Goal: Task Accomplishment & Management: Complete application form

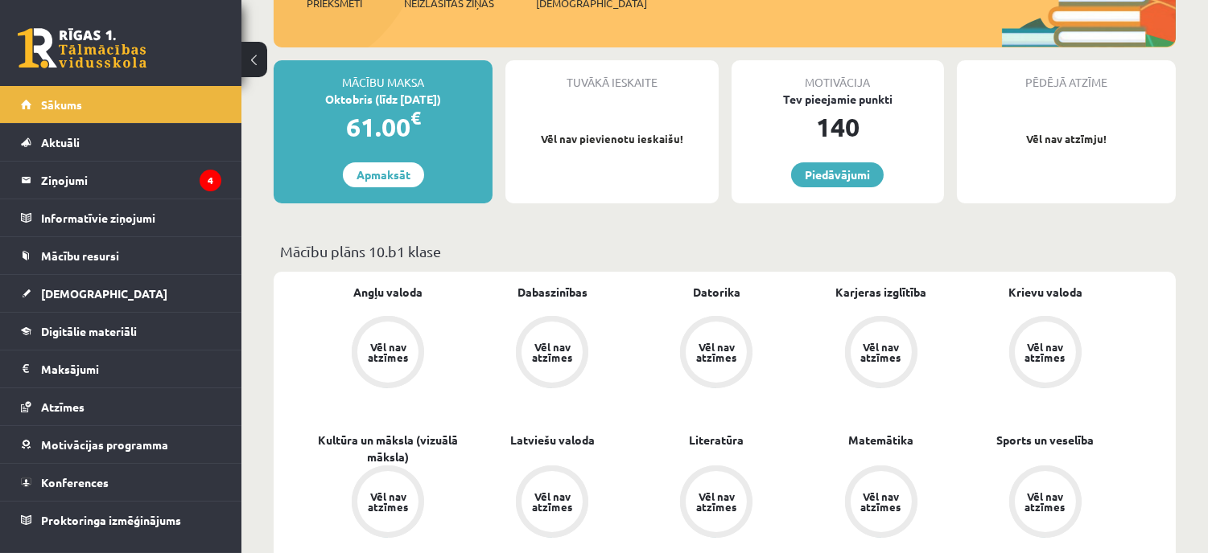
scroll to position [268, 0]
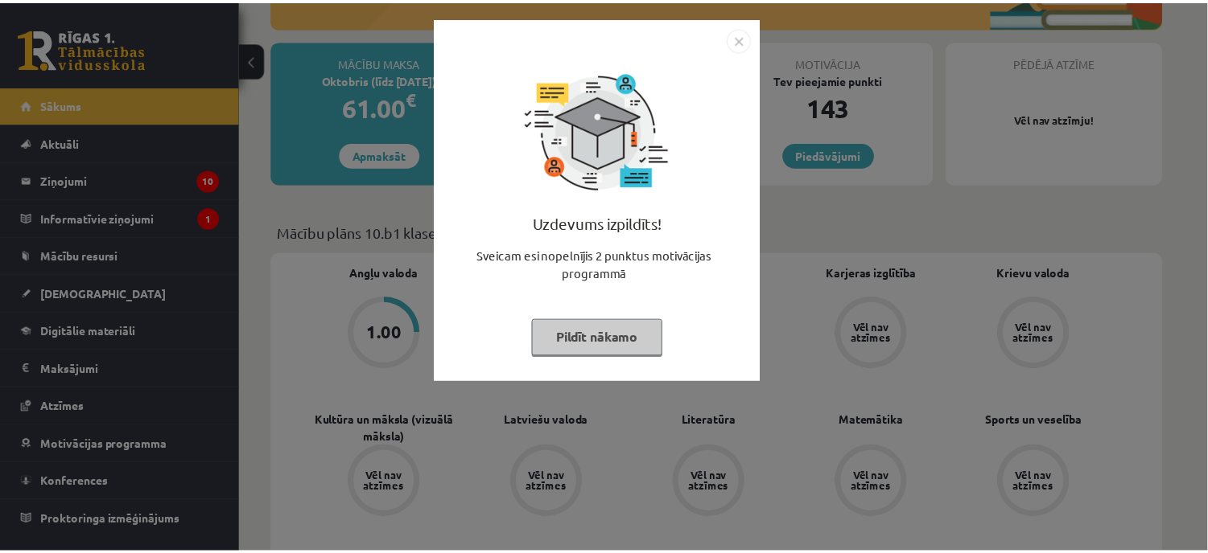
scroll to position [359, 0]
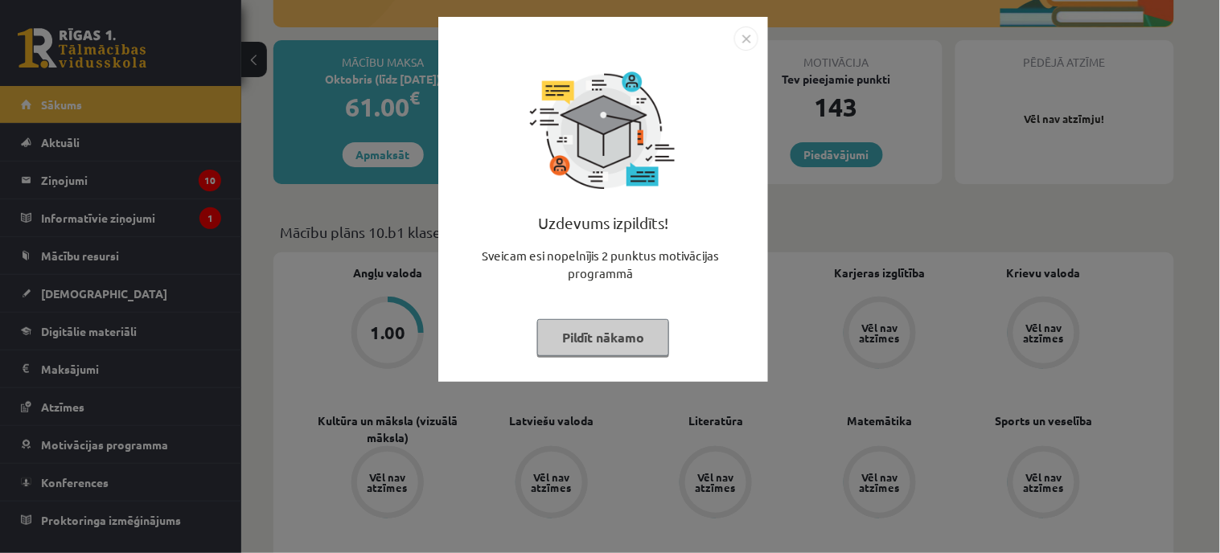
click at [599, 339] on button "Pildīt nākamo" at bounding box center [603, 337] width 132 height 37
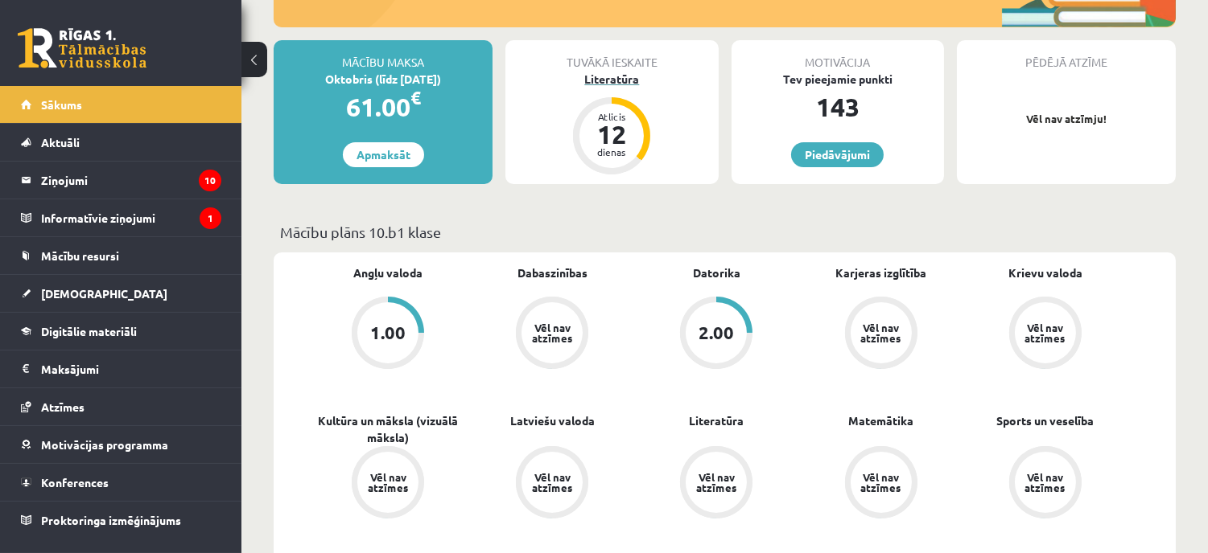
click at [601, 77] on div "Literatūra" at bounding box center [611, 79] width 212 height 17
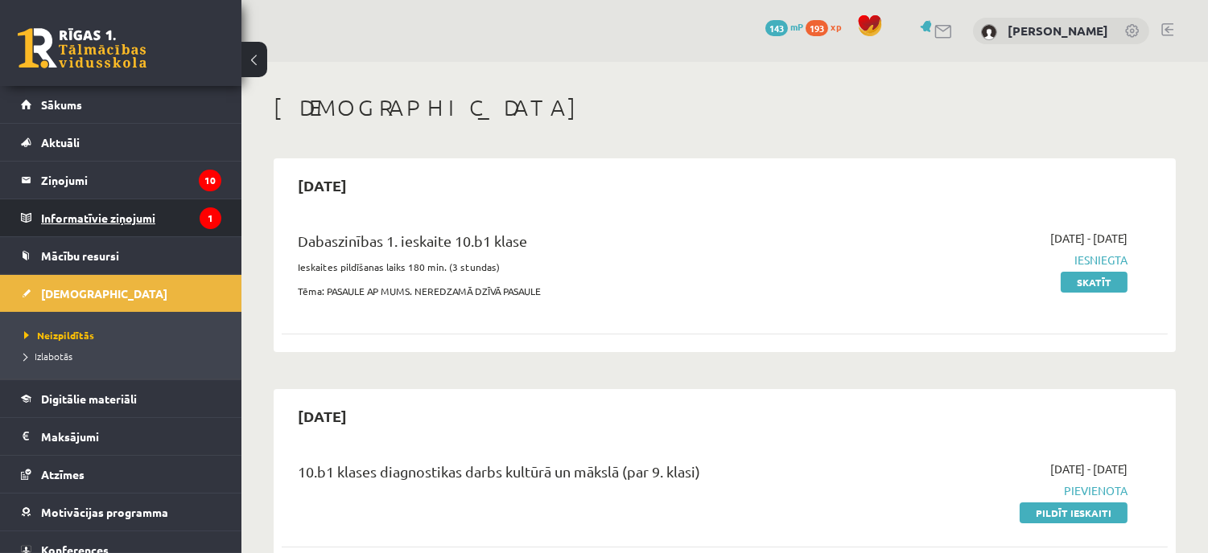
click at [137, 212] on legend "Informatīvie ziņojumi 1" at bounding box center [131, 218] width 180 height 37
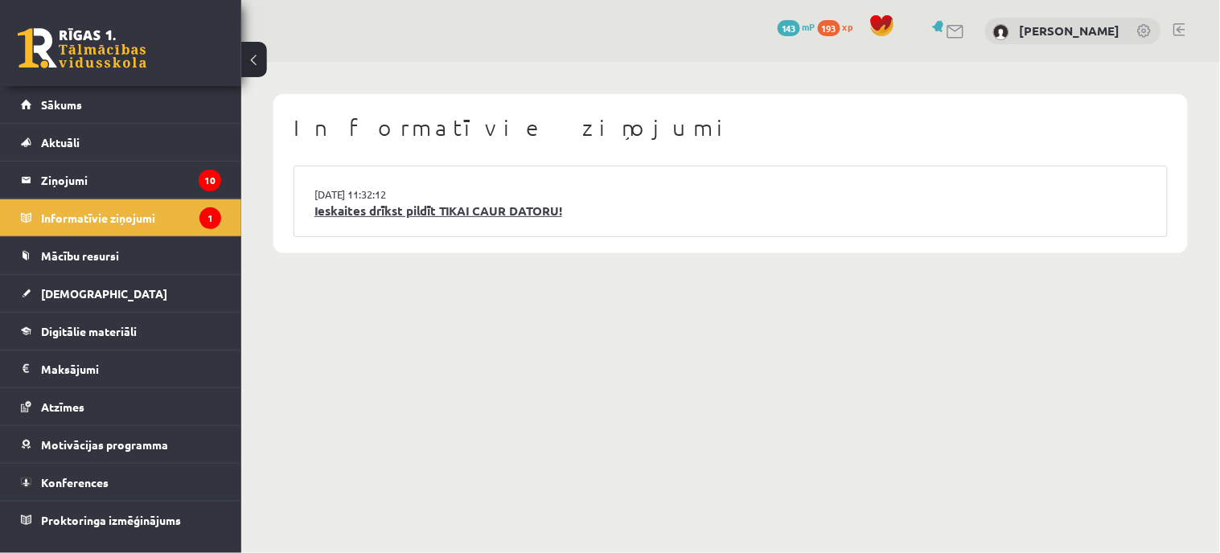
click at [523, 213] on link "Ieskaites drīkst pildīt TIKAI CAUR DATORU!" at bounding box center [731, 211] width 833 height 19
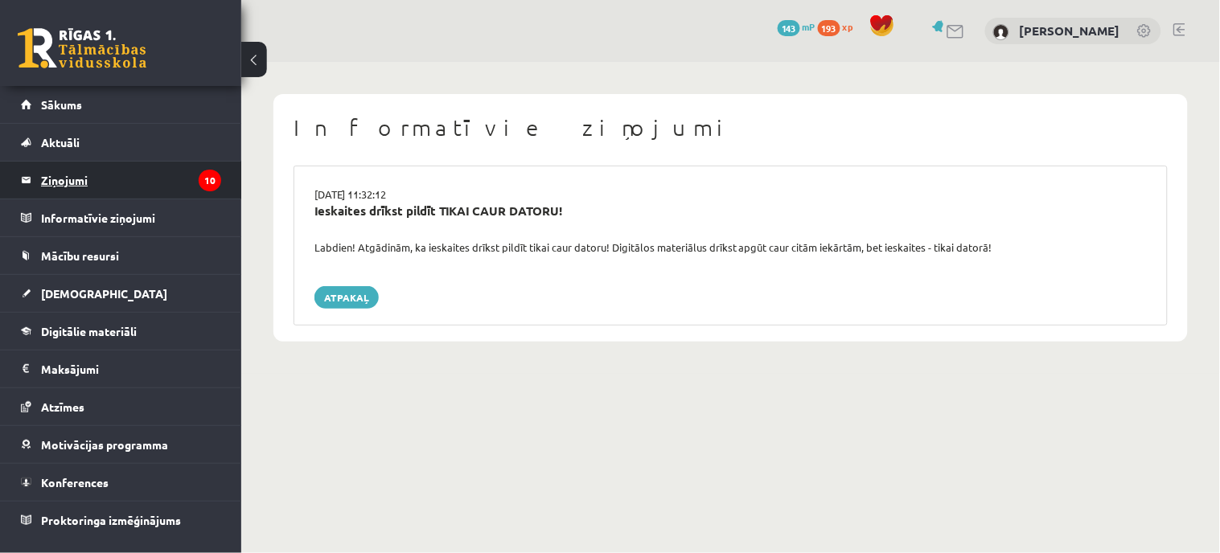
click at [133, 189] on legend "Ziņojumi 10" at bounding box center [131, 180] width 180 height 37
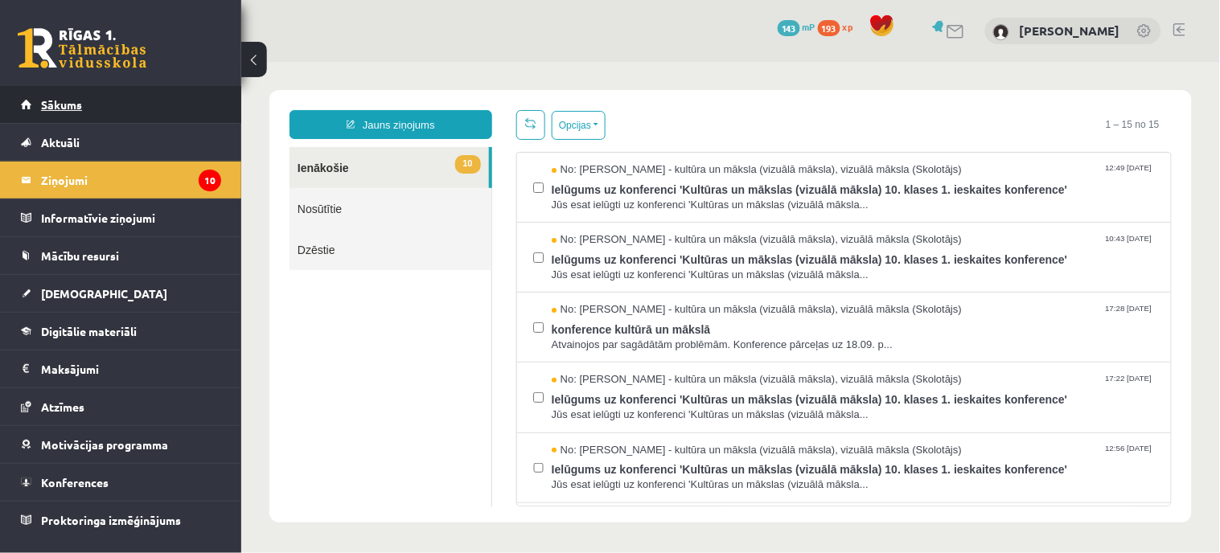
click at [32, 103] on link "Sākums" at bounding box center [121, 104] width 200 height 37
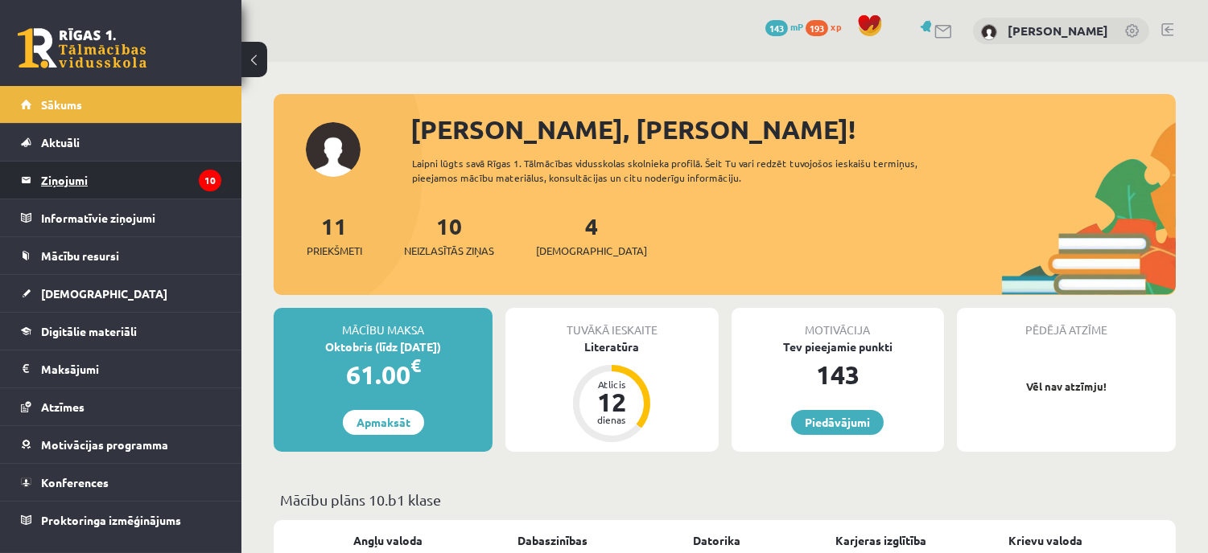
click at [121, 189] on legend "Ziņojumi 10" at bounding box center [131, 180] width 180 height 37
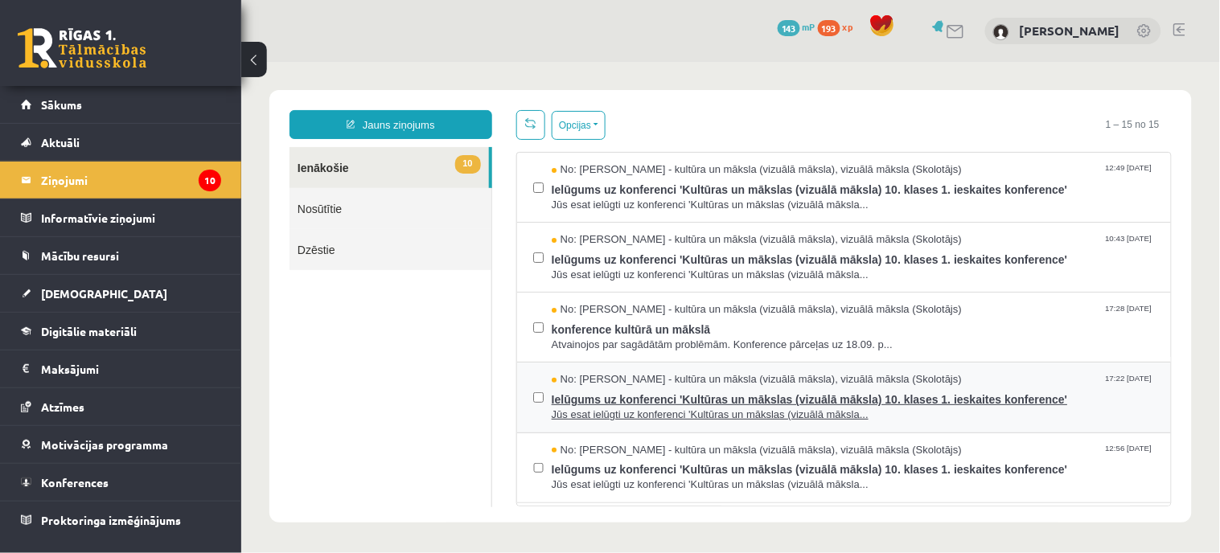
scroll to position [89, 0]
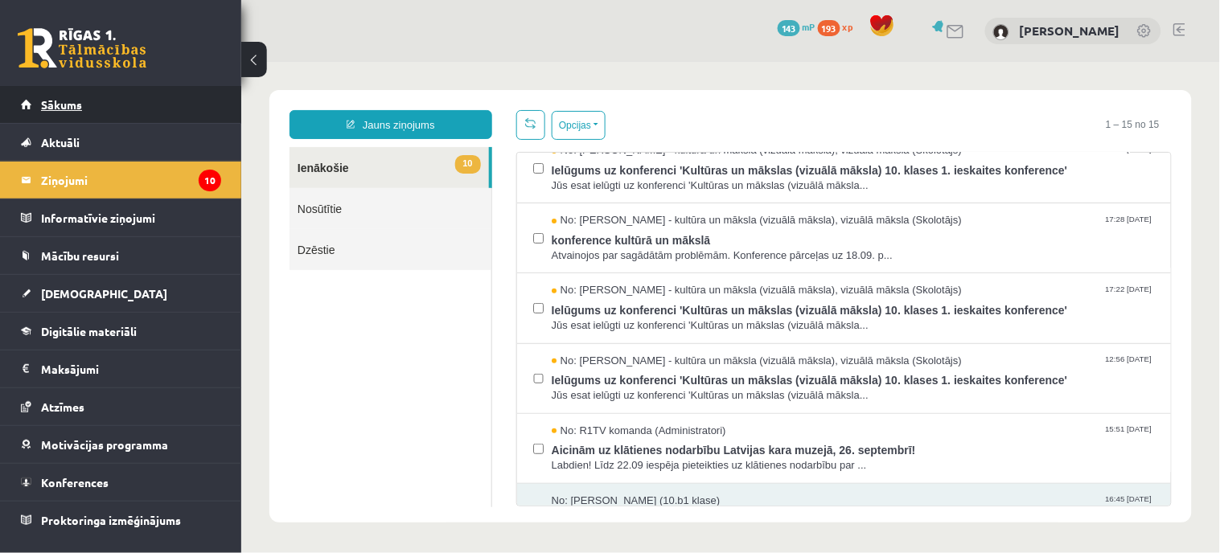
click at [123, 97] on link "Sākums" at bounding box center [121, 104] width 200 height 37
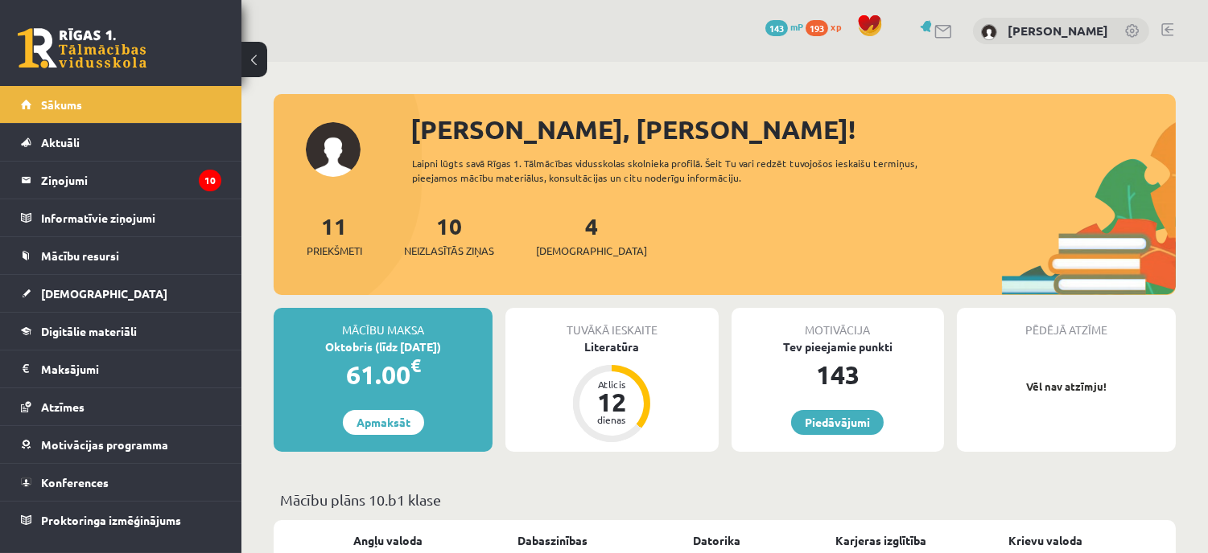
click at [599, 334] on div "Tuvākā ieskaite" at bounding box center [611, 323] width 212 height 31
click at [598, 348] on div "Literatūra" at bounding box center [611, 347] width 212 height 17
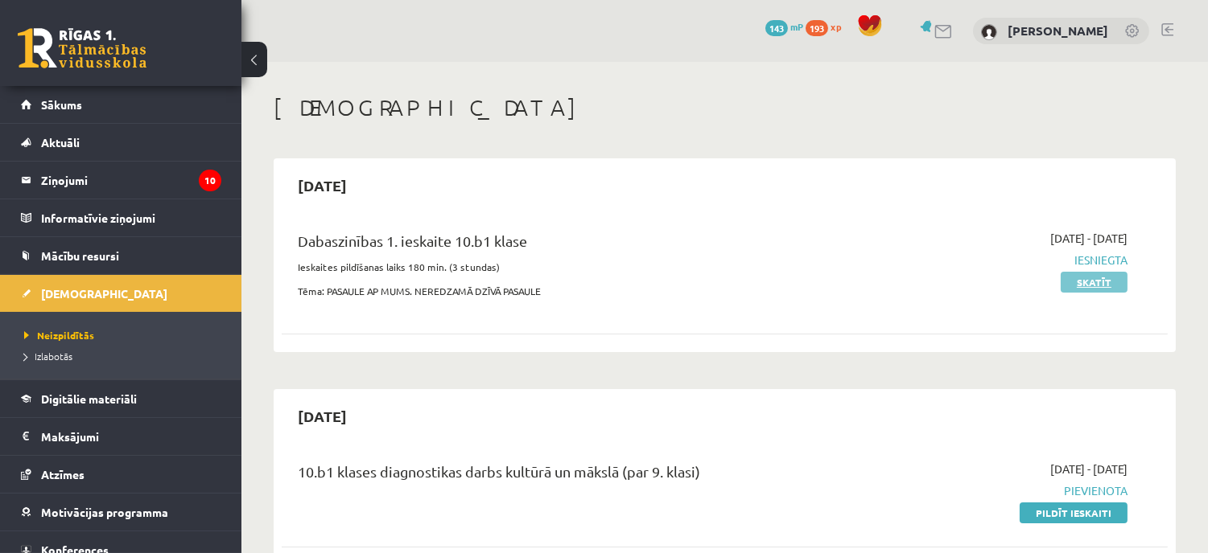
click at [1105, 279] on link "Skatīt" at bounding box center [1093, 282] width 67 height 21
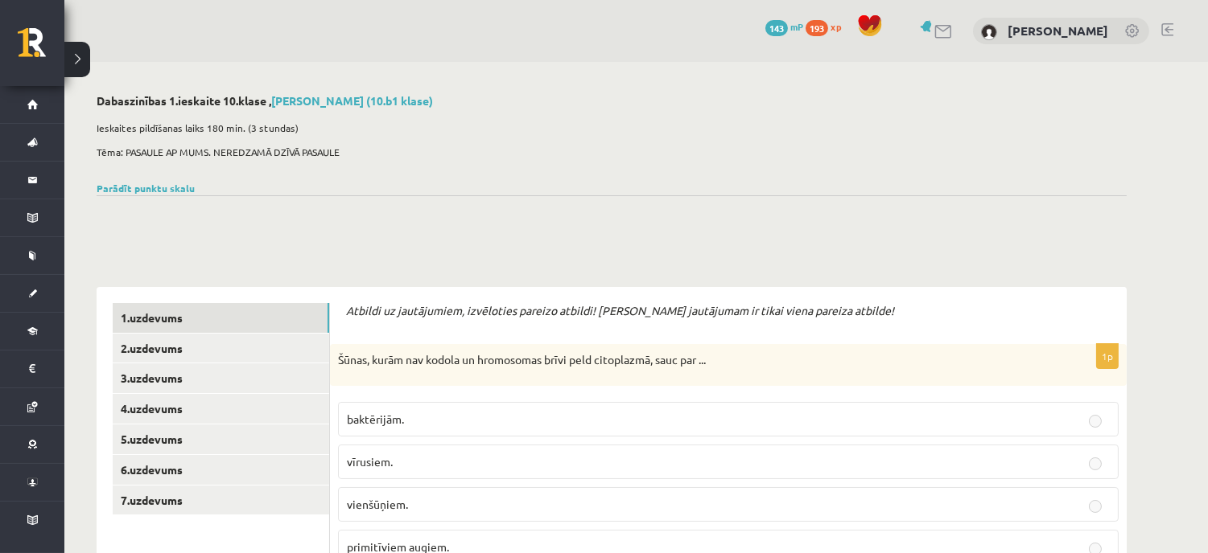
click at [977, 445] on label "vīrusiem." at bounding box center [728, 462] width 780 height 35
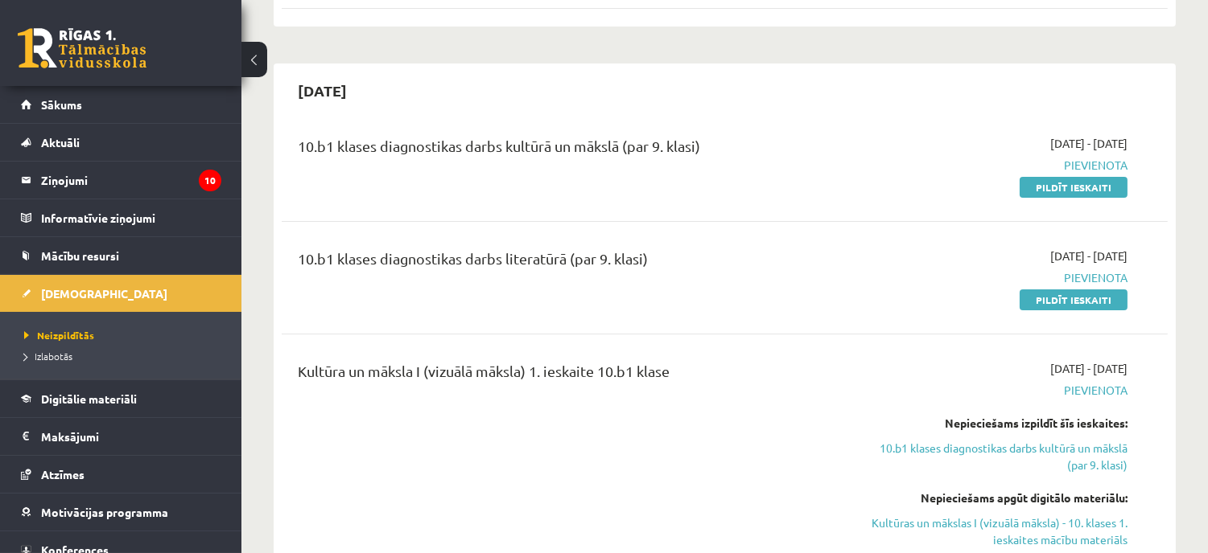
scroll to position [357, 0]
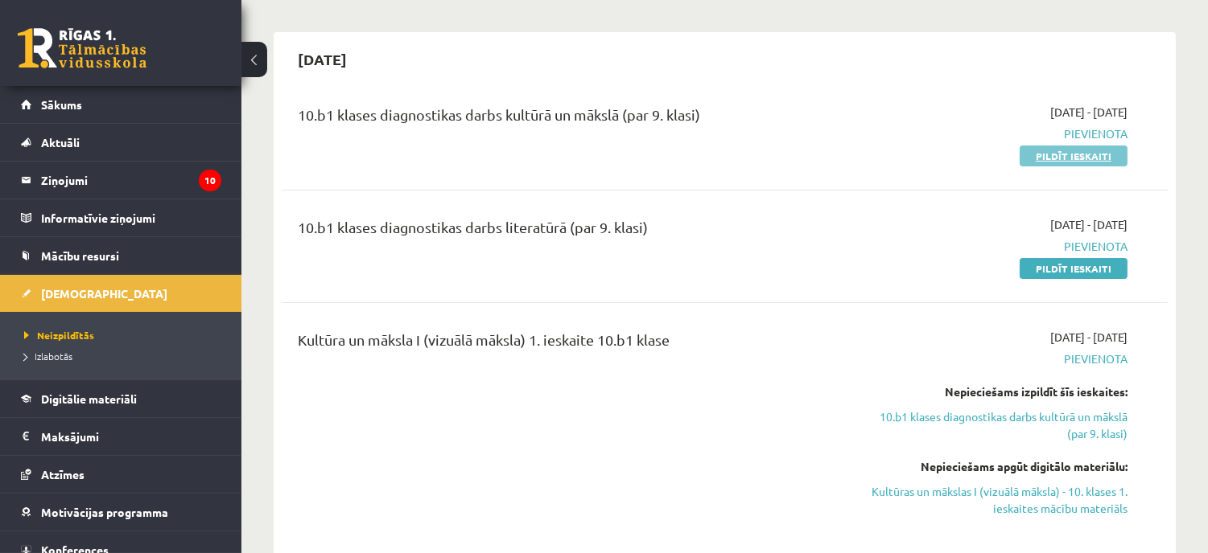
click at [1060, 154] on link "Pildīt ieskaiti" at bounding box center [1073, 156] width 108 height 21
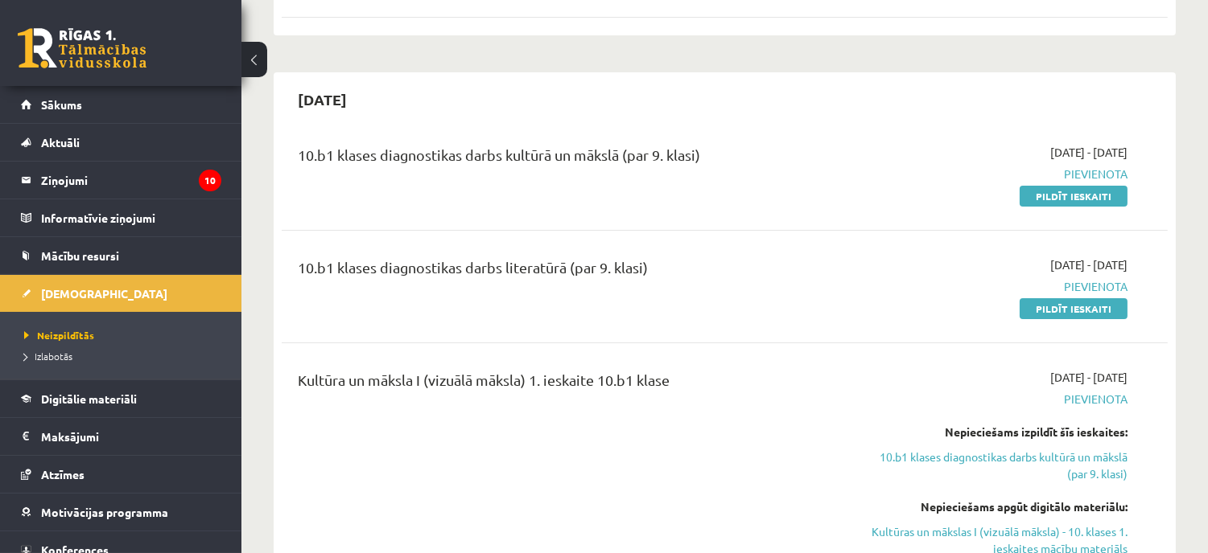
scroll to position [268, 0]
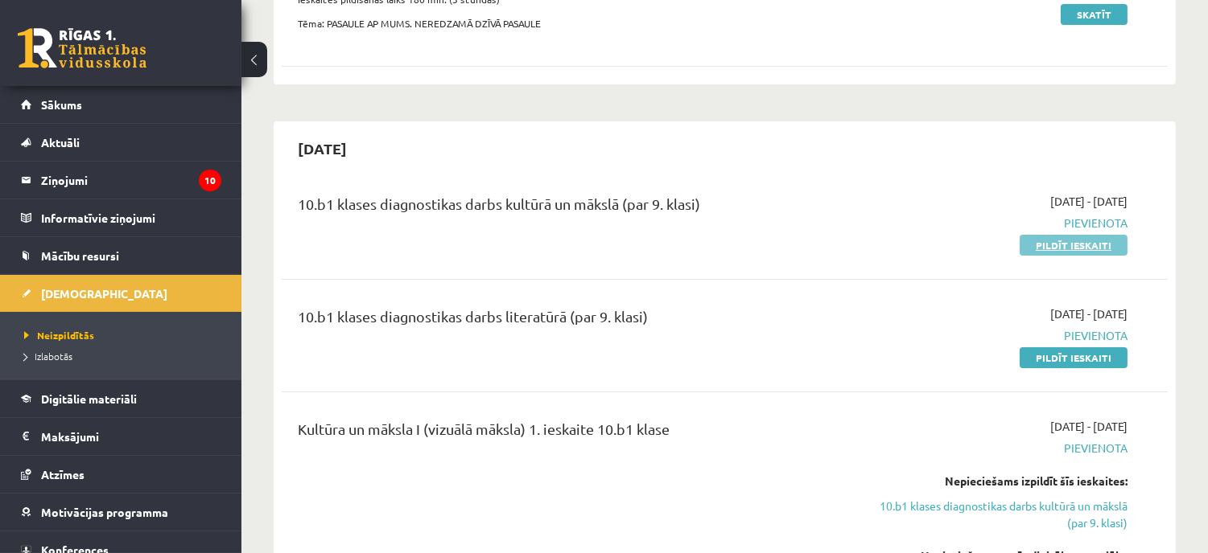
click at [1089, 241] on link "Pildīt ieskaiti" at bounding box center [1073, 245] width 108 height 21
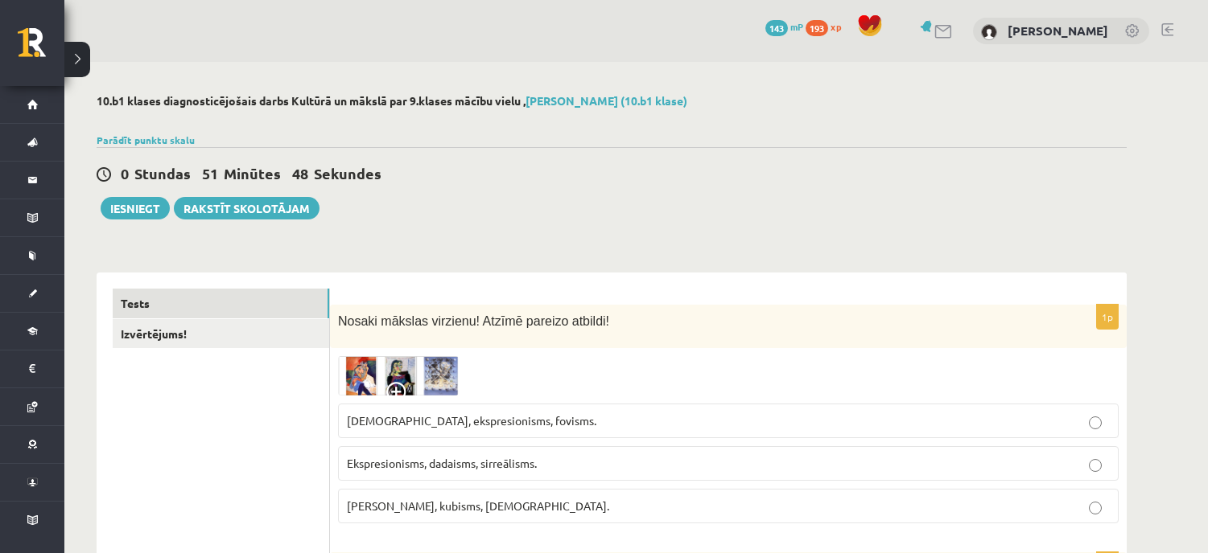
scroll to position [179, 0]
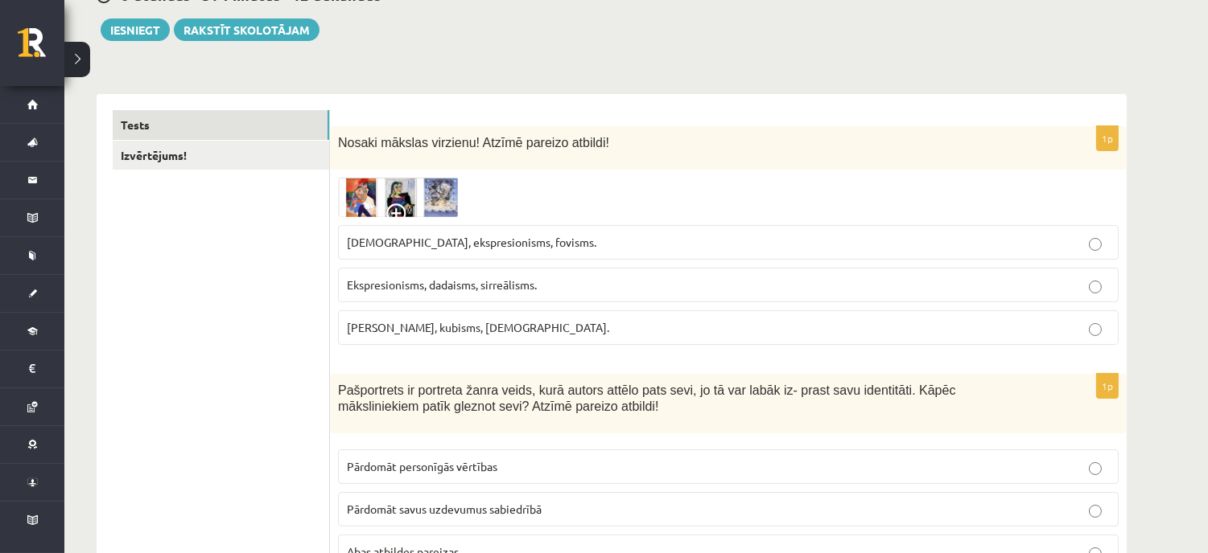
click at [366, 187] on img at bounding box center [398, 197] width 121 height 39
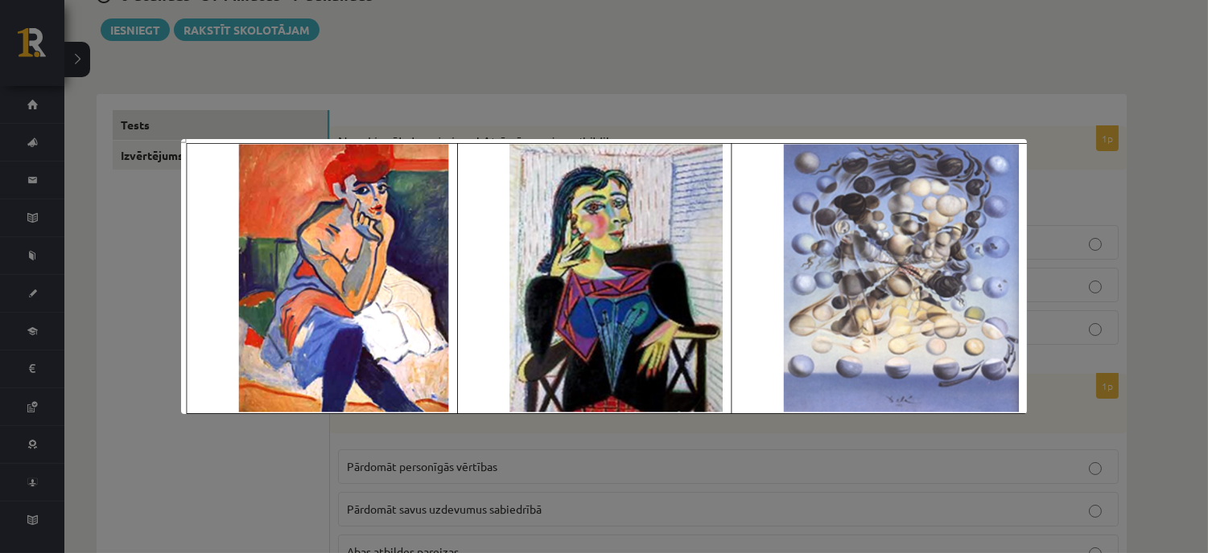
click at [1076, 290] on div at bounding box center [604, 276] width 1208 height 553
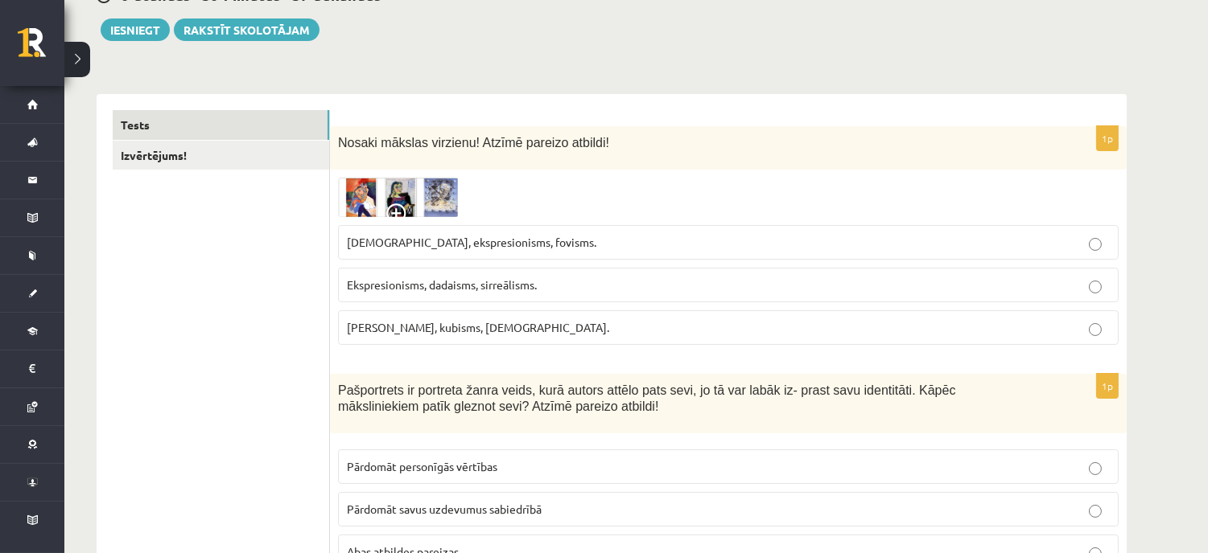
click at [495, 278] on span "Ekspresionisms, dadaisms, sirreālisms." at bounding box center [442, 285] width 190 height 14
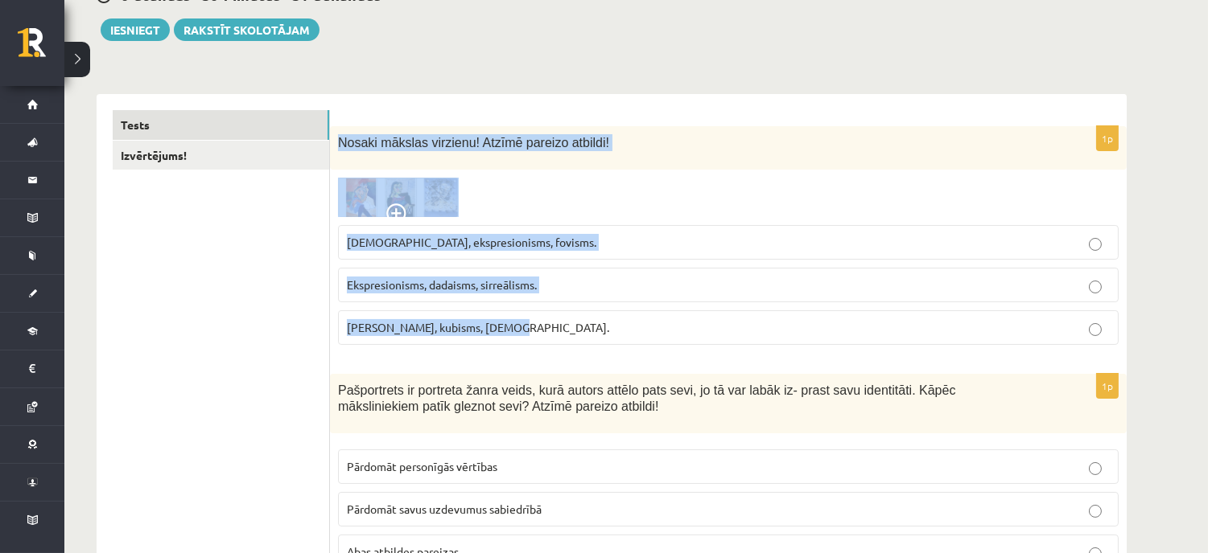
click at [523, 356] on div "1p Nosaki mākslas virzienu! Atzīmē pareizo atbildi! Sirreālisms, ekspresionisms…" at bounding box center [728, 242] width 796 height 232
copy div "Nosaki mākslas virzienu! Atzīmē pareizo atbildi! Sirreālisms, ekspresionisms, f…"
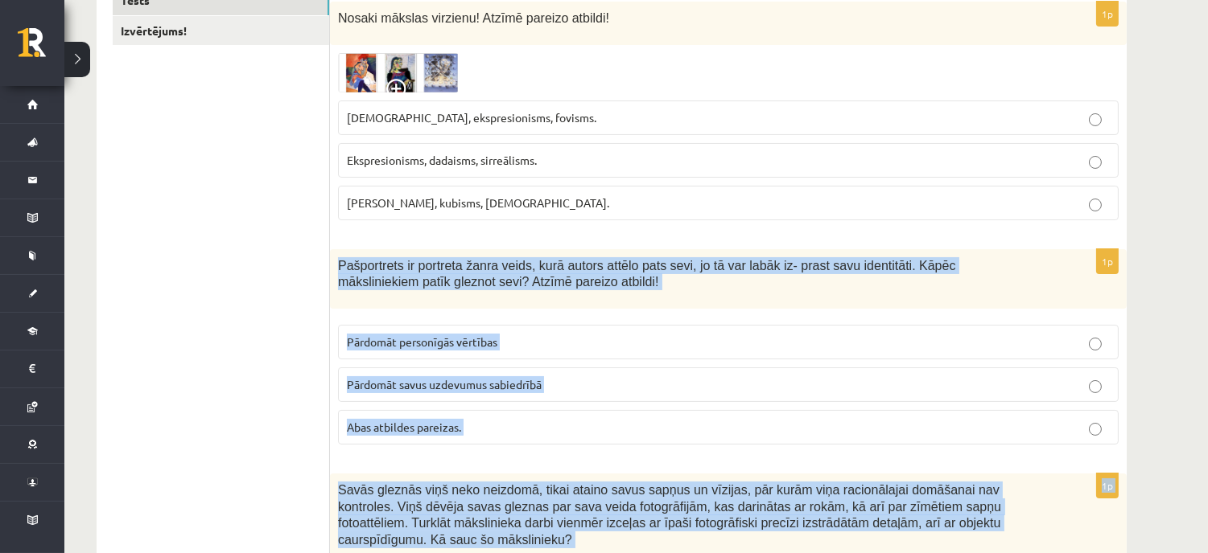
scroll to position [397, 0]
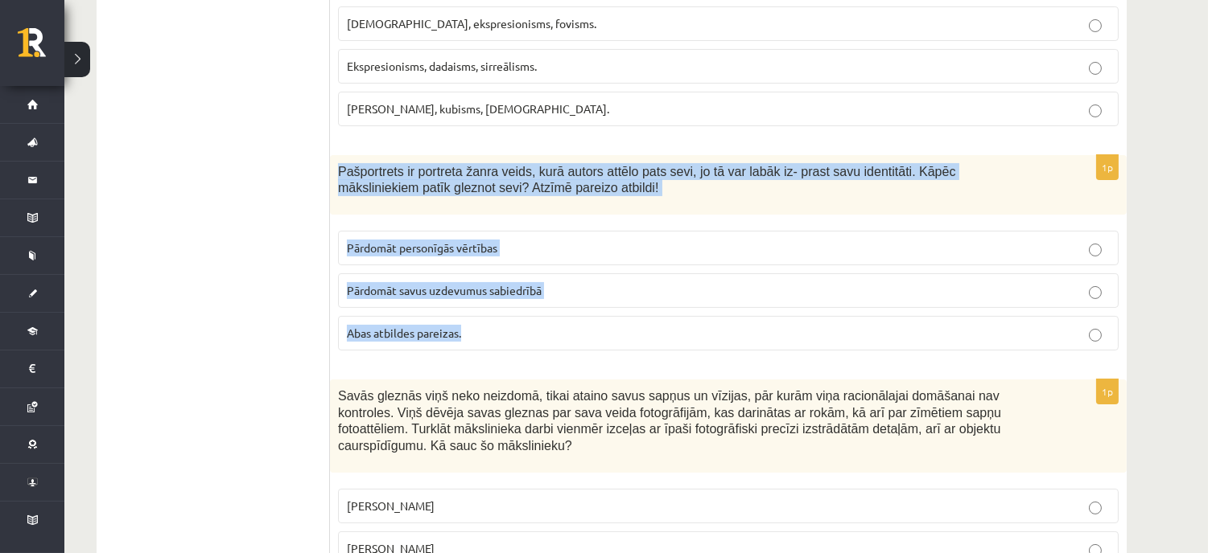
drag, startPoint x: 335, startPoint y: 298, endPoint x: 500, endPoint y: 320, distance: 166.3
click at [500, 320] on div "1p Pašportrets ir portreta žanra veids, kurā autors attēlo pats sevi, jo tā var…" at bounding box center [728, 259] width 796 height 209
copy div "Pašportrets ir portreta žanra veids, kurā autors attēlo pats sevi, jo tā var la…"
click at [913, 328] on p "Abas atbildes pareizas." at bounding box center [728, 333] width 763 height 17
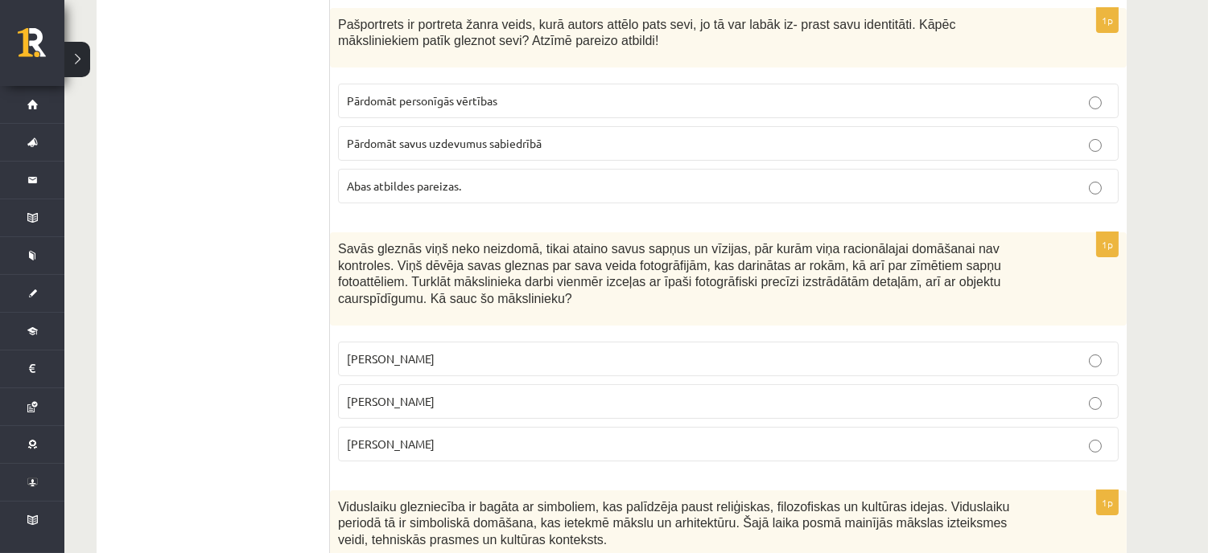
scroll to position [576, 0]
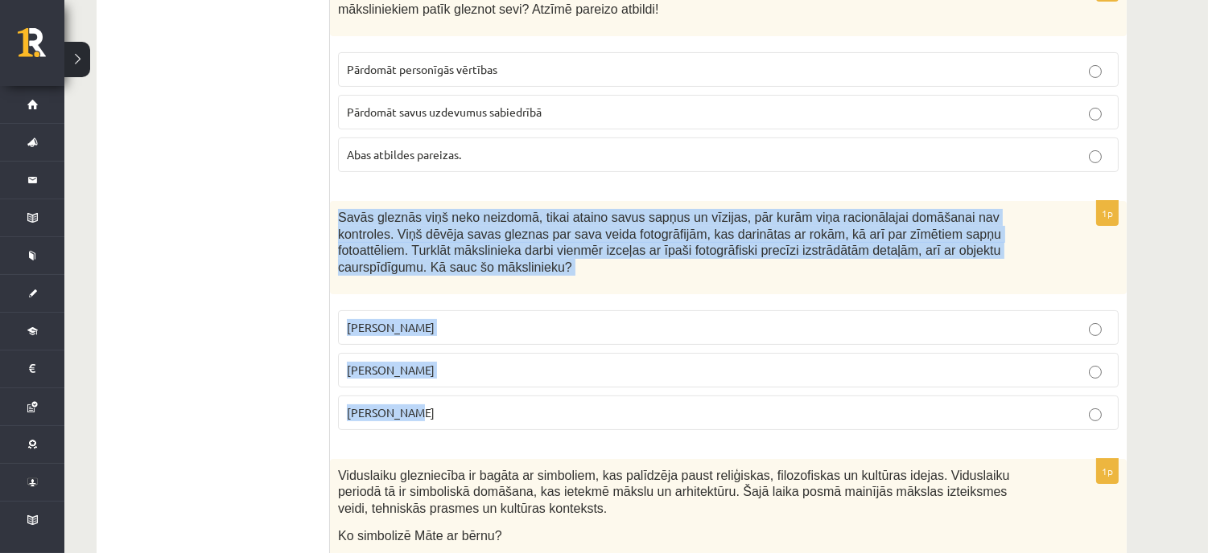
drag, startPoint x: 335, startPoint y: 220, endPoint x: 438, endPoint y: 398, distance: 205.8
click at [465, 399] on div "1p Savās gleznās viņš neko neizdomā, tikai ataino savus sapņus un vīzijas, pār …" at bounding box center [728, 322] width 796 height 242
copy div "Savās gleznās viņš neko neizdomā, tikai ataino savus sapņus un vīzijas, pār kur…"
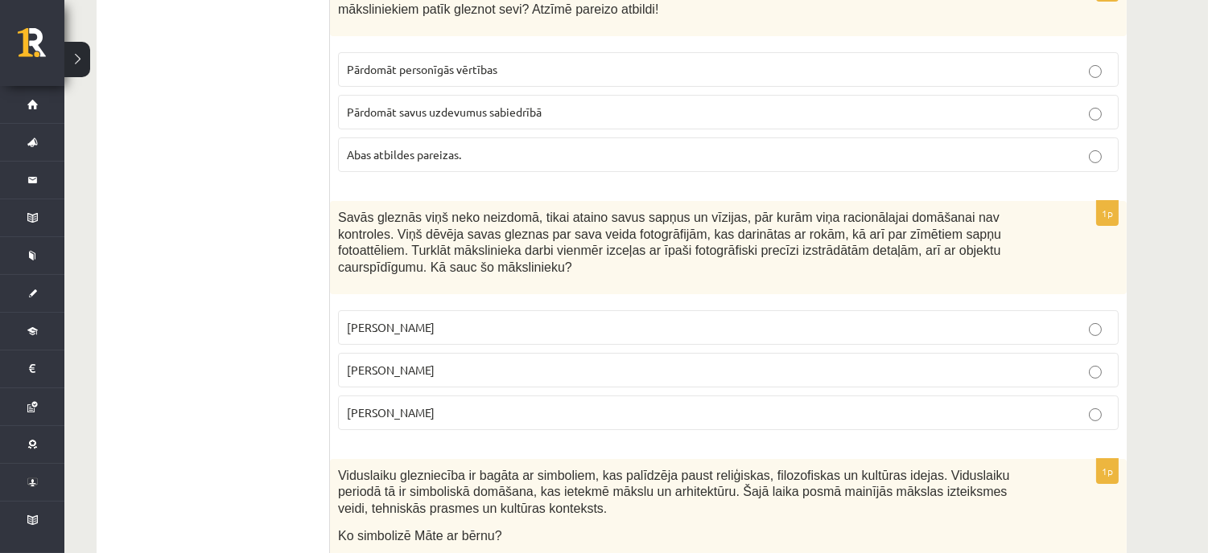
click at [407, 311] on label "Pablo Pikaso" at bounding box center [728, 328] width 780 height 35
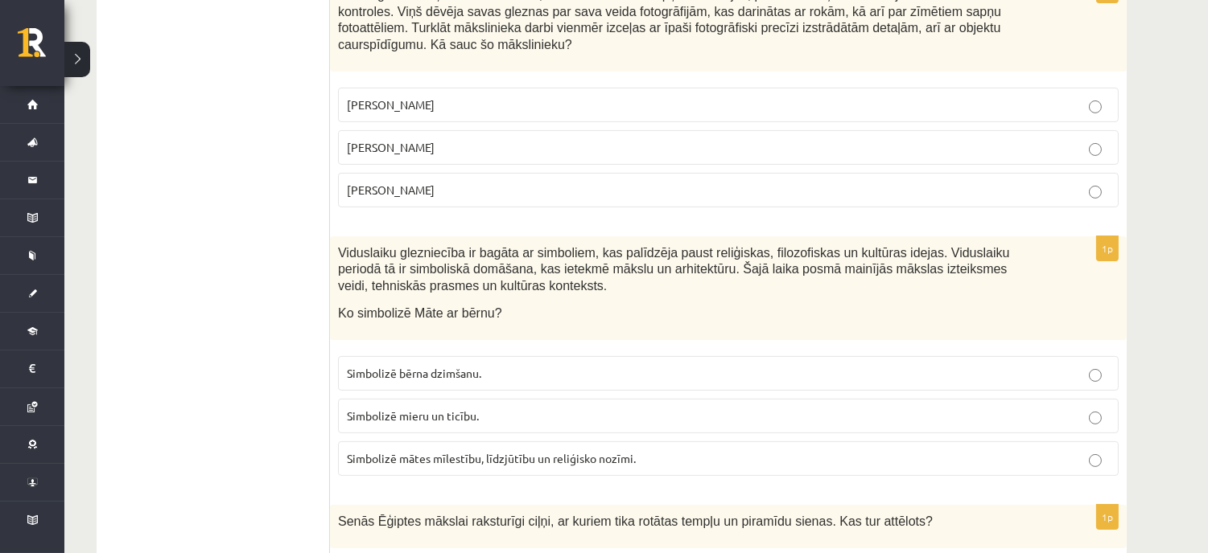
scroll to position [845, 0]
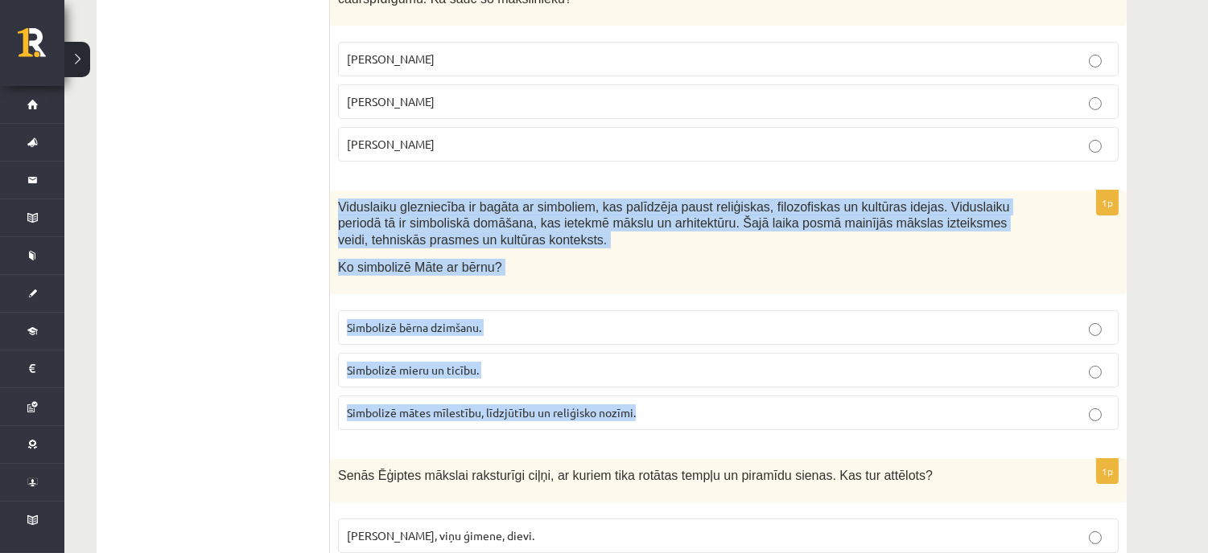
drag, startPoint x: 338, startPoint y: 191, endPoint x: 629, endPoint y: 400, distance: 358.1
click at [641, 404] on div "1p Viduslaiku glezniecība ir bagāta ar simboliem, kas palīdzēja paust reliģiska…" at bounding box center [728, 317] width 796 height 253
copy div "Viduslaiku glezniecība ir bagāta ar simboliem, kas palīdzēja paust reliģiskas, …"
click at [719, 405] on p "Simbolizē mātes mīlestību, līdzjūtību un reliģisko nozīmi." at bounding box center [728, 413] width 763 height 17
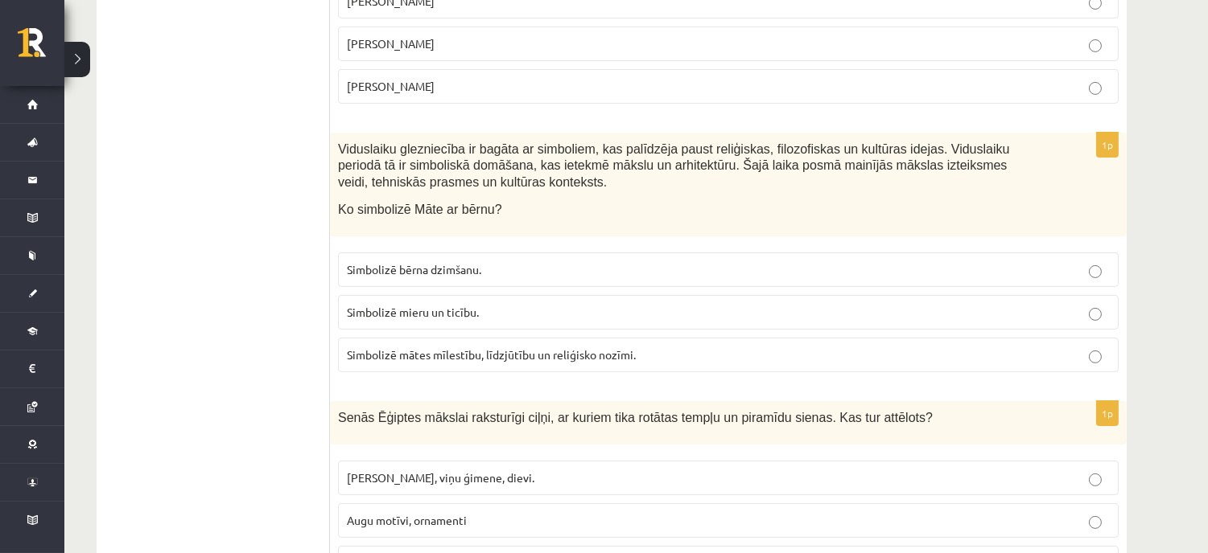
scroll to position [934, 0]
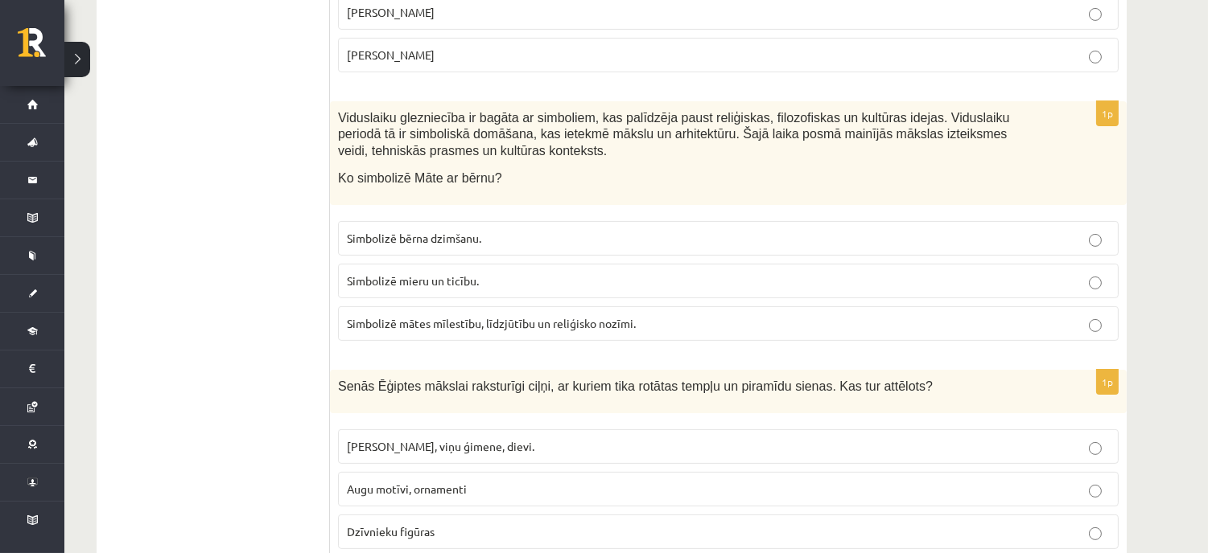
click at [387, 439] on span "Faraoni, viņu ģimene, dievi." at bounding box center [440, 446] width 187 height 14
click at [393, 525] on span "Dzīvnieku figūras" at bounding box center [391, 532] width 88 height 14
click at [414, 439] on span "Faraoni, viņu ģimene, dievi." at bounding box center [440, 446] width 187 height 14
click at [402, 525] on span "Dzīvnieku figūras" at bounding box center [391, 532] width 88 height 14
click at [396, 438] on p "Faraoni, viņu ģimene, dievi." at bounding box center [728, 446] width 763 height 17
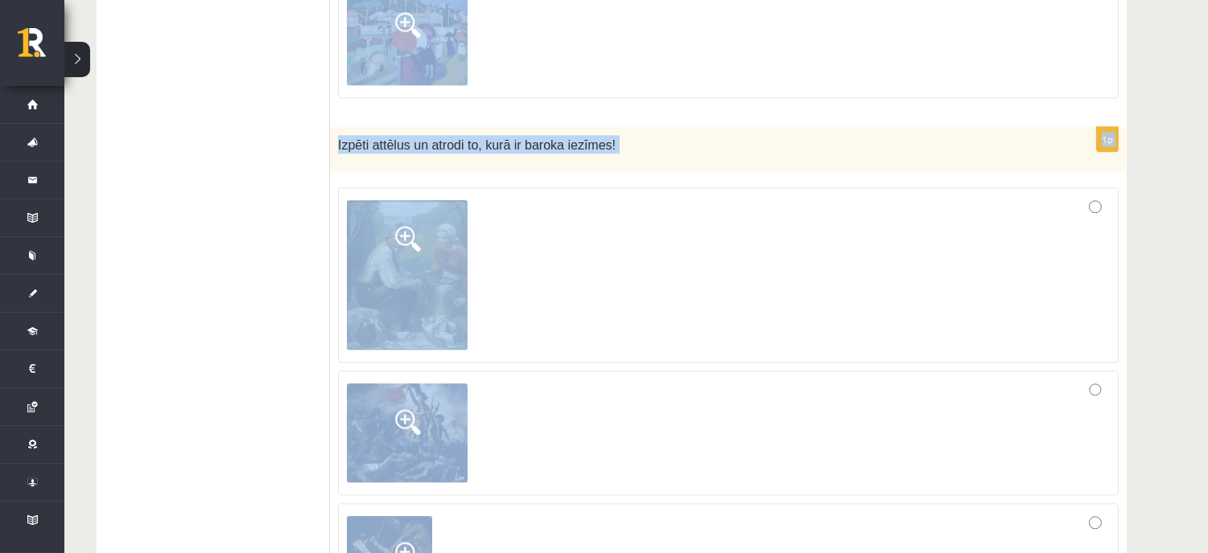
scroll to position [7247, 0]
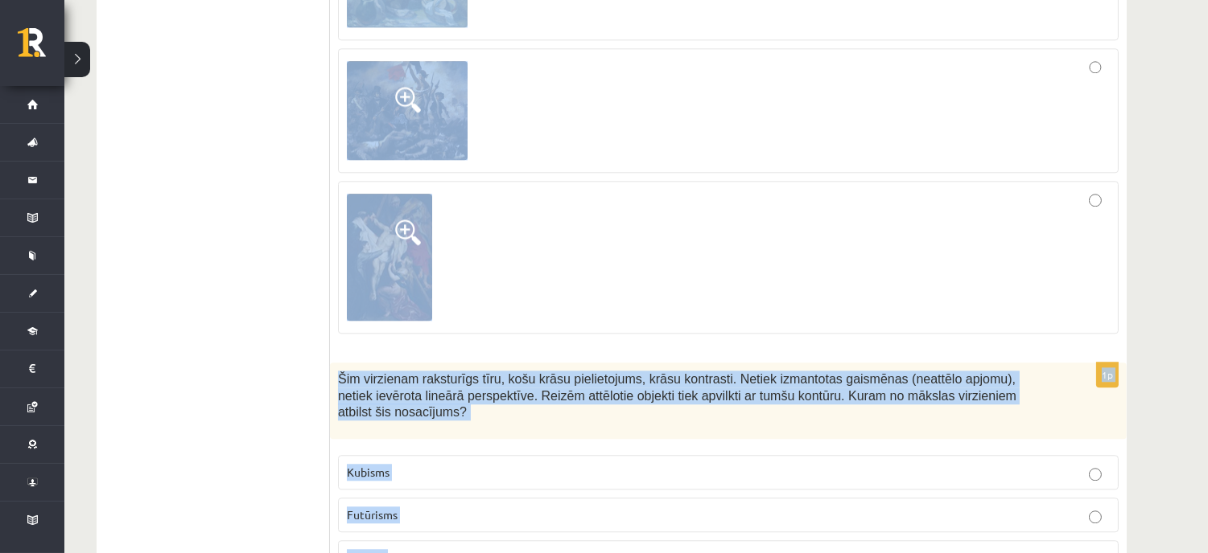
drag, startPoint x: 336, startPoint y: 370, endPoint x: 414, endPoint y: 607, distance: 249.6
copy form "Senās Ēģiptes mākslai raksturīgi ciļņi, ar kuriem tika rotātas tempļu un piramī…"
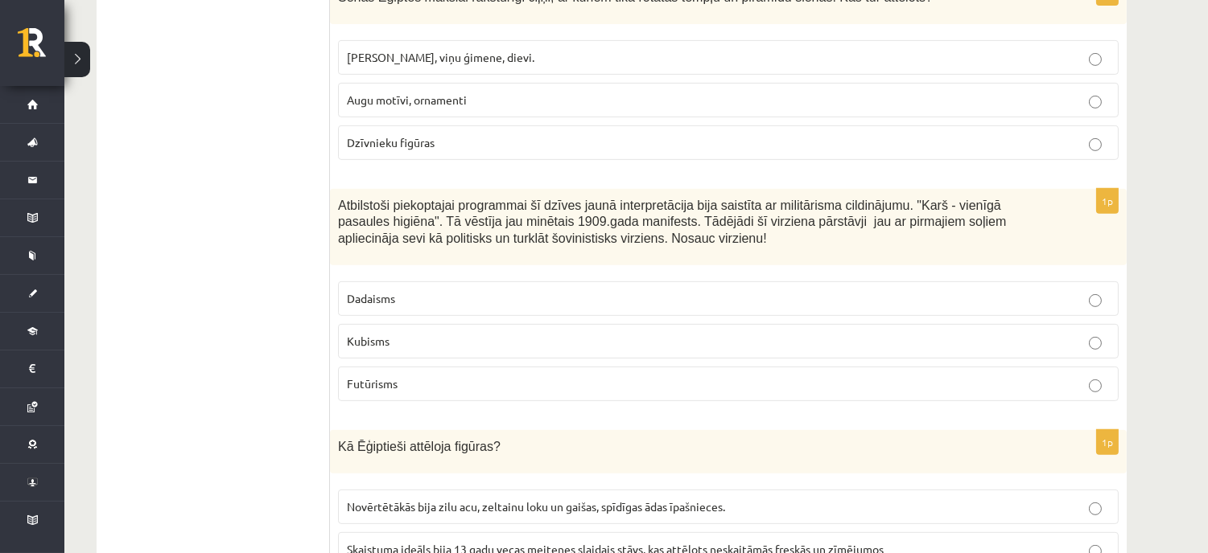
scroll to position [1345, 0]
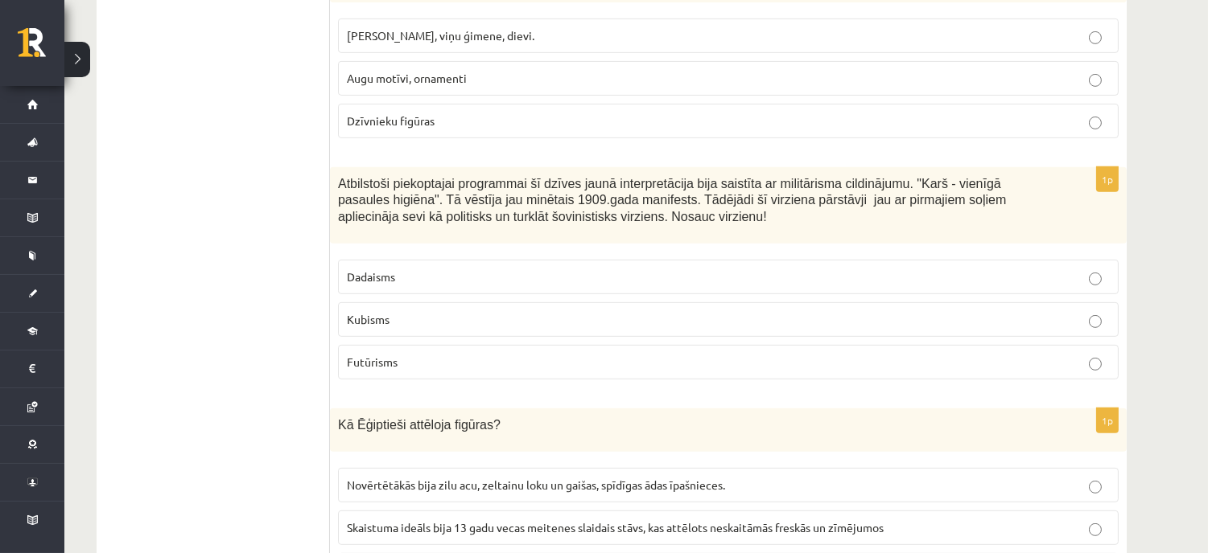
click at [403, 354] on p "Futūrisms" at bounding box center [728, 362] width 763 height 17
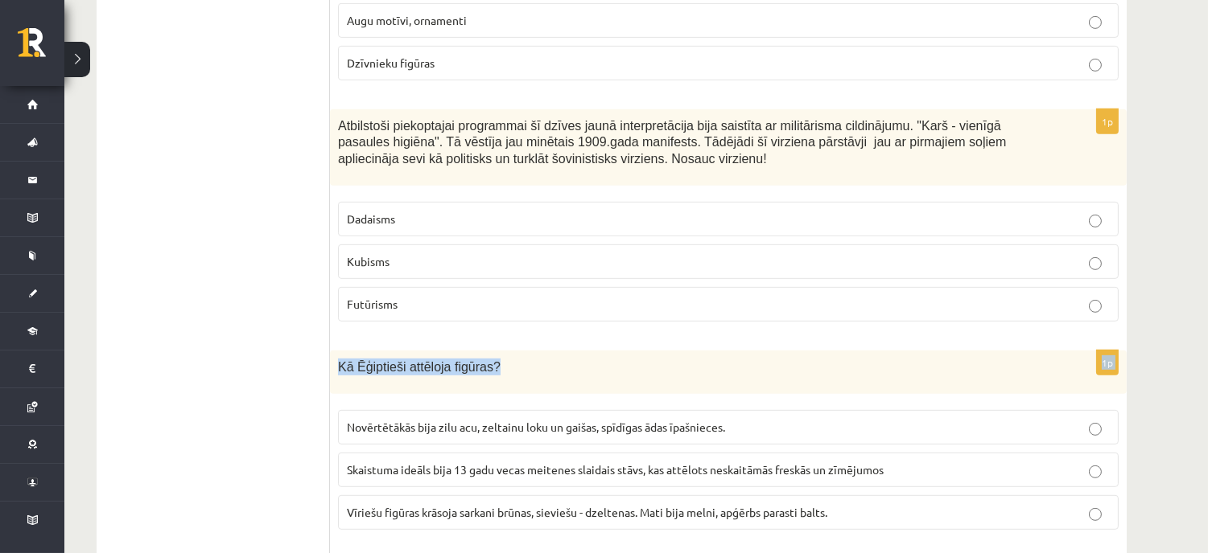
click at [738, 378] on div "1p Kā Ēģiptieši attēloja figūras? Novērtētākās bija zilu acu, zeltainu loku un …" at bounding box center [728, 447] width 796 height 192
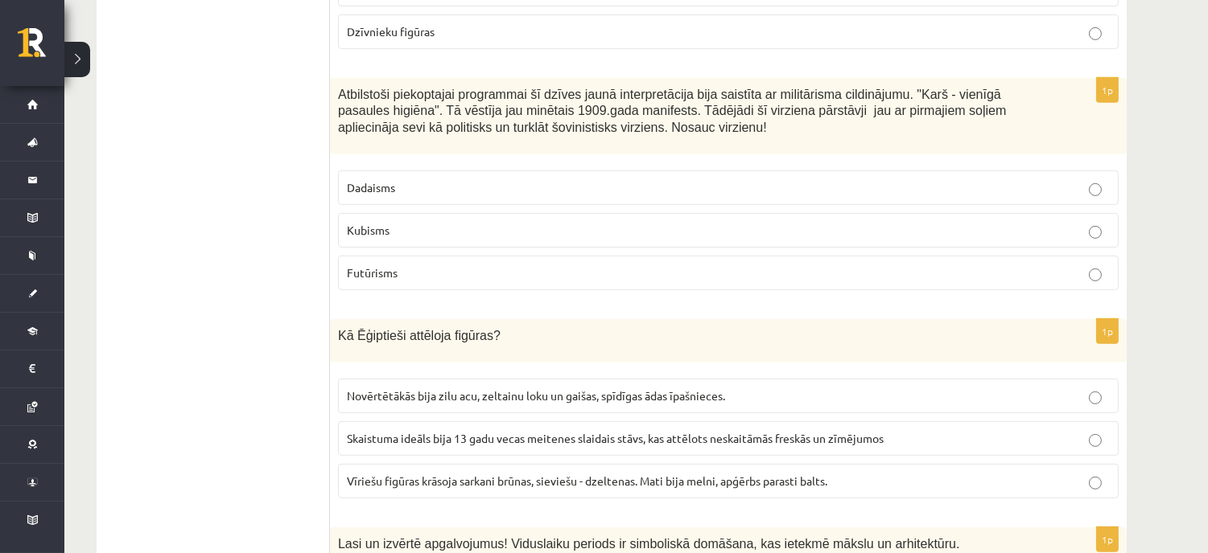
drag, startPoint x: 738, startPoint y: 378, endPoint x: 697, endPoint y: 367, distance: 41.8
click at [736, 388] on p "Novērtētākās bija zilu acu, zeltainu loku un gaišas, spīdīgas ādas īpašnieces." at bounding box center [728, 396] width 763 height 17
click at [726, 379] on label "Novērtētākās bija zilu acu, zeltainu loku un gaišas, spīdīgas ādas īpašnieces." at bounding box center [728, 396] width 780 height 35
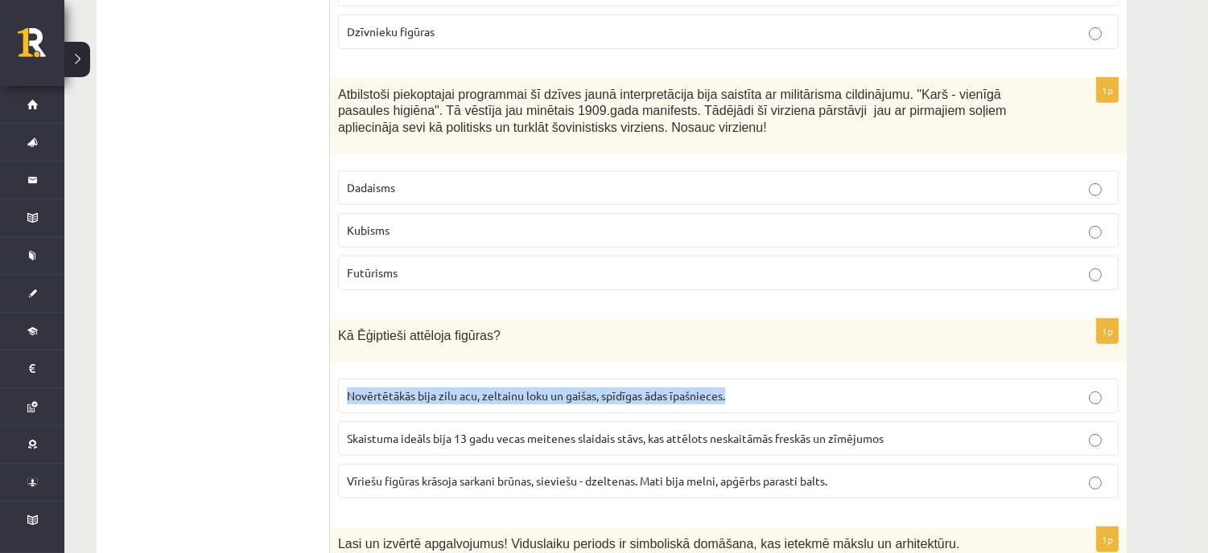
click at [697, 379] on label "Novērtētākās bija zilu acu, zeltainu loku un gaišas, spīdīgas ādas īpašnieces." at bounding box center [728, 396] width 780 height 35
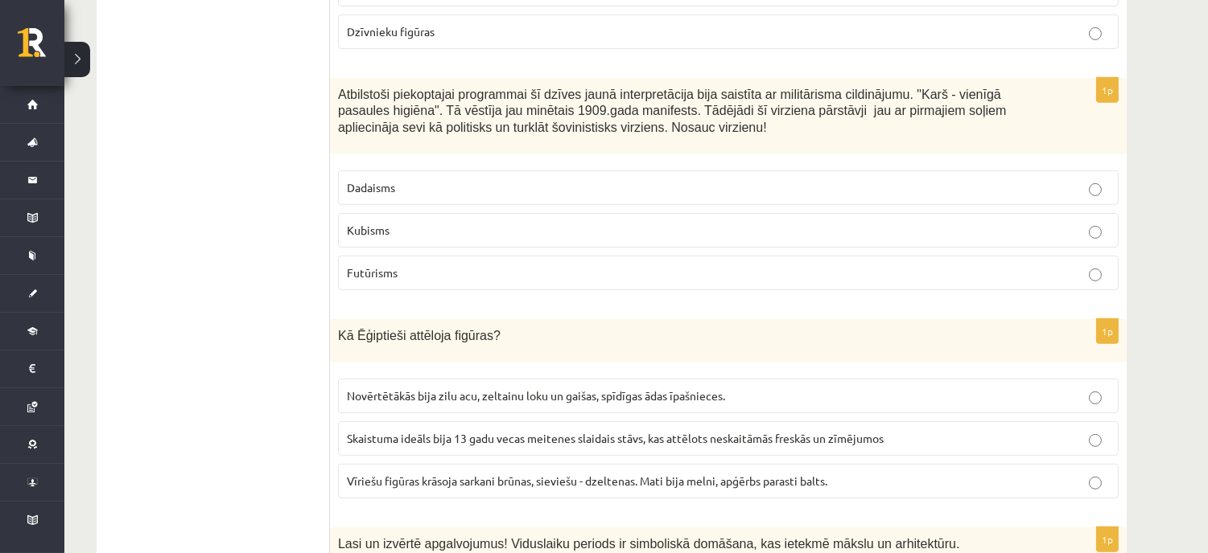
drag, startPoint x: 695, startPoint y: 367, endPoint x: 686, endPoint y: 367, distance: 8.8
click at [686, 379] on label "Novērtētākās bija zilu acu, zeltainu loku un gaišas, spīdīgas ādas īpašnieces." at bounding box center [728, 396] width 780 height 35
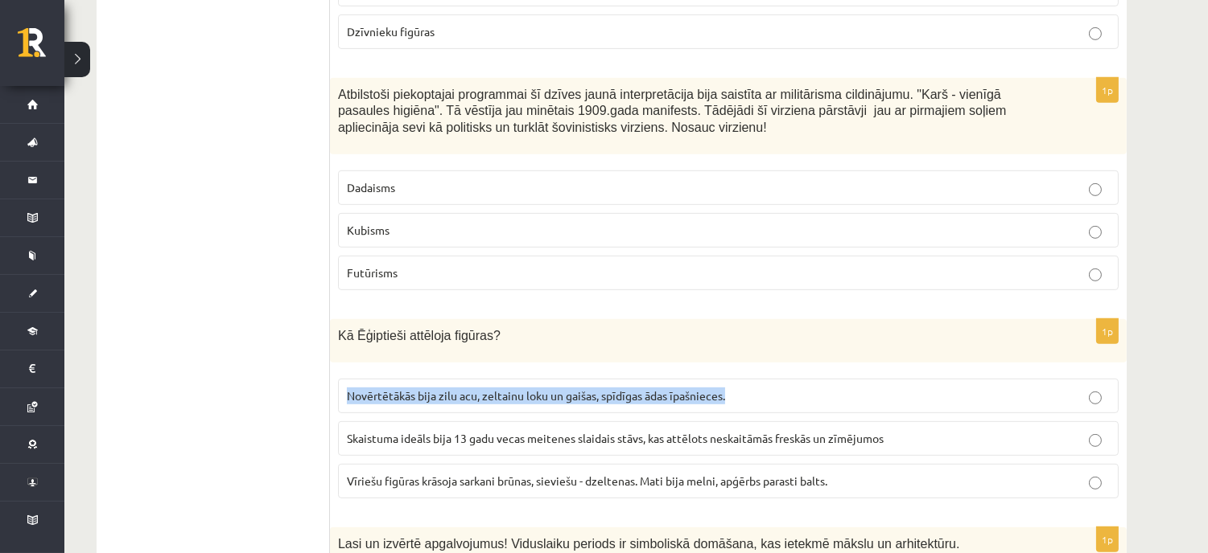
drag, startPoint x: 857, startPoint y: 323, endPoint x: 766, endPoint y: 462, distance: 165.6
click at [771, 463] on div "1p Kā Ēģiptieši attēloja figūras? Novērtētākās bija zilu acu, zeltainu loku un …" at bounding box center [728, 415] width 796 height 192
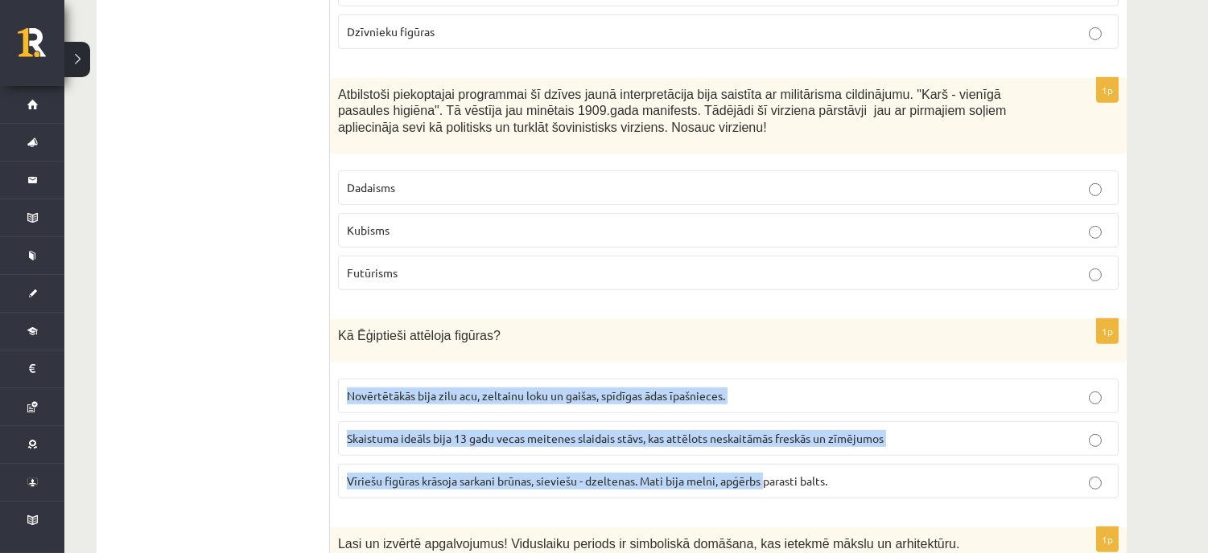
drag, startPoint x: 736, startPoint y: 441, endPoint x: 767, endPoint y: 382, distance: 66.6
click at [1075, 388] on p "Novērtētākās bija zilu acu, zeltainu loku un gaišas, spīdīgas ādas īpašnieces." at bounding box center [728, 396] width 763 height 17
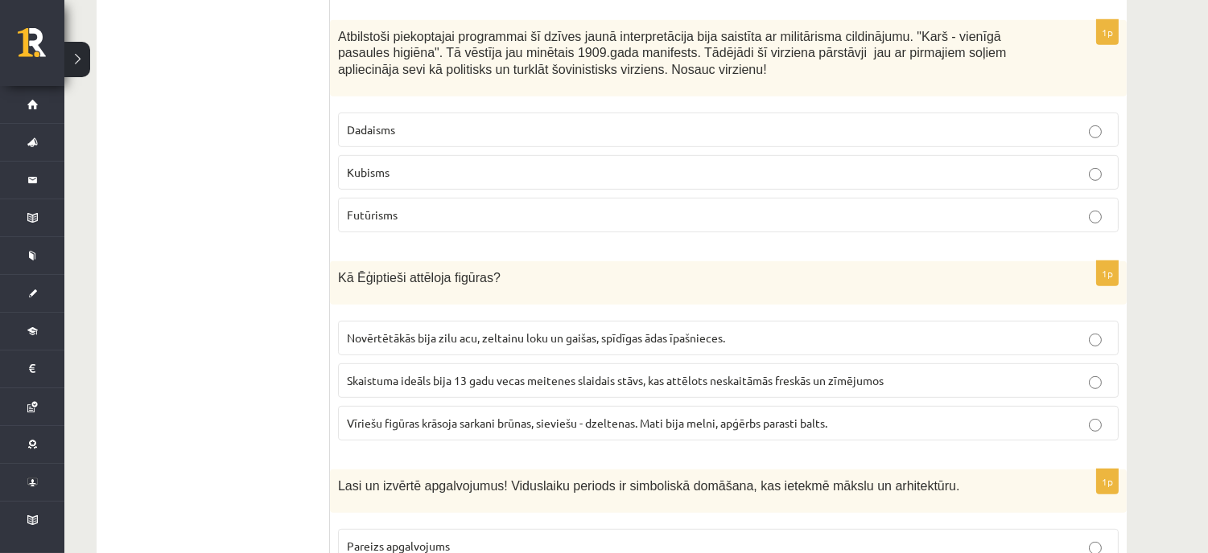
scroll to position [1524, 0]
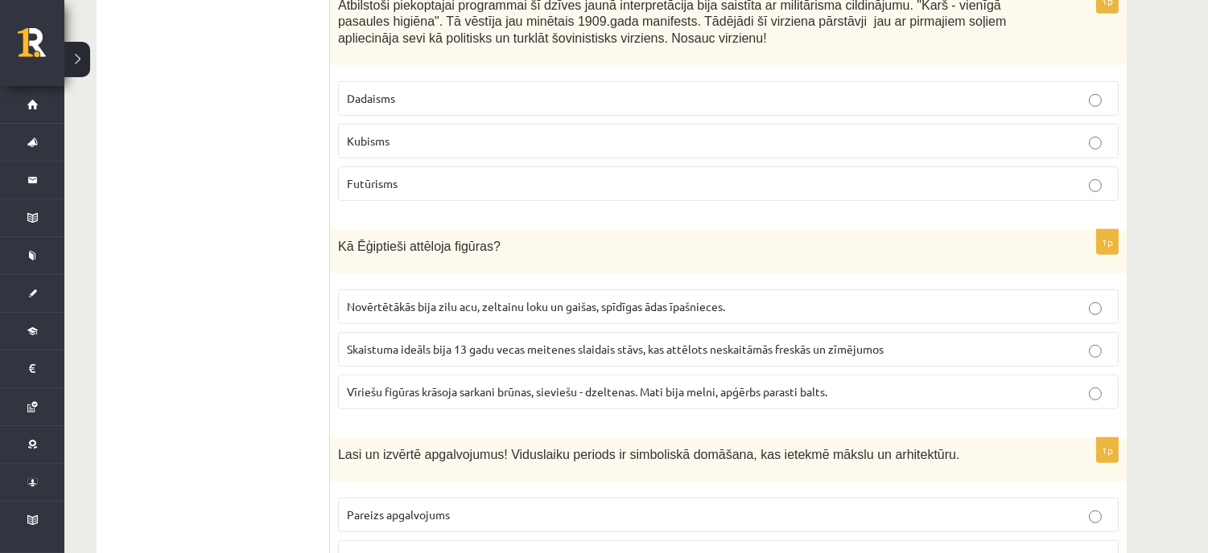
click at [432, 385] on span "Vīriešu figūras krāsoja sarkani brūnas, sieviešu - dzeltenas. Mati bija melni, …" at bounding box center [587, 392] width 480 height 14
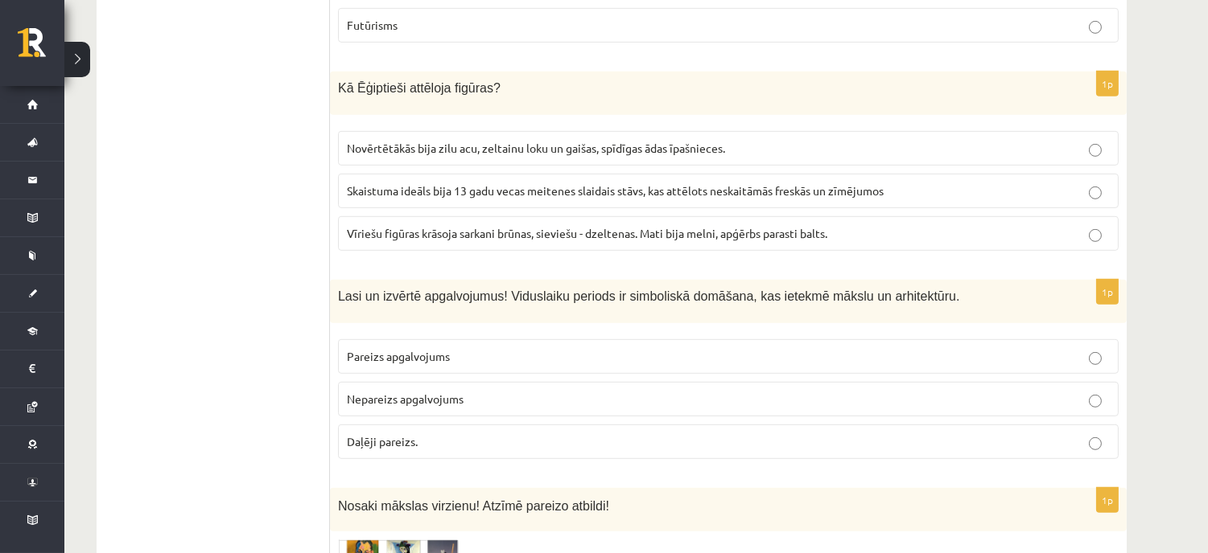
scroll to position [1702, 0]
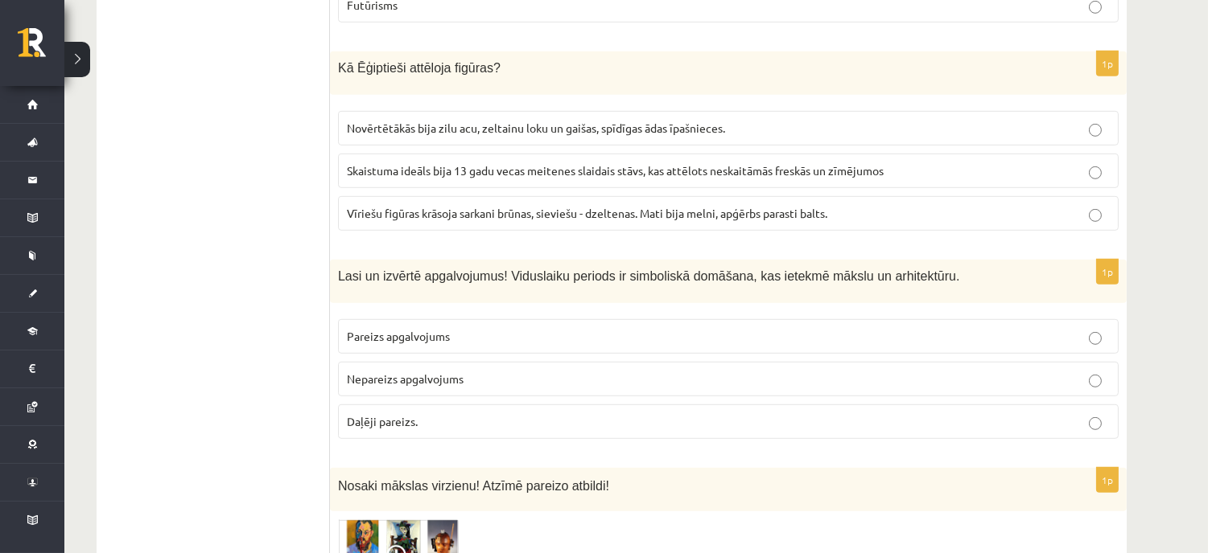
click at [367, 329] on span "Pareizs apgalvojums" at bounding box center [398, 336] width 103 height 14
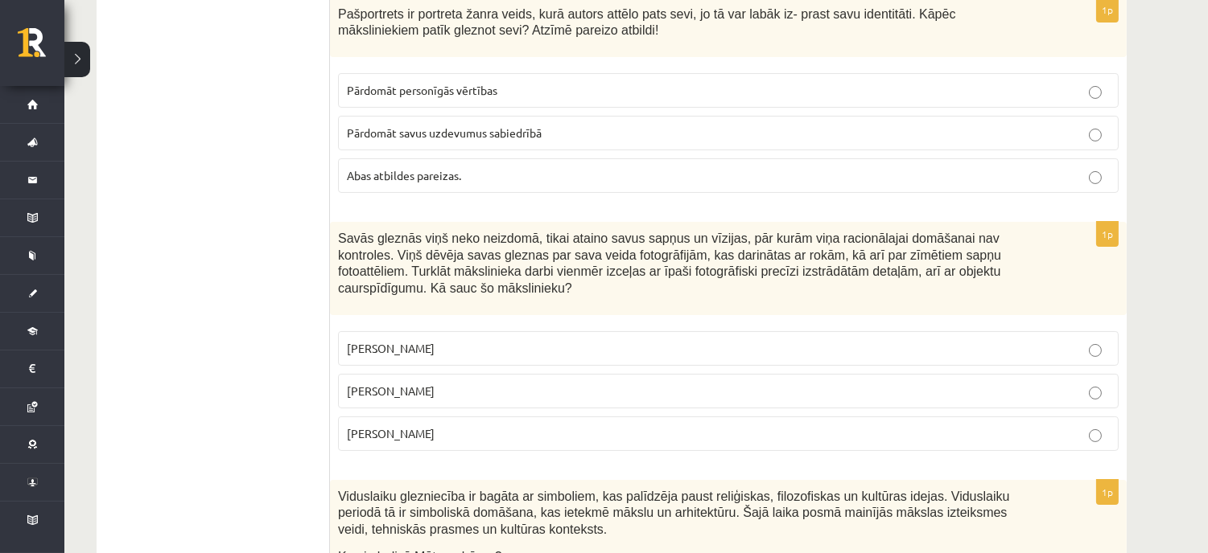
scroll to position [0, 0]
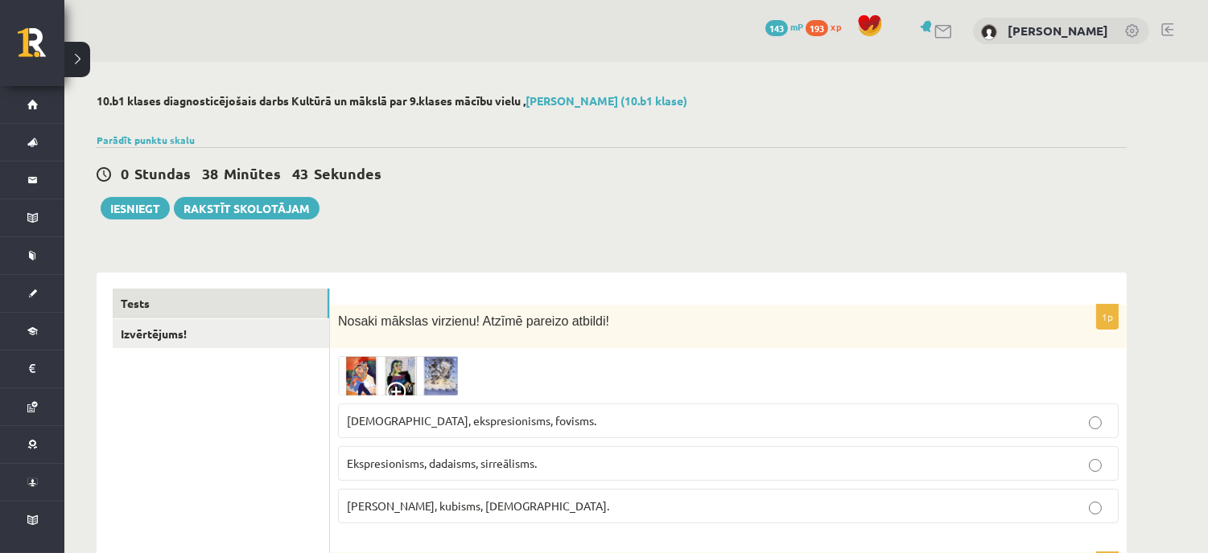
click at [358, 374] on img at bounding box center [398, 375] width 121 height 39
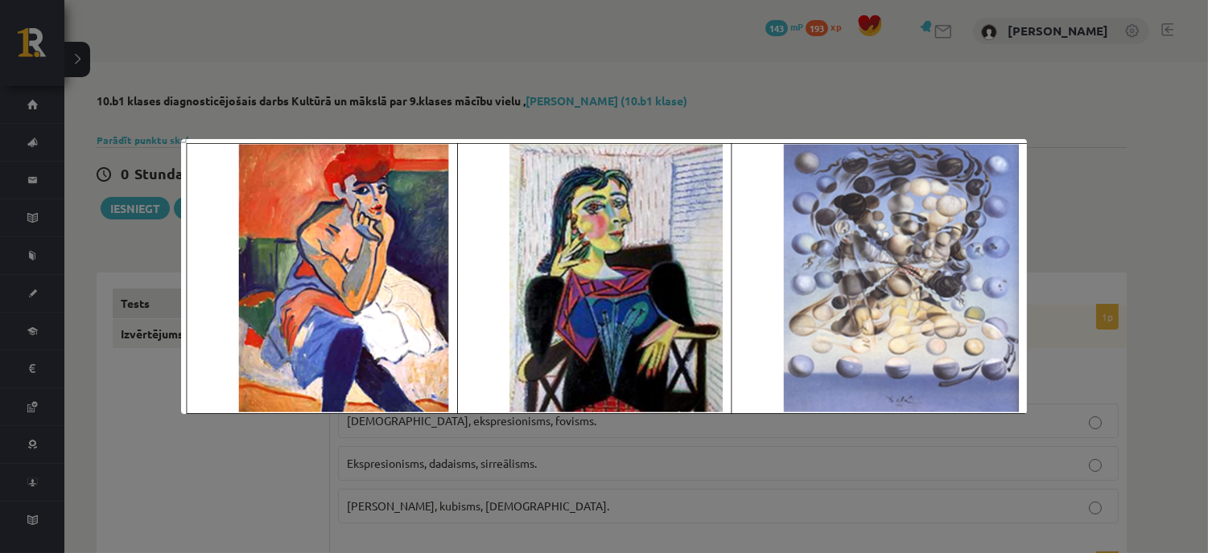
click at [895, 117] on div at bounding box center [604, 276] width 1208 height 553
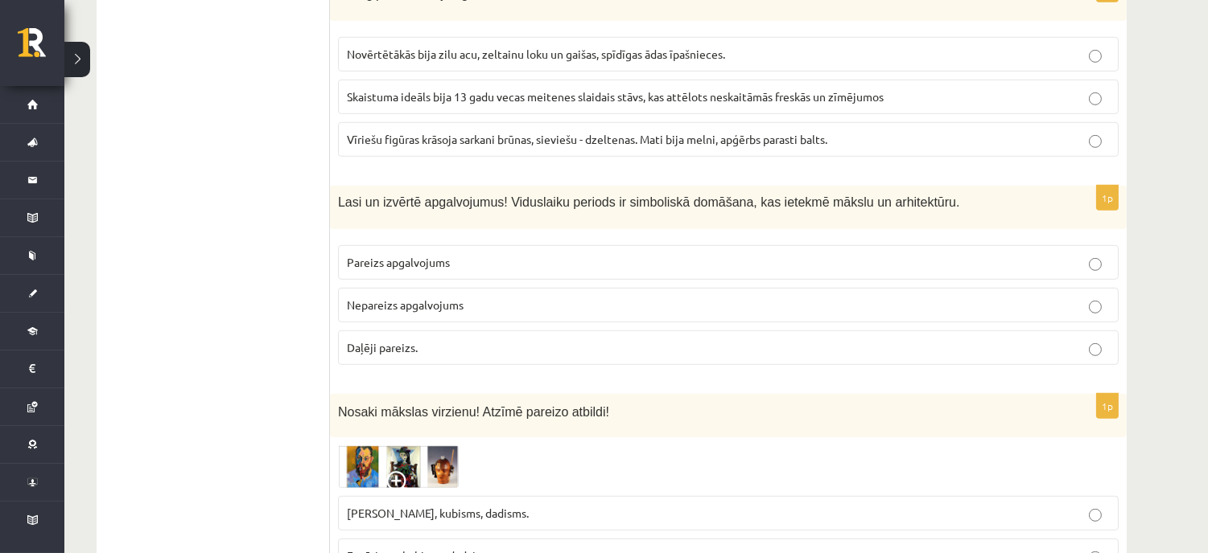
scroll to position [1788, 0]
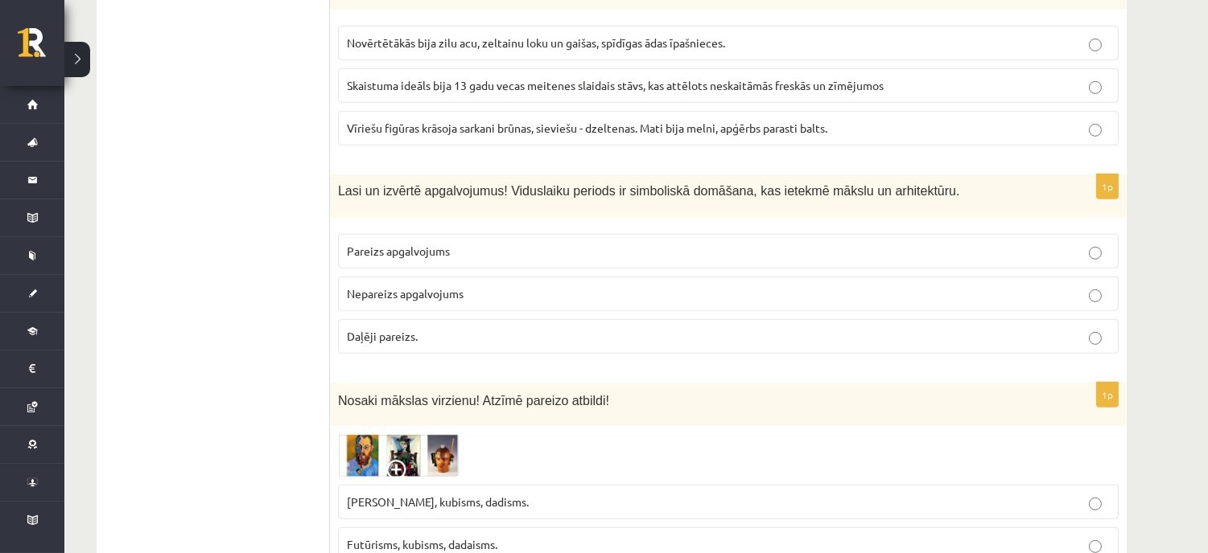
click at [364, 434] on img at bounding box center [398, 455] width 121 height 43
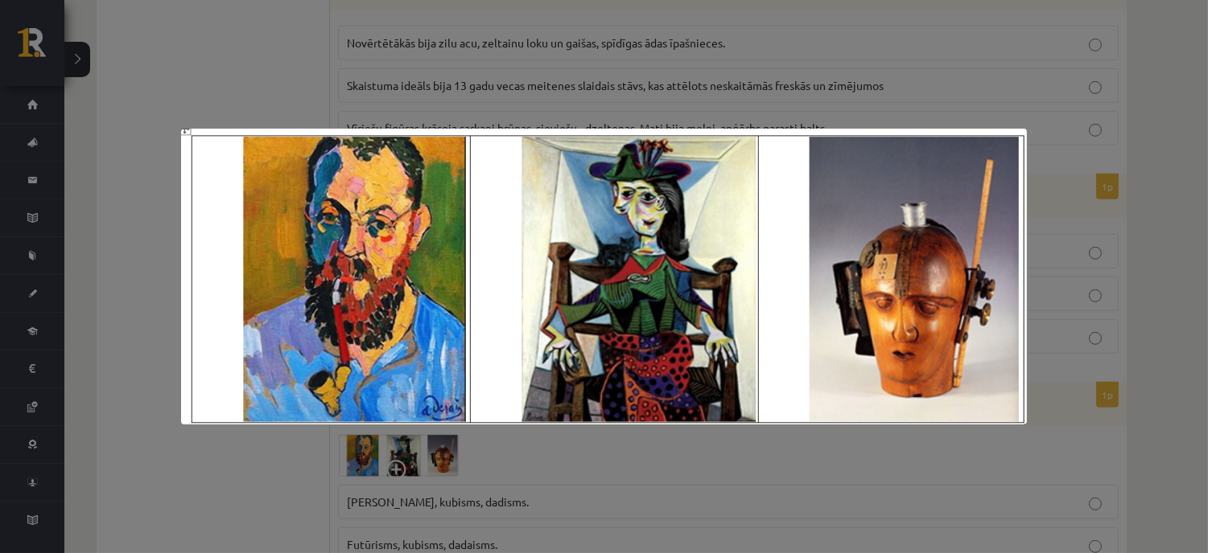
click at [1078, 166] on div at bounding box center [604, 276] width 1208 height 553
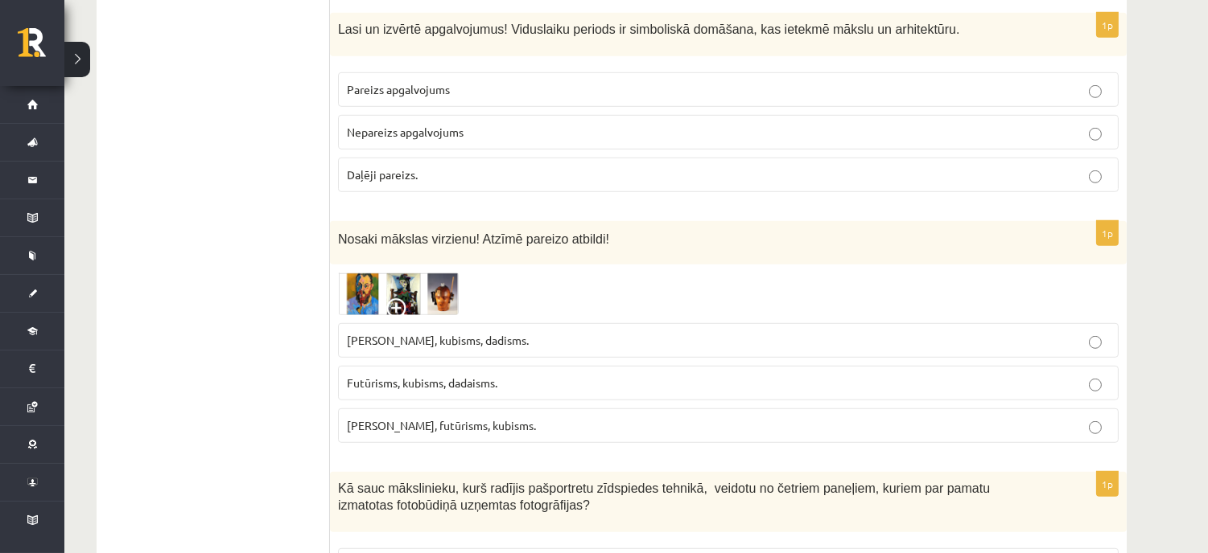
scroll to position [1966, 0]
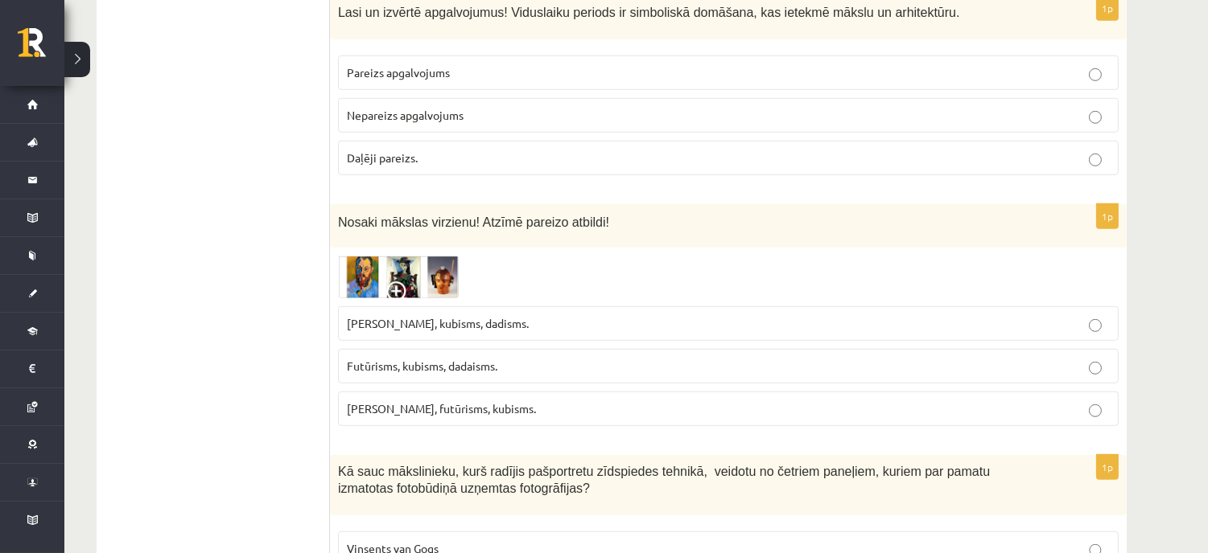
click at [436, 261] on img at bounding box center [398, 277] width 121 height 43
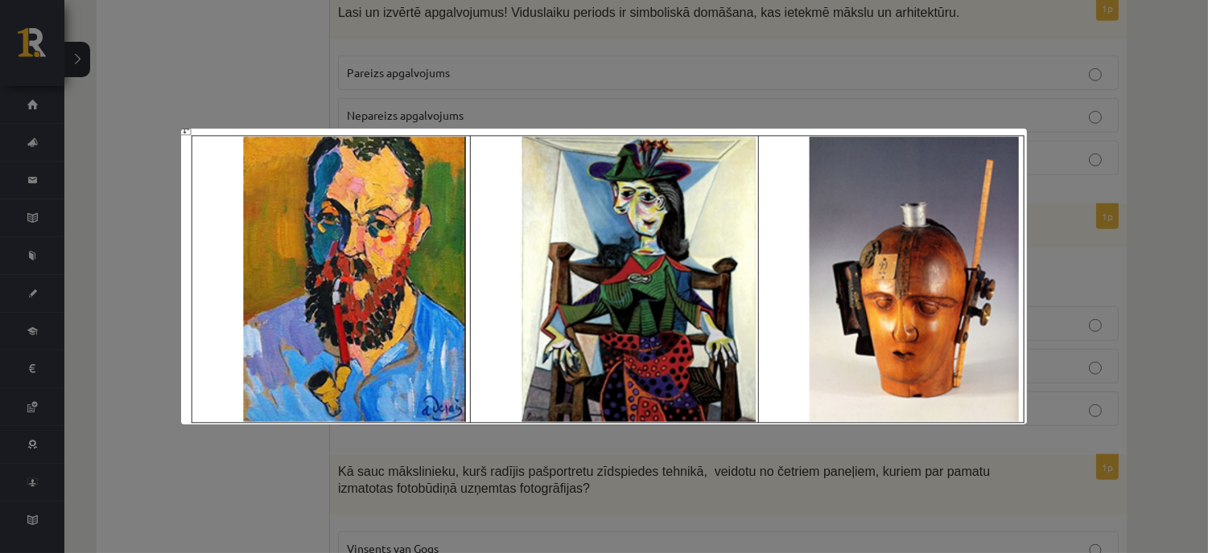
click at [1106, 268] on div at bounding box center [604, 276] width 1208 height 553
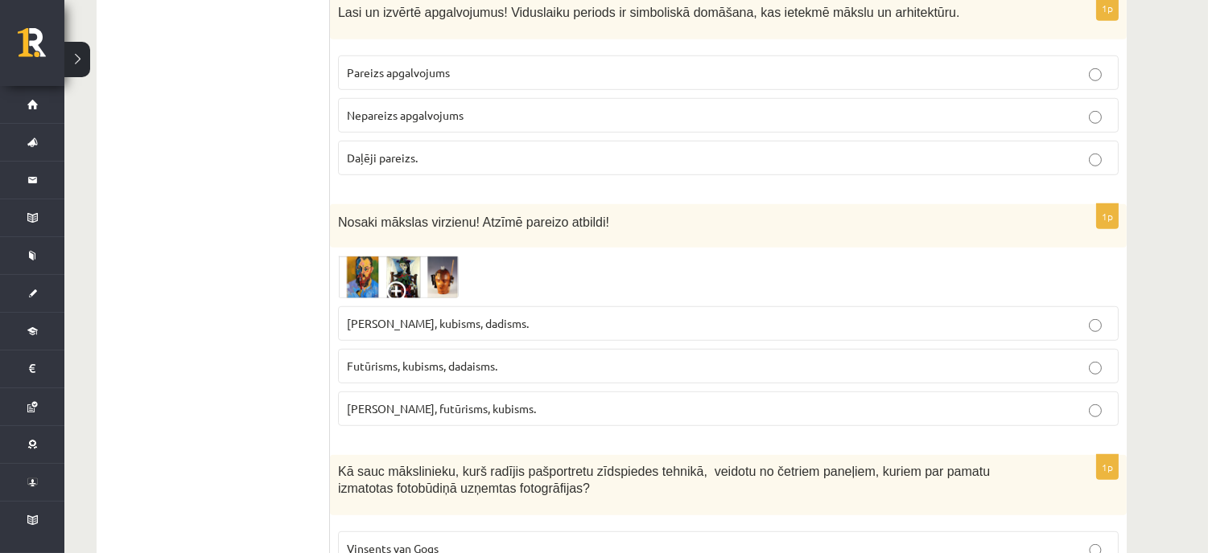
click at [396, 392] on label "Fovisms, futūrisms, kubisms." at bounding box center [728, 409] width 780 height 35
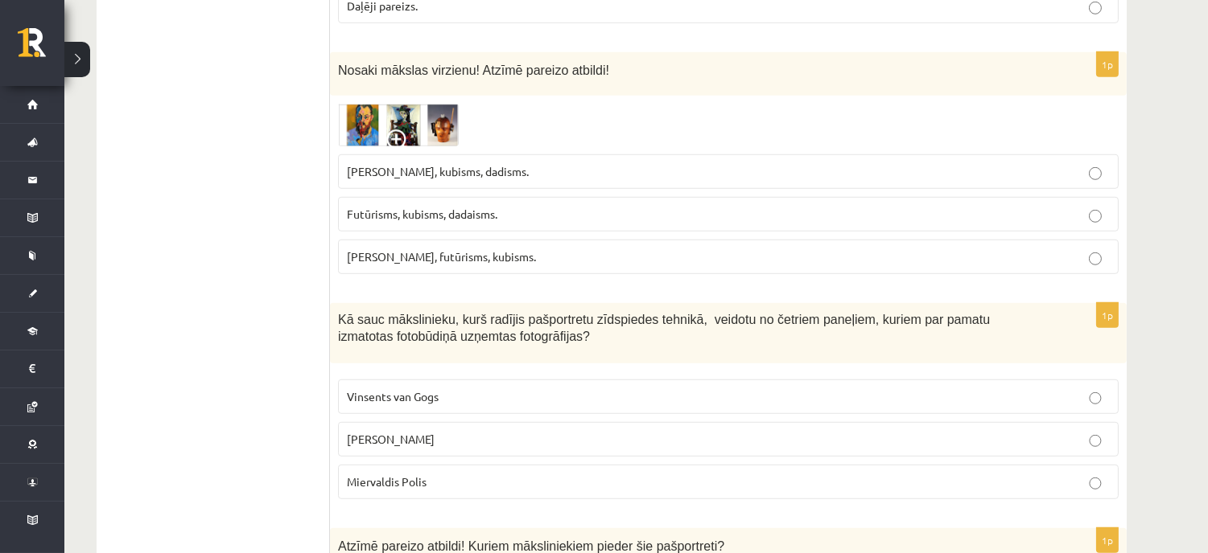
scroll to position [2145, 0]
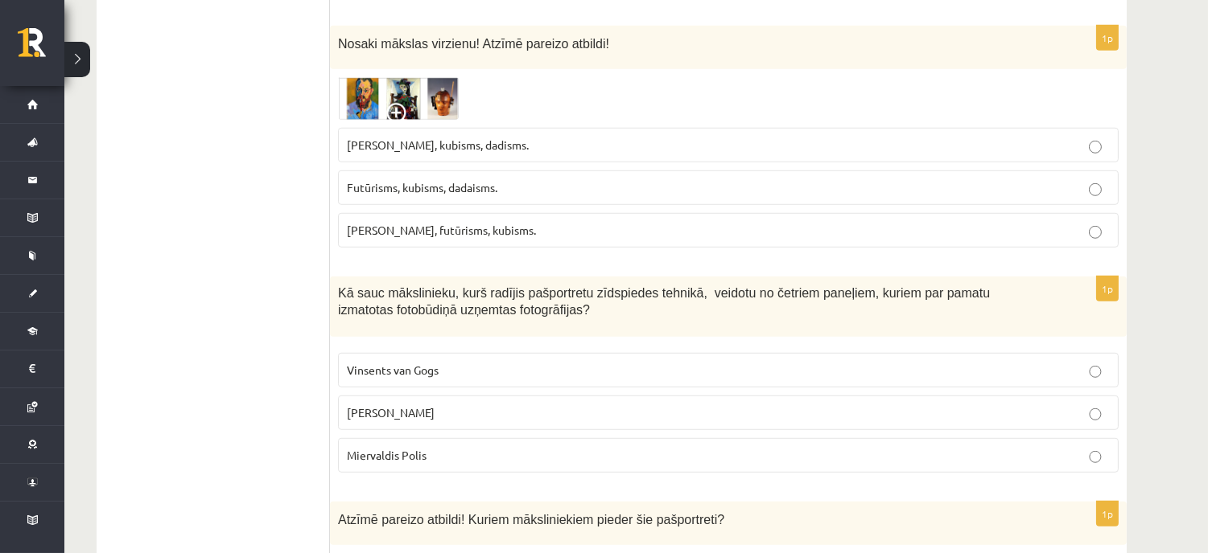
click at [399, 405] on p "Endijs Vorhols" at bounding box center [728, 413] width 763 height 17
click at [364, 353] on label "Vinsents van Gogs" at bounding box center [728, 370] width 780 height 35
click at [417, 448] on span "Miervaldis Polis" at bounding box center [387, 455] width 80 height 14
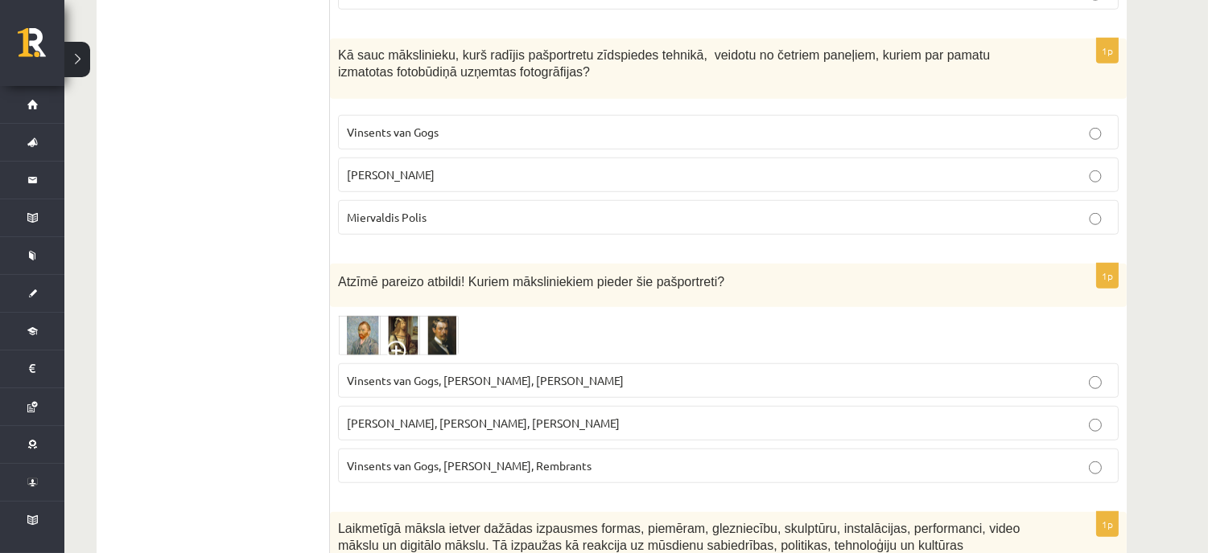
scroll to position [2413, 0]
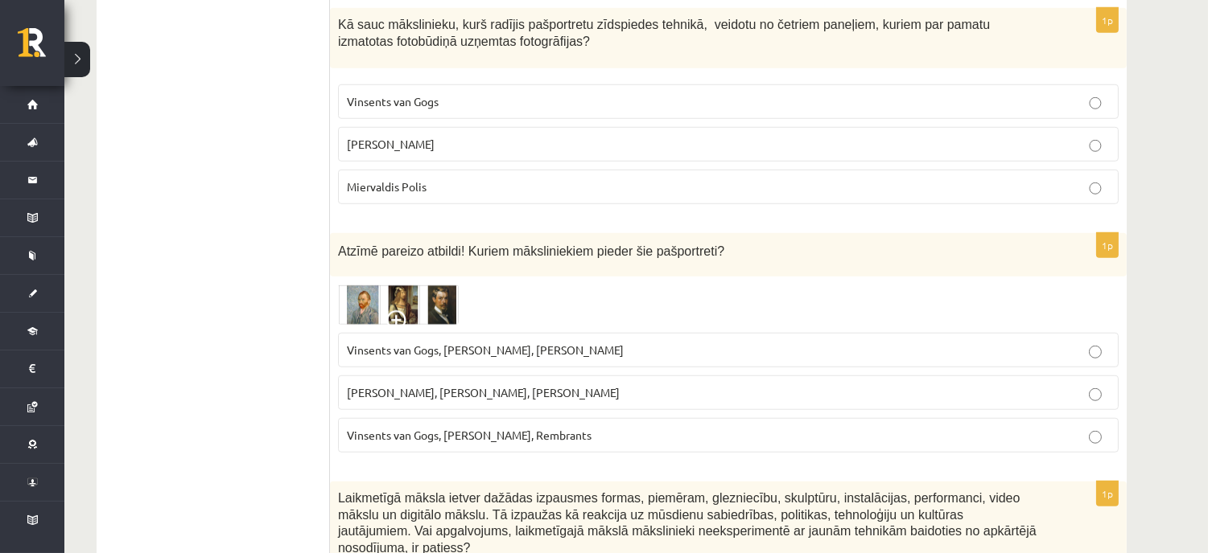
click at [360, 290] on img at bounding box center [398, 305] width 121 height 40
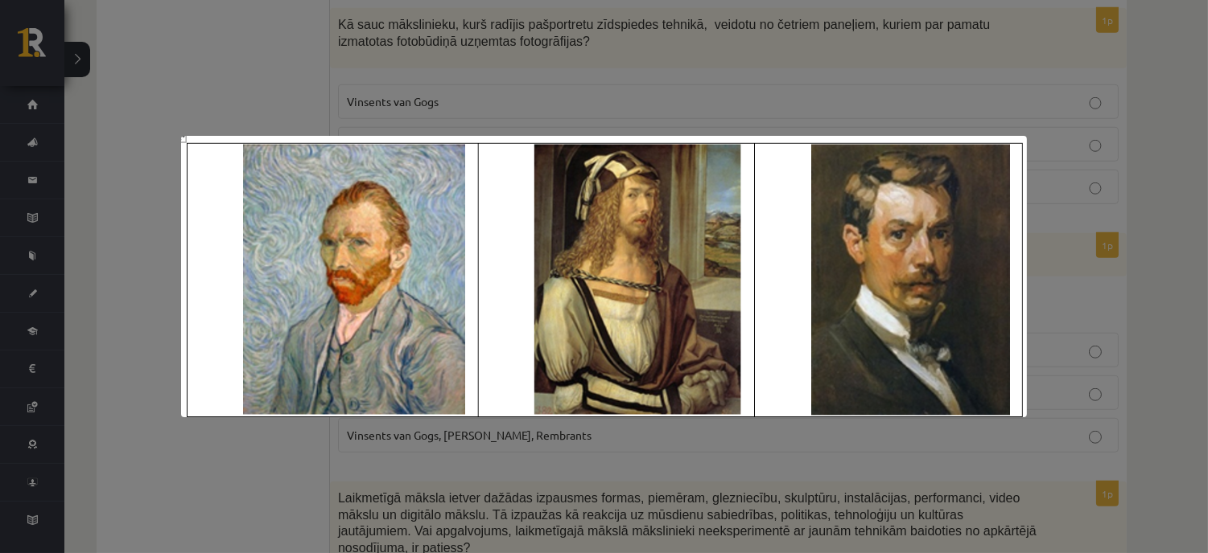
click at [463, 459] on div at bounding box center [604, 276] width 1208 height 553
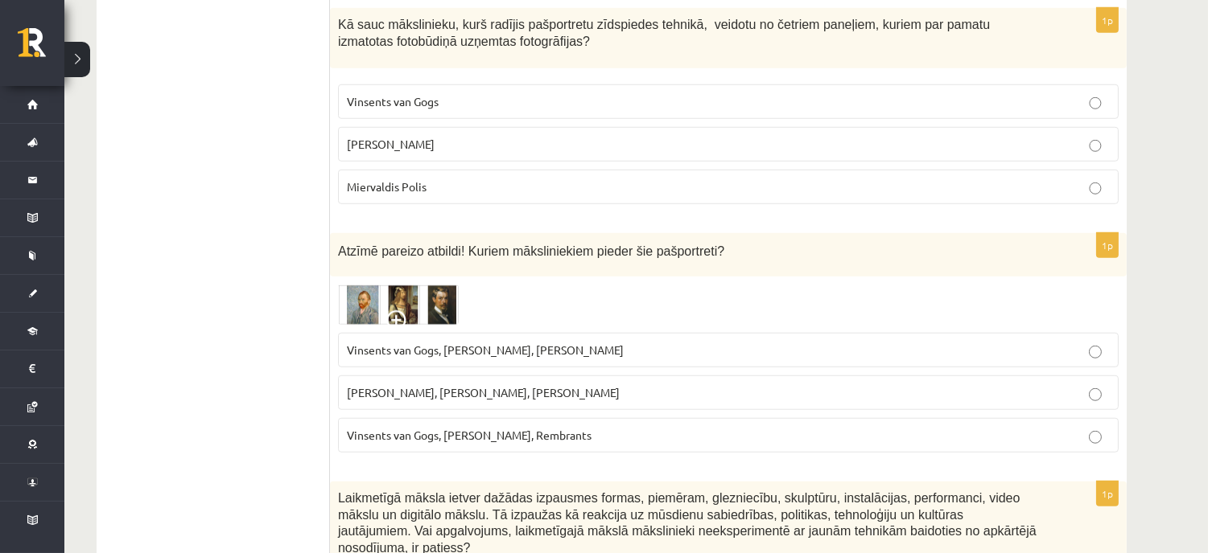
click at [439, 343] on span "Vinsents van Gogs, Albrehts Dīrers, Janis Rozentāls" at bounding box center [485, 350] width 277 height 14
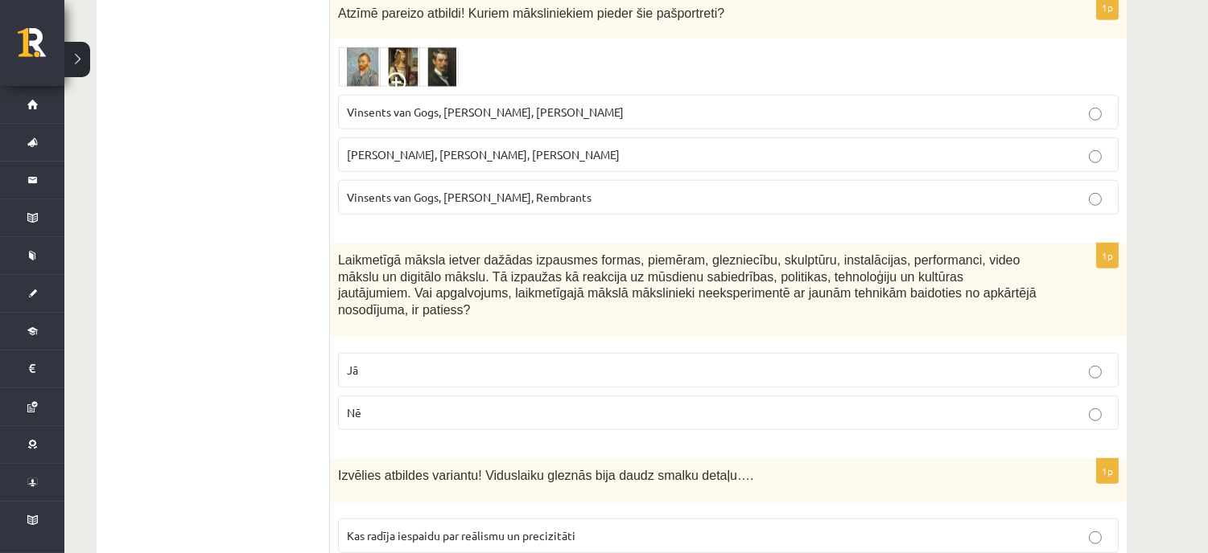
scroll to position [2681, 0]
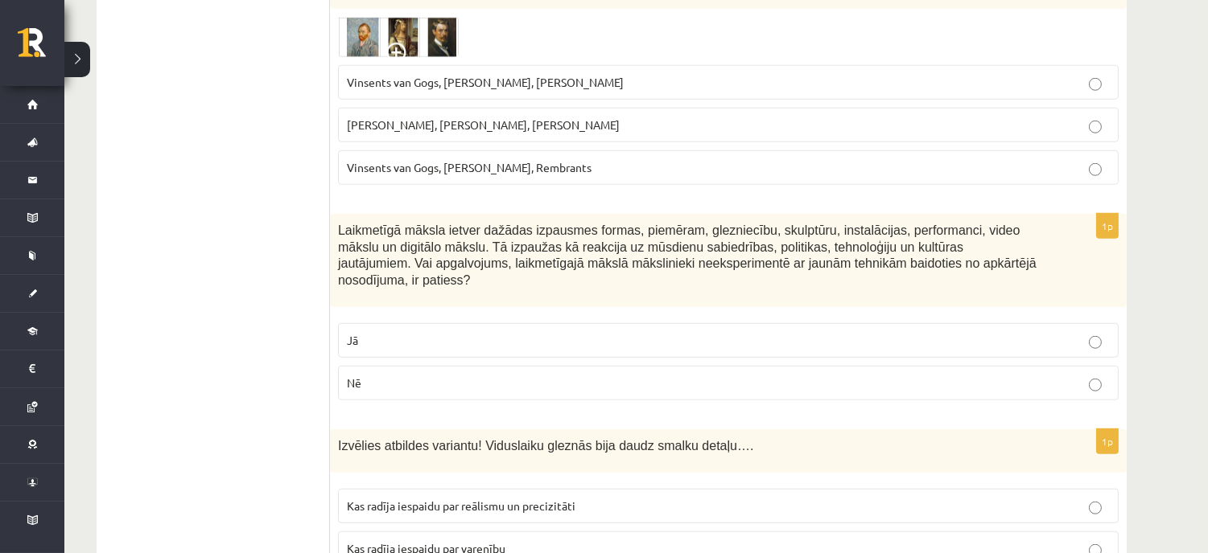
click at [413, 375] on p "Nē" at bounding box center [728, 383] width 763 height 17
click at [454, 332] on p "Jā" at bounding box center [728, 340] width 763 height 17
click at [443, 335] on fieldset "Jā Nē" at bounding box center [728, 360] width 780 height 90
click at [442, 375] on p "Nē" at bounding box center [728, 383] width 763 height 17
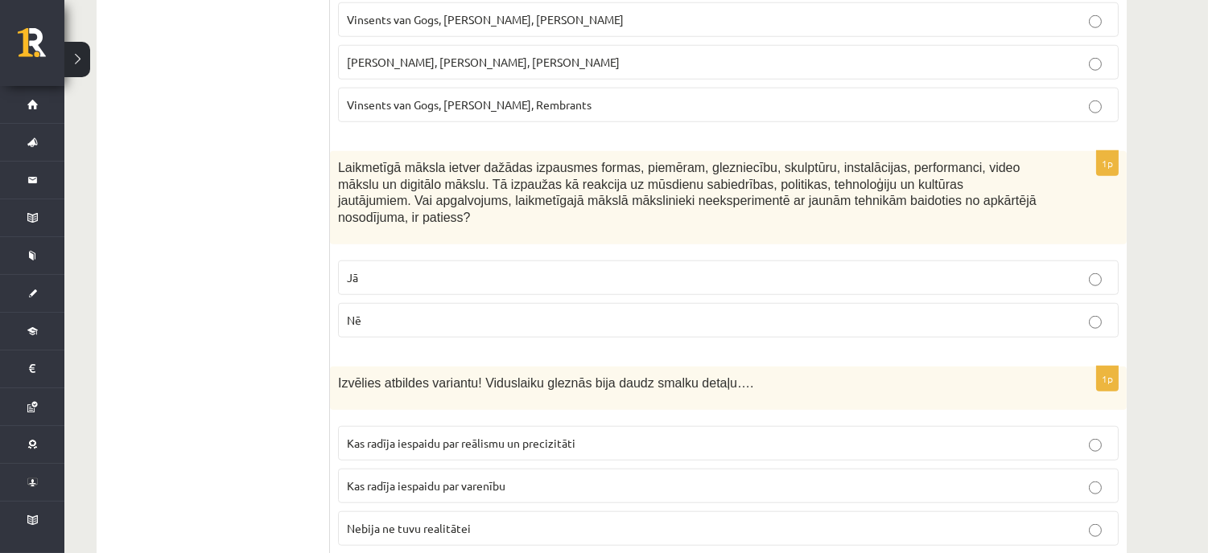
scroll to position [2771, 0]
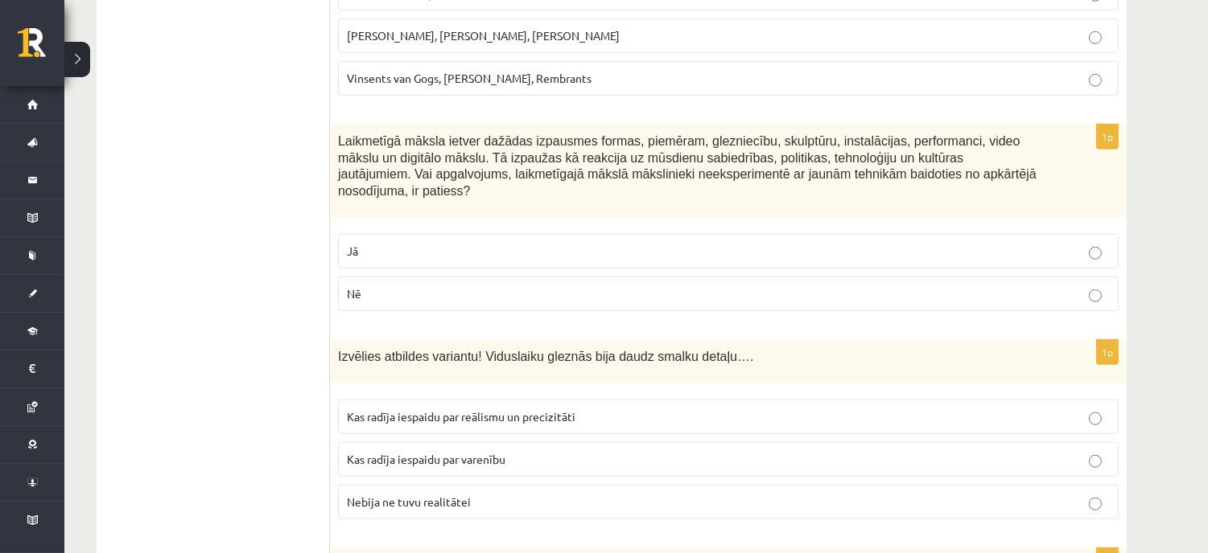
click at [439, 409] on span "Kas radīja iespaidu par reālismu un precizitāti" at bounding box center [461, 416] width 228 height 14
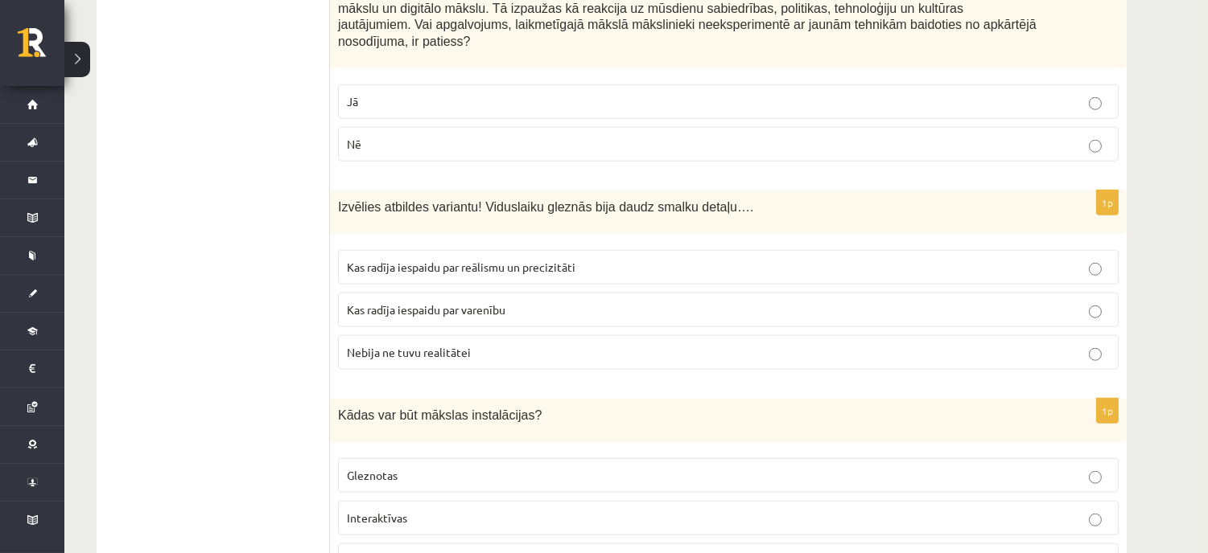
scroll to position [2949, 0]
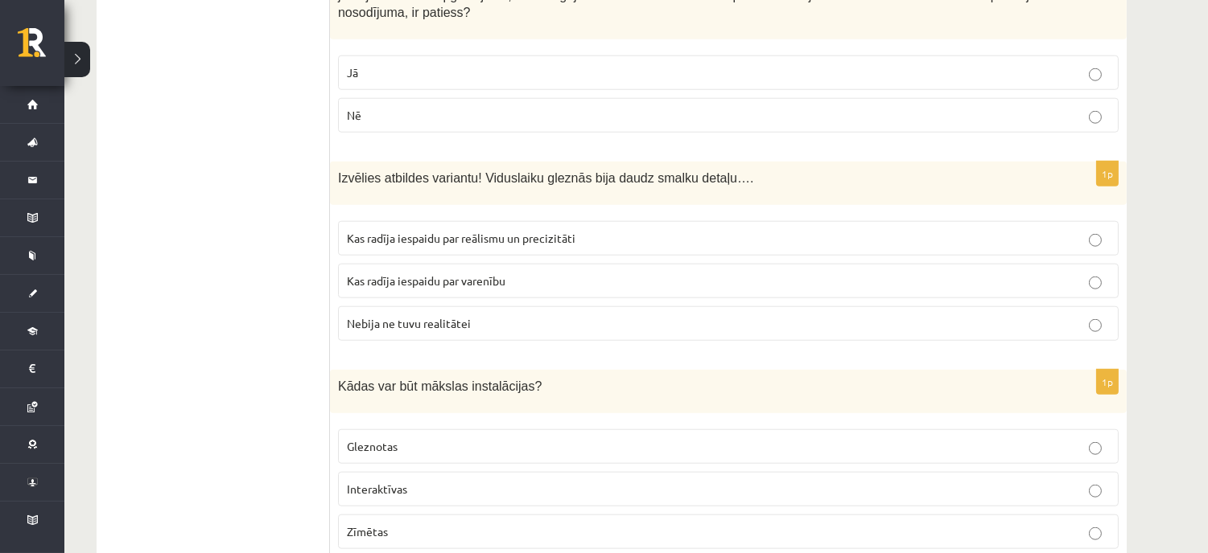
click at [410, 481] on p "Interaktīvas" at bounding box center [728, 489] width 763 height 17
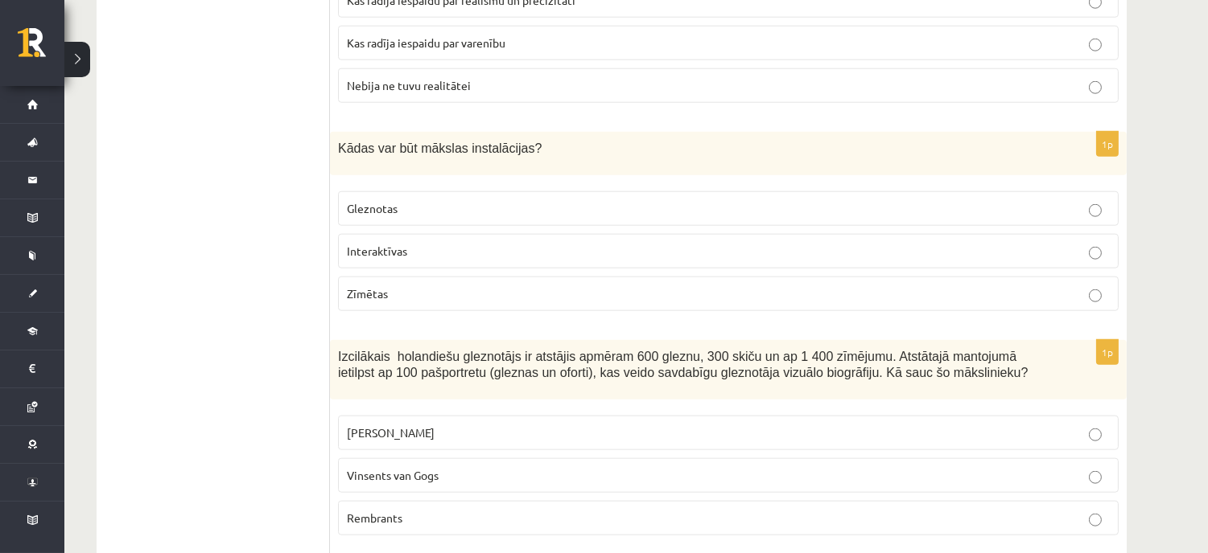
scroll to position [3218, 0]
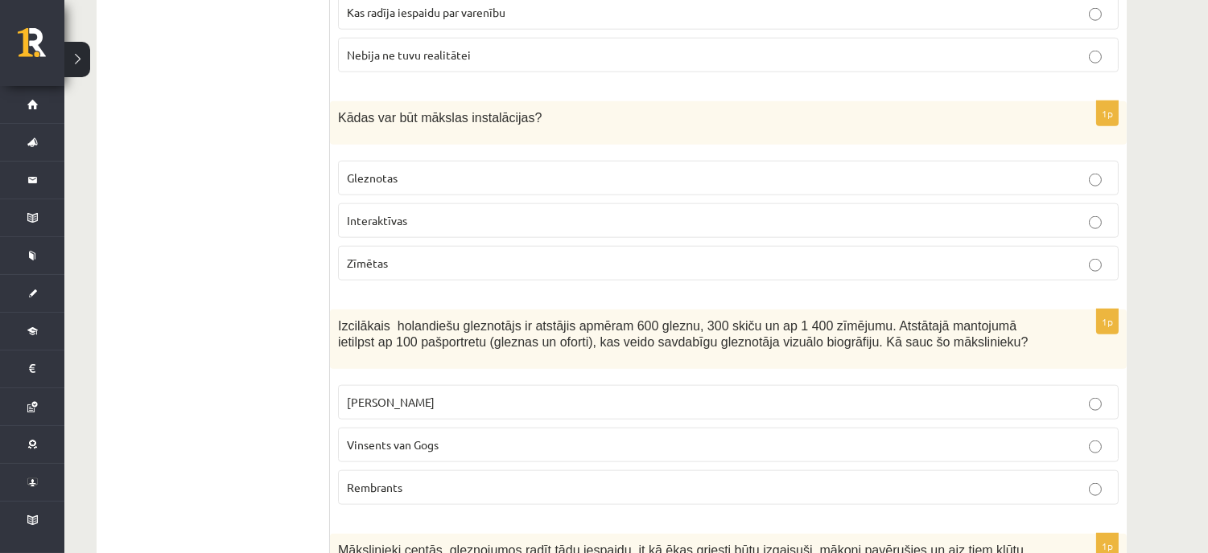
click at [559, 333] on div "Izcilākais holandiešu gleznotājs ir atstājis apmēram 600 gleznu, 300 skiču un a…" at bounding box center [728, 340] width 796 height 60
click at [985, 479] on p "Rembrants" at bounding box center [728, 487] width 763 height 17
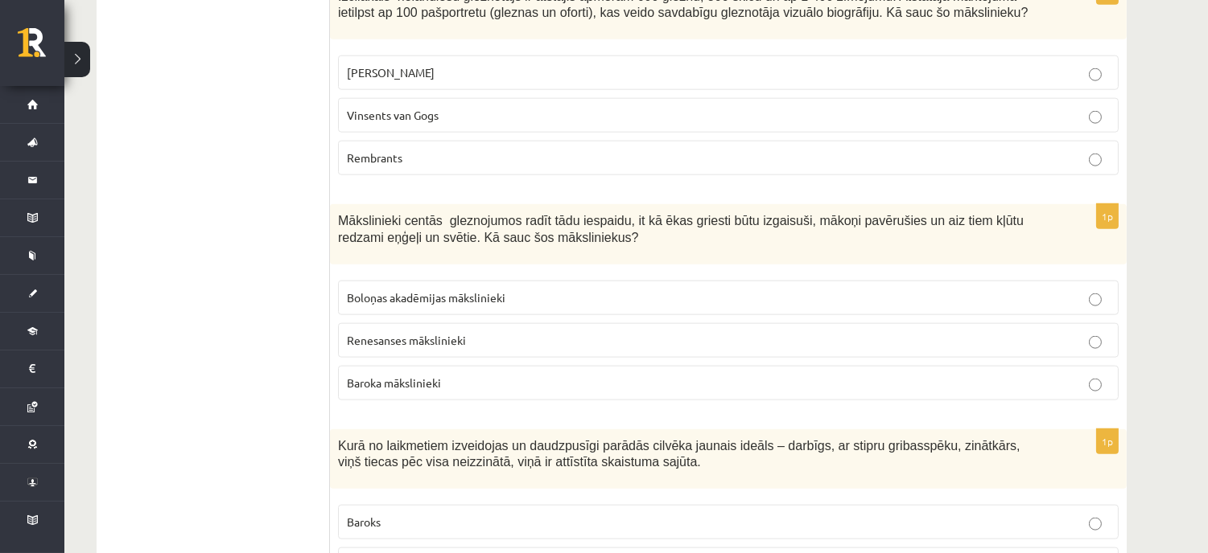
scroll to position [3575, 0]
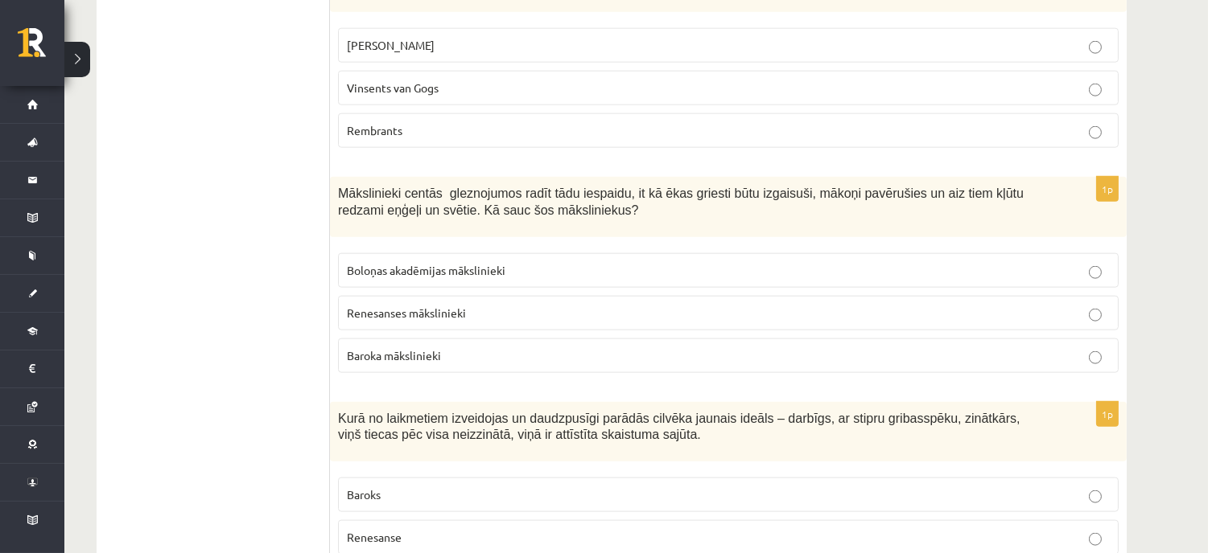
click at [429, 348] on span "Baroka mākslinieki" at bounding box center [394, 355] width 94 height 14
click at [360, 263] on span "Boloņas akadēmijas mākslinieki" at bounding box center [426, 270] width 158 height 14
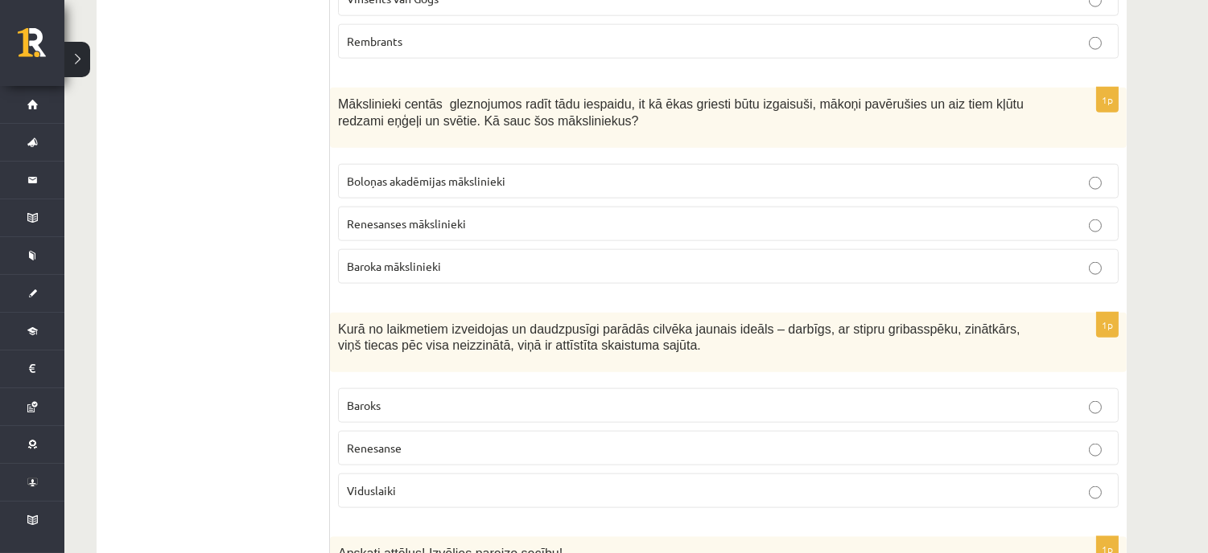
click at [420, 440] on p "Renesanse" at bounding box center [728, 448] width 763 height 17
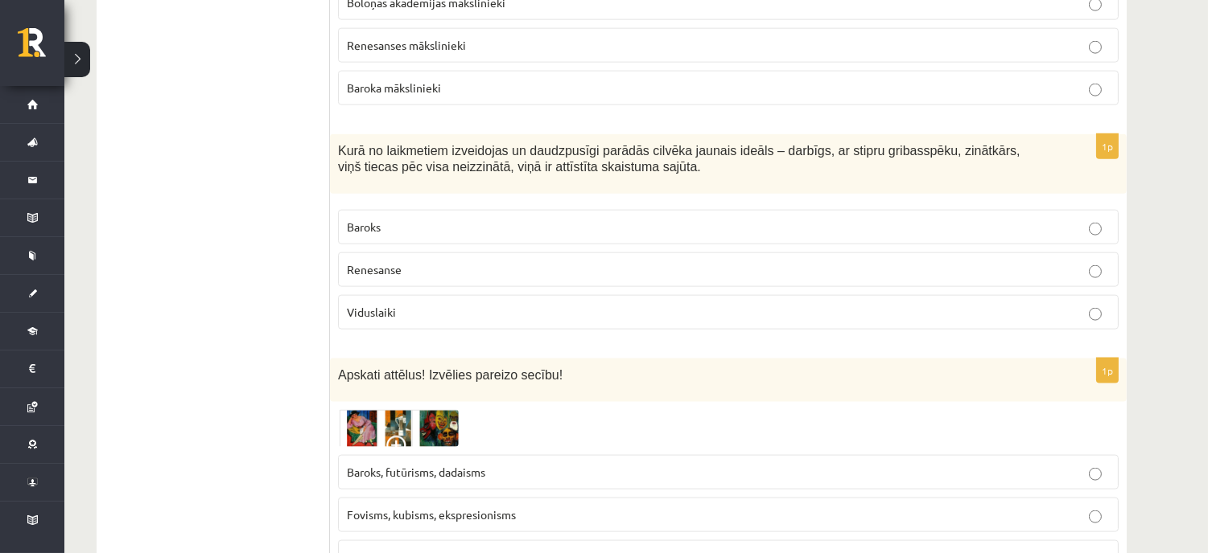
scroll to position [3932, 0]
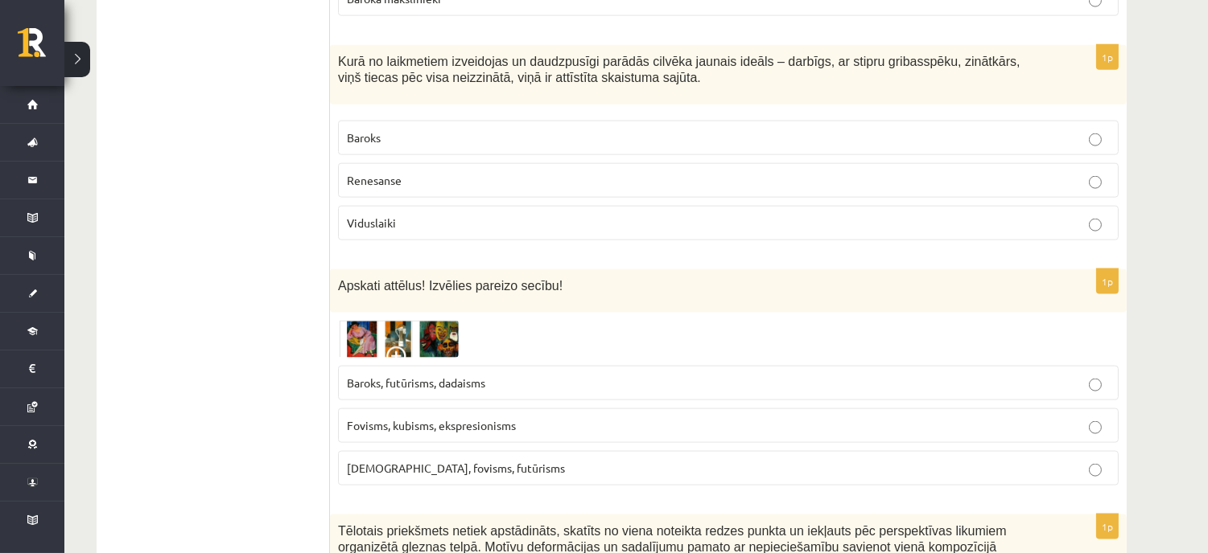
click at [368, 321] on img at bounding box center [398, 339] width 121 height 37
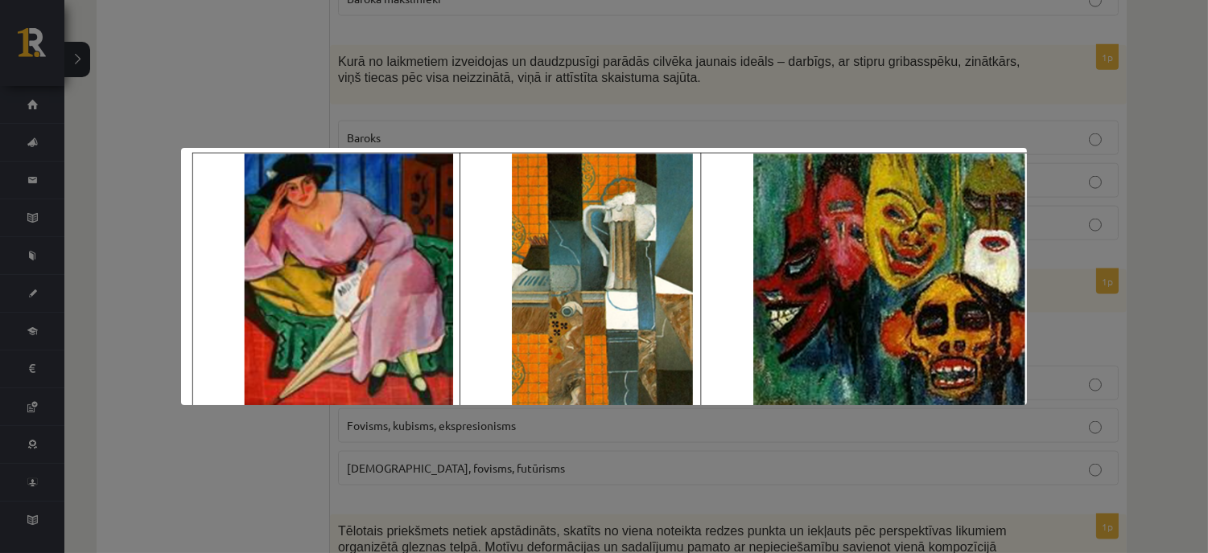
click at [478, 461] on div at bounding box center [604, 276] width 1208 height 553
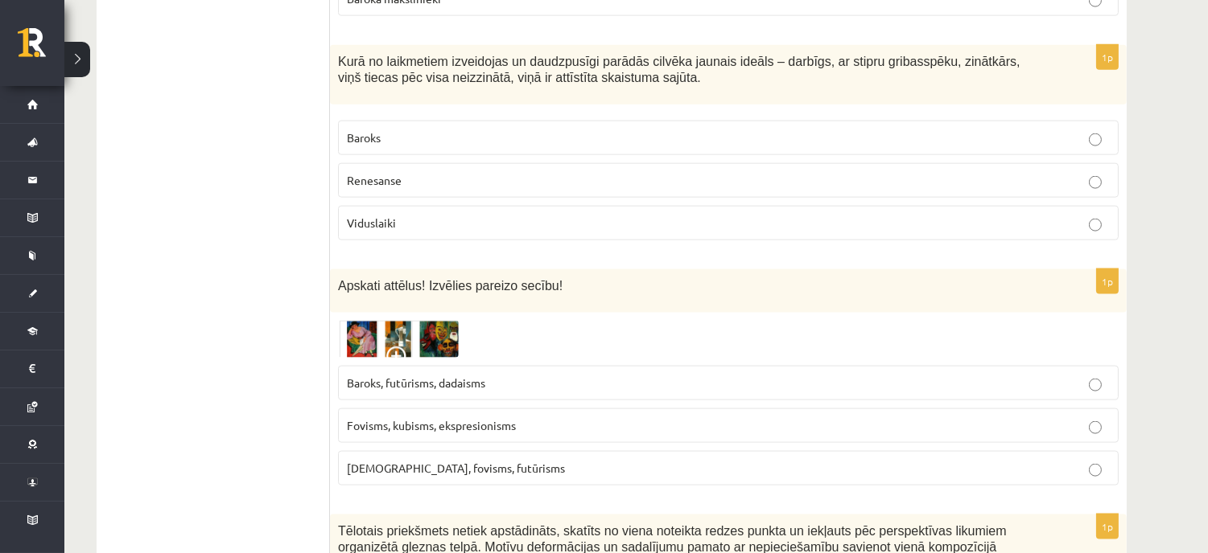
click at [393, 321] on img at bounding box center [398, 339] width 121 height 37
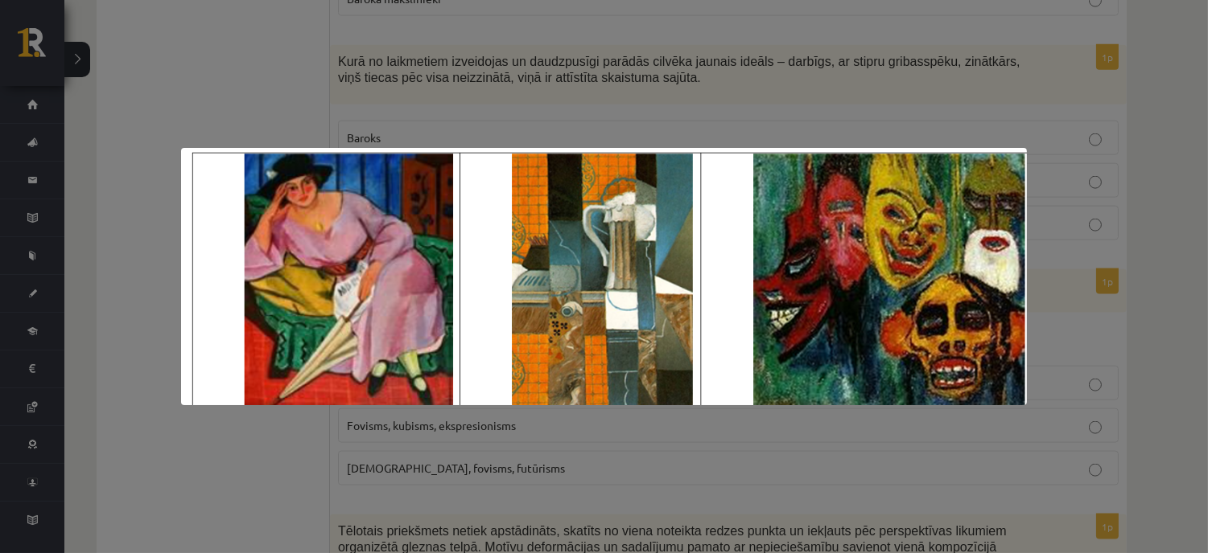
click at [449, 462] on div at bounding box center [604, 276] width 1208 height 553
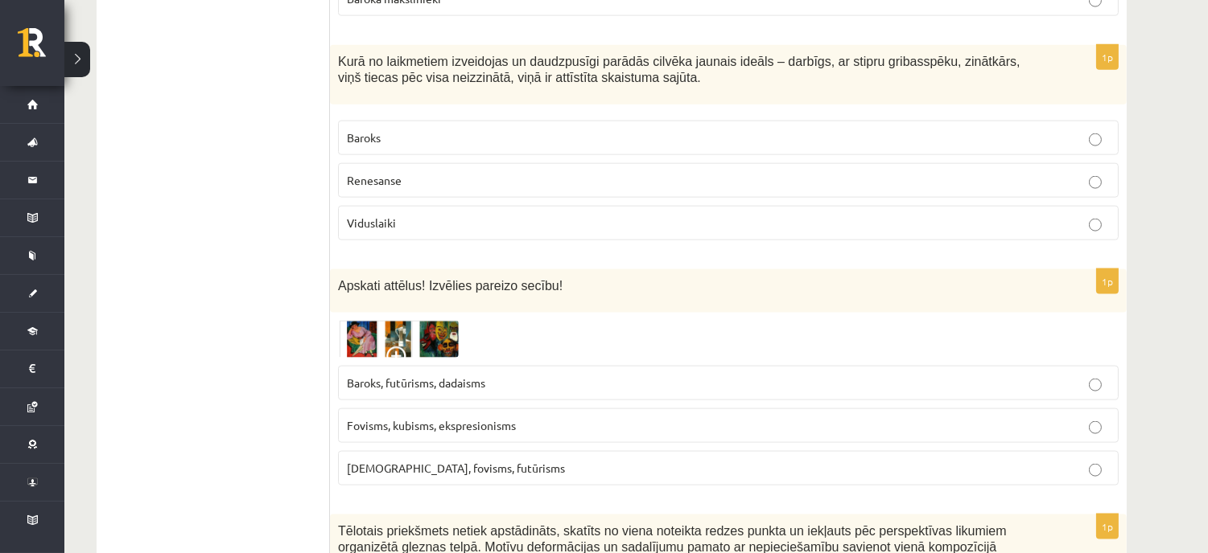
click at [401, 418] on p "Fovisms, kubisms, ekspresionisms" at bounding box center [728, 426] width 763 height 17
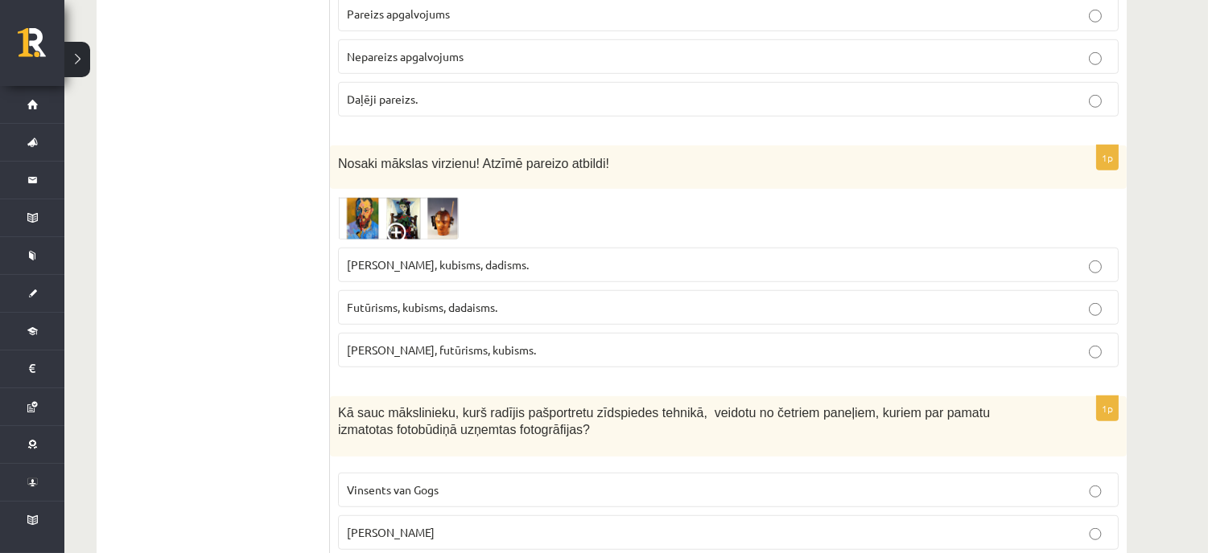
scroll to position [2055, 0]
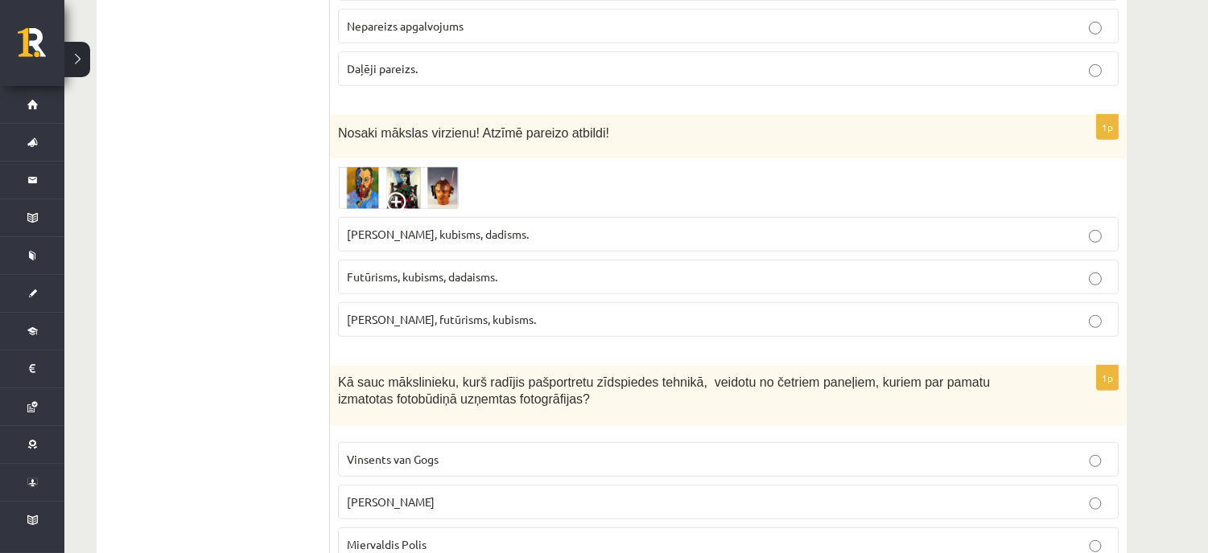
click at [408, 227] on span "Fovisms, kubisms, dadisms." at bounding box center [438, 234] width 182 height 14
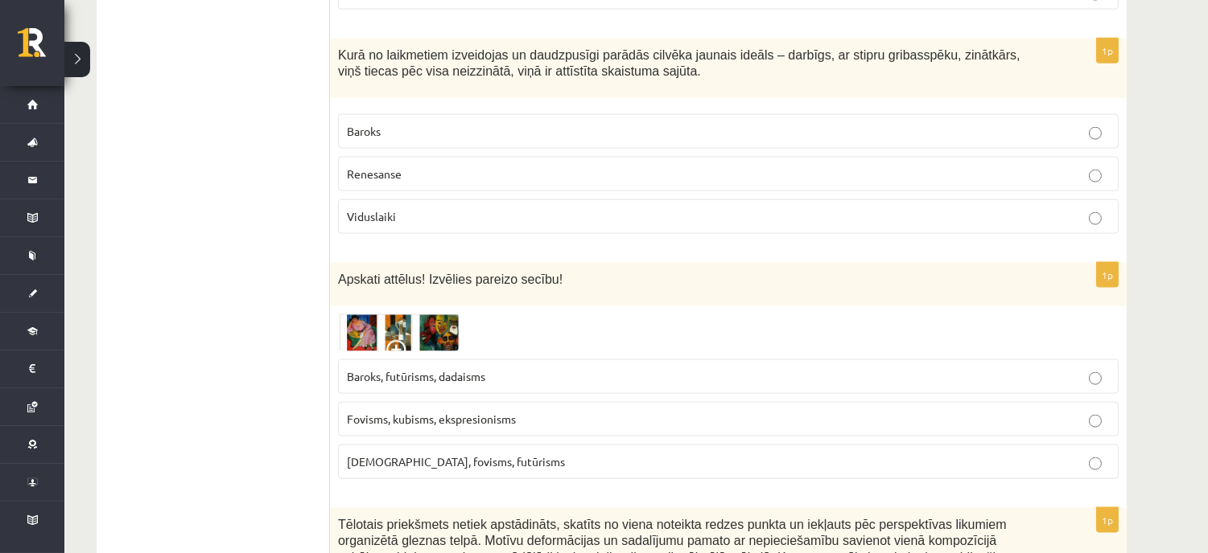
scroll to position [3843, 0]
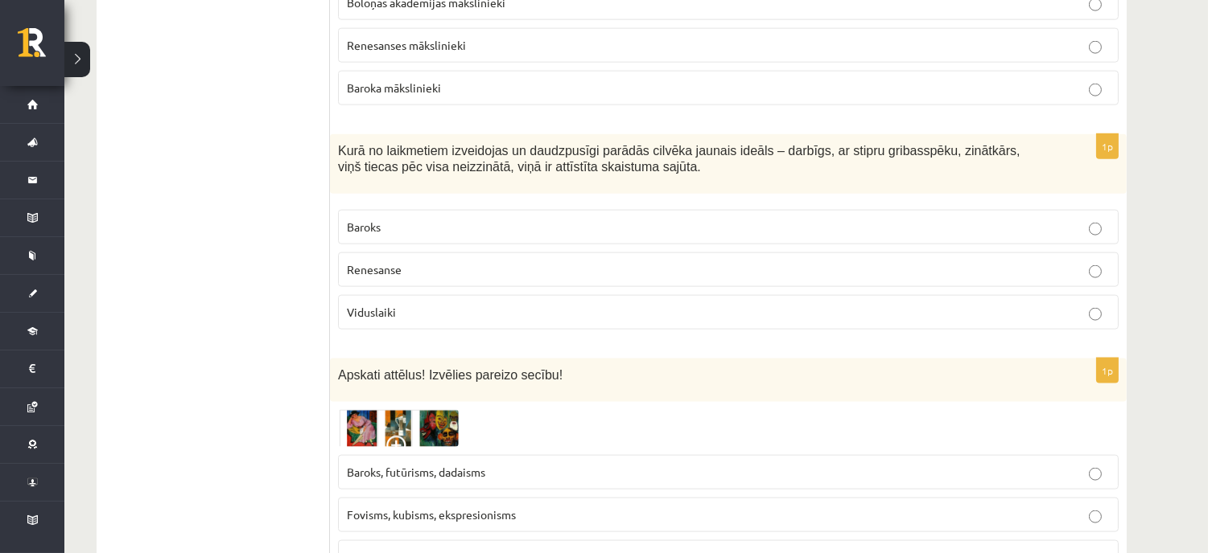
click at [357, 410] on img at bounding box center [398, 428] width 121 height 37
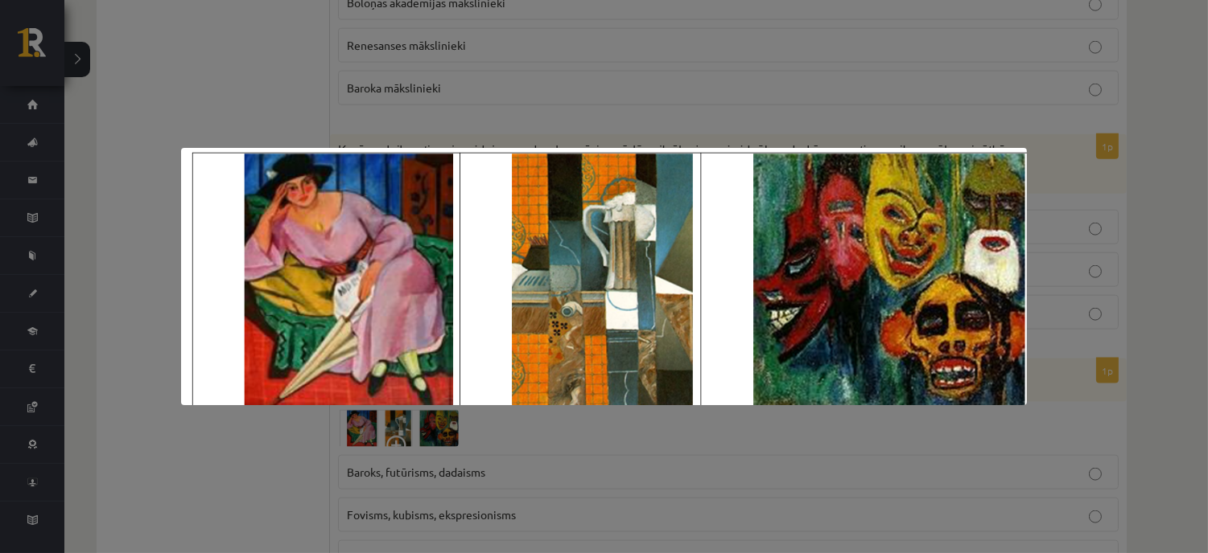
click at [271, 445] on div at bounding box center [604, 276] width 1208 height 553
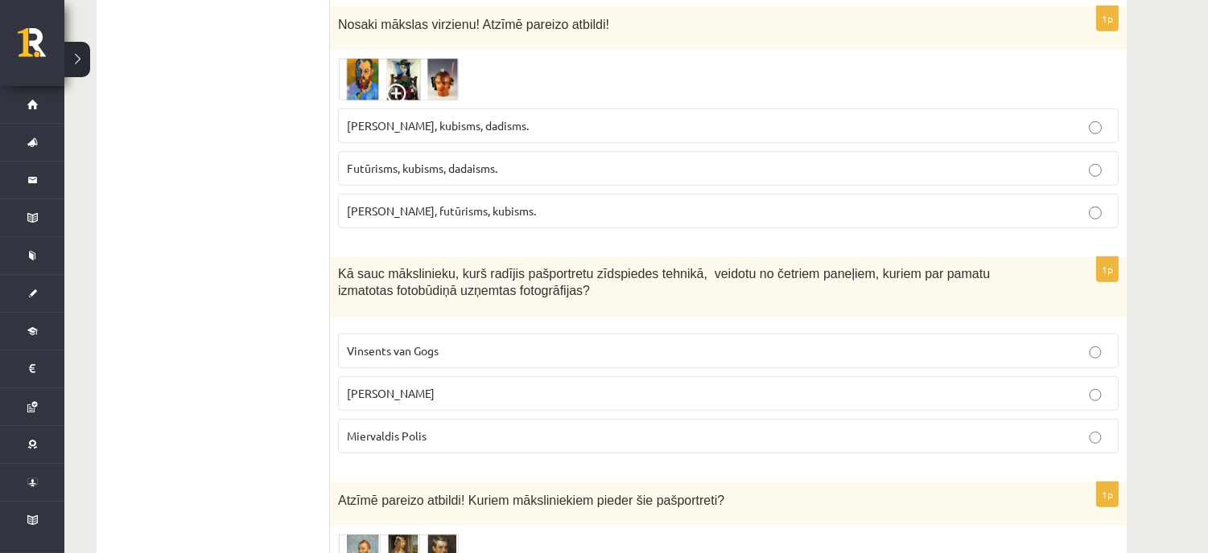
scroll to position [2145, 0]
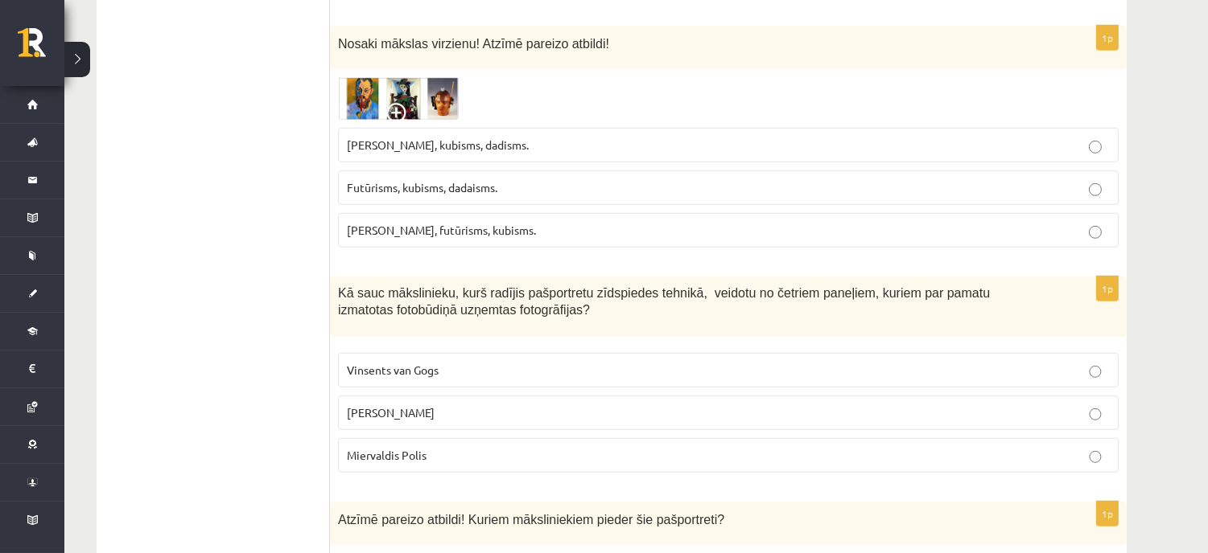
click at [355, 84] on img at bounding box center [398, 98] width 121 height 43
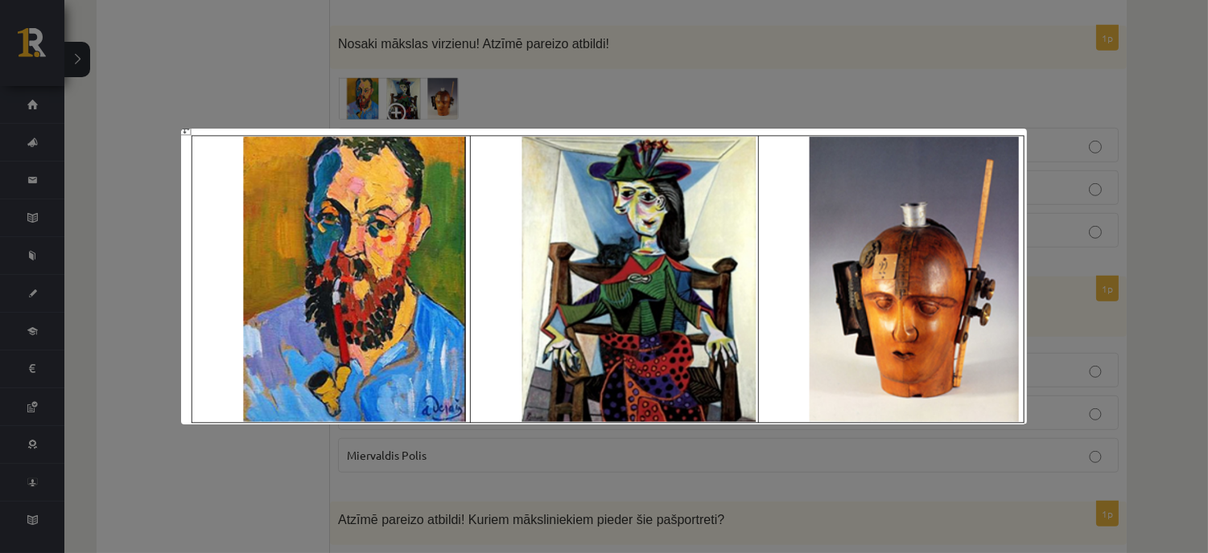
drag, startPoint x: 235, startPoint y: 43, endPoint x: 242, endPoint y: 78, distance: 35.3
click at [236, 43] on div at bounding box center [604, 276] width 1208 height 553
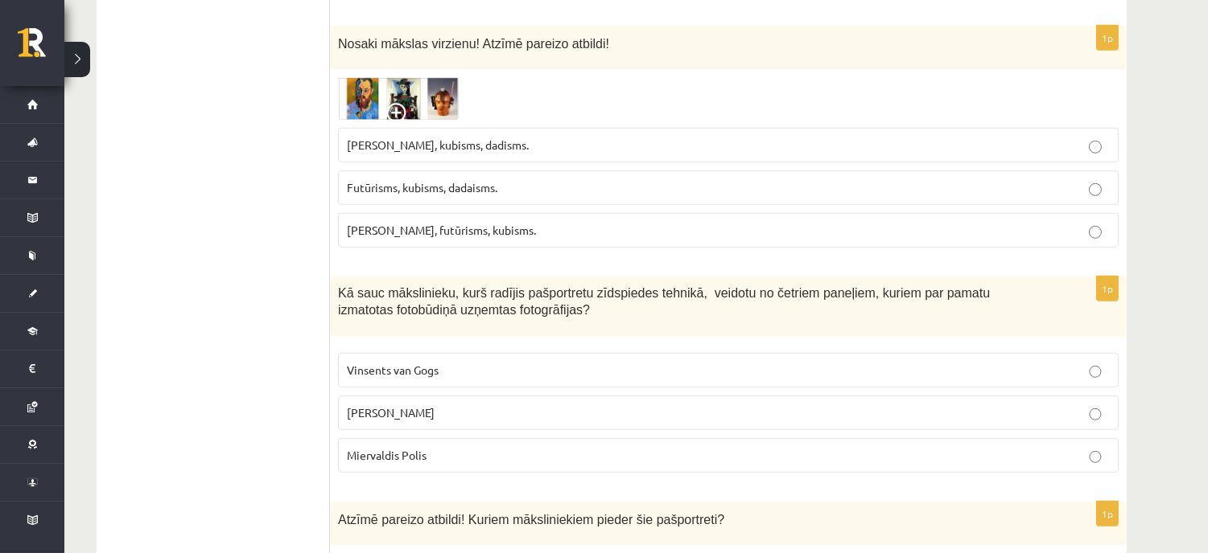
click at [399, 83] on img at bounding box center [398, 98] width 121 height 43
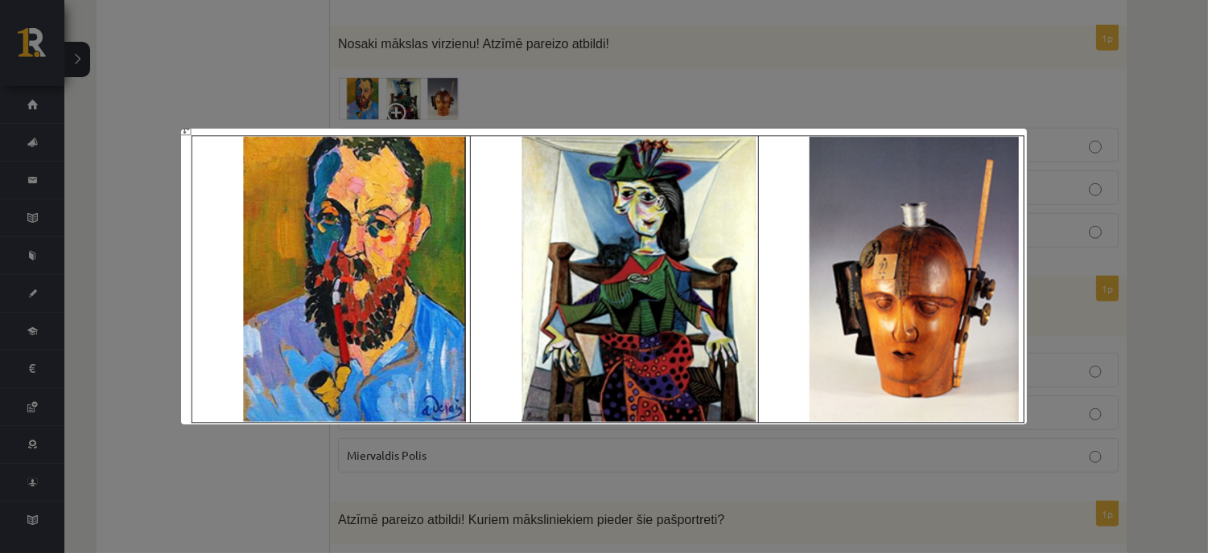
click at [446, 67] on div at bounding box center [604, 276] width 1208 height 553
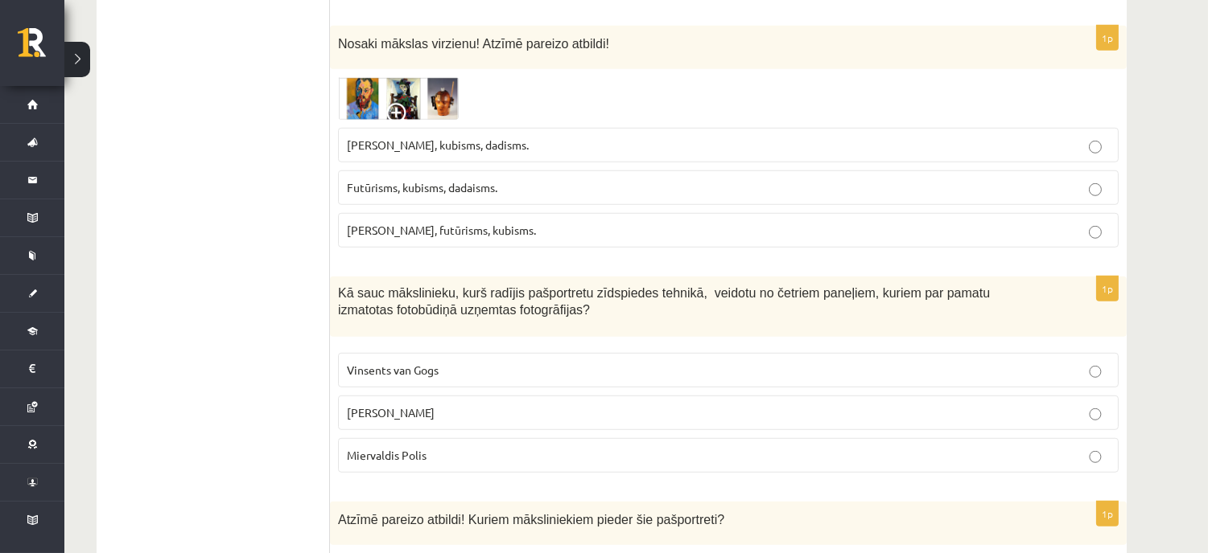
click at [383, 223] on span "Fovisms, futūrisms, kubisms." at bounding box center [441, 230] width 189 height 14
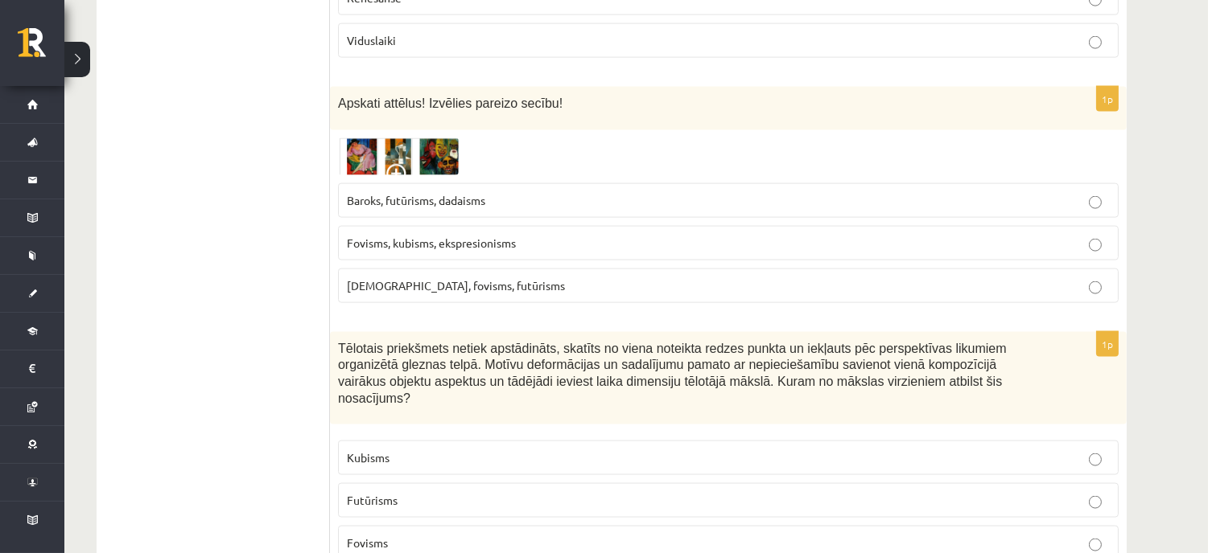
scroll to position [4112, 0]
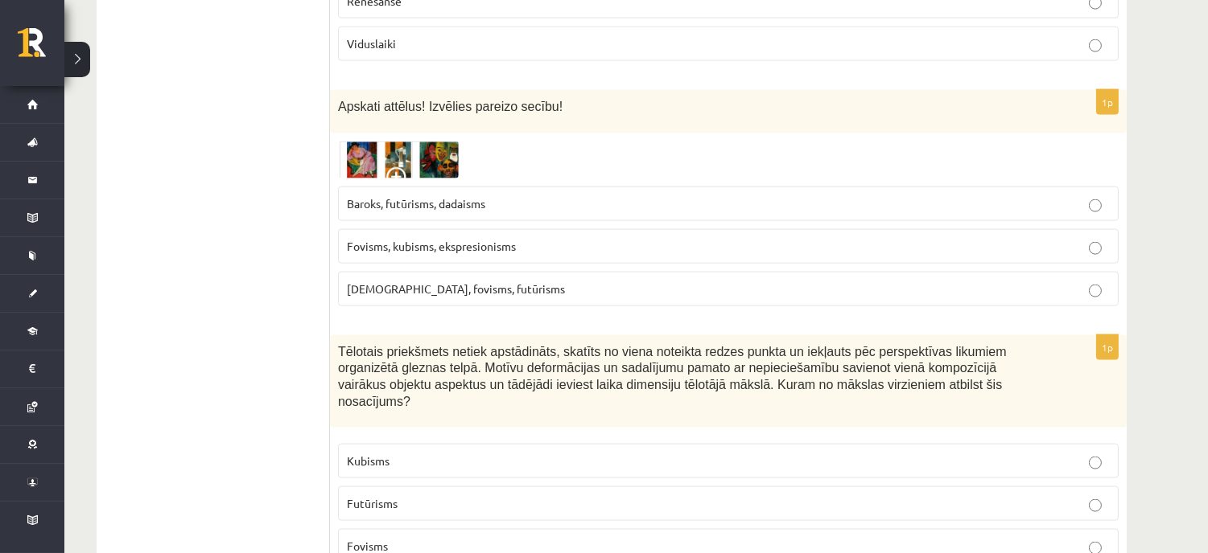
click at [400, 142] on img at bounding box center [398, 160] width 121 height 37
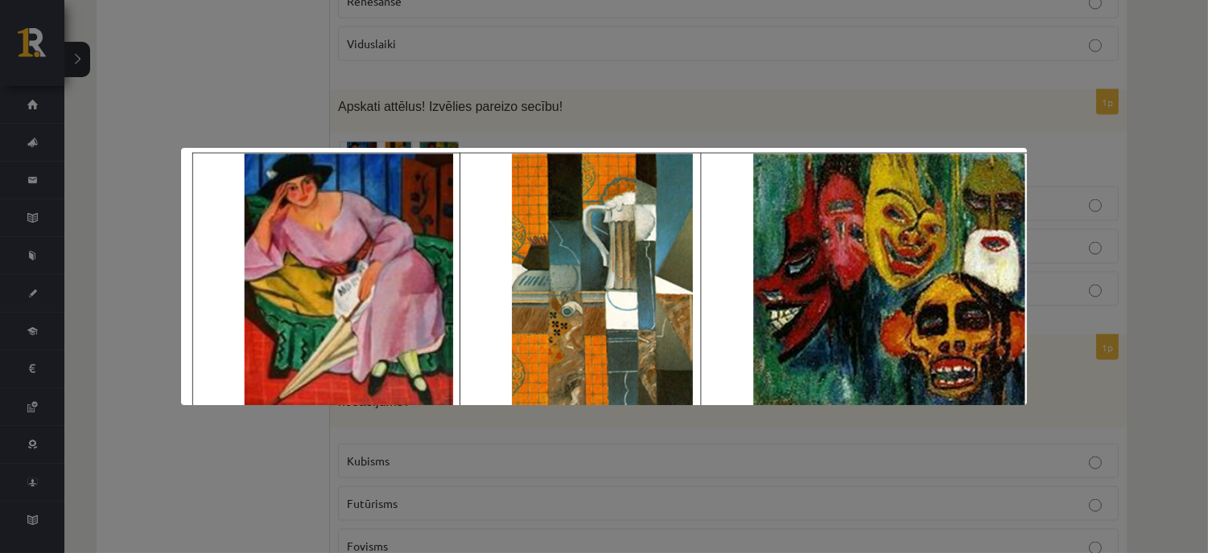
click at [405, 94] on div at bounding box center [604, 276] width 1208 height 553
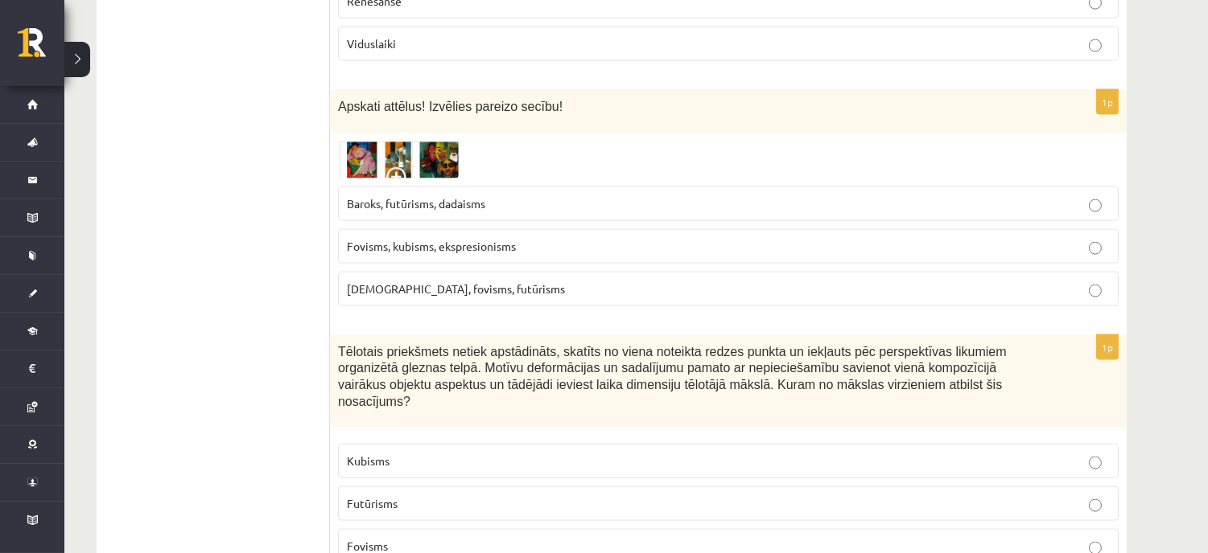
click at [397, 142] on img at bounding box center [398, 160] width 121 height 37
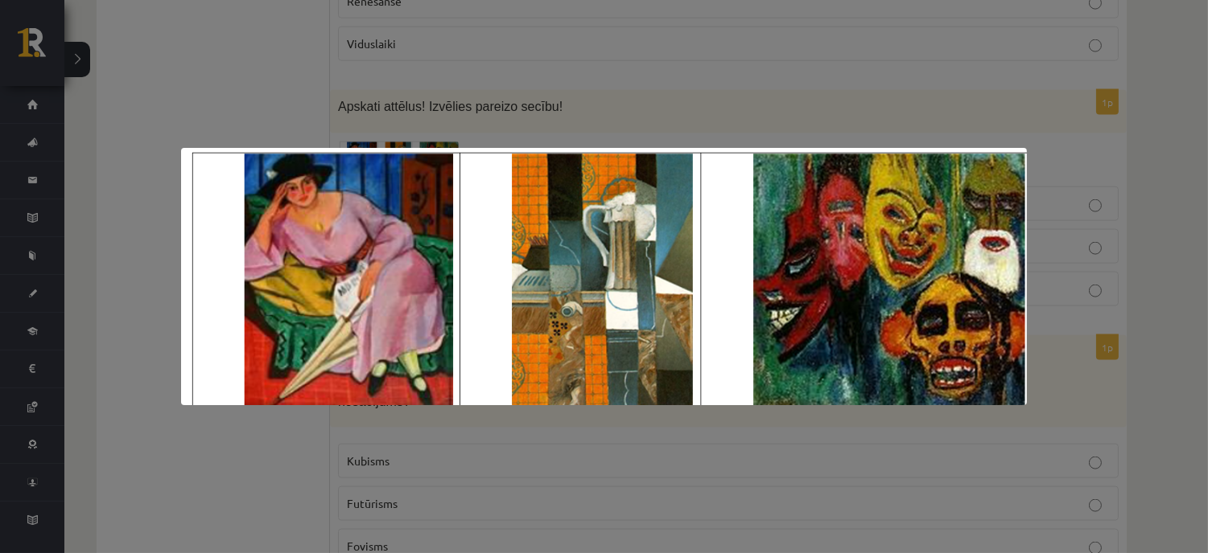
click at [729, 101] on div at bounding box center [604, 276] width 1208 height 553
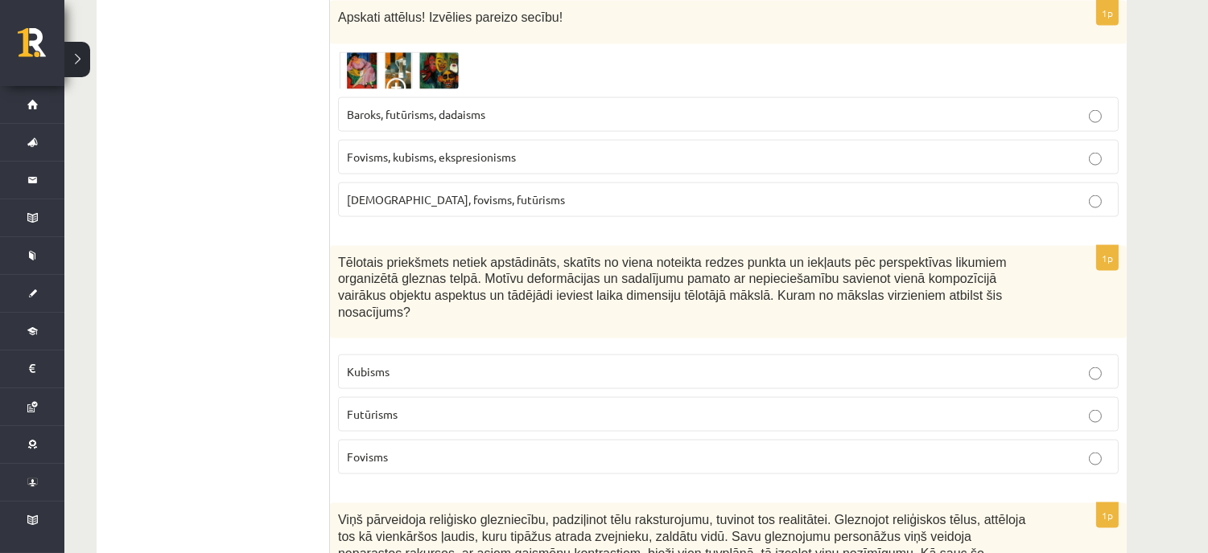
scroll to position [4290, 0]
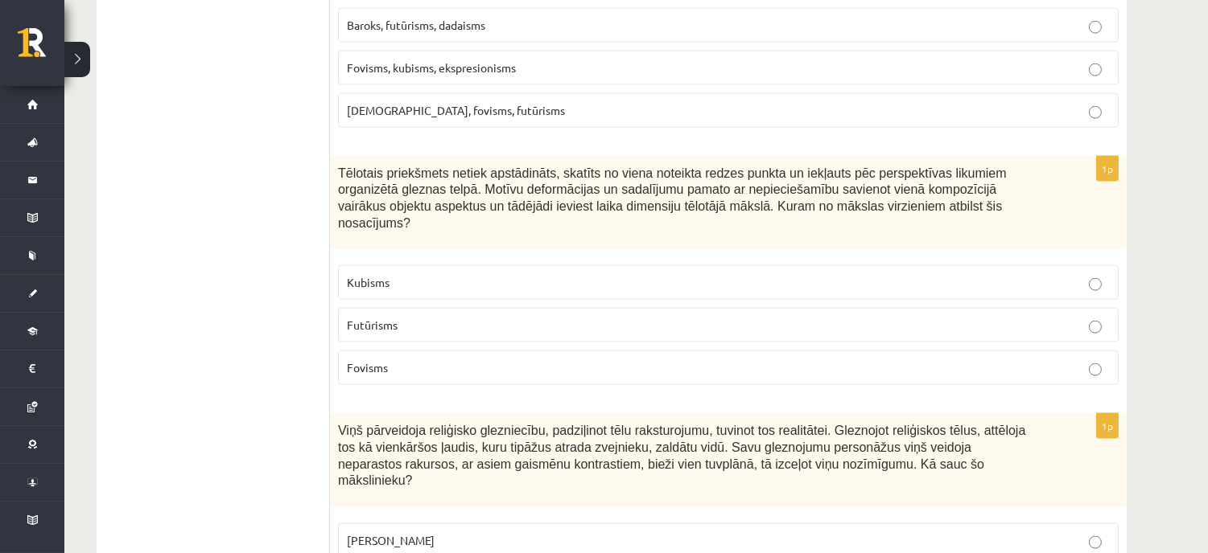
click at [440, 274] on p "Kubisms" at bounding box center [728, 282] width 763 height 17
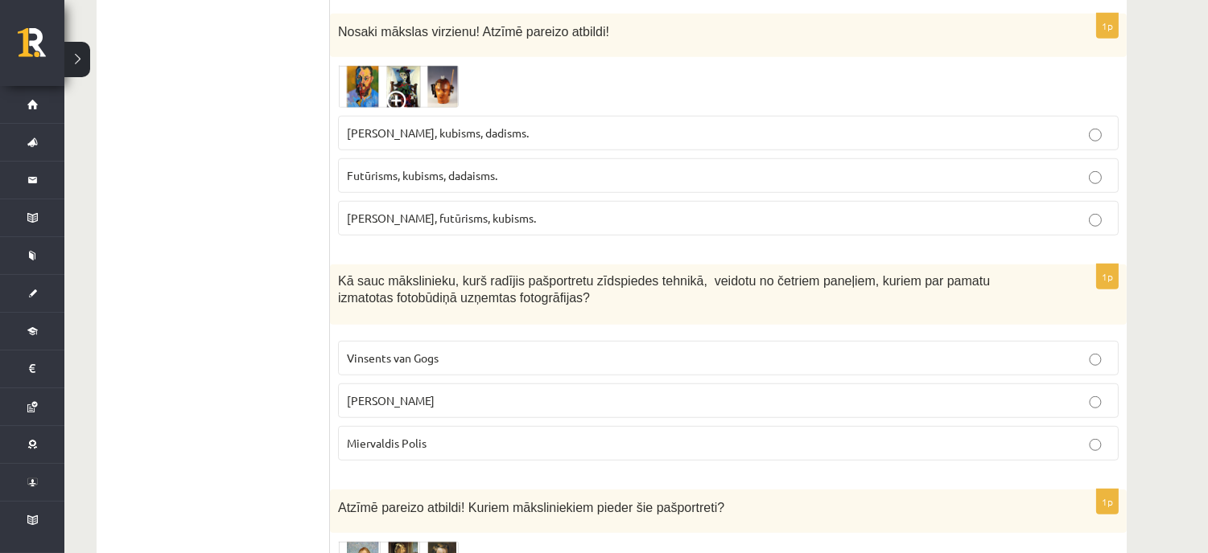
scroll to position [2055, 0]
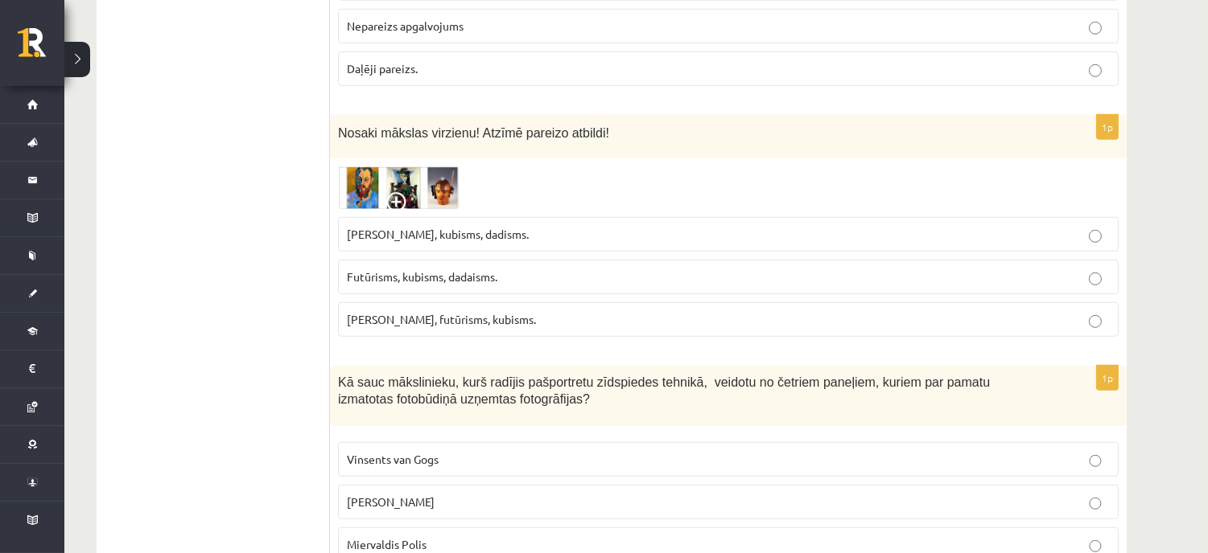
click at [438, 180] on img at bounding box center [398, 188] width 121 height 43
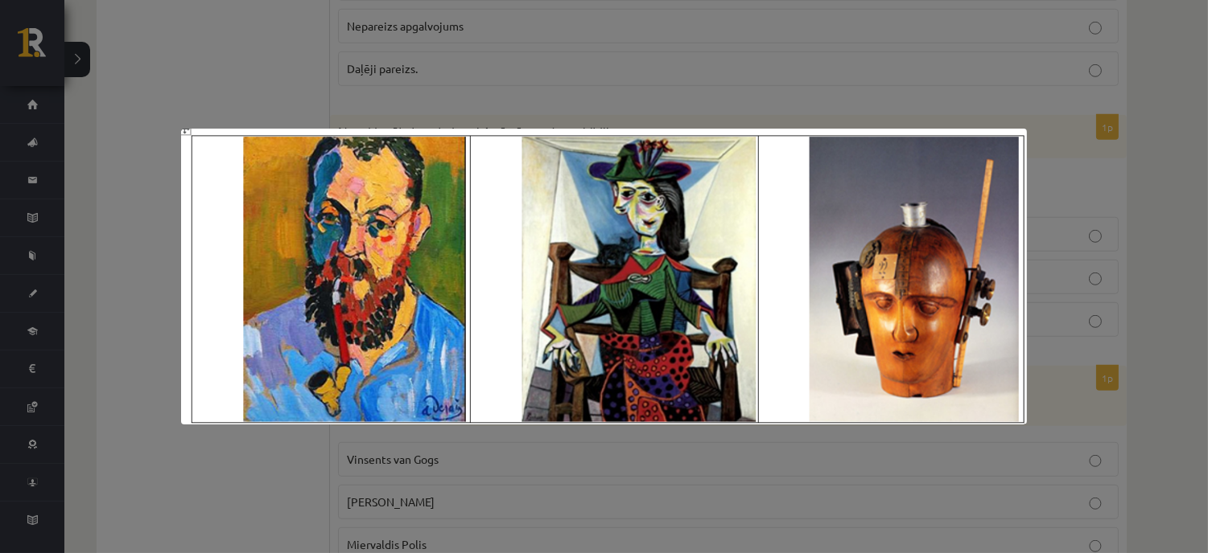
click at [841, 98] on div at bounding box center [604, 276] width 1208 height 553
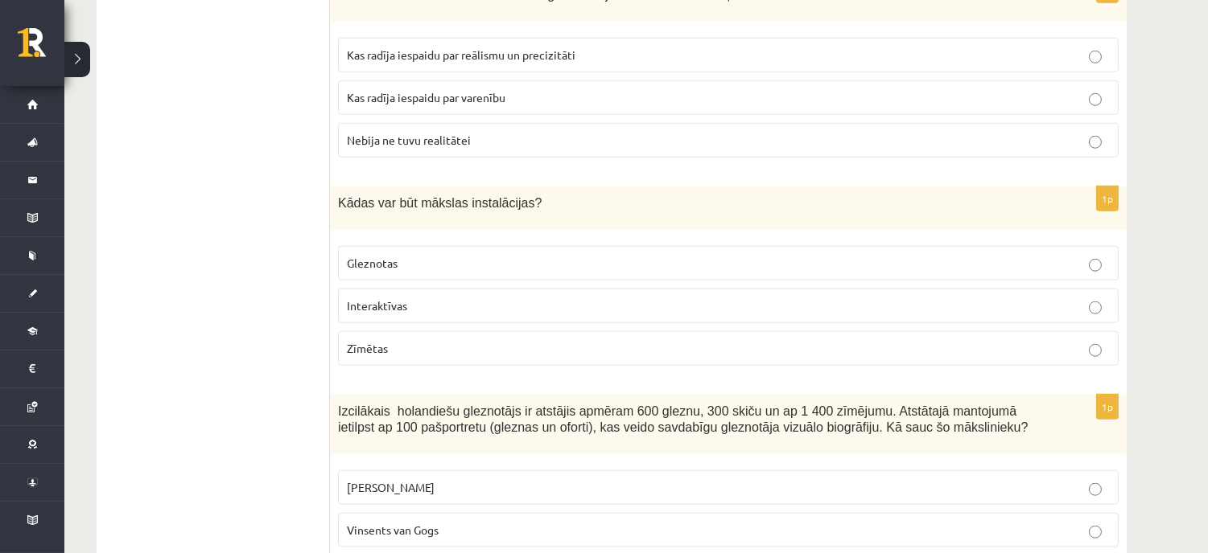
scroll to position [0, 0]
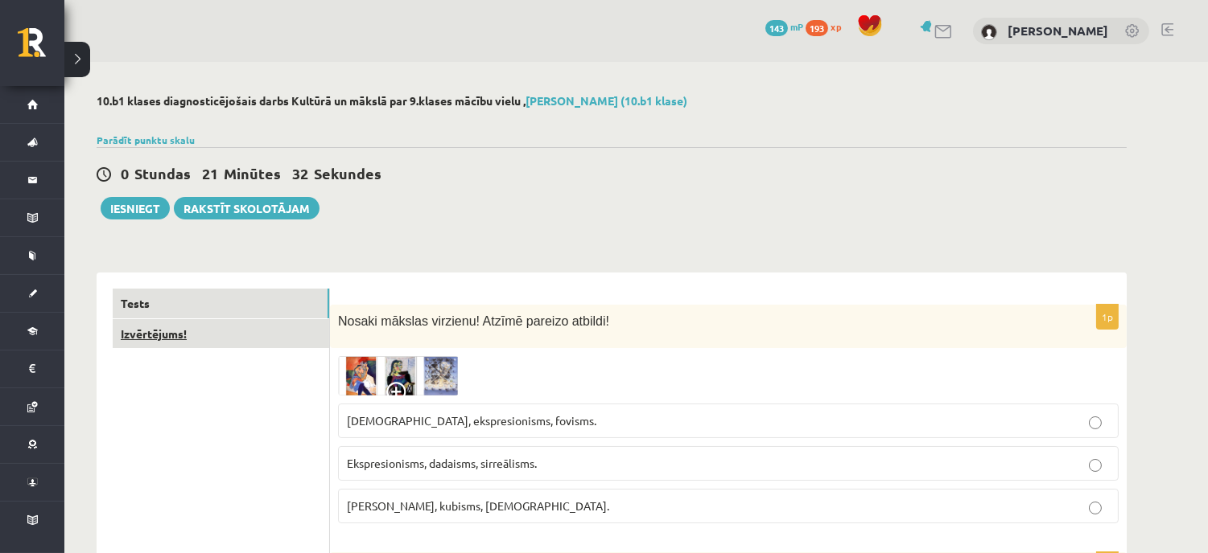
click at [161, 332] on link "Izvērtējums!" at bounding box center [221, 334] width 216 height 30
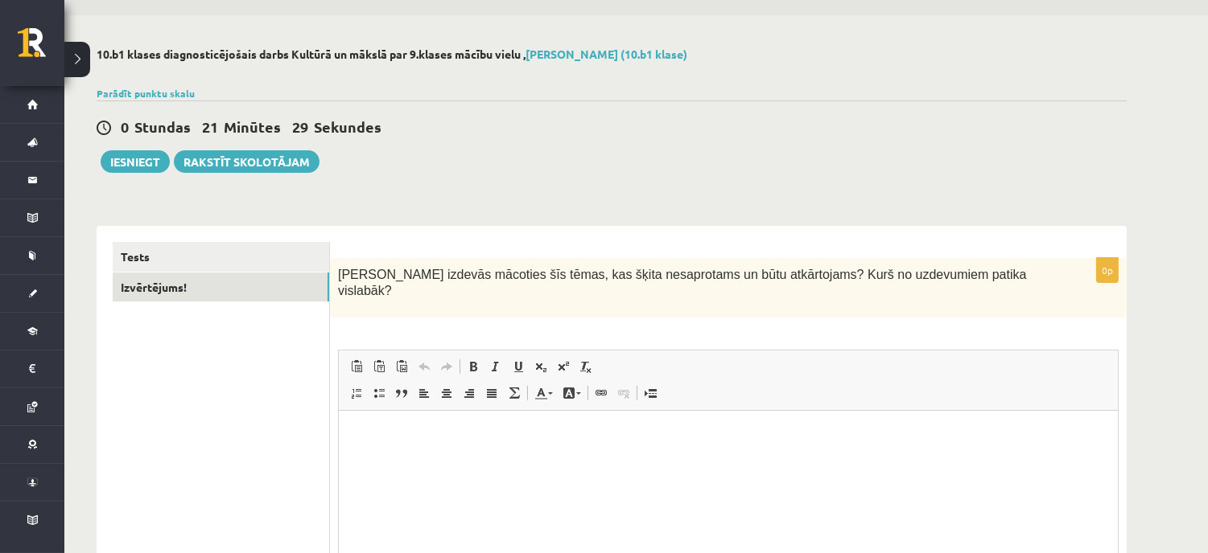
scroll to position [137, 0]
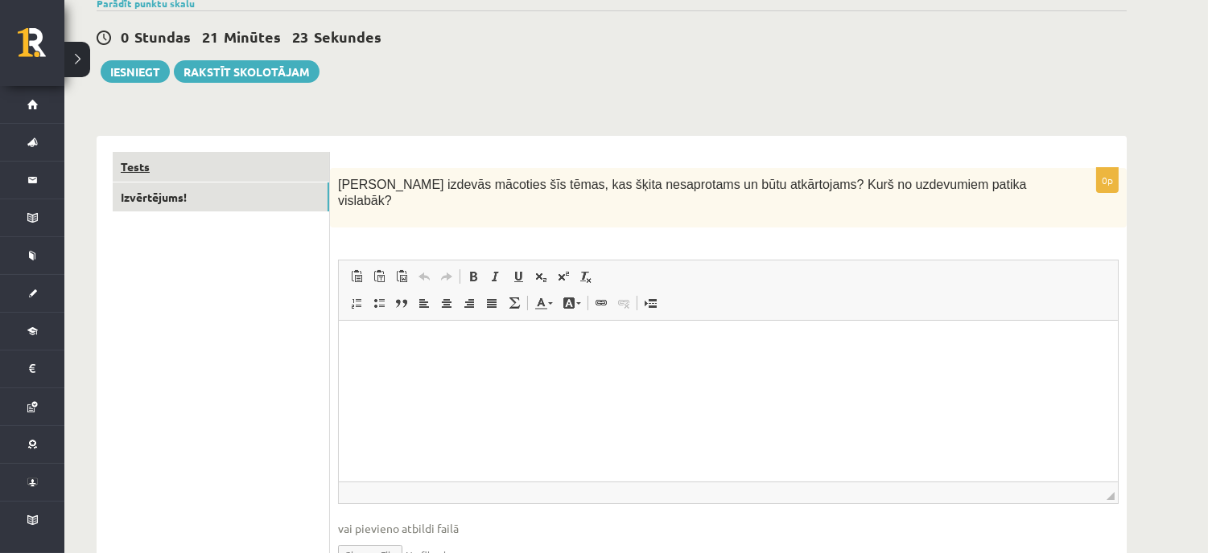
click at [219, 163] on link "Tests" at bounding box center [221, 167] width 216 height 30
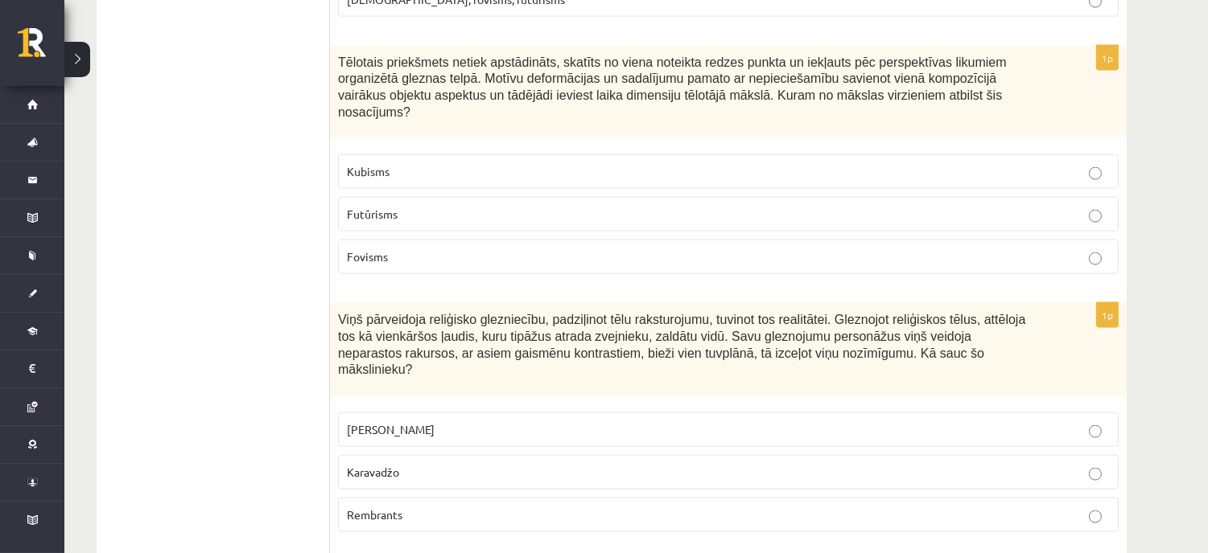
scroll to position [4598, 0]
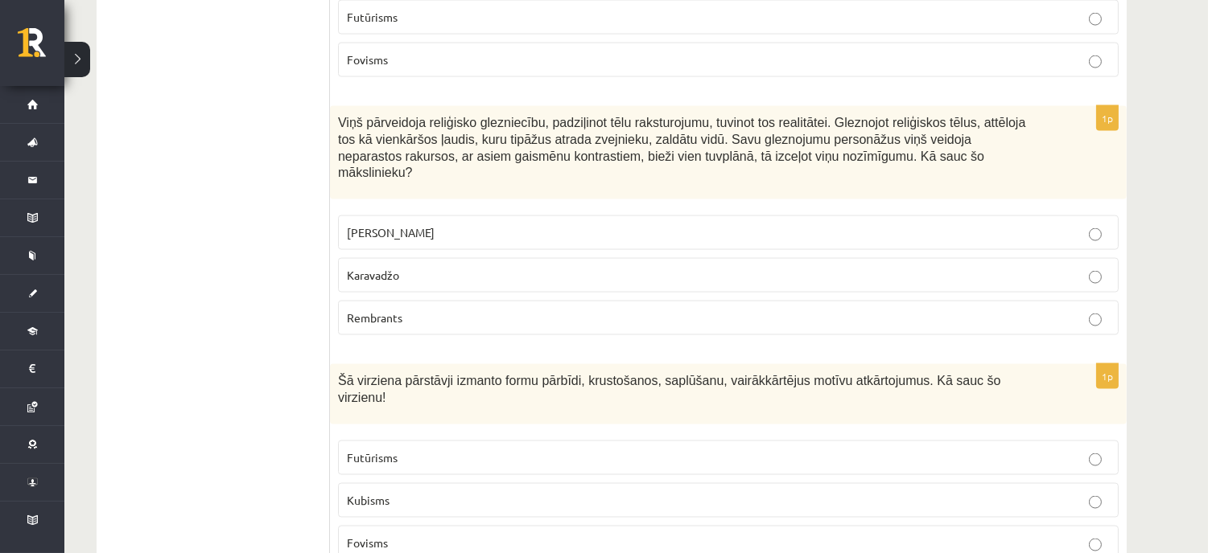
click at [378, 310] on p "Rembrants" at bounding box center [728, 318] width 763 height 17
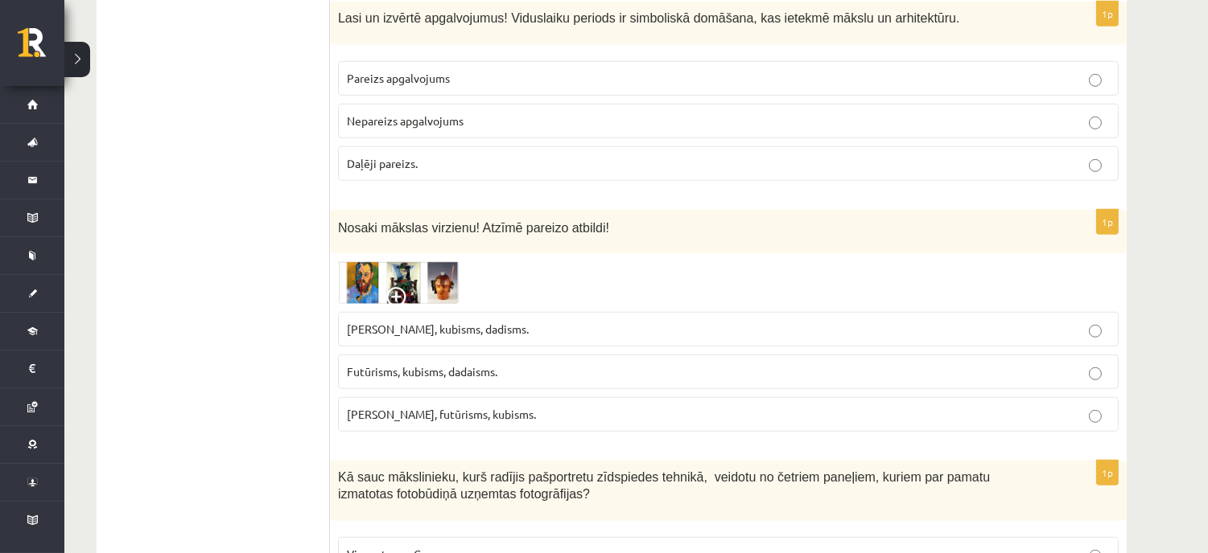
scroll to position [1917, 0]
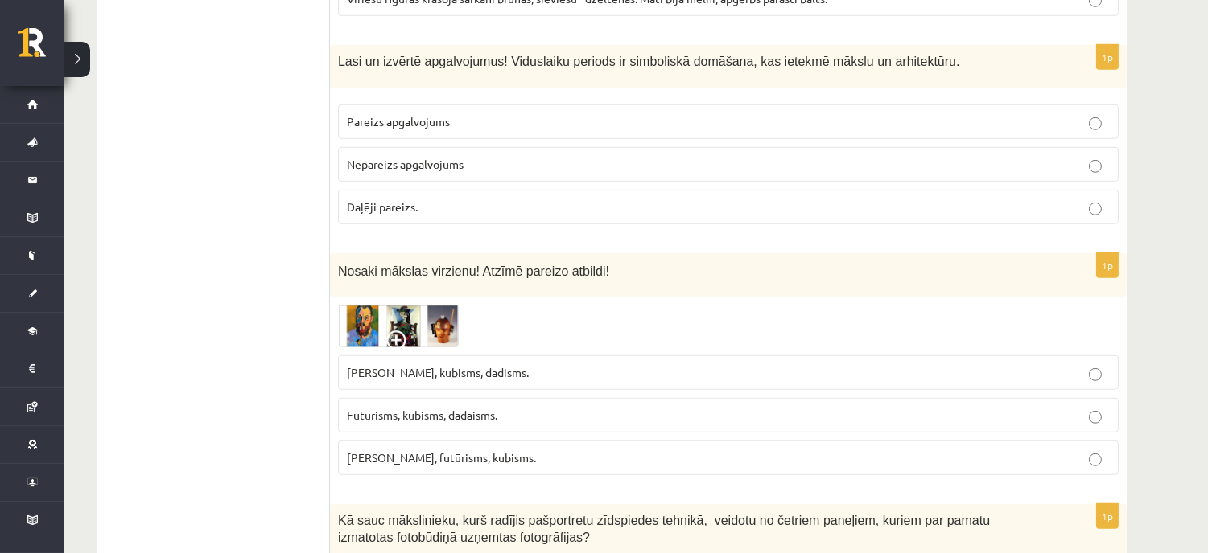
click at [351, 314] on img at bounding box center [398, 326] width 121 height 43
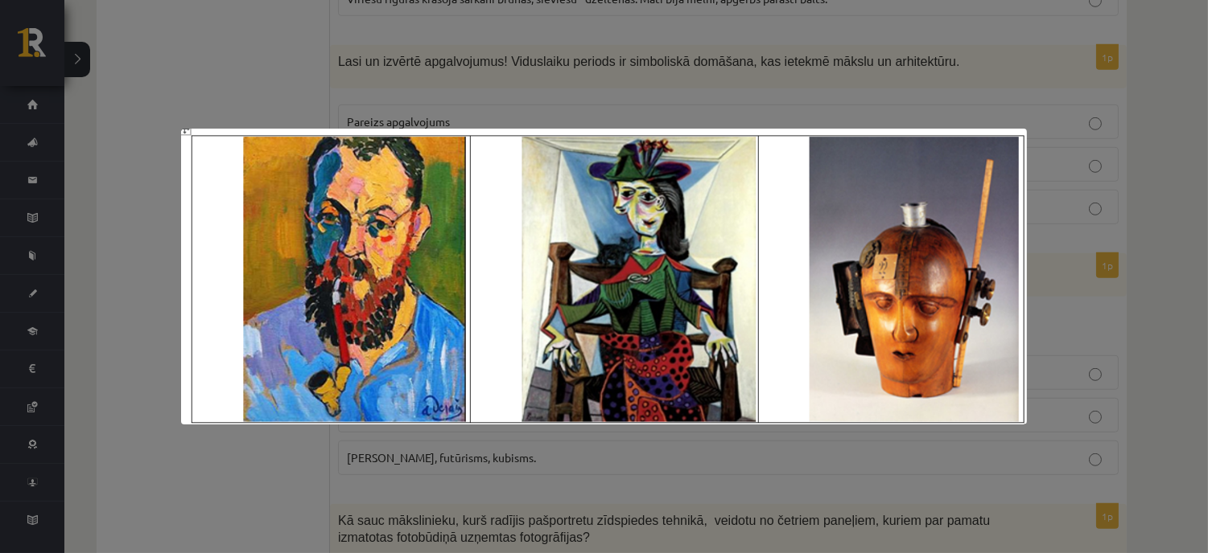
click at [205, 60] on div at bounding box center [604, 276] width 1208 height 553
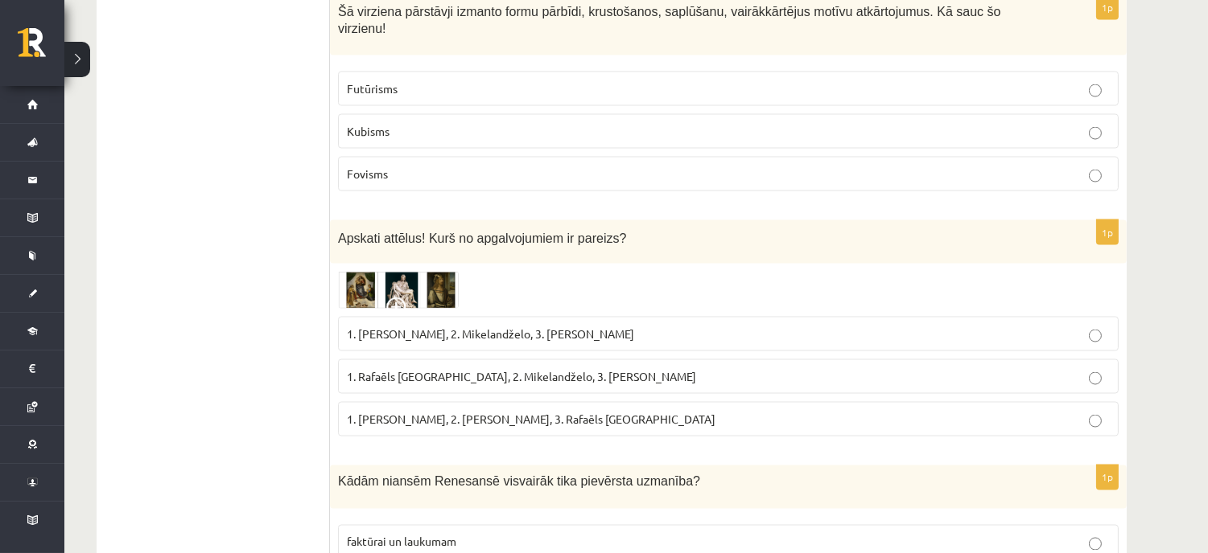
scroll to position [4777, 0]
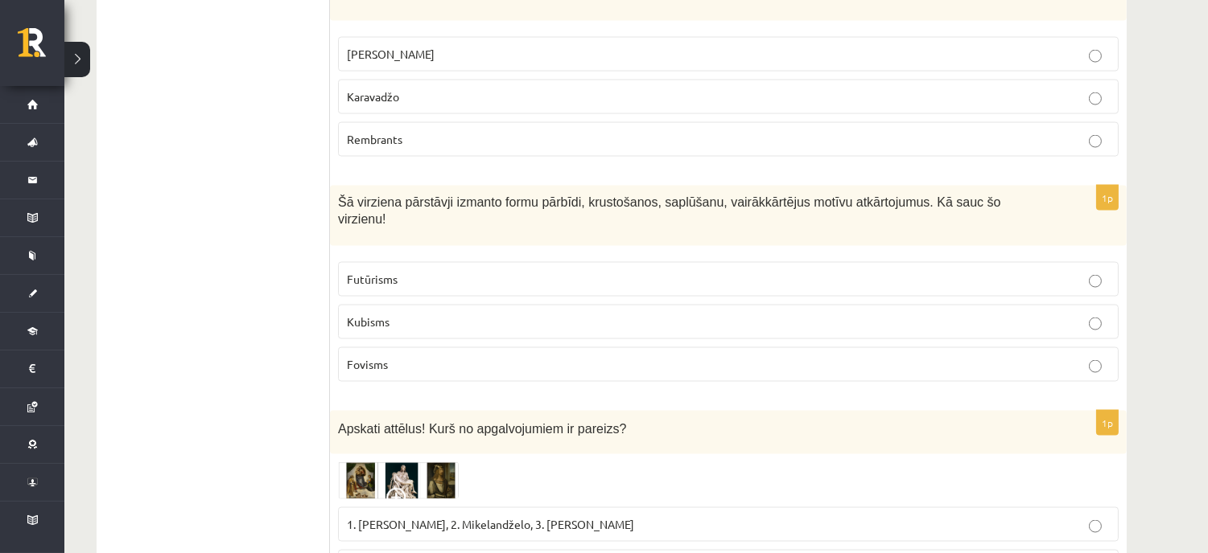
click at [393, 272] on span "Futūrisms" at bounding box center [372, 279] width 51 height 14
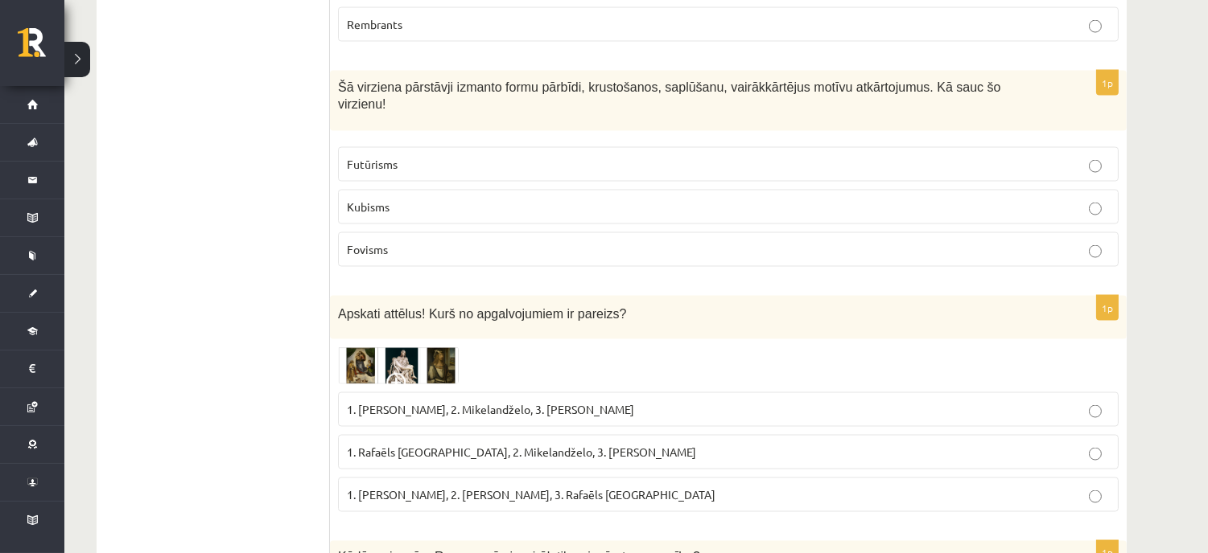
scroll to position [5046, 0]
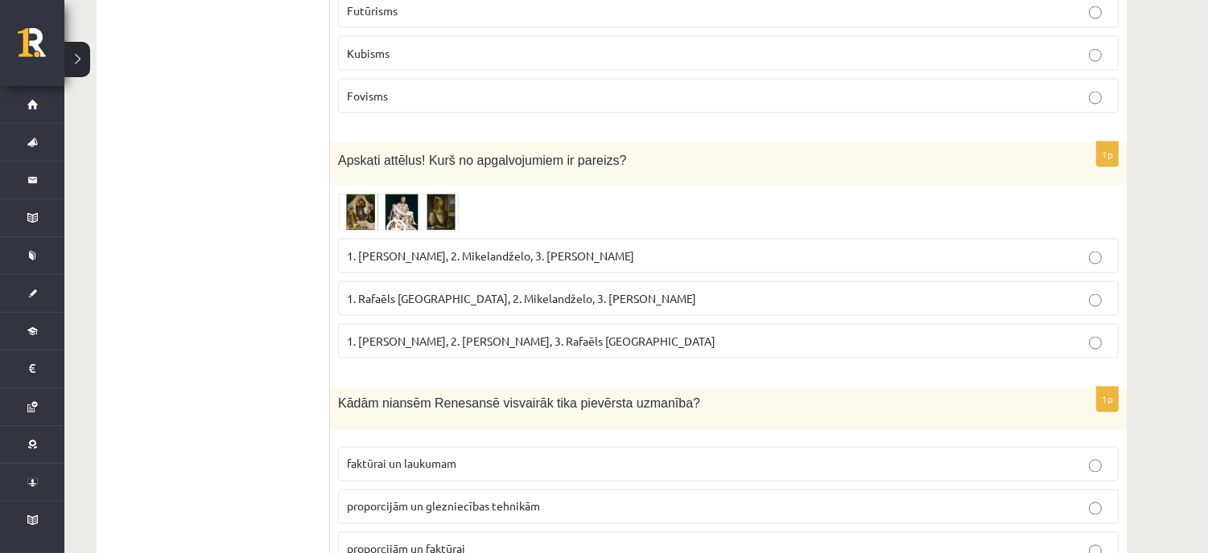
click at [359, 194] on img at bounding box center [398, 212] width 121 height 37
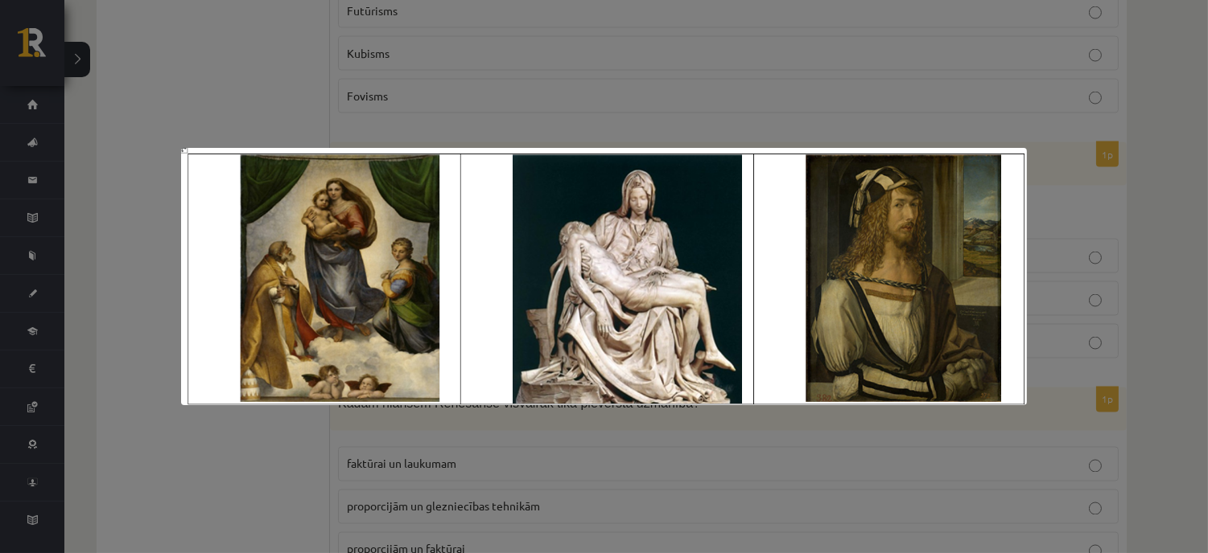
click at [632, 66] on div at bounding box center [604, 276] width 1208 height 553
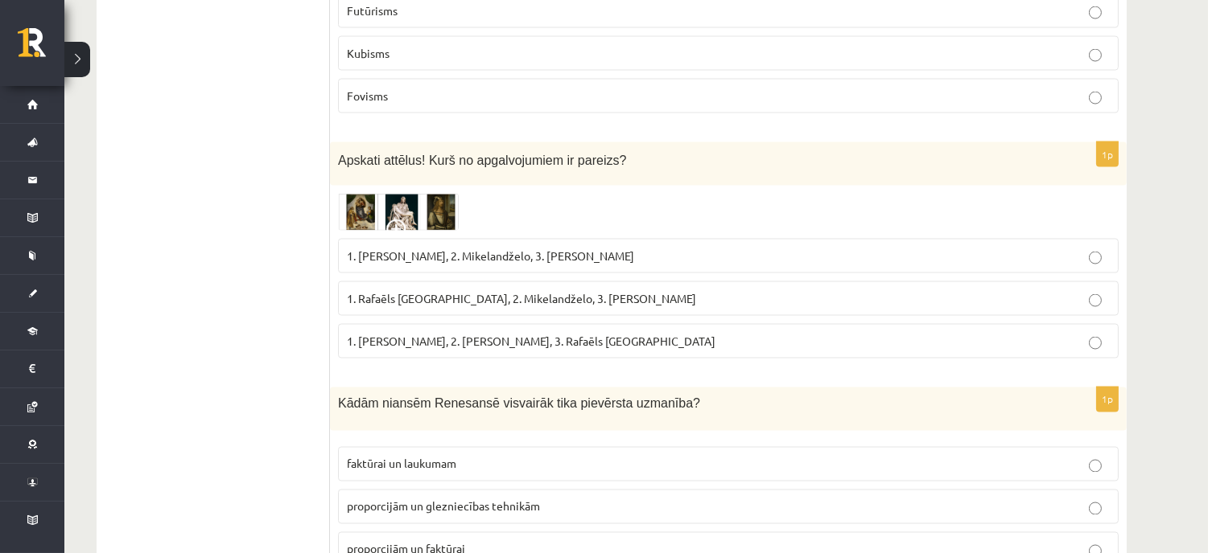
click at [512, 239] on label "1. Leonardo da Vinči, 2. Mikelandželo, 3. Albrehts Dīrers" at bounding box center [728, 256] width 780 height 35
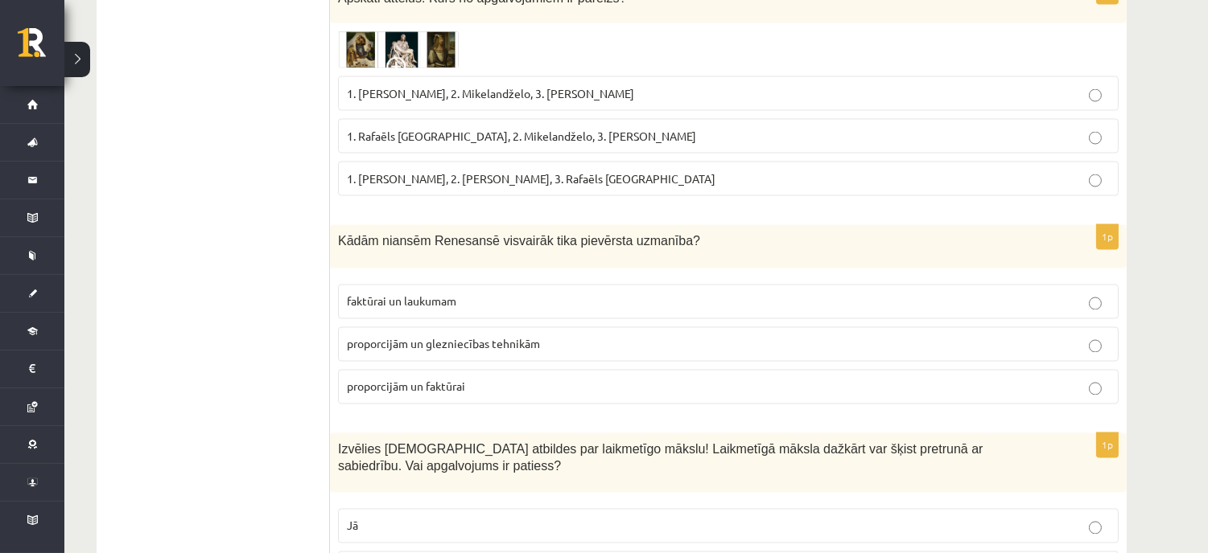
scroll to position [5224, 0]
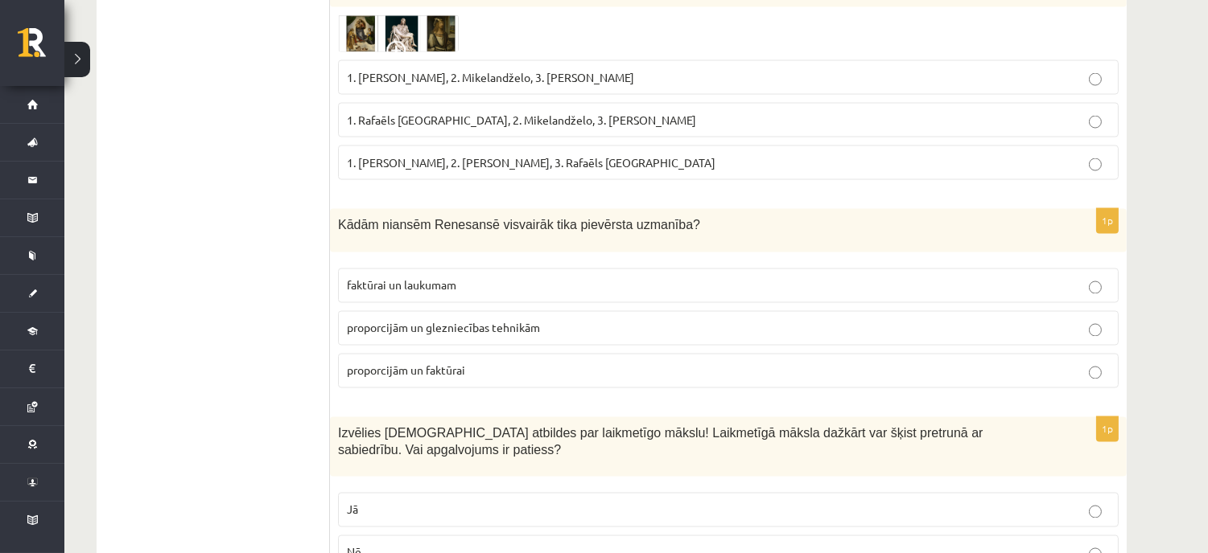
click at [438, 311] on label "proporcijām un glezniecības tehnikām" at bounding box center [728, 328] width 780 height 35
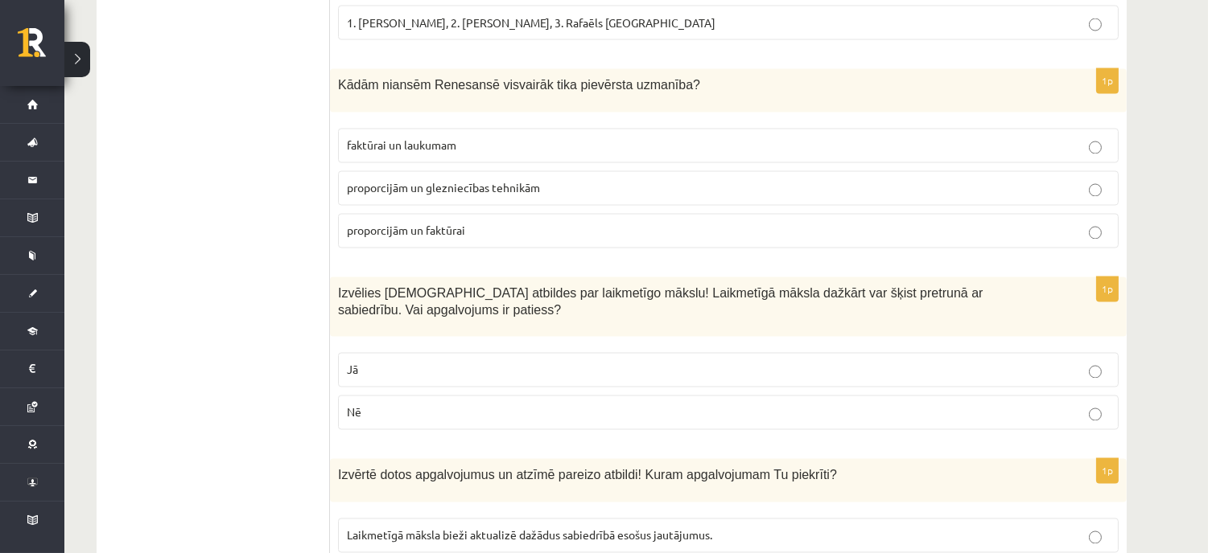
scroll to position [5403, 0]
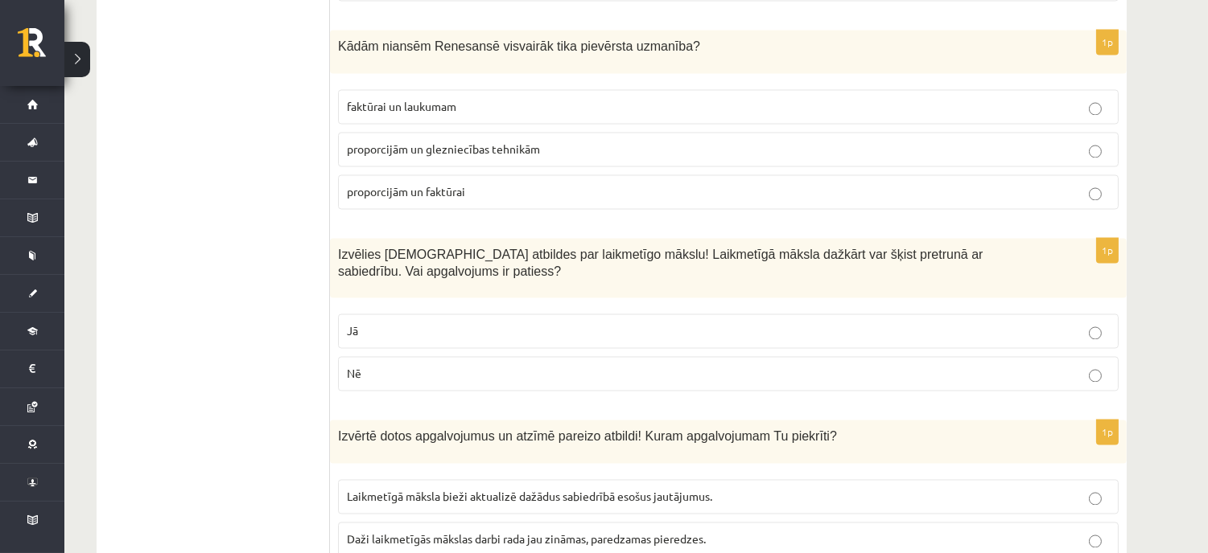
click at [416, 323] on p "Jā" at bounding box center [728, 331] width 763 height 17
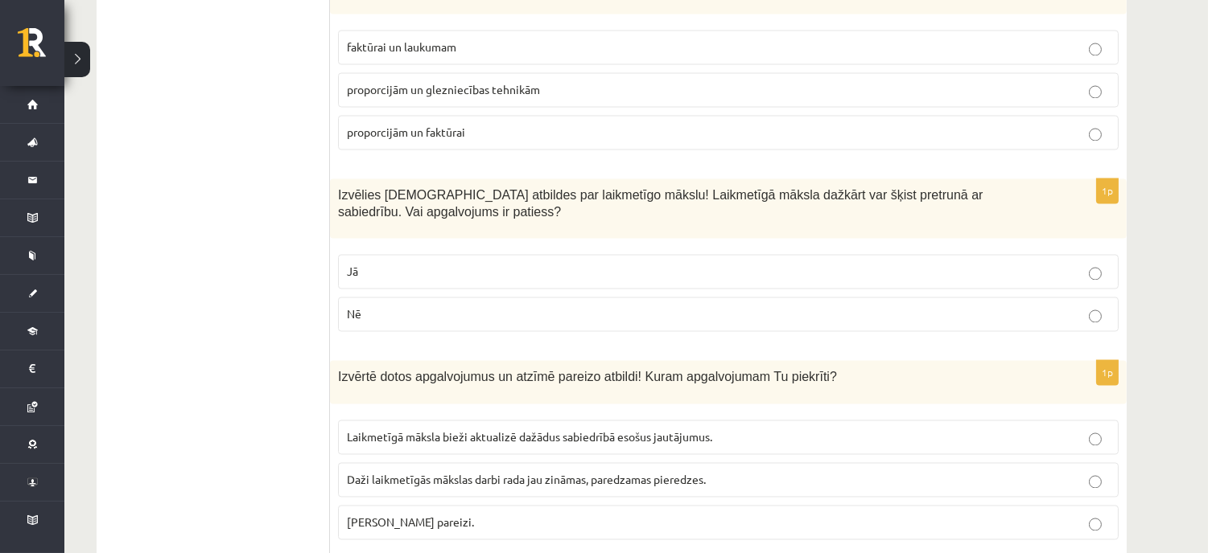
scroll to position [5492, 0]
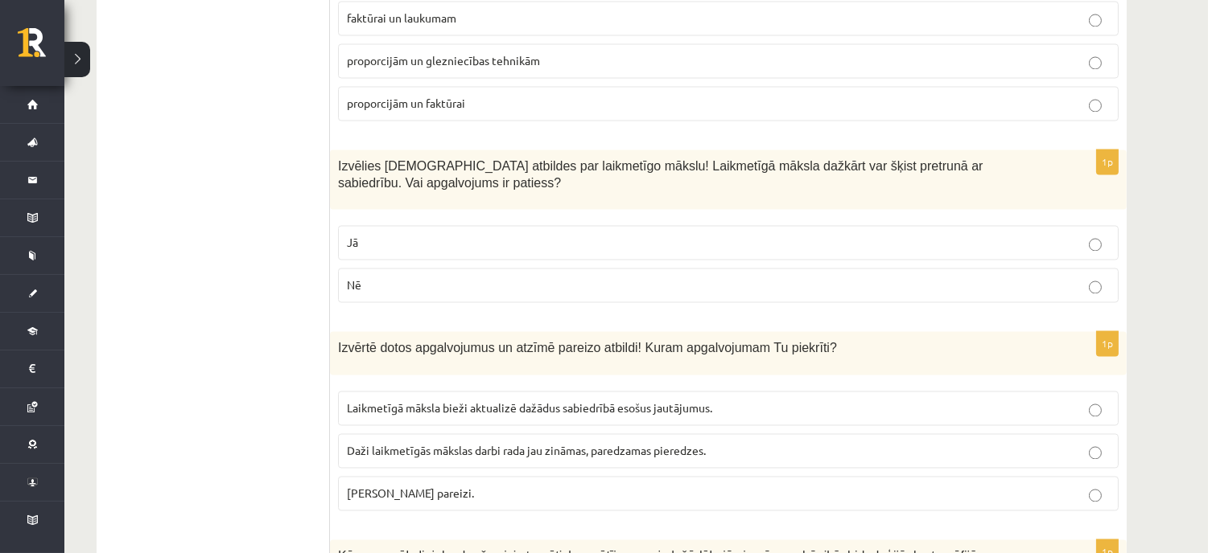
click at [430, 486] on span "Abi apgalvojumi pareizi." at bounding box center [410, 493] width 127 height 14
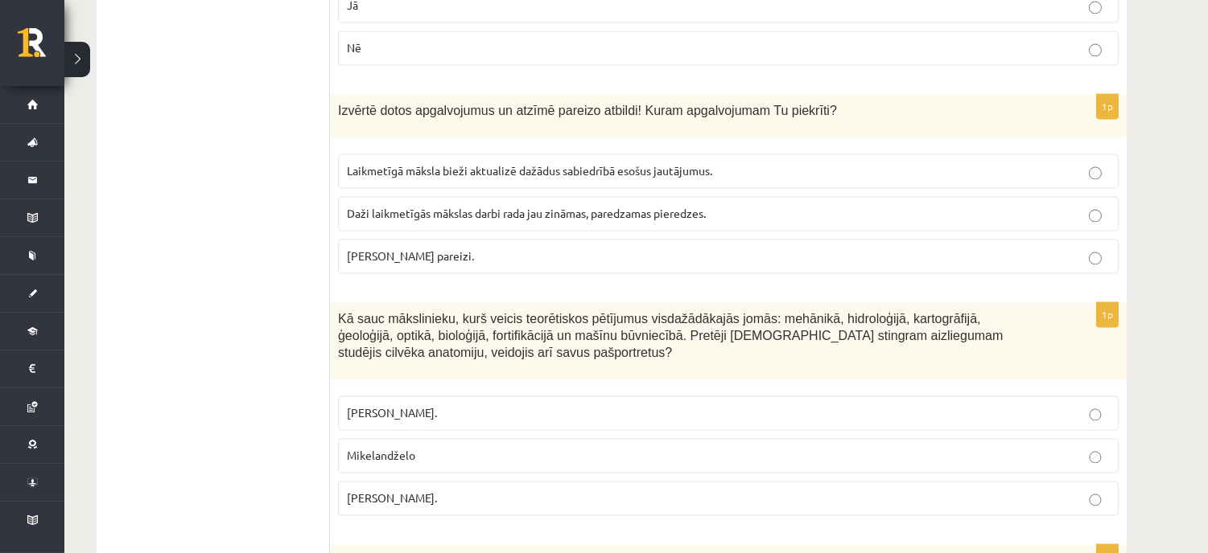
scroll to position [5761, 0]
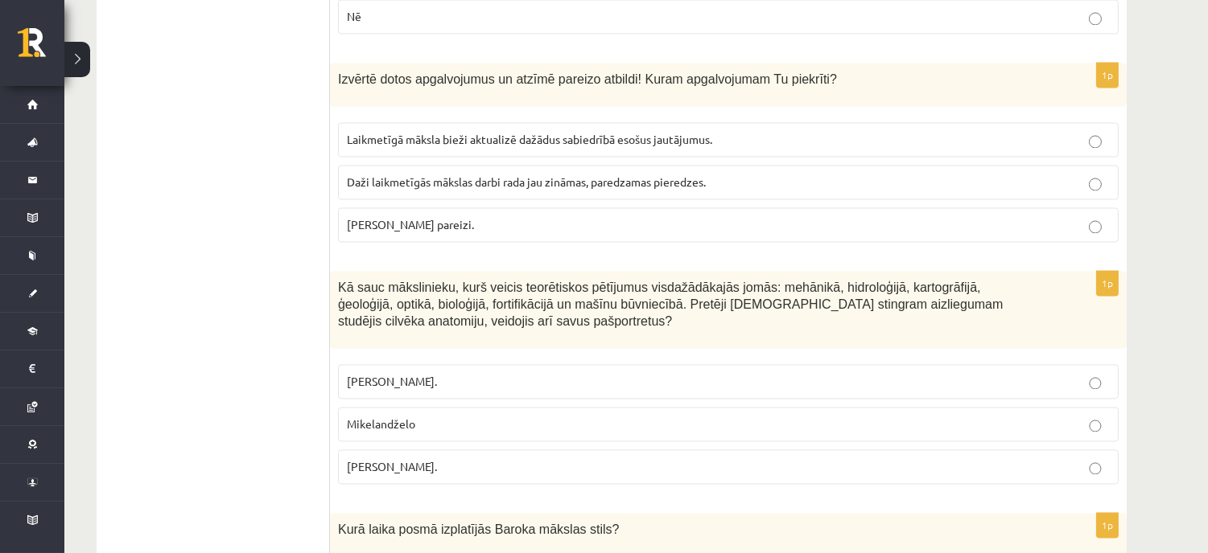
click at [436, 374] on span "Pīters Pauls Rubenss." at bounding box center [392, 381] width 90 height 14
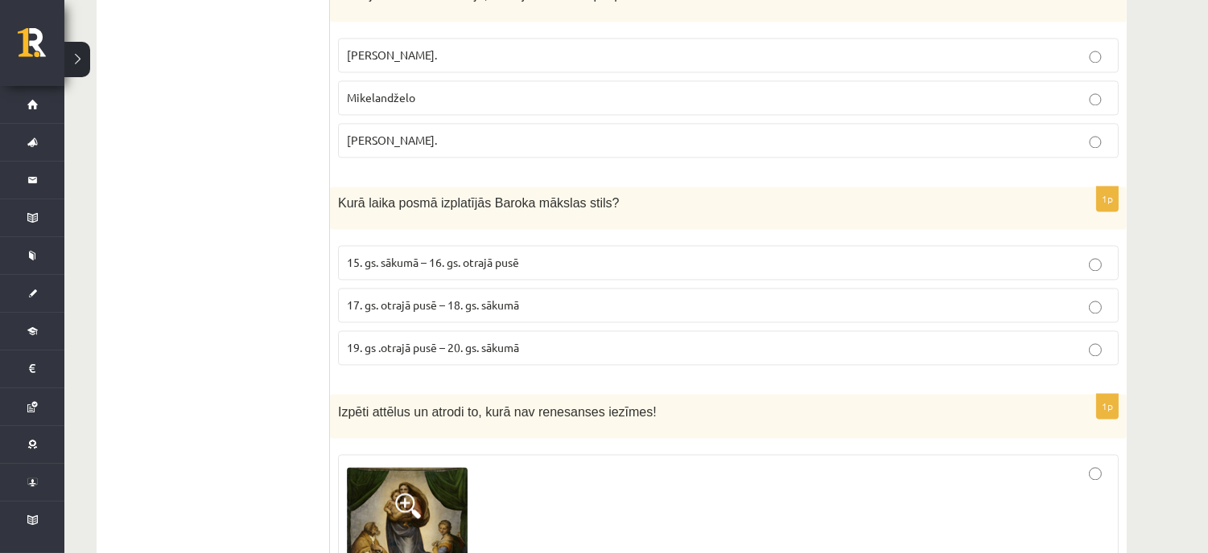
scroll to position [6118, 0]
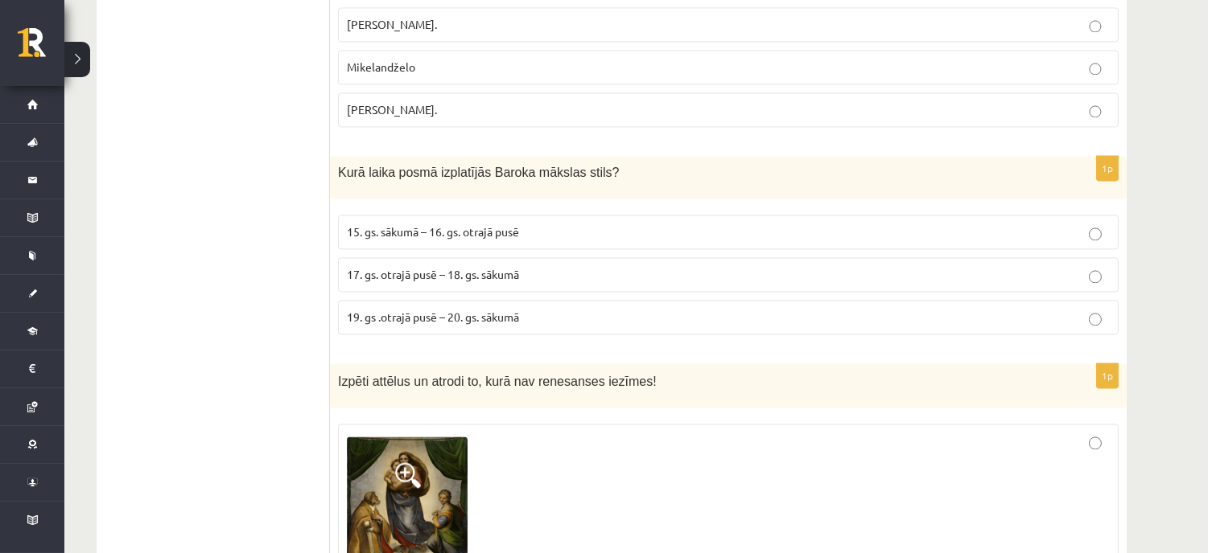
click at [390, 224] on span "15. gs. sākumā – 16. gs. otrajā pusē" at bounding box center [433, 231] width 172 height 14
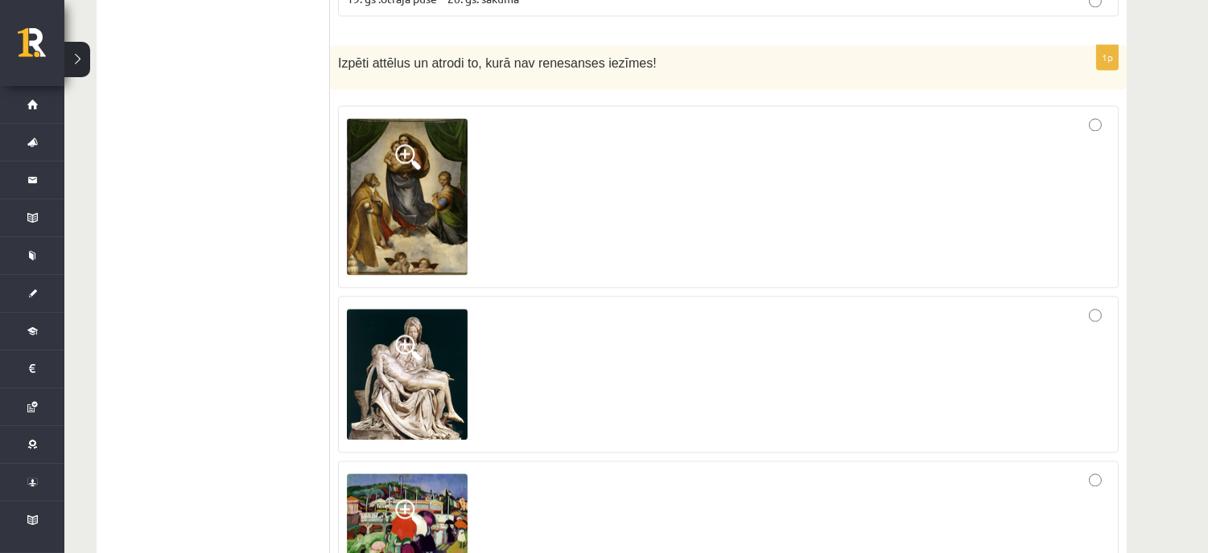
scroll to position [6476, 0]
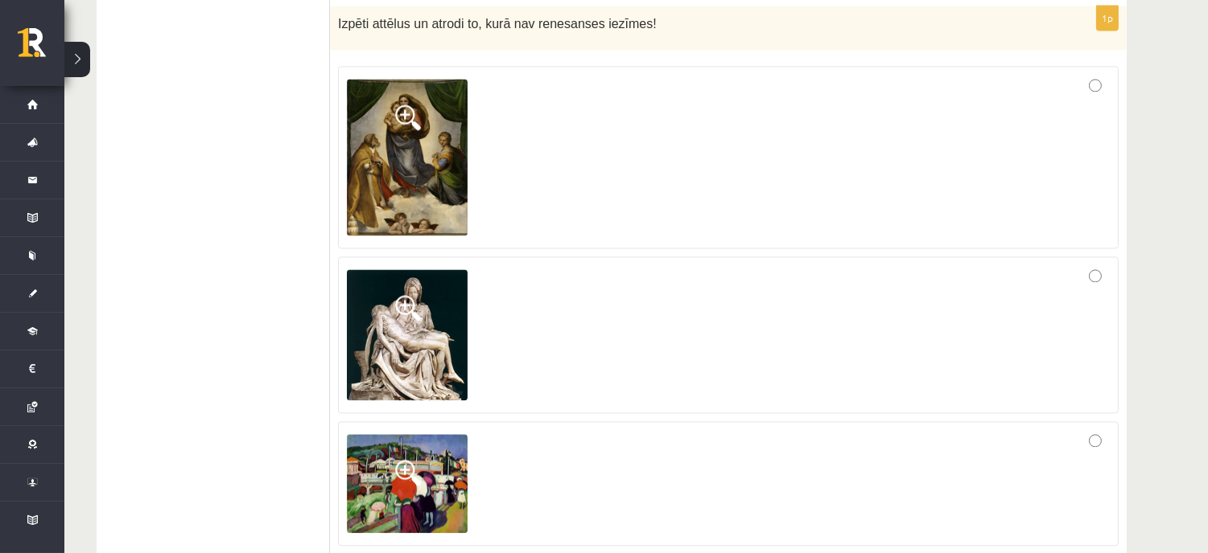
click at [402, 460] on span at bounding box center [408, 473] width 26 height 26
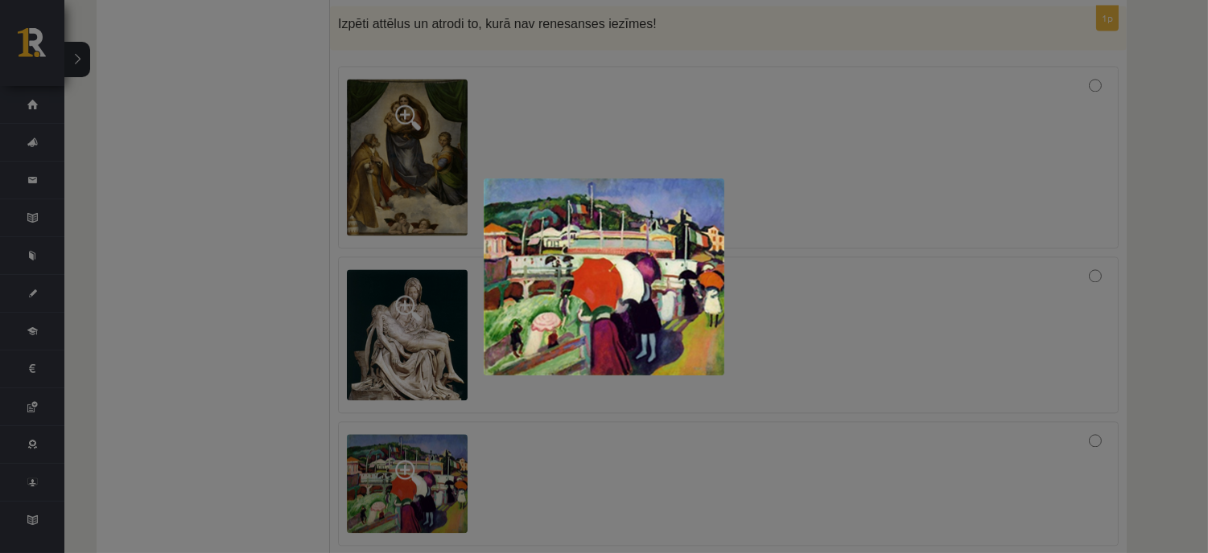
click at [391, 406] on div at bounding box center [604, 276] width 1208 height 553
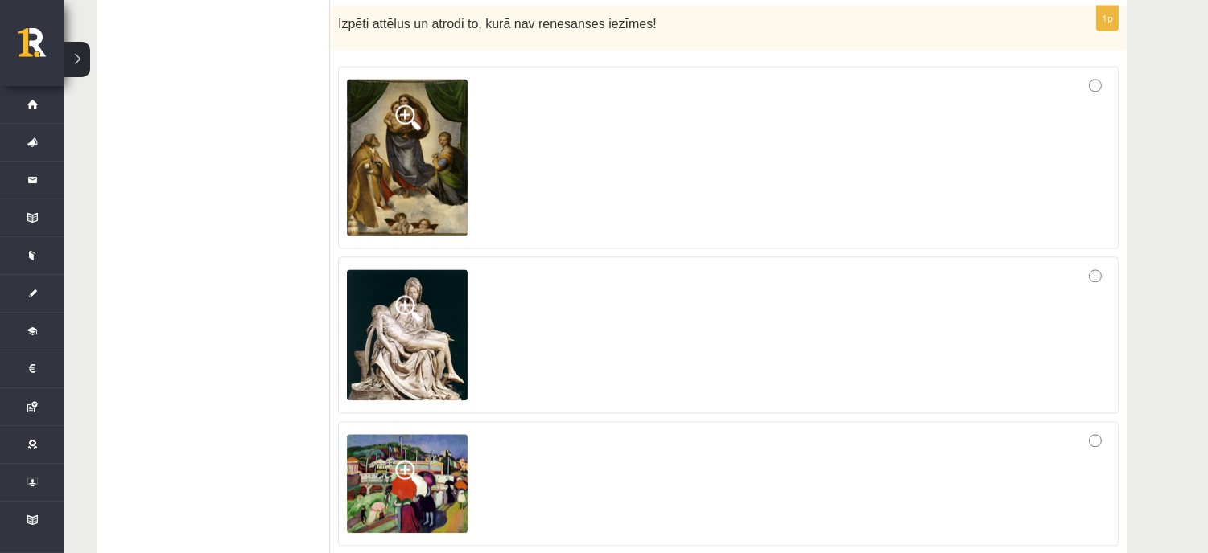
click at [930, 430] on div at bounding box center [728, 483] width 763 height 107
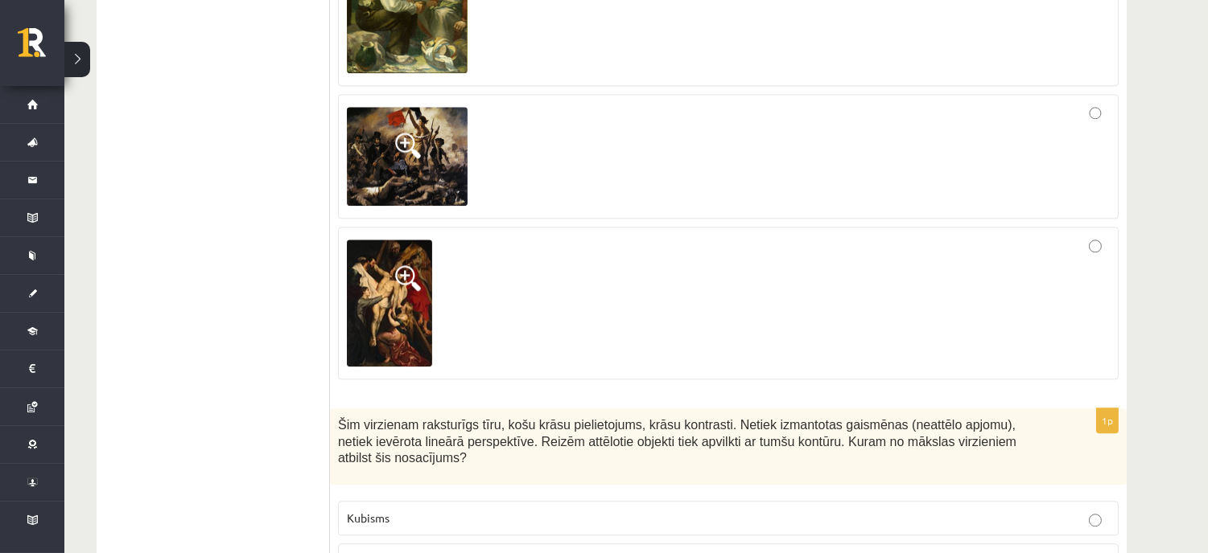
scroll to position [7069, 0]
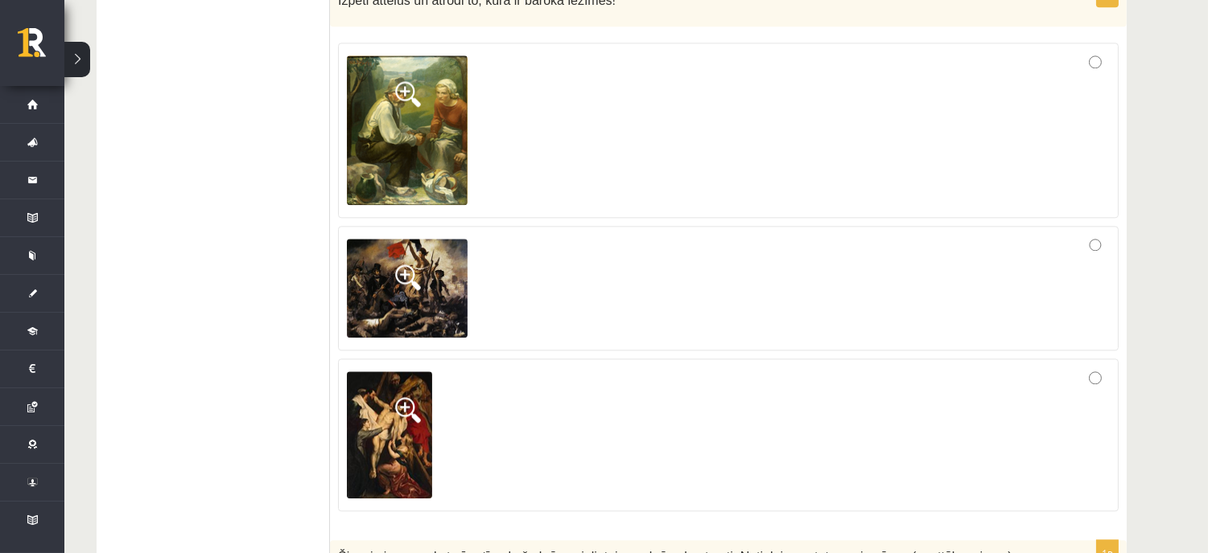
click at [402, 265] on span at bounding box center [408, 278] width 26 height 26
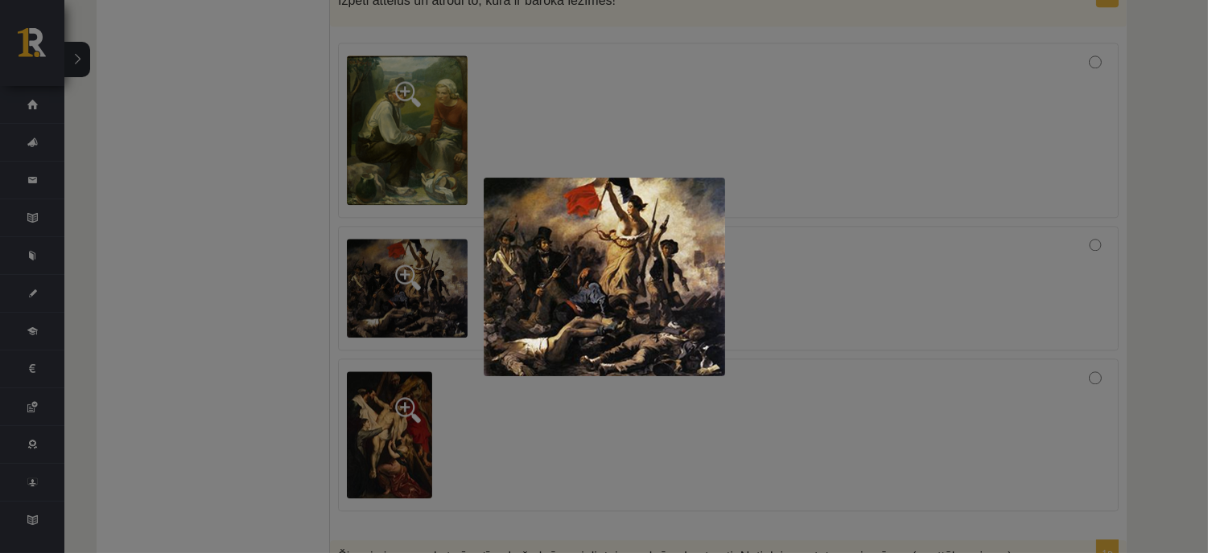
click at [413, 216] on div at bounding box center [604, 276] width 1208 height 553
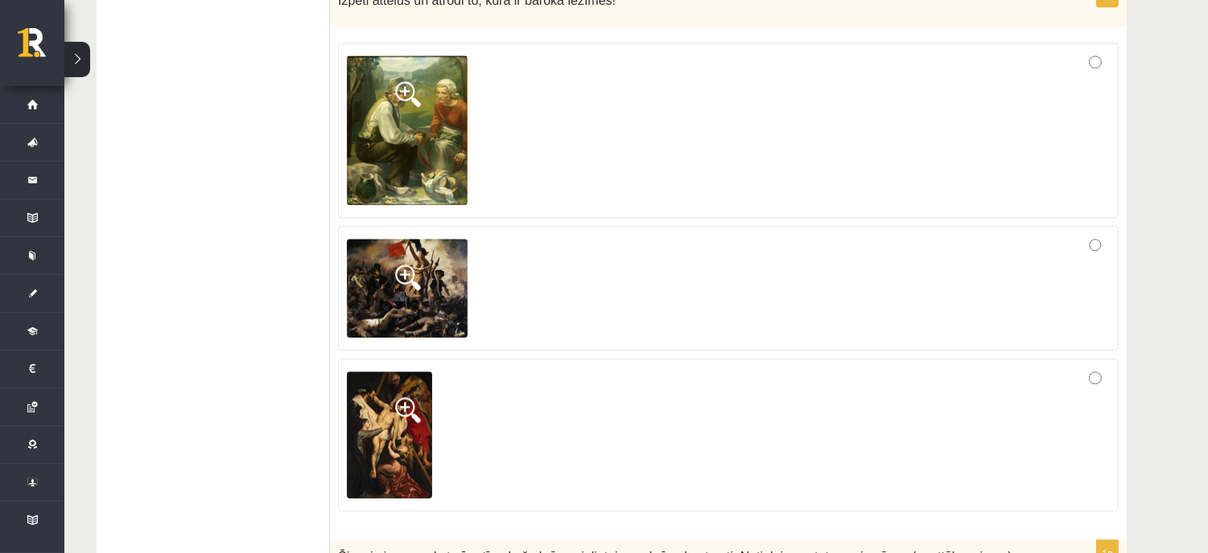
click at [902, 252] on div at bounding box center [728, 289] width 763 height 108
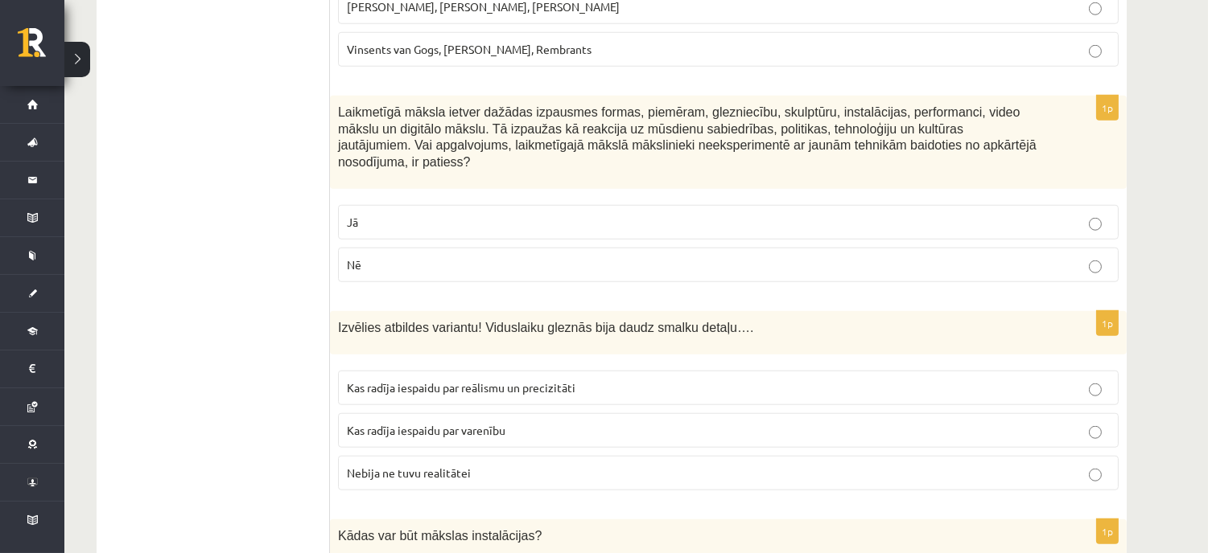
scroll to position [2779, 0]
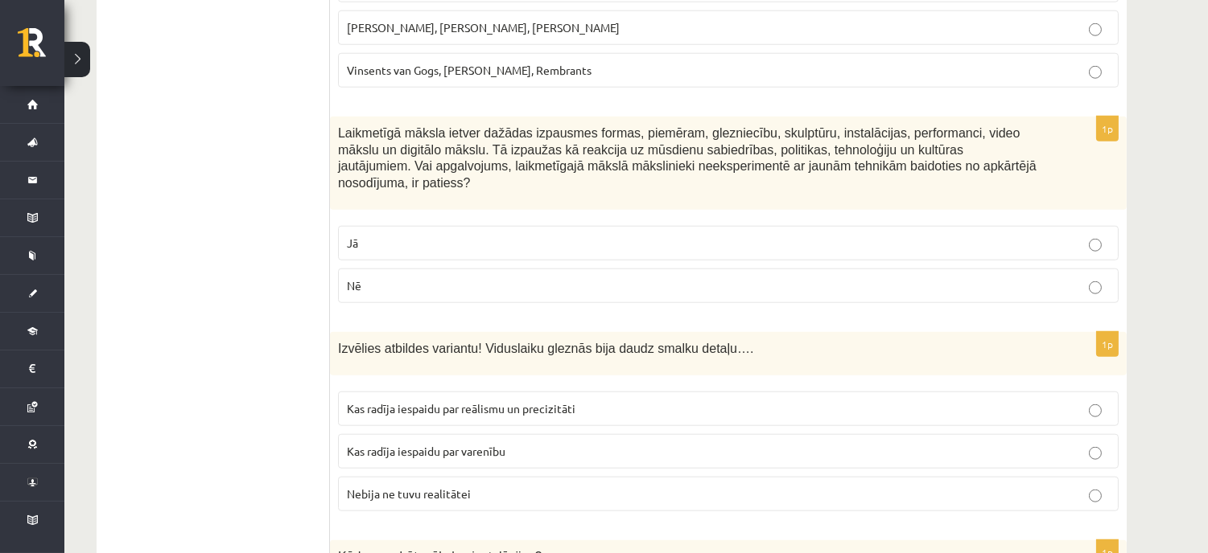
click at [846, 235] on p "Jā" at bounding box center [728, 243] width 763 height 17
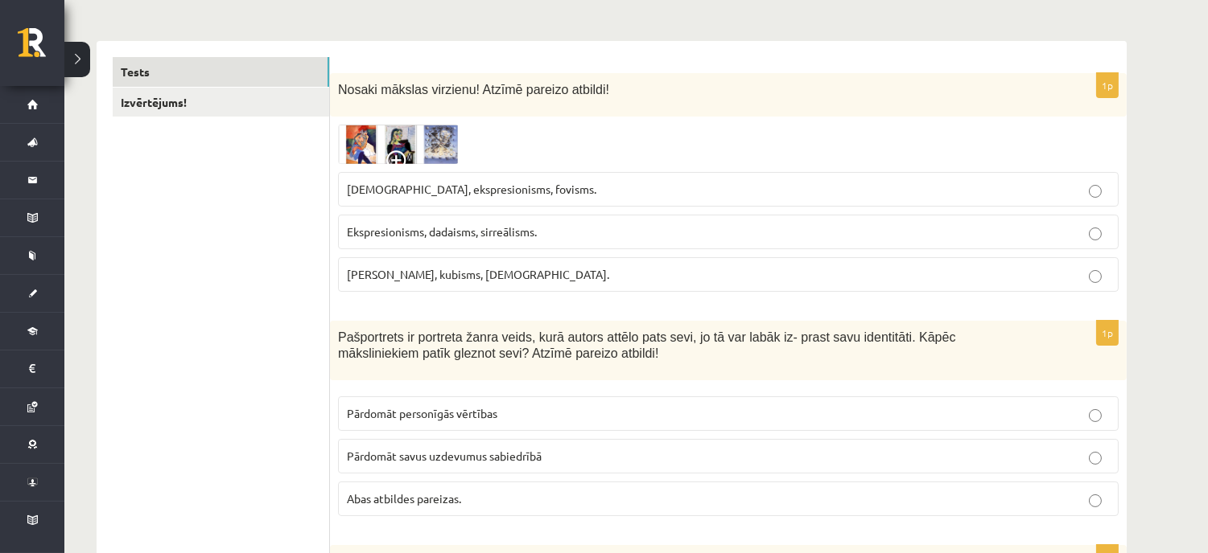
scroll to position [312, 0]
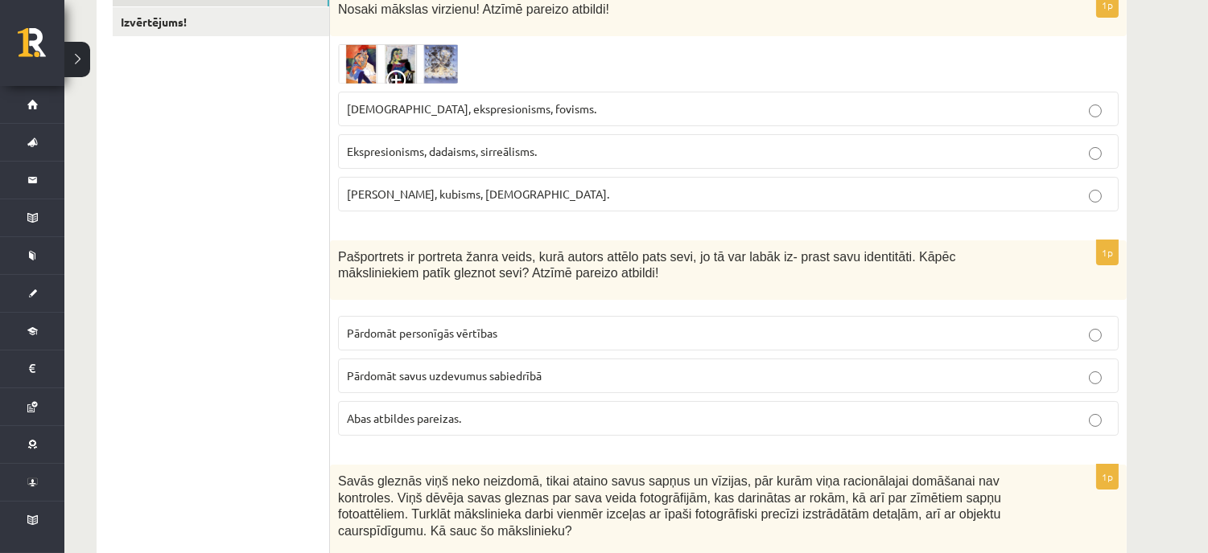
click at [360, 63] on img at bounding box center [398, 63] width 121 height 39
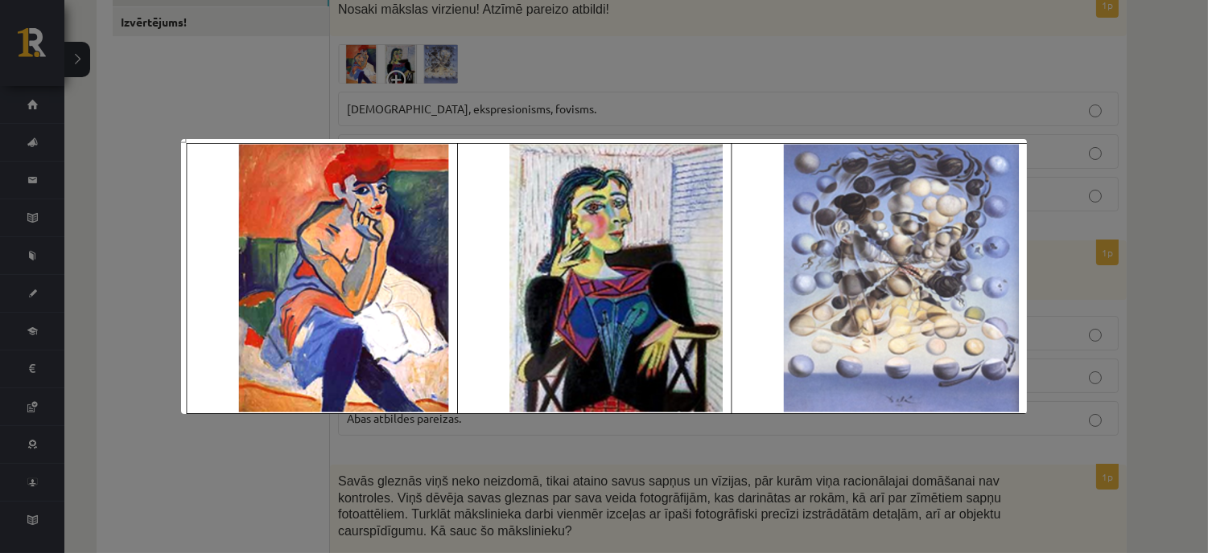
click at [263, 80] on div at bounding box center [604, 276] width 1208 height 553
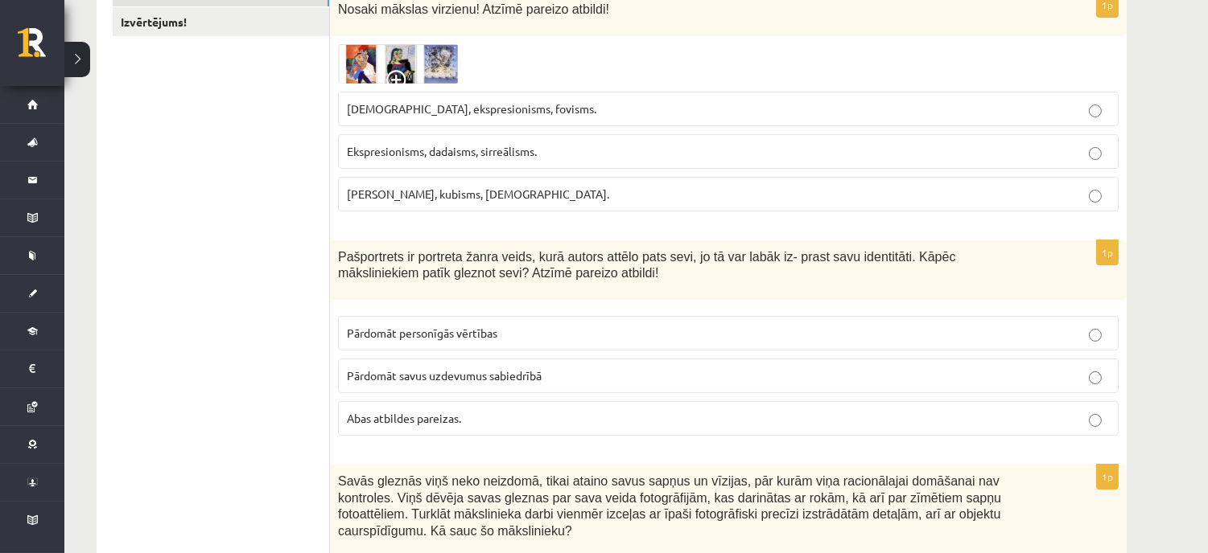
click at [512, 102] on span "Sirreālisms, ekspresionisms, fovisms." at bounding box center [471, 108] width 249 height 14
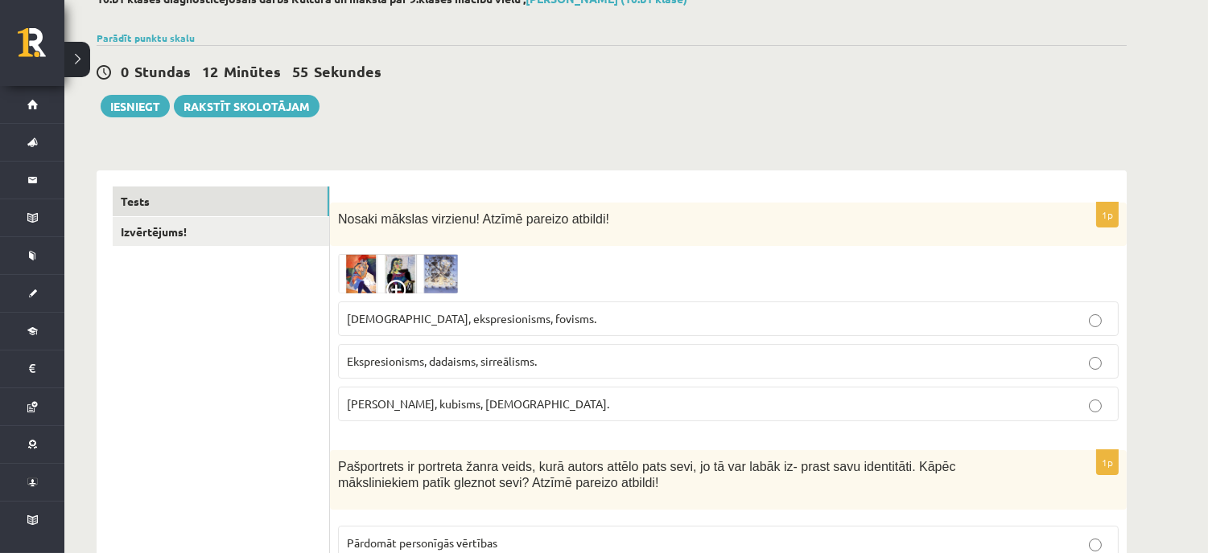
scroll to position [0, 0]
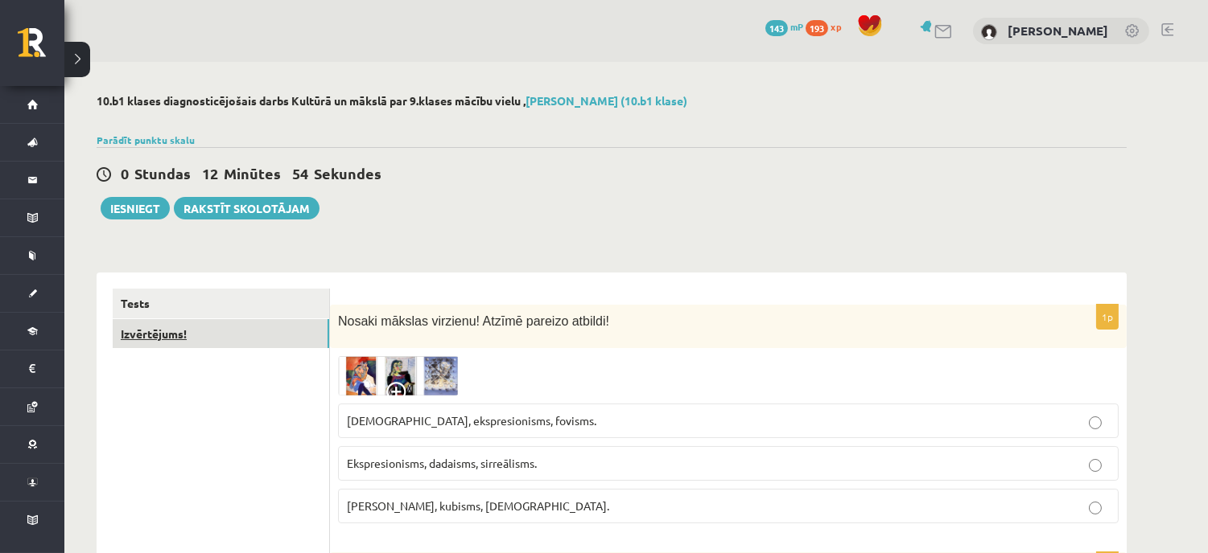
click at [178, 335] on link "Izvērtējums!" at bounding box center [221, 334] width 216 height 30
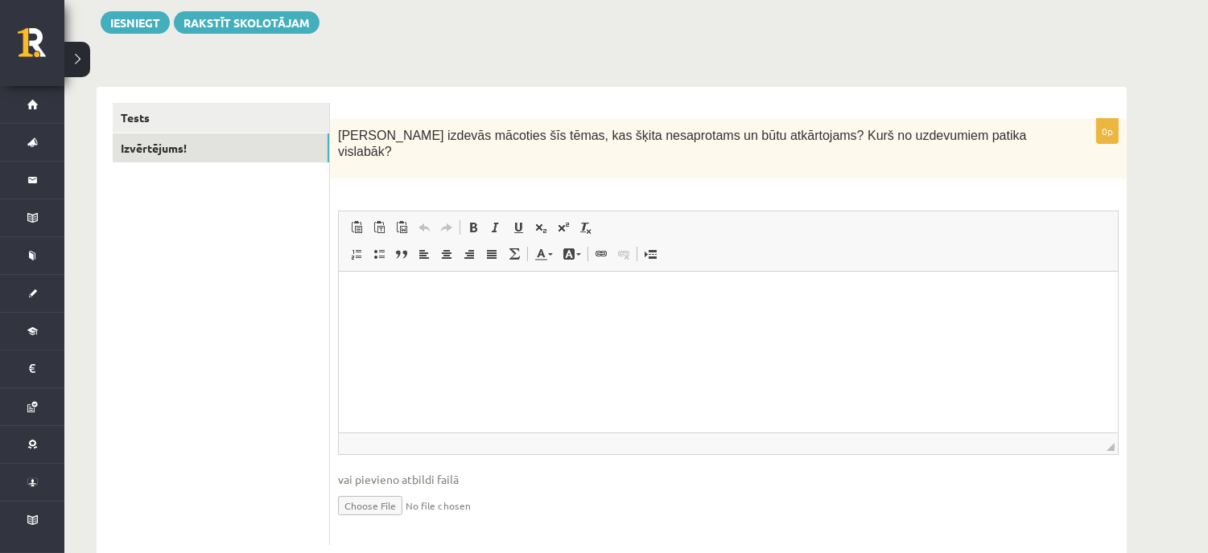
scroll to position [209, 0]
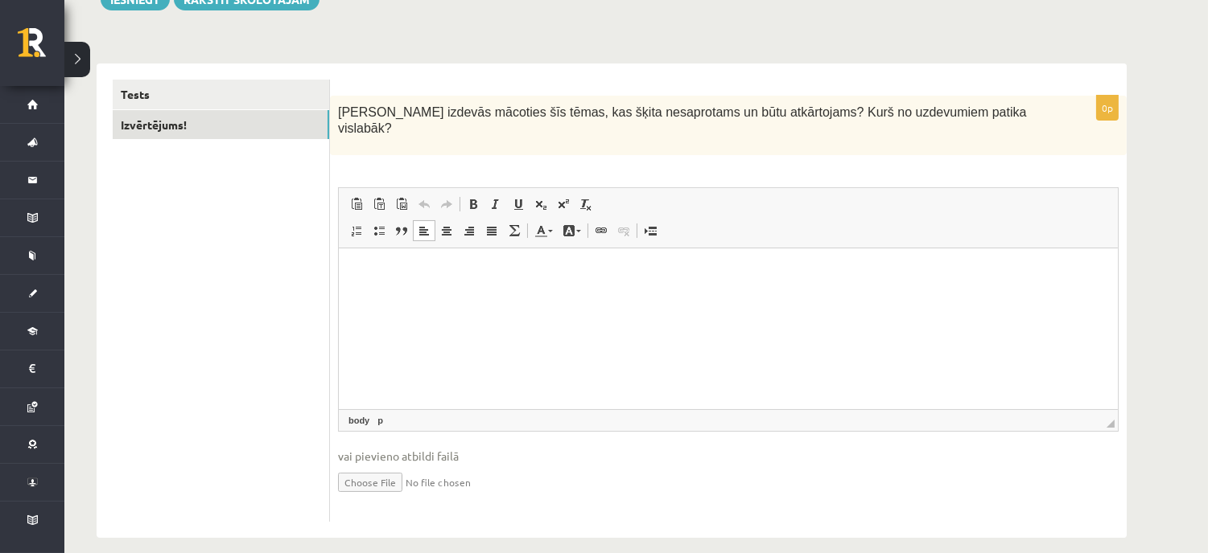
click at [553, 279] on p "Bagātinātā teksta redaktors, wiswyg-editor-user-answer-47433849730340" at bounding box center [727, 273] width 747 height 17
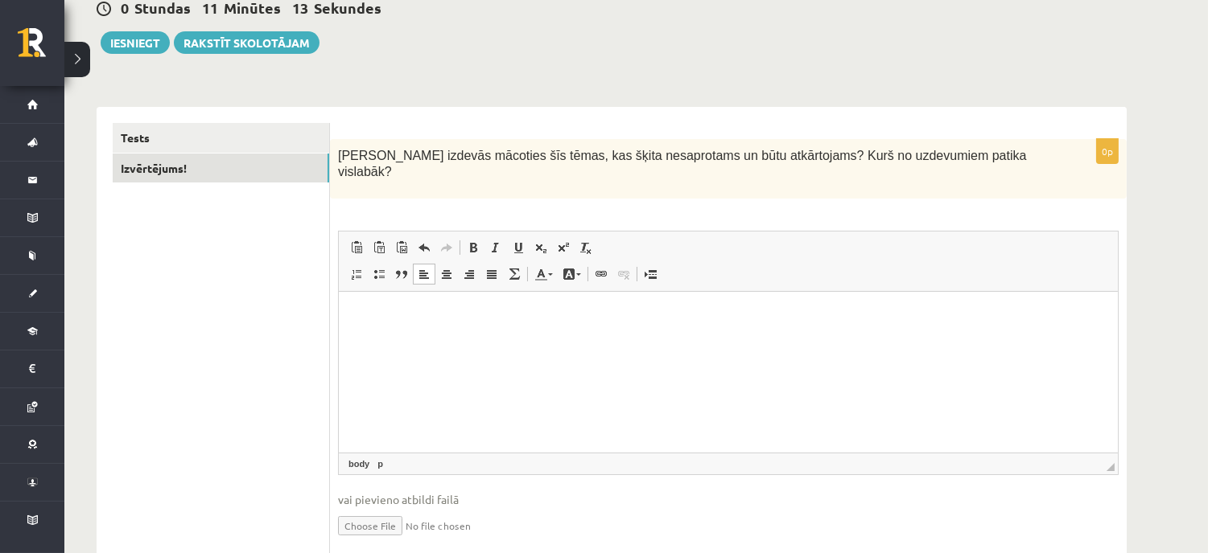
scroll to position [89, 0]
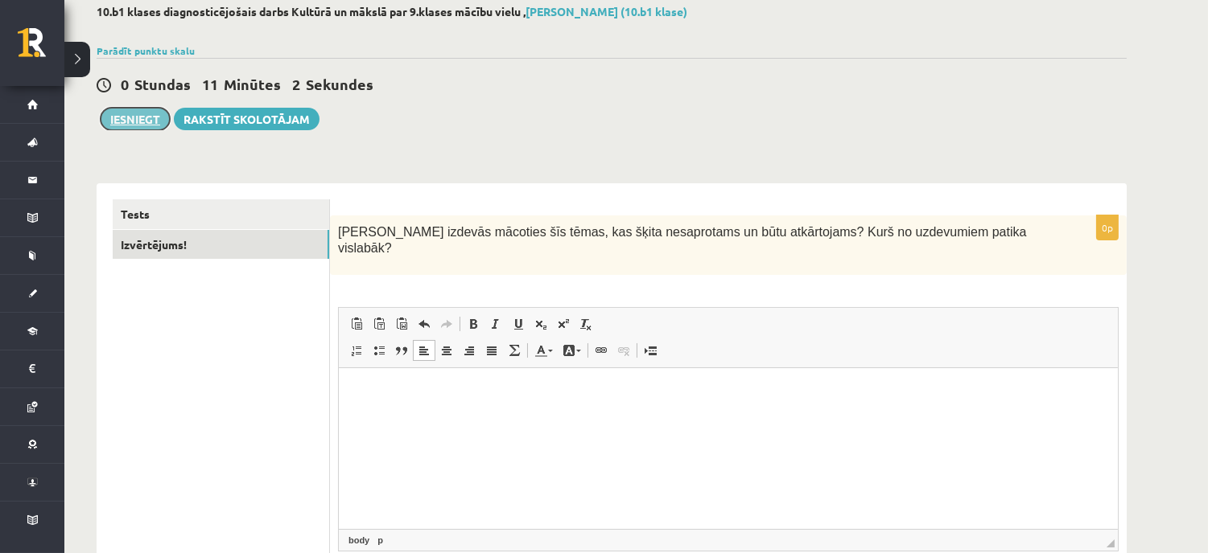
click at [150, 118] on button "Iesniegt" at bounding box center [135, 119] width 69 height 23
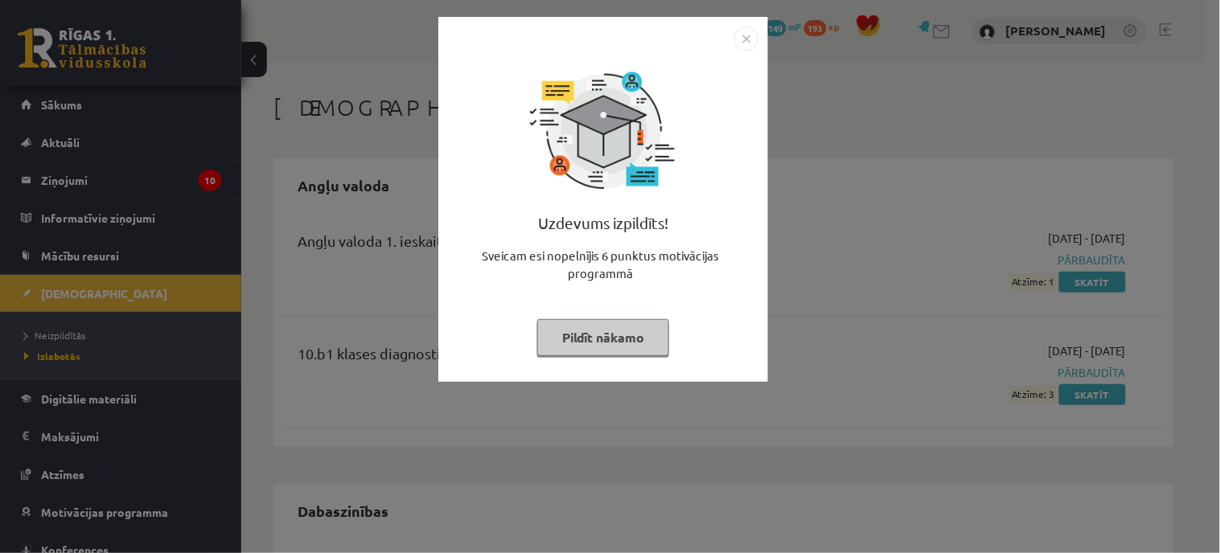
click at [594, 338] on button "Pildīt nākamo" at bounding box center [603, 337] width 132 height 37
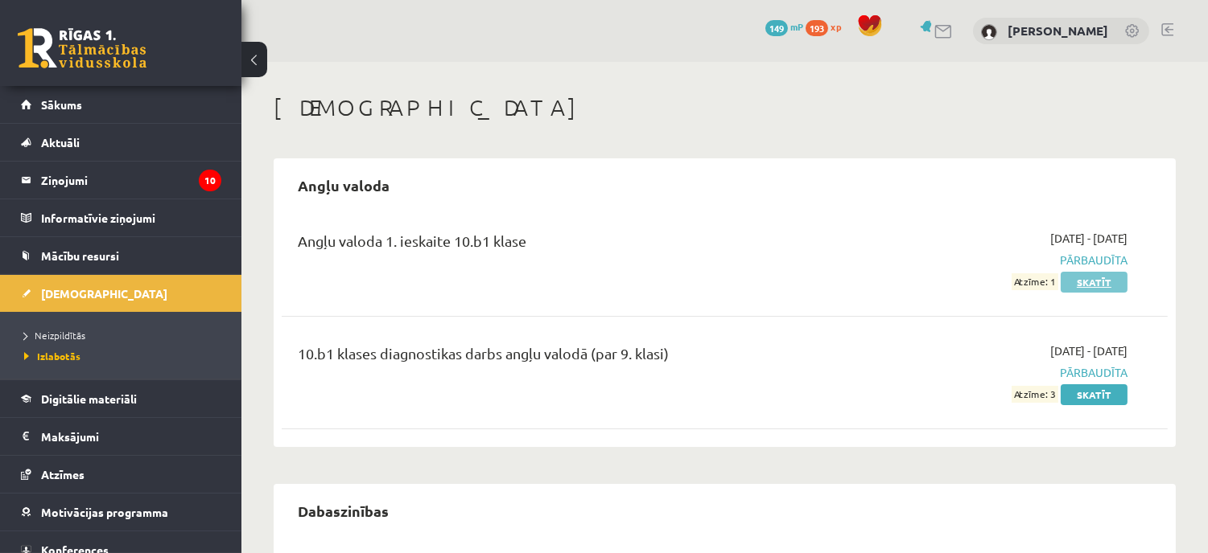
click at [1081, 277] on link "Skatīt" at bounding box center [1093, 282] width 67 height 21
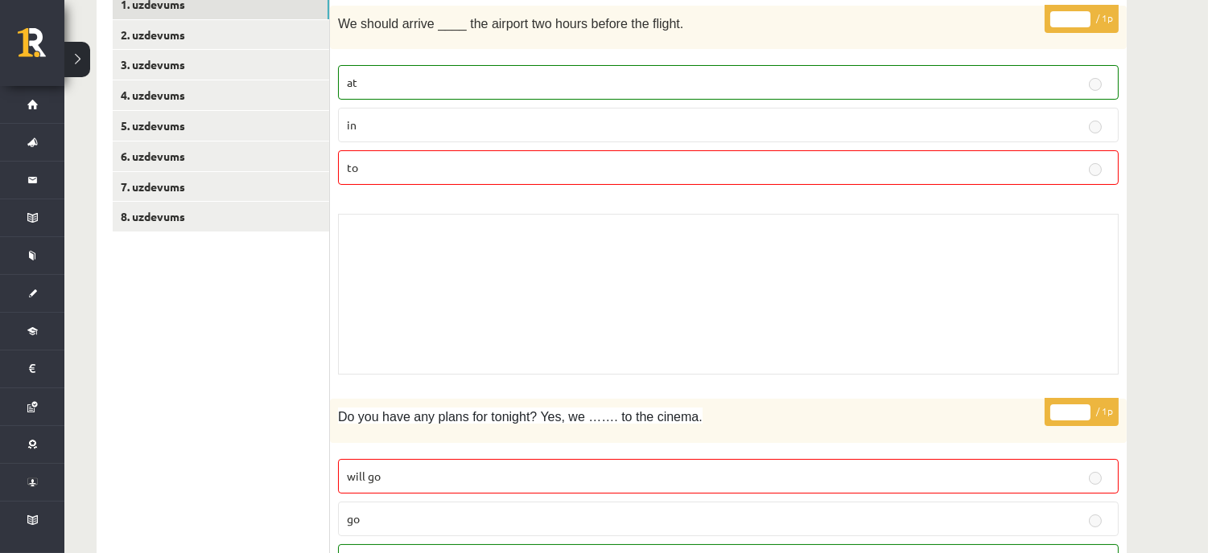
click at [640, 461] on label "will go" at bounding box center [728, 476] width 780 height 35
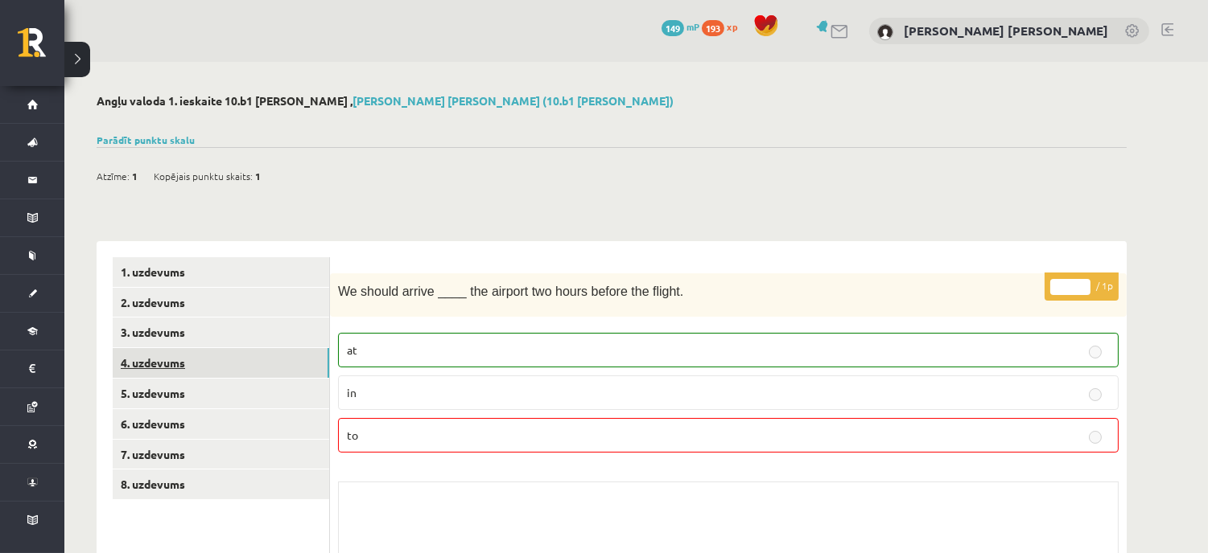
click at [187, 368] on link "4. uzdevums" at bounding box center [221, 363] width 216 height 30
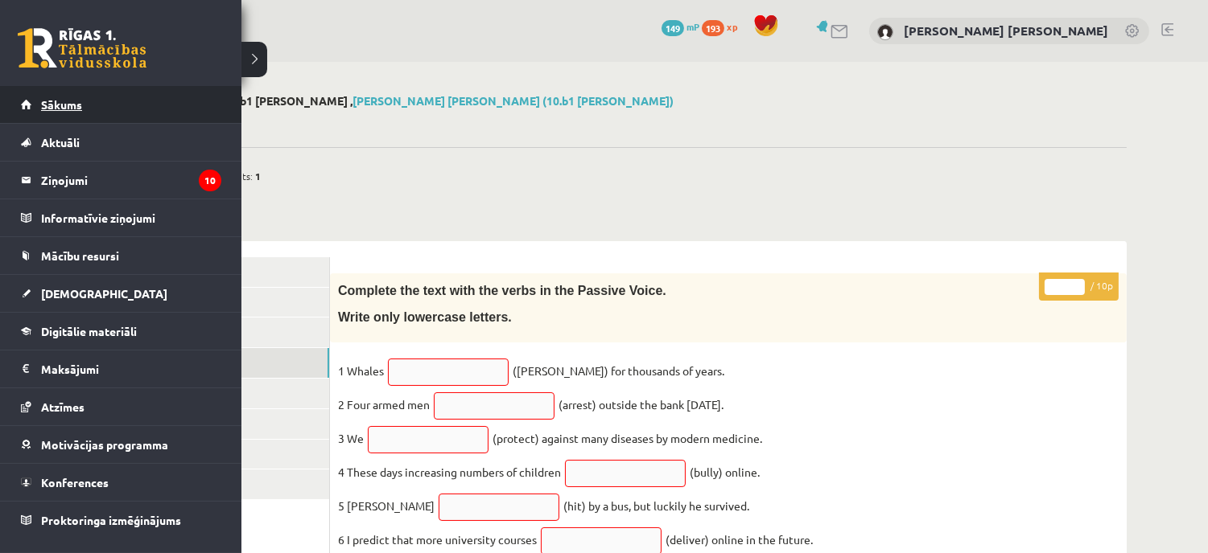
click at [93, 101] on link "Sākums" at bounding box center [121, 104] width 200 height 37
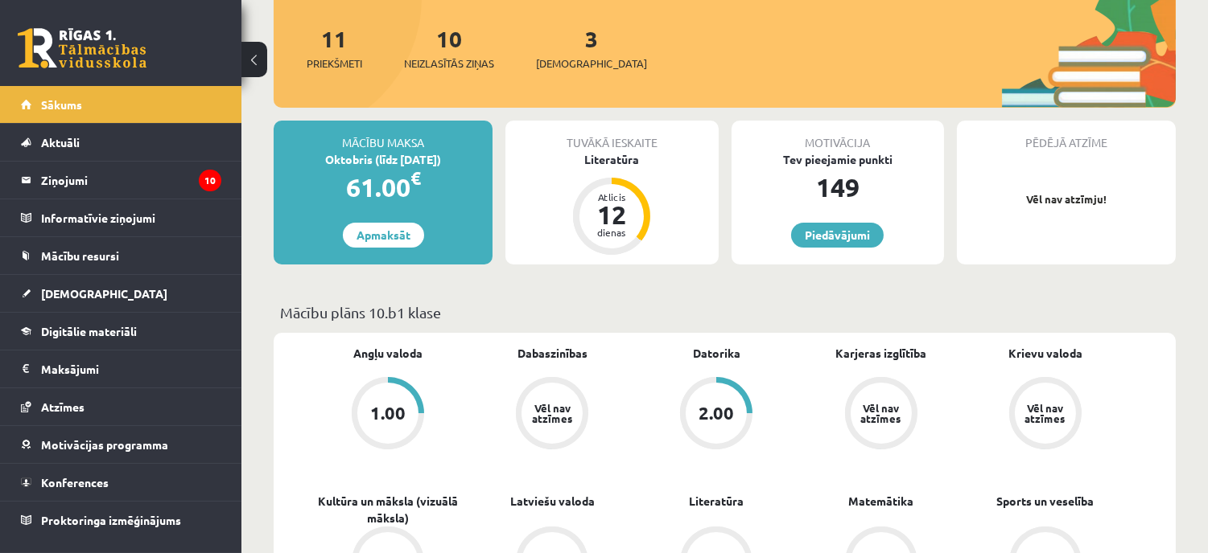
scroll to position [179, 0]
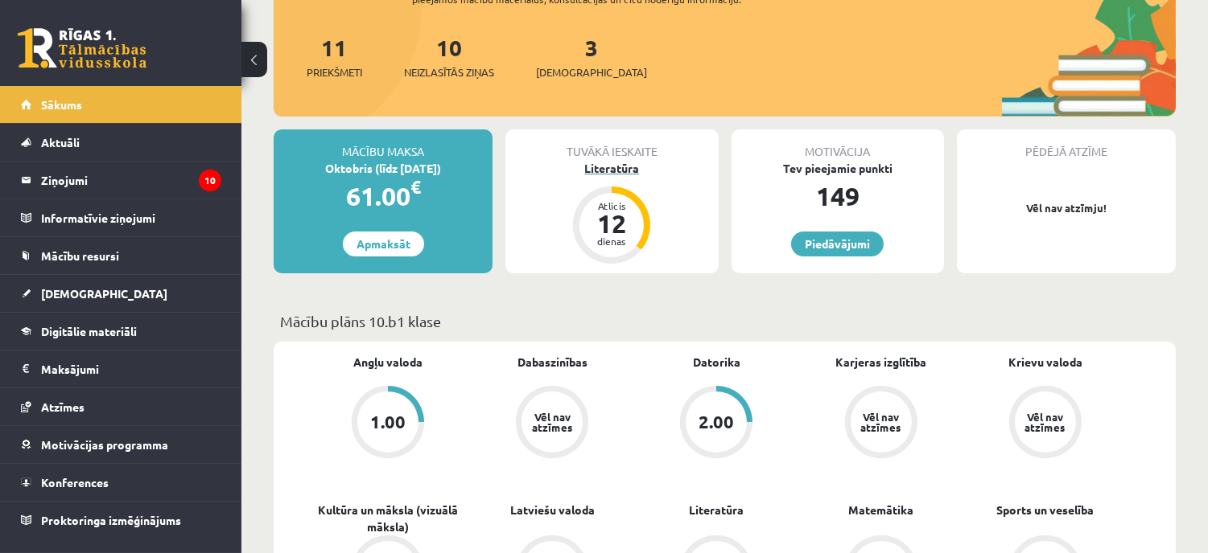
click at [584, 162] on div "Literatūra" at bounding box center [611, 168] width 212 height 17
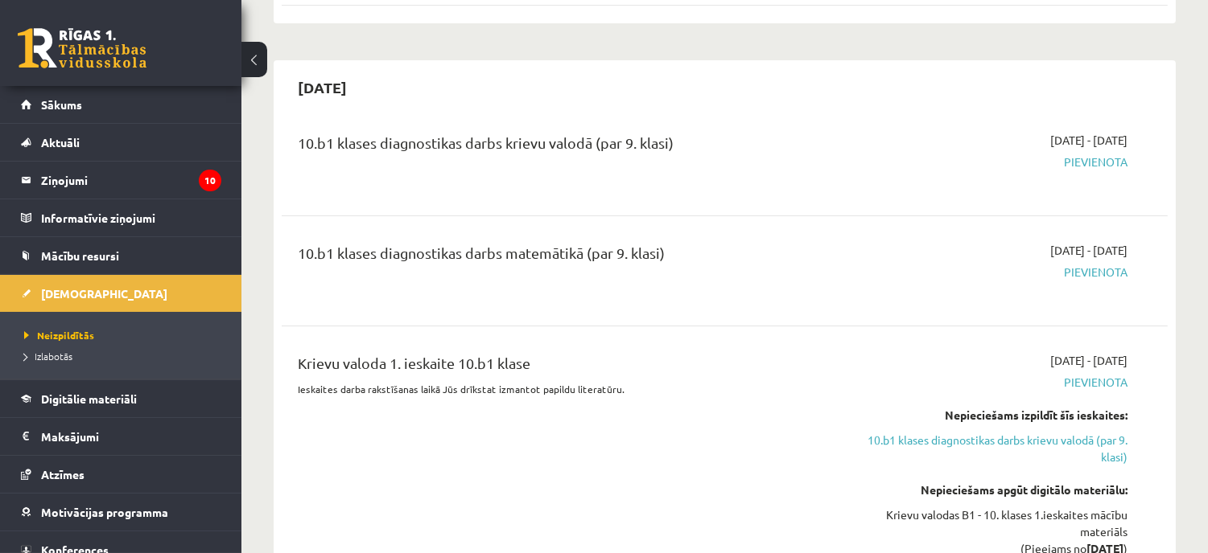
scroll to position [804, 0]
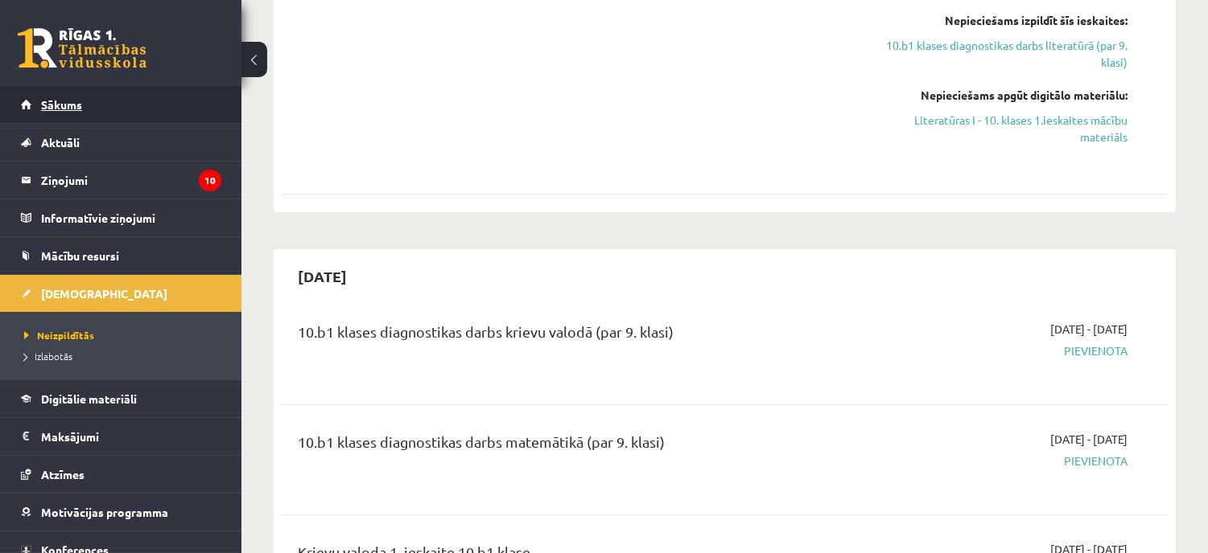
click at [44, 93] on link "Sākums" at bounding box center [121, 104] width 200 height 37
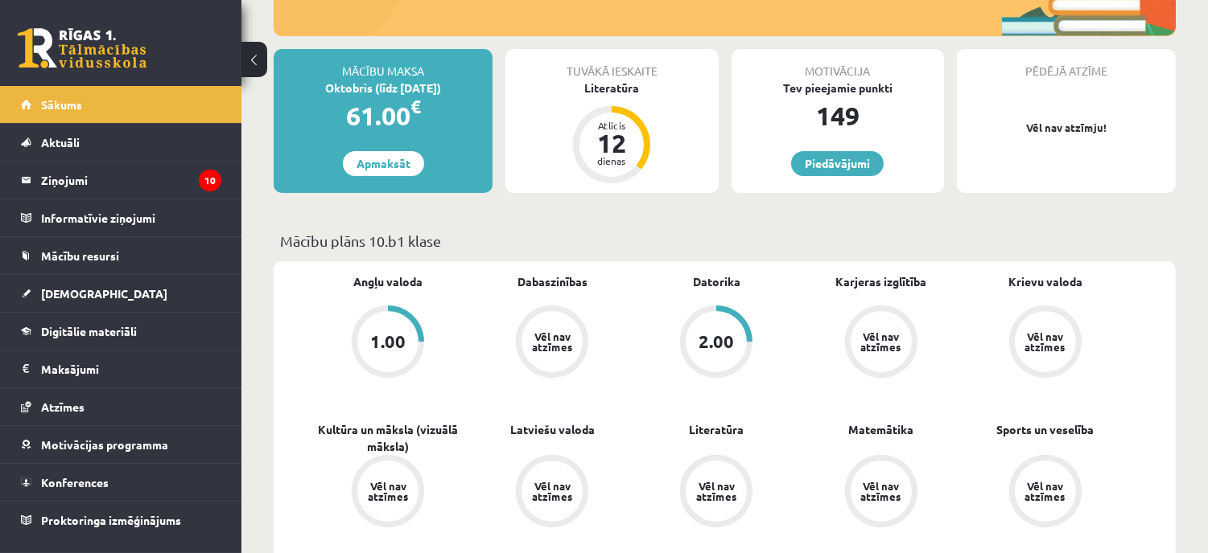
scroll to position [268, 0]
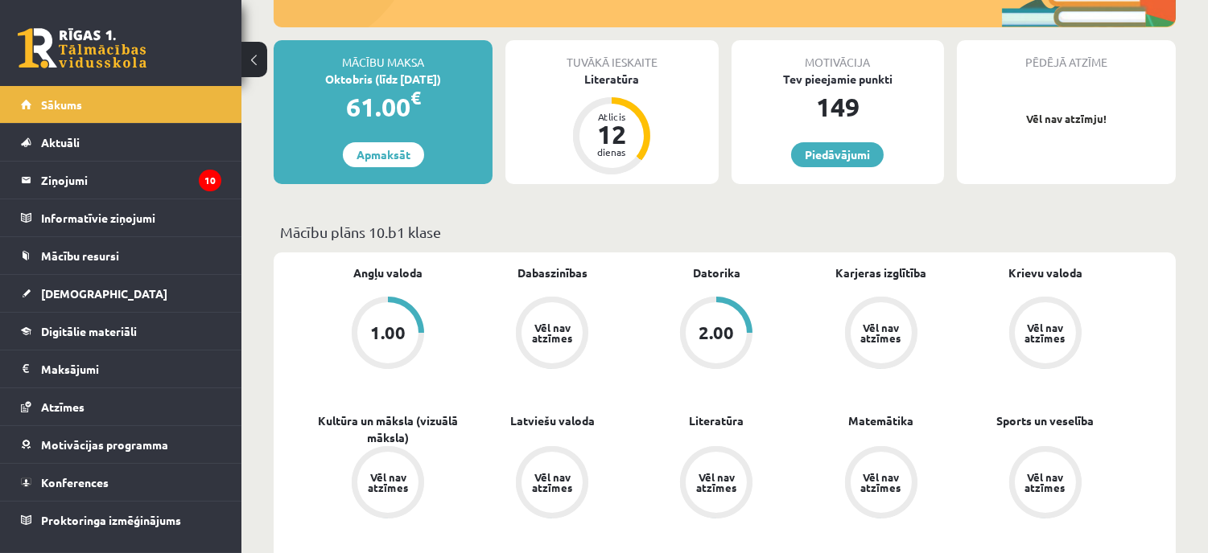
click at [704, 324] on div "2.00" at bounding box center [715, 333] width 35 height 18
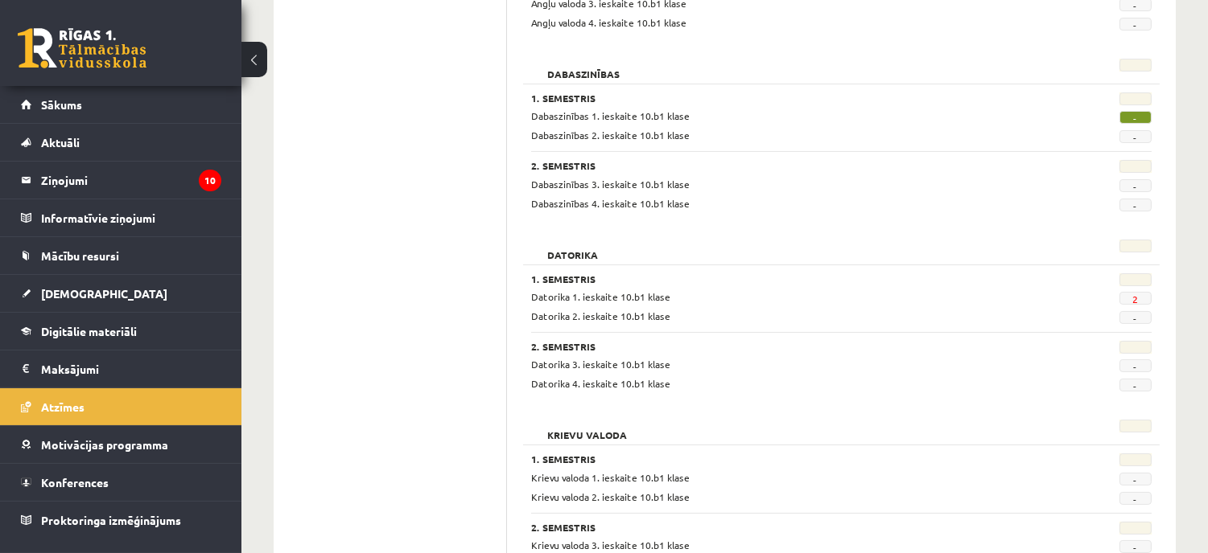
scroll to position [446, 0]
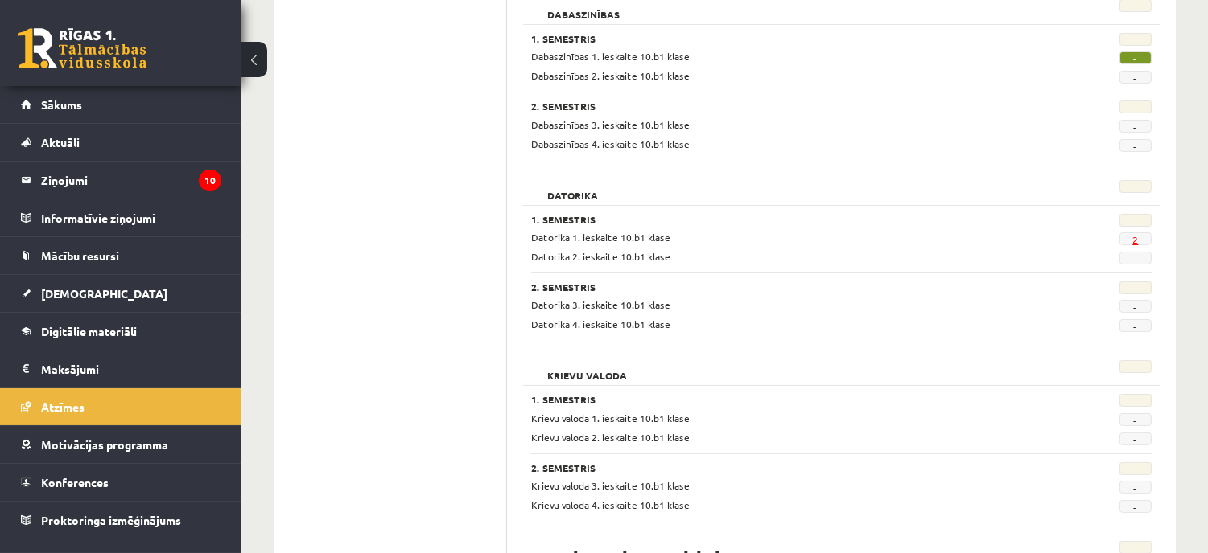
click at [1138, 238] on link "2" at bounding box center [1135, 239] width 6 height 13
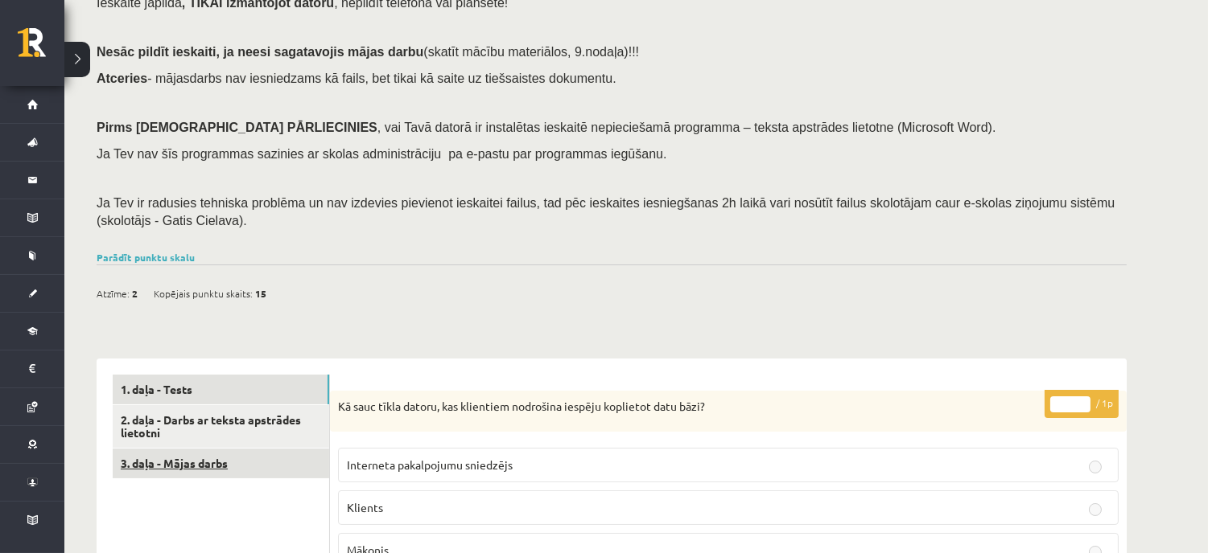
scroll to position [158, 0]
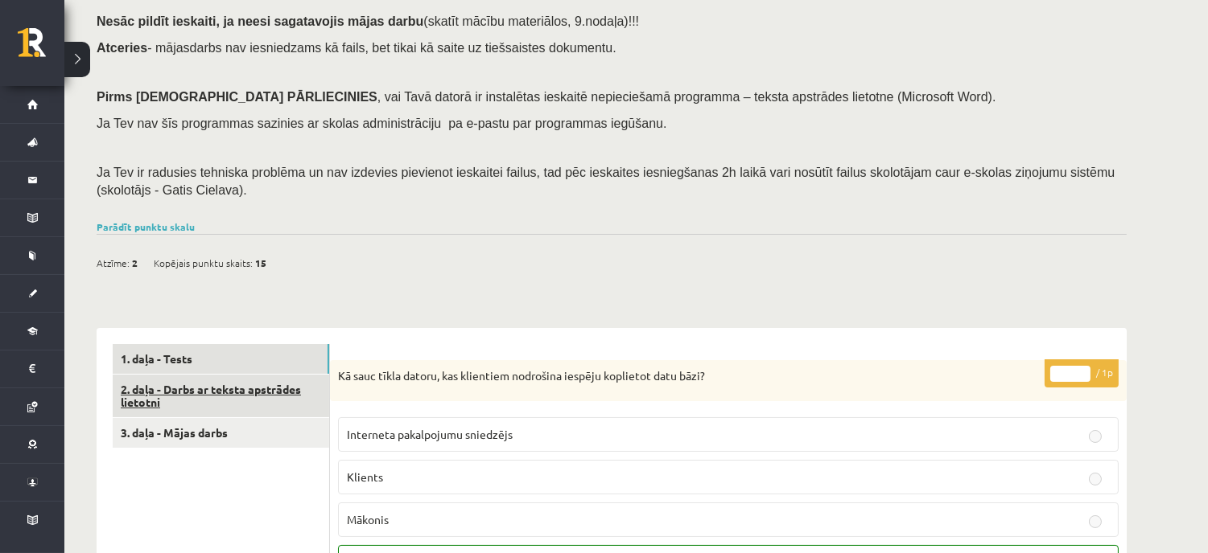
click at [159, 389] on link "2. daļa - Darbs ar teksta apstrādes lietotni" at bounding box center [221, 396] width 216 height 43
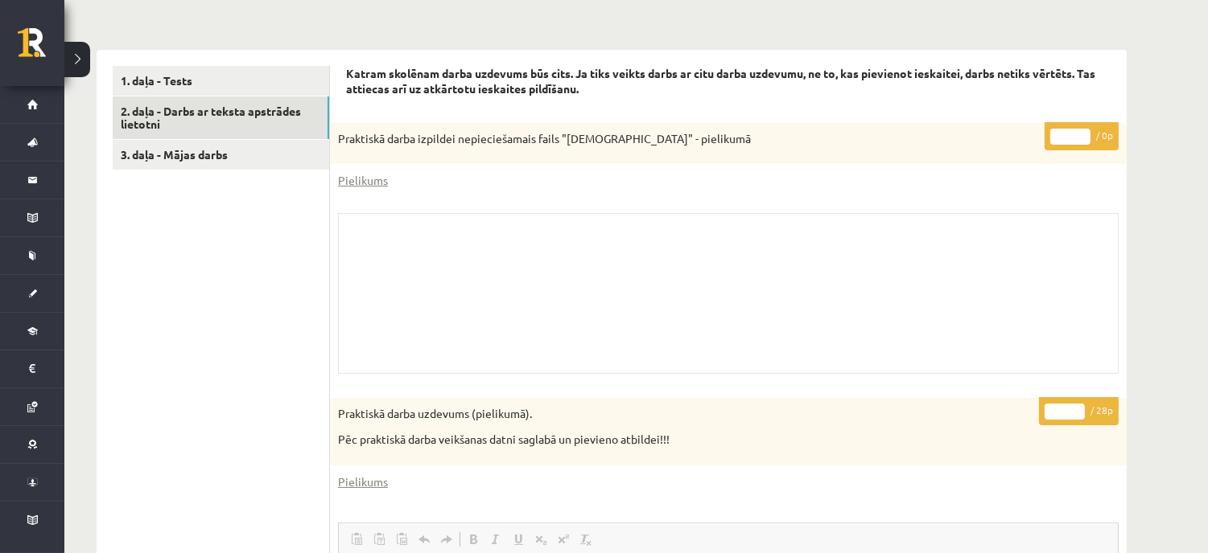
scroll to position [525, 0]
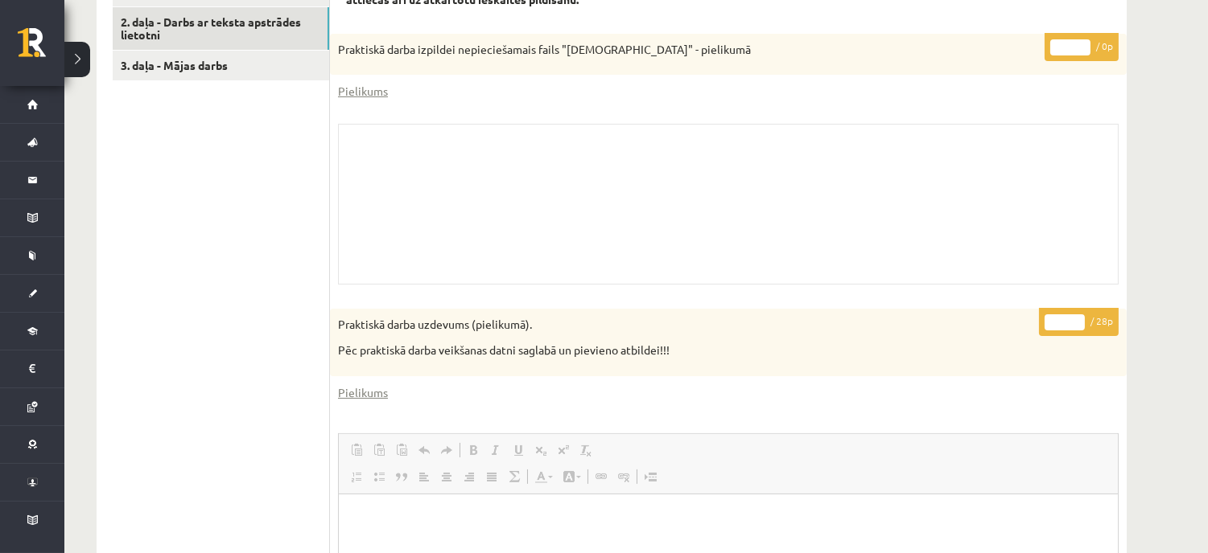
click at [610, 349] on p "Pēc praktiskā darba veikšanas datni saglabā un pievieno atbildei!!!" at bounding box center [688, 351] width 700 height 16
click at [1144, 364] on div "Datorika 10.b1 klase 1.ieskaite , [PERSON_NAME] (10.b1 klase) Ieskaite jāpilda …" at bounding box center [611, 269] width 1094 height 1465
click at [610, 350] on p "Pēc praktiskā darba veikšanas datni saglabā un pievieno atbildei!!!" at bounding box center [688, 351] width 700 height 16
click at [352, 393] on link "Pielikums" at bounding box center [363, 393] width 50 height 17
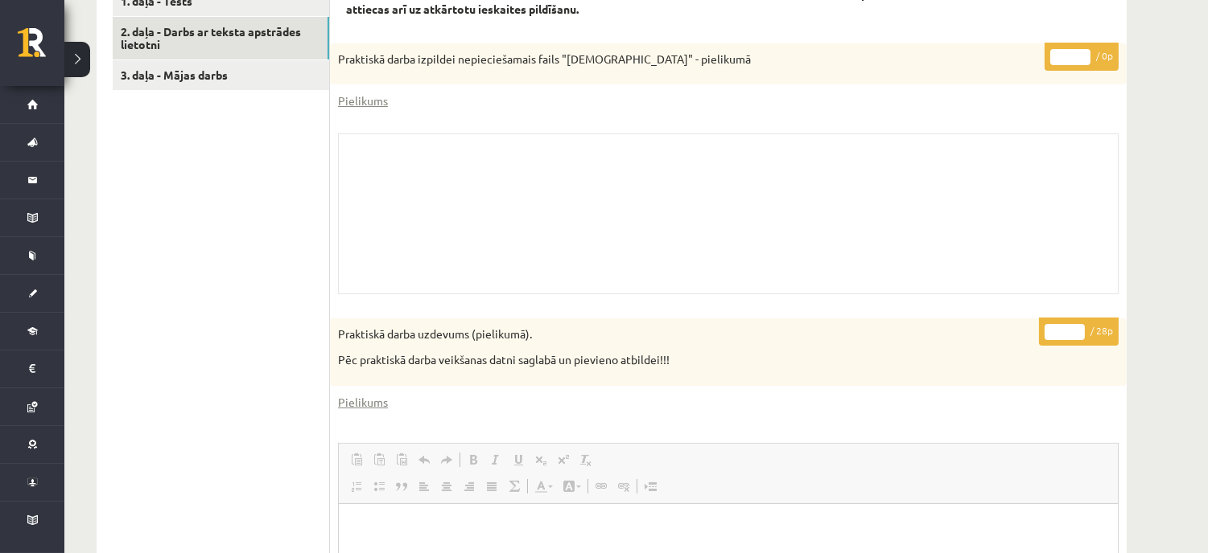
scroll to position [347, 0]
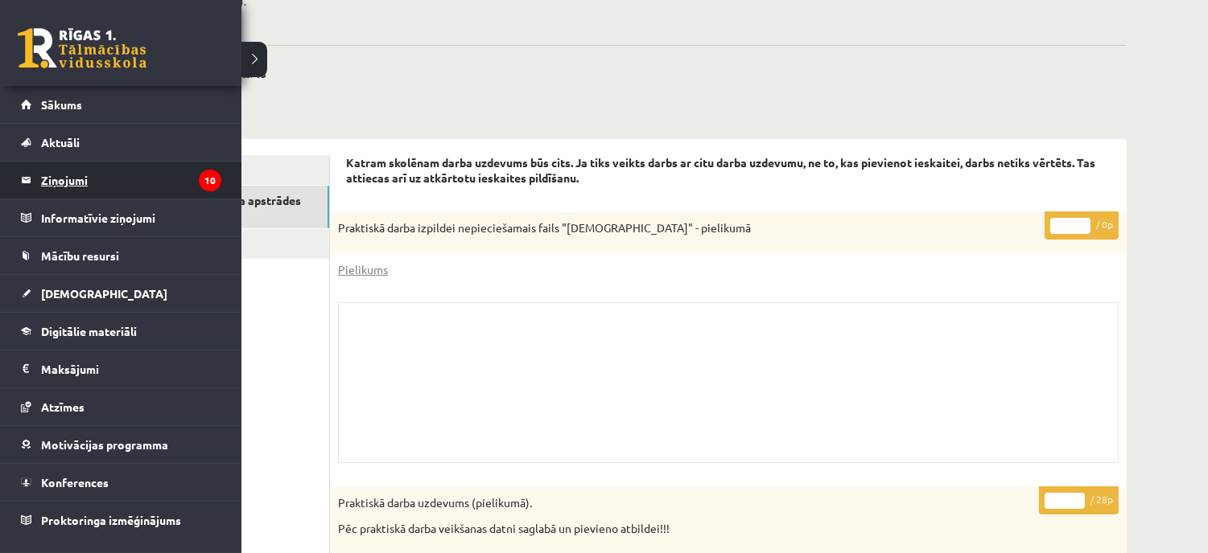
click at [58, 170] on legend "Ziņojumi 10" at bounding box center [131, 180] width 180 height 37
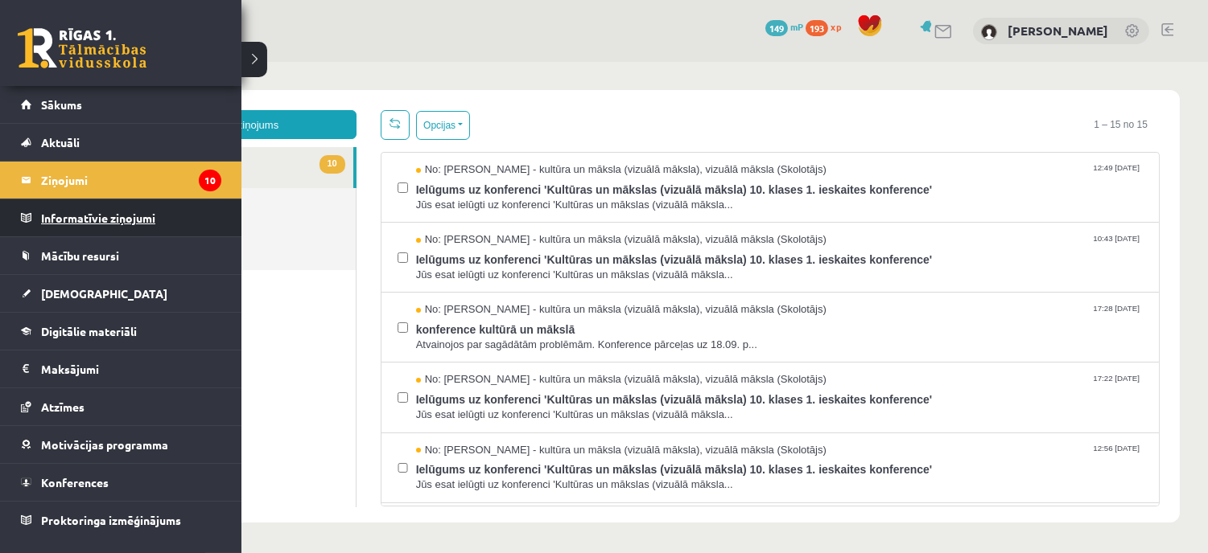
click at [83, 219] on legend "Informatīvie ziņojumi 0" at bounding box center [131, 218] width 180 height 37
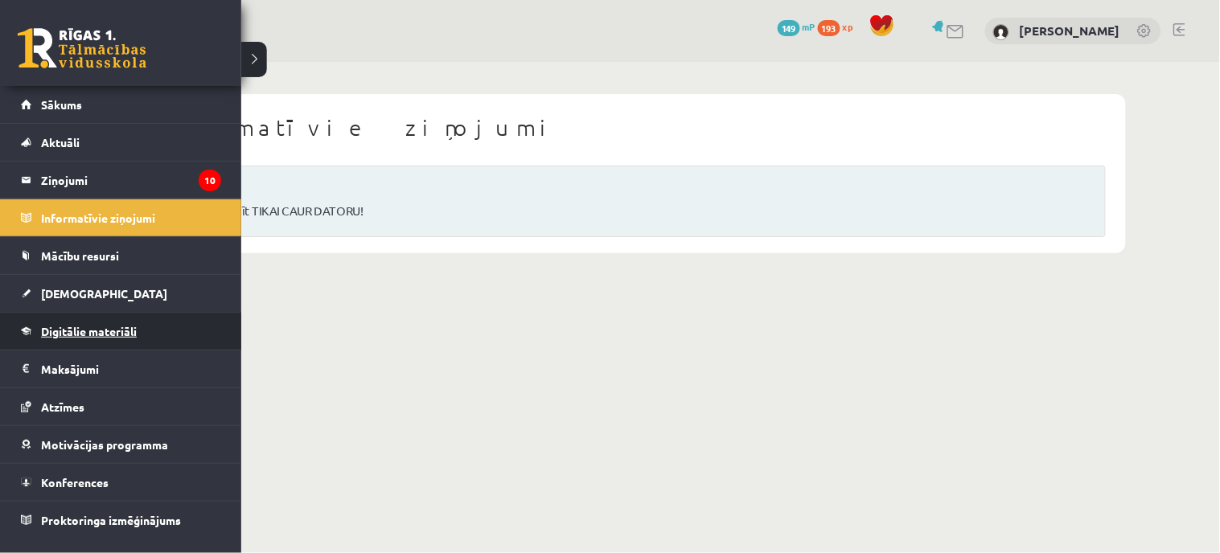
click at [71, 331] on span "Digitālie materiāli" at bounding box center [89, 331] width 96 height 14
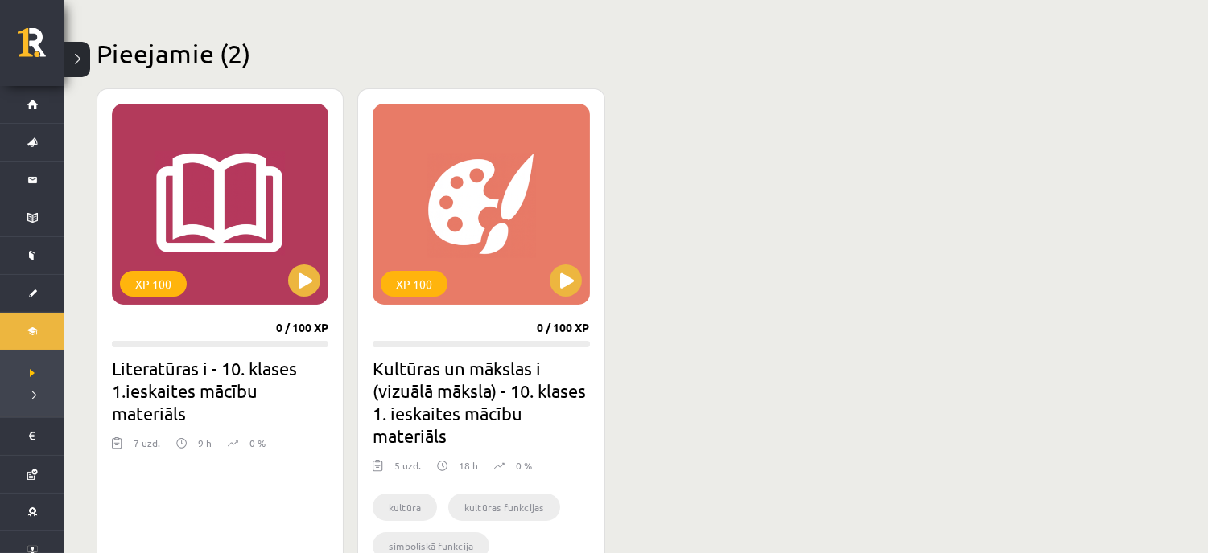
scroll to position [357, 0]
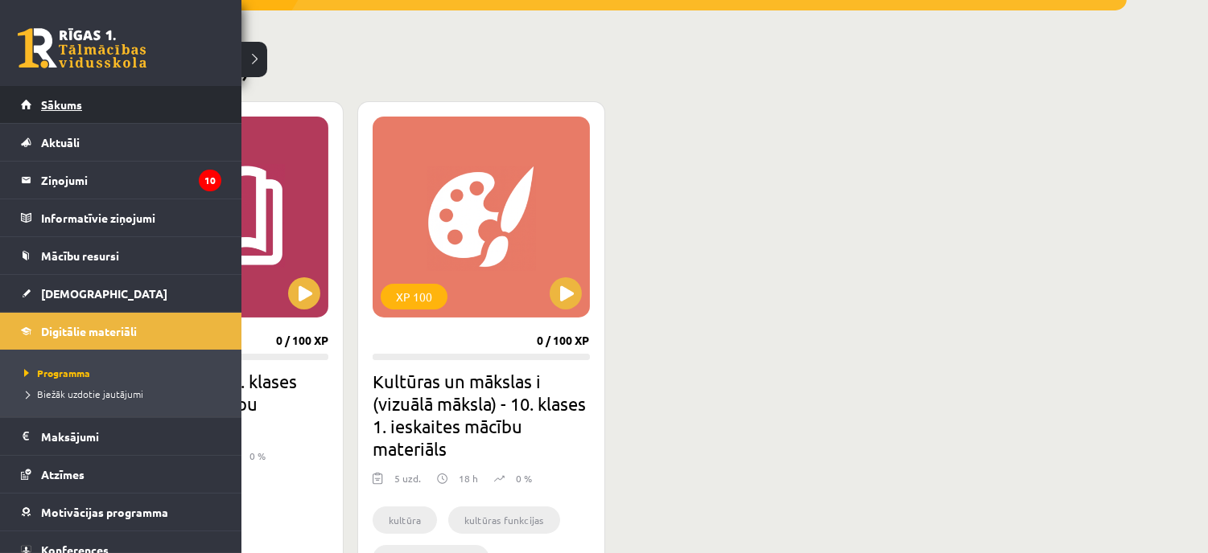
click at [52, 111] on link "Sākums" at bounding box center [121, 104] width 200 height 37
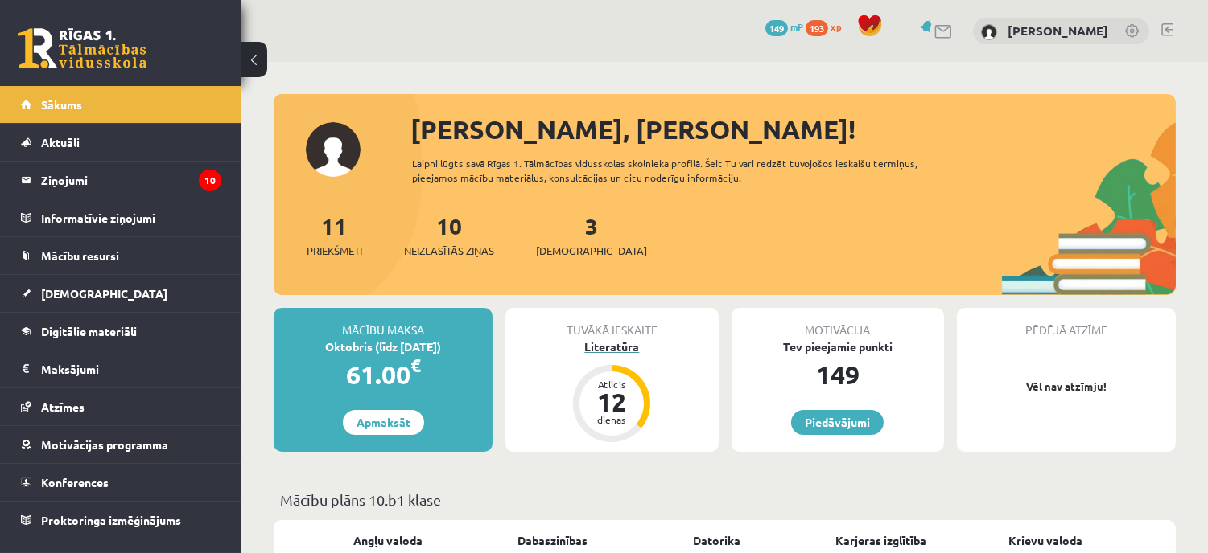
click at [602, 350] on div "Literatūra" at bounding box center [611, 347] width 212 height 17
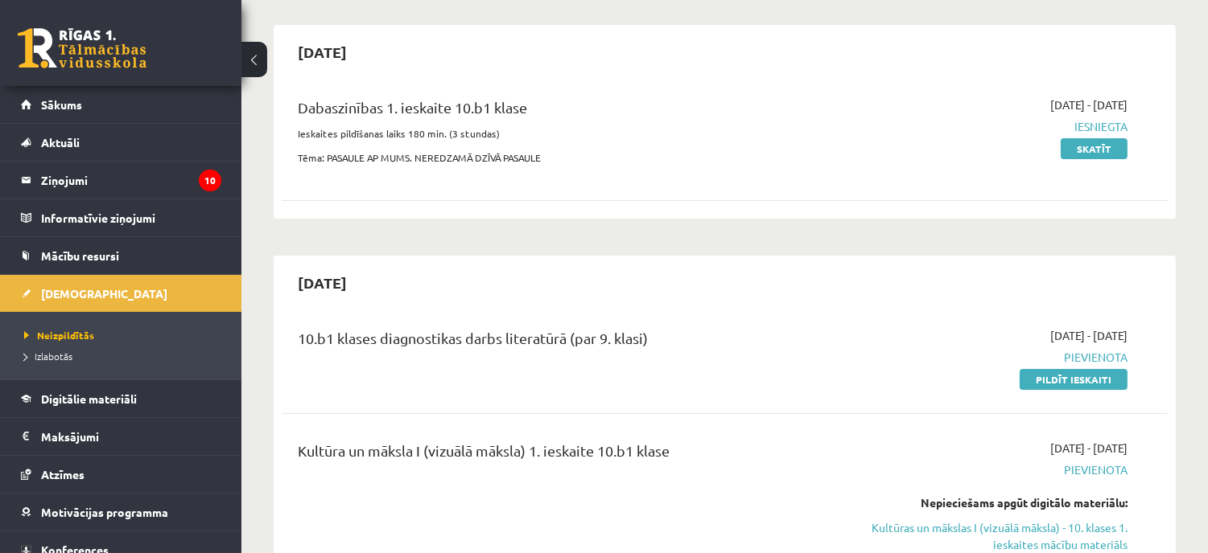
scroll to position [89, 0]
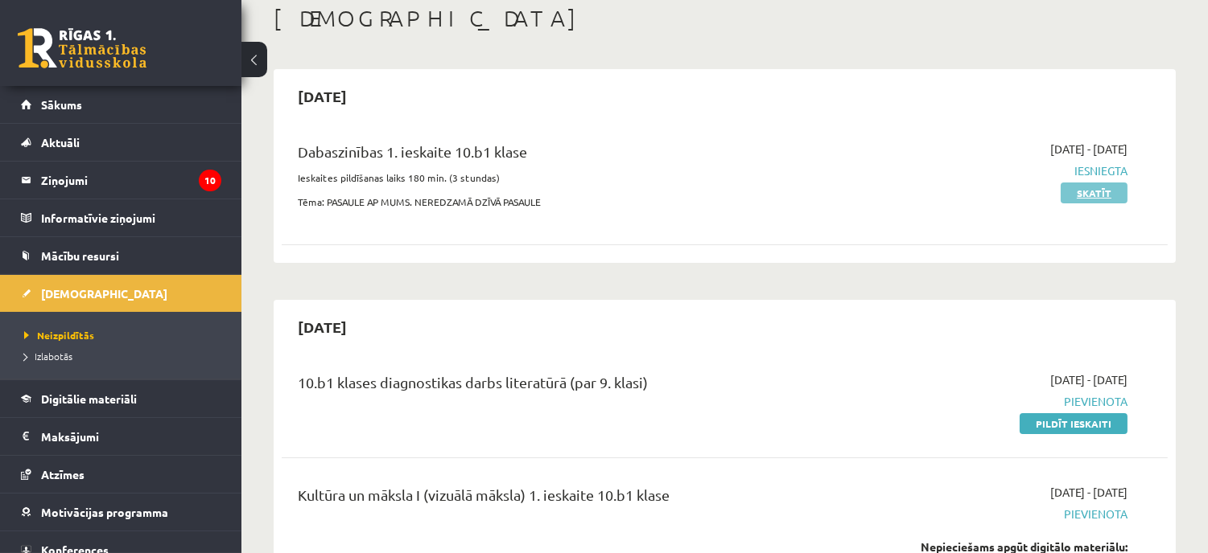
click at [1112, 188] on link "Skatīt" at bounding box center [1093, 193] width 67 height 21
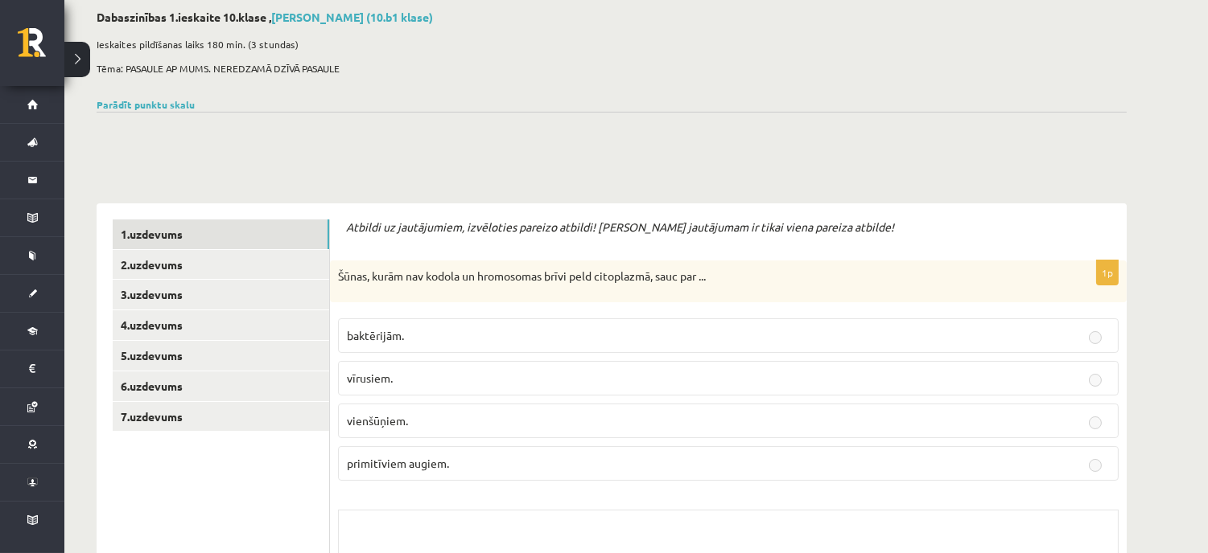
scroll to position [179, 0]
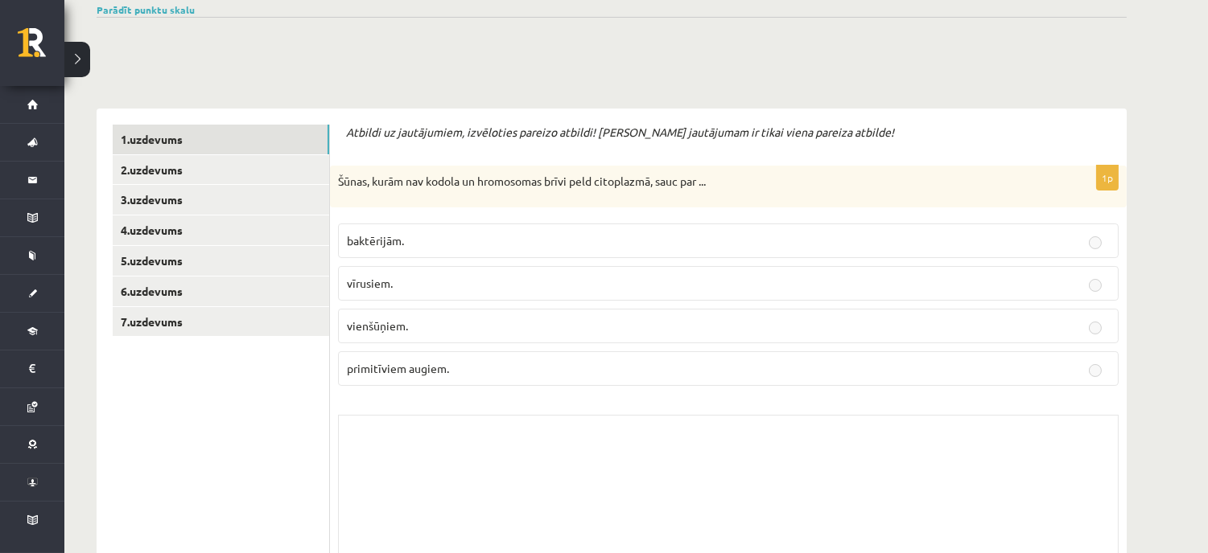
click at [888, 266] on label "vīrusiem." at bounding box center [728, 283] width 780 height 35
drag, startPoint x: 888, startPoint y: 266, endPoint x: 888, endPoint y: 284, distance: 17.7
click at [888, 284] on label "vīrusiem." at bounding box center [728, 283] width 780 height 35
click at [890, 285] on p "vīrusiem." at bounding box center [728, 283] width 763 height 17
drag, startPoint x: 889, startPoint y: 296, endPoint x: 881, endPoint y: 346, distance: 50.5
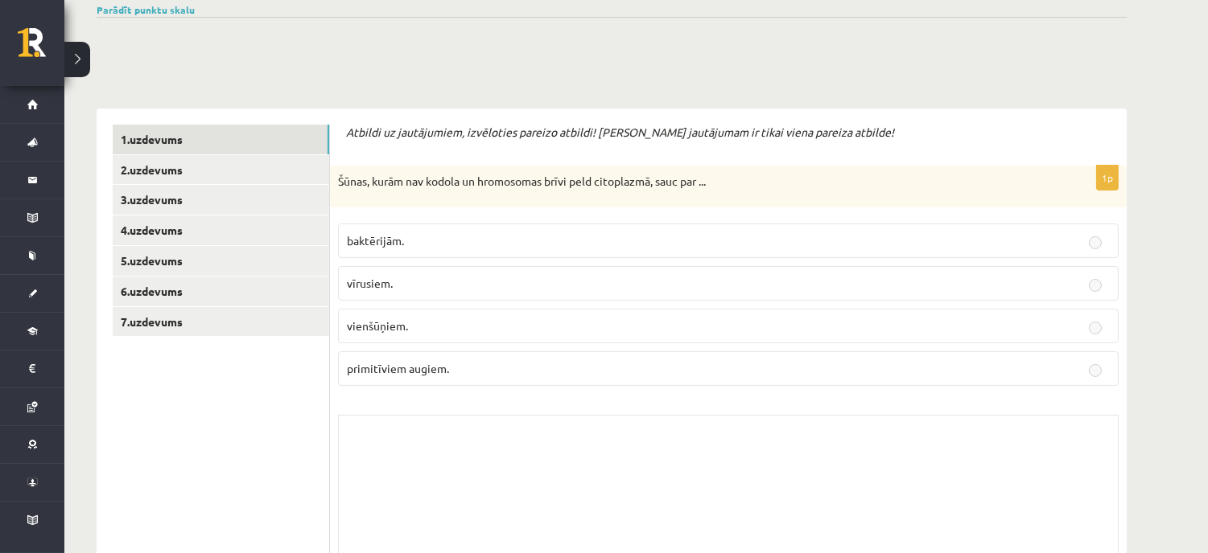
click at [883, 330] on fieldset "baktērijām. vīrusiem. vienšūņiem. primitīviem augiem." at bounding box center [728, 303] width 780 height 175
drag, startPoint x: 881, startPoint y: 346, endPoint x: 871, endPoint y: 357, distance: 14.8
click at [879, 354] on fieldset "baktērijām. vīrusiem. vienšūņiem. primitīviem augiem." at bounding box center [728, 303] width 780 height 175
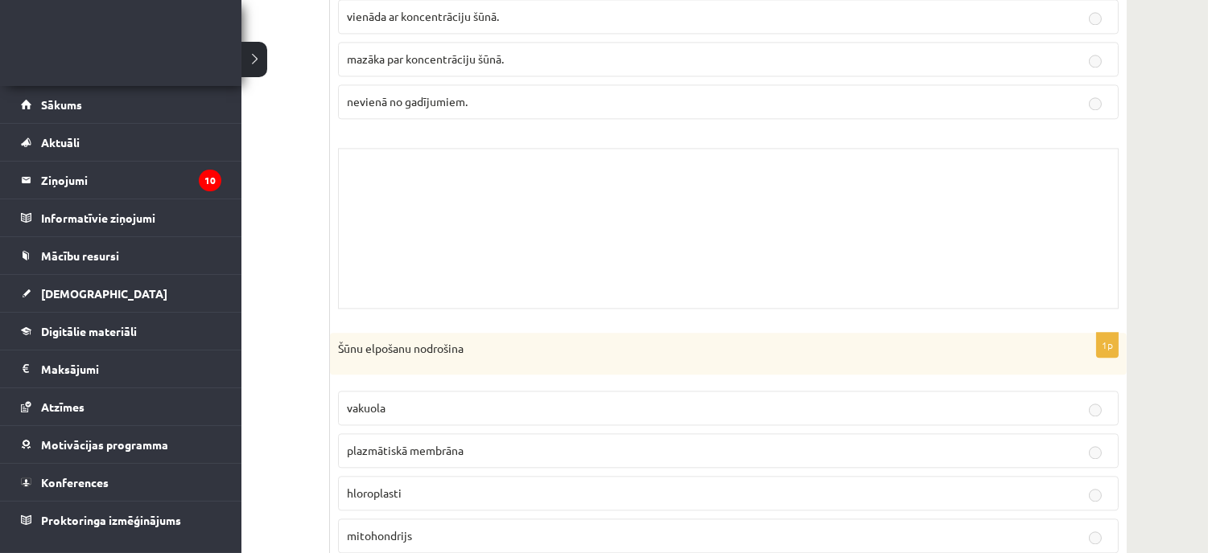
scroll to position [6463, 0]
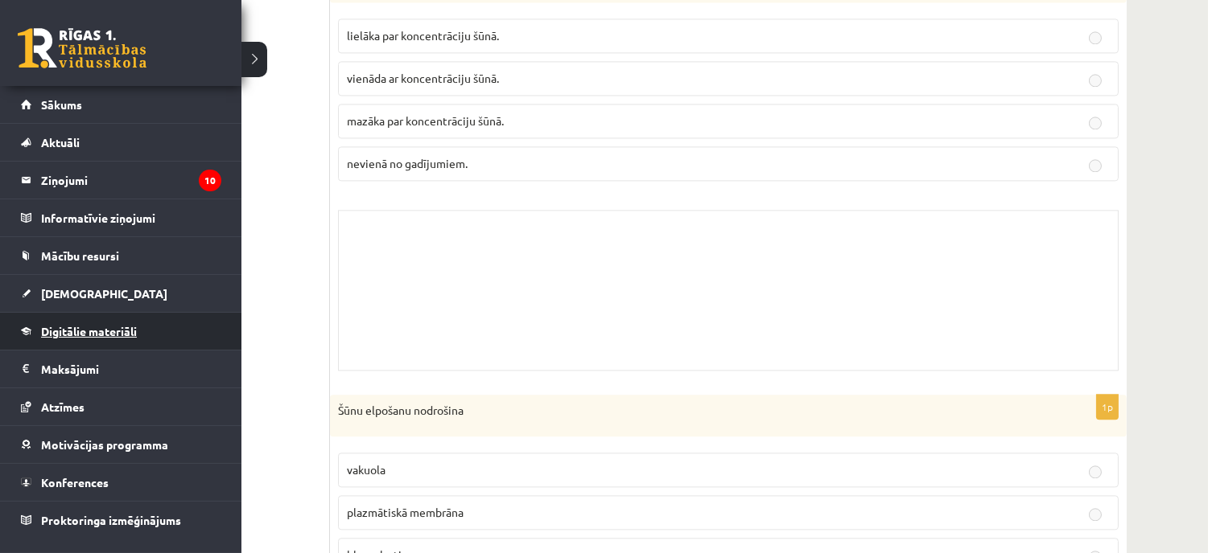
click at [105, 324] on span "Digitālie materiāli" at bounding box center [89, 331] width 96 height 14
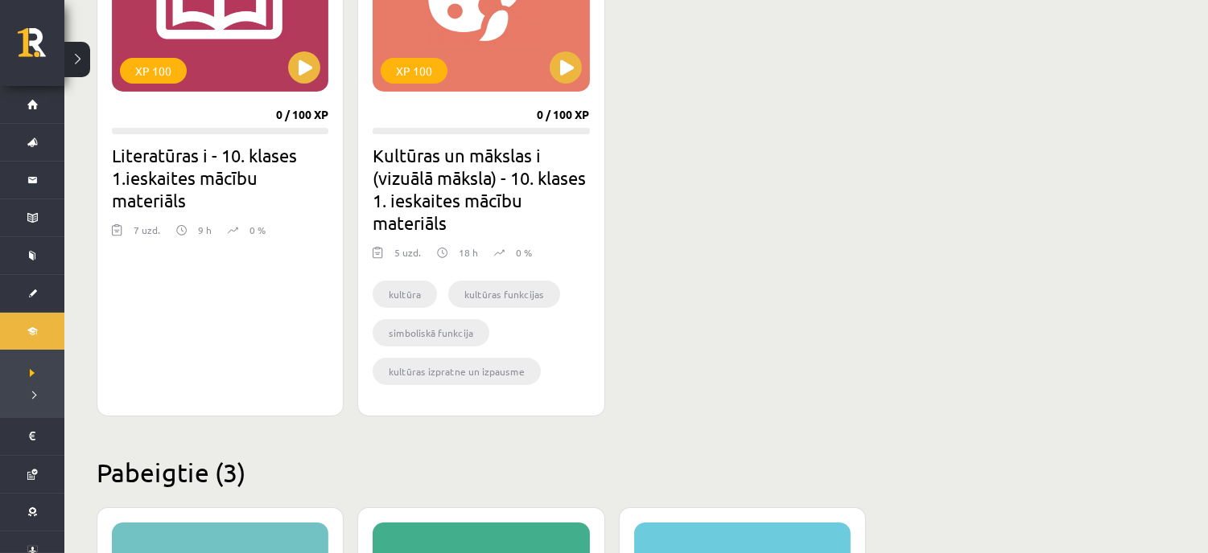
scroll to position [372, 0]
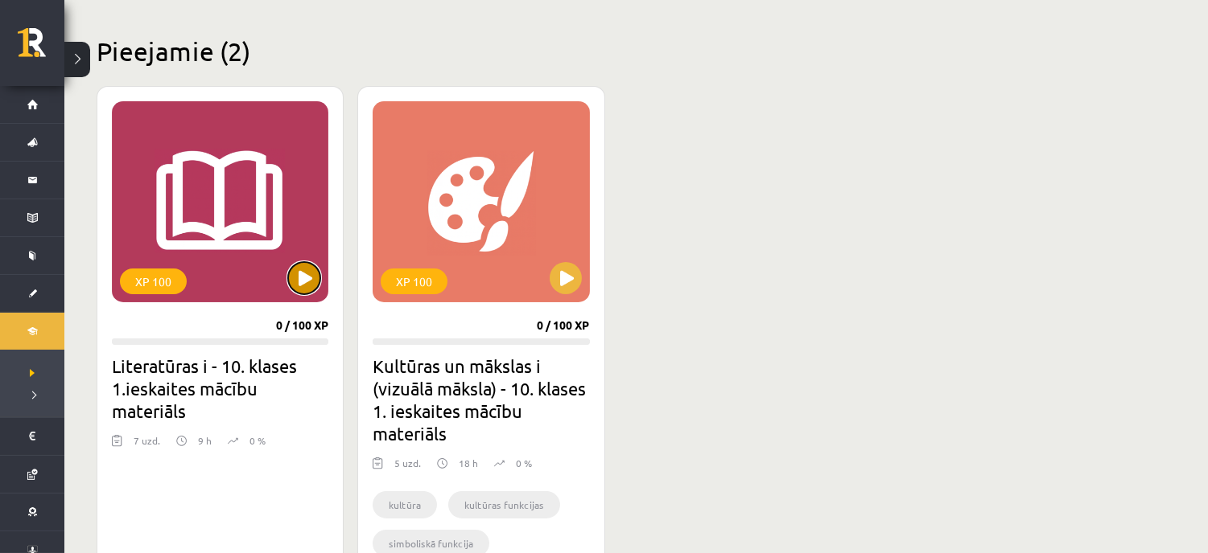
click at [308, 276] on button at bounding box center [304, 278] width 32 height 32
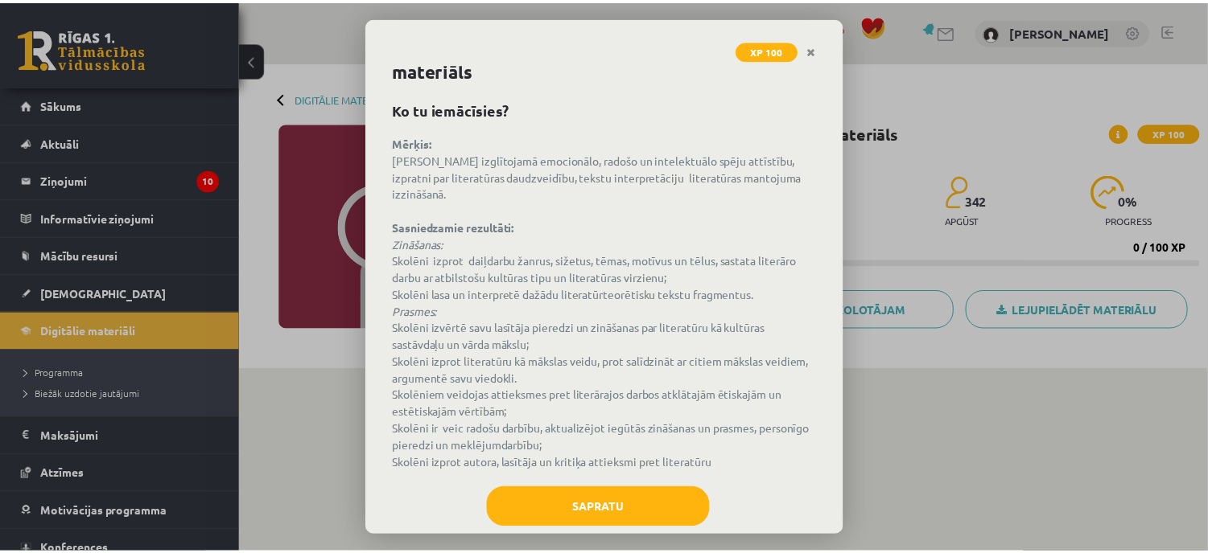
scroll to position [65, 0]
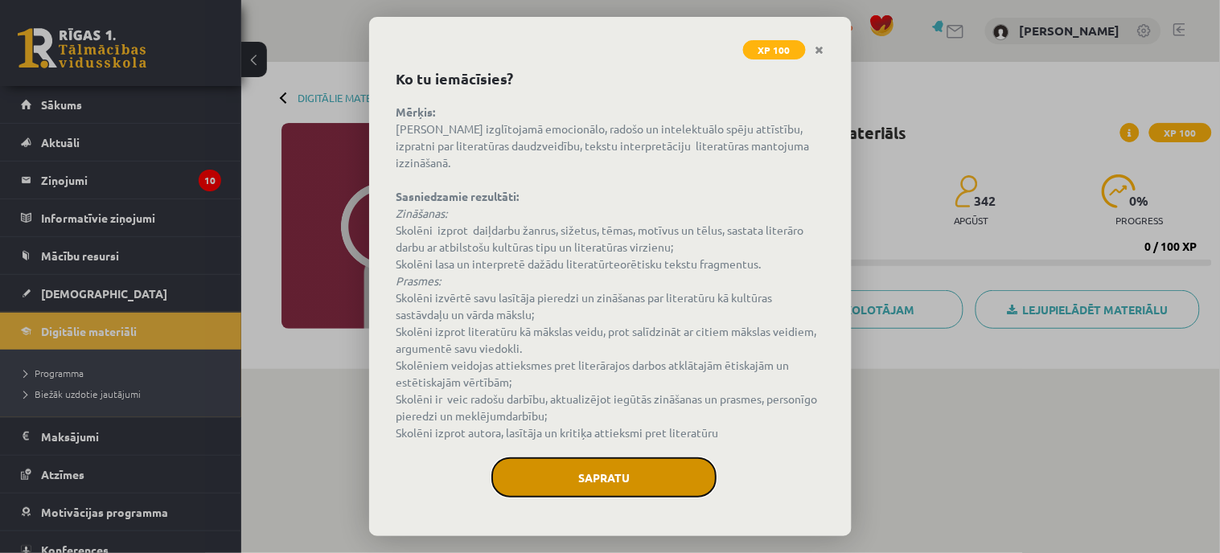
click at [629, 470] on button "Sapratu" at bounding box center [604, 478] width 225 height 40
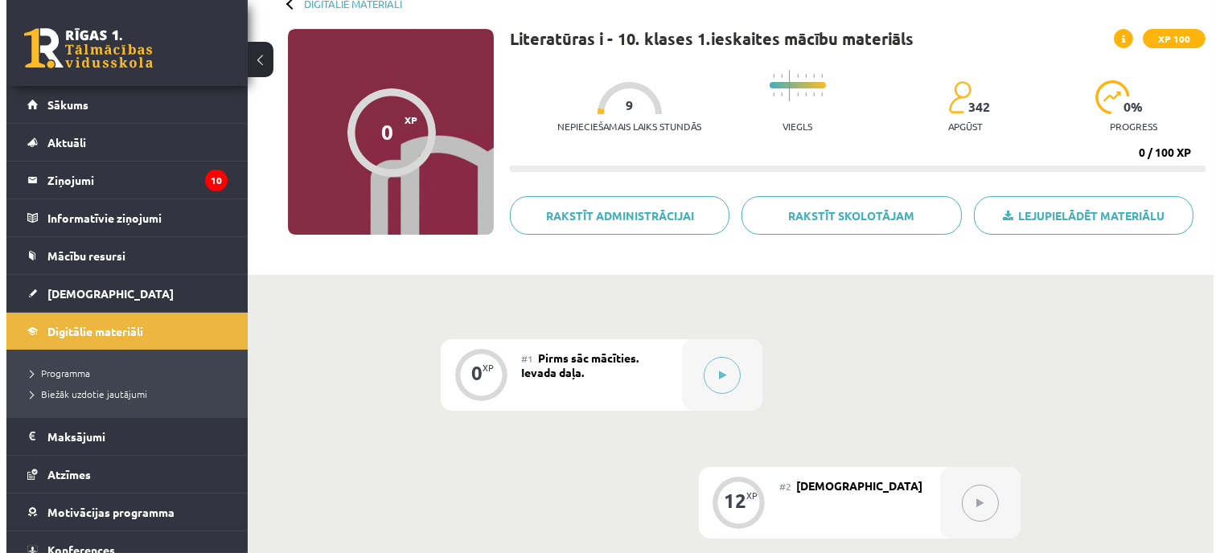
scroll to position [89, 0]
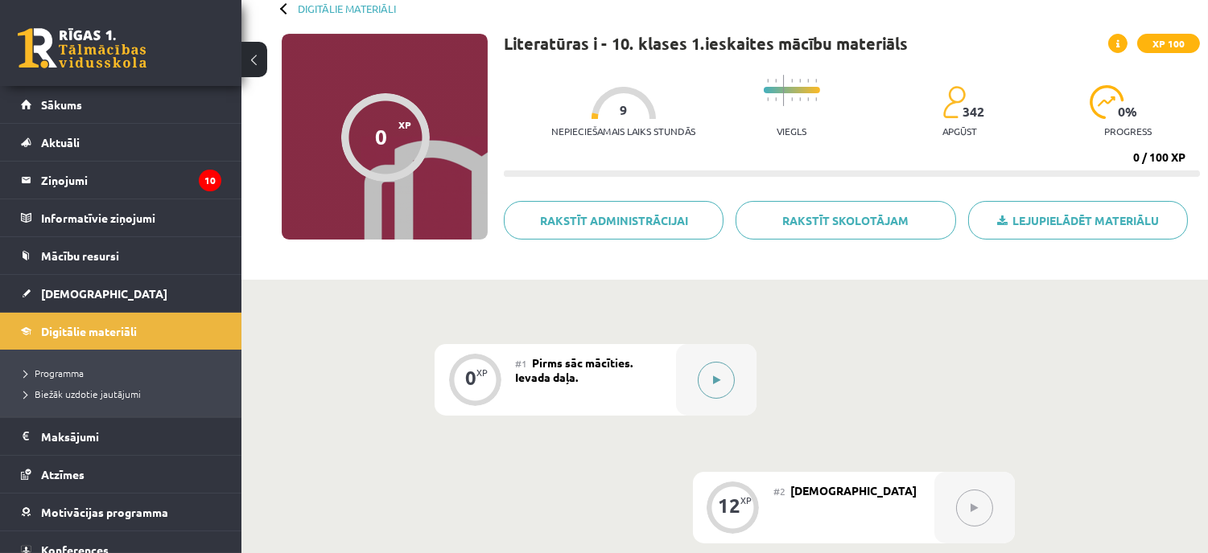
click at [714, 372] on button at bounding box center [715, 380] width 37 height 37
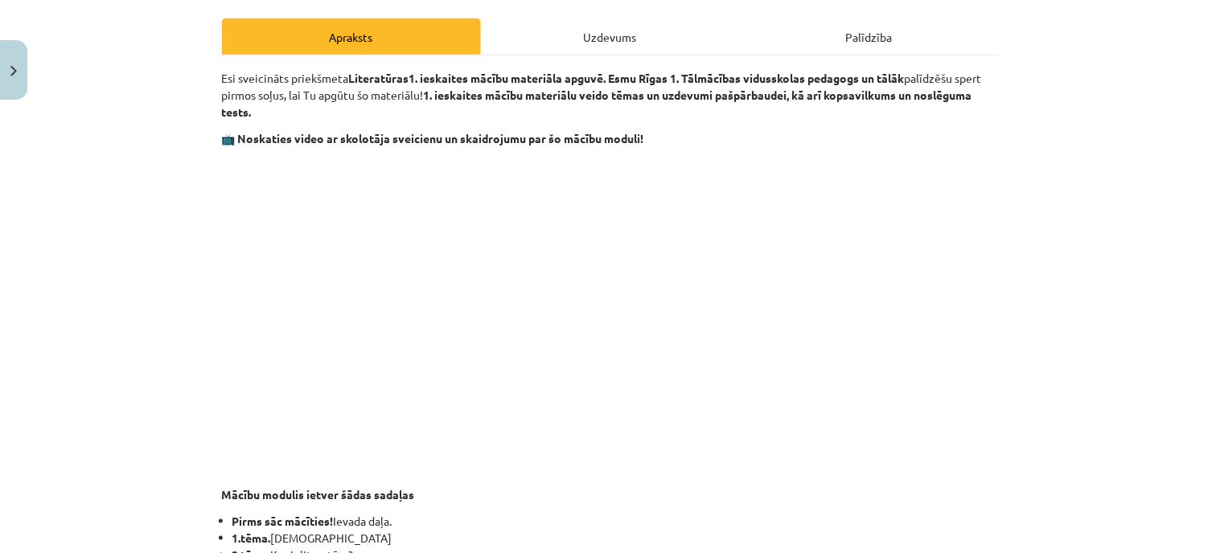
scroll to position [179, 0]
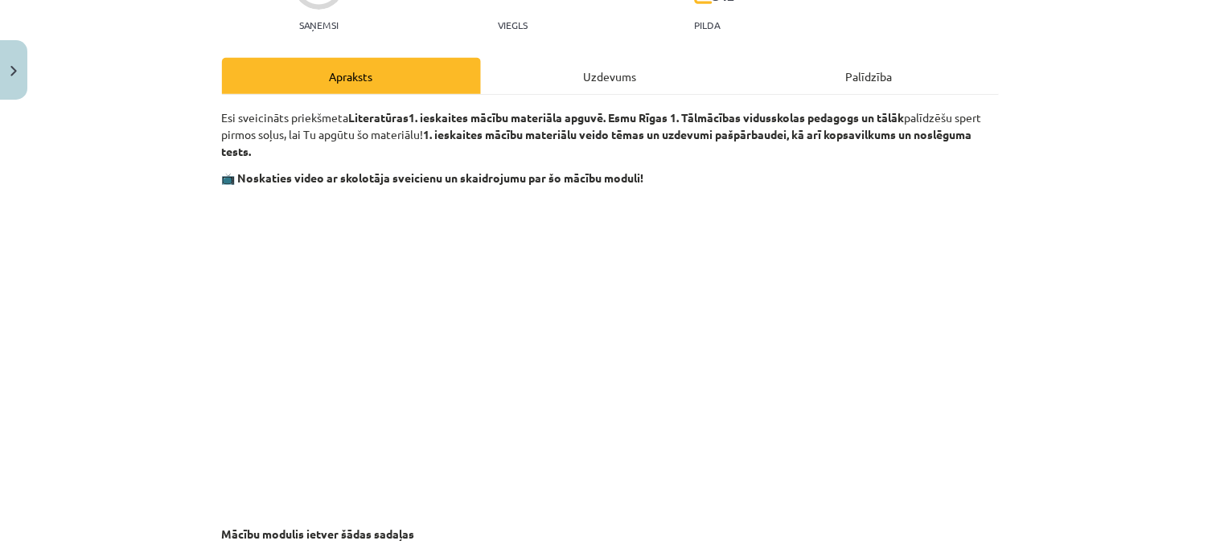
click at [636, 64] on div "Uzdevums" at bounding box center [610, 76] width 259 height 36
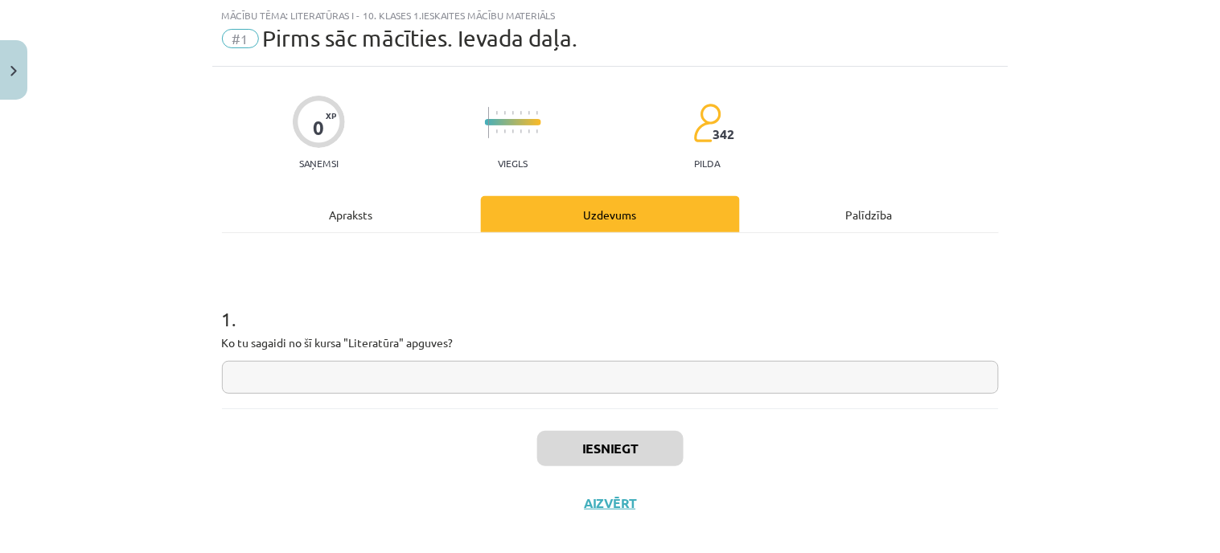
scroll to position [57, 0]
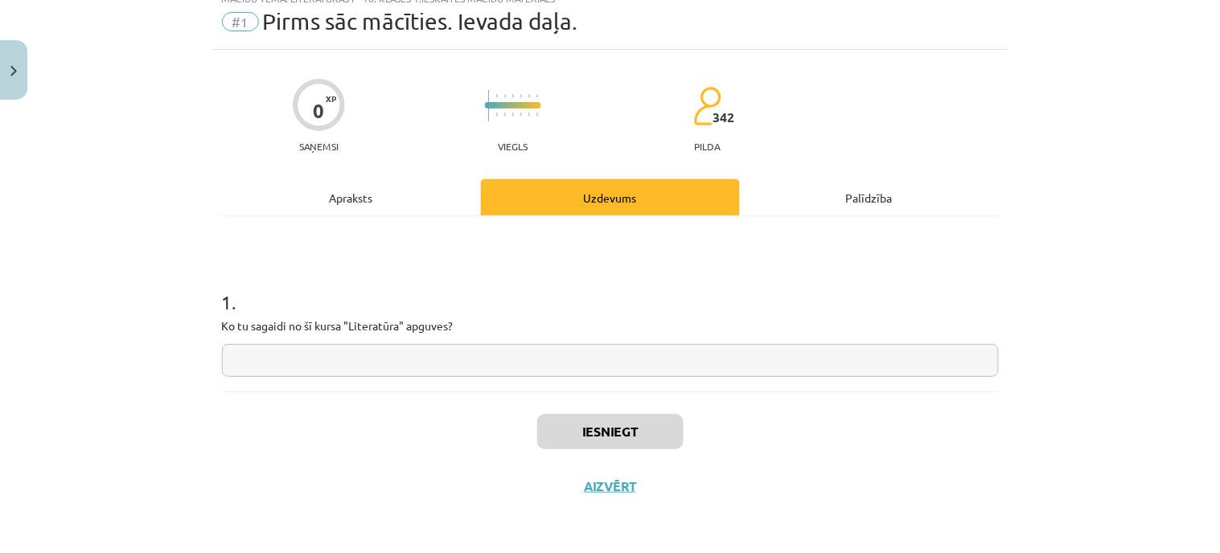
click at [257, 351] on input "text" at bounding box center [610, 360] width 777 height 33
type input "*"
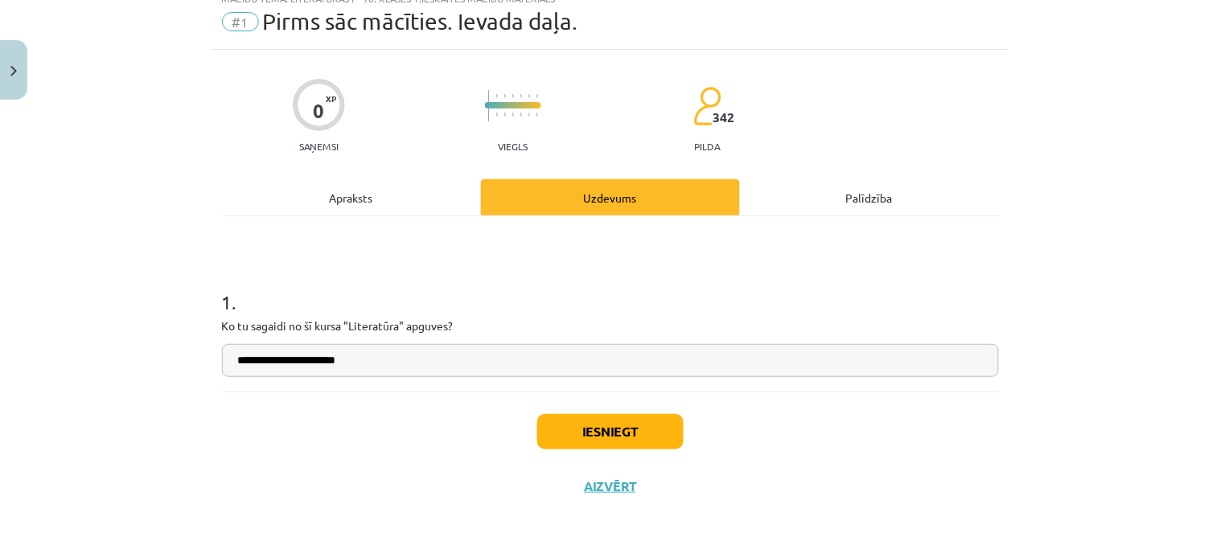
type input "**********"
click at [626, 431] on button "Iesniegt" at bounding box center [610, 431] width 146 height 35
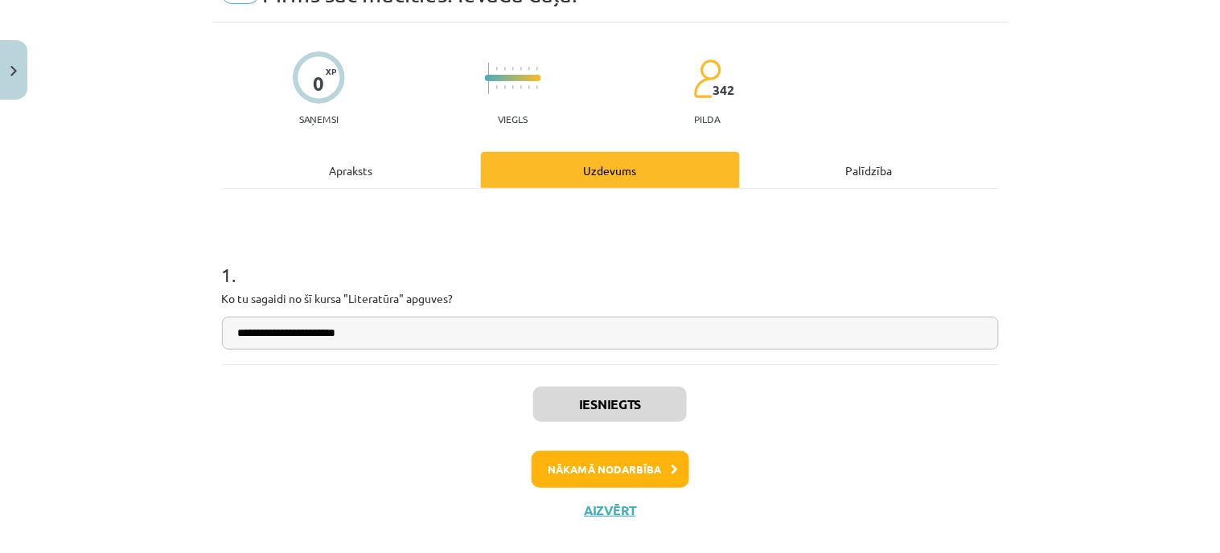
scroll to position [108, 0]
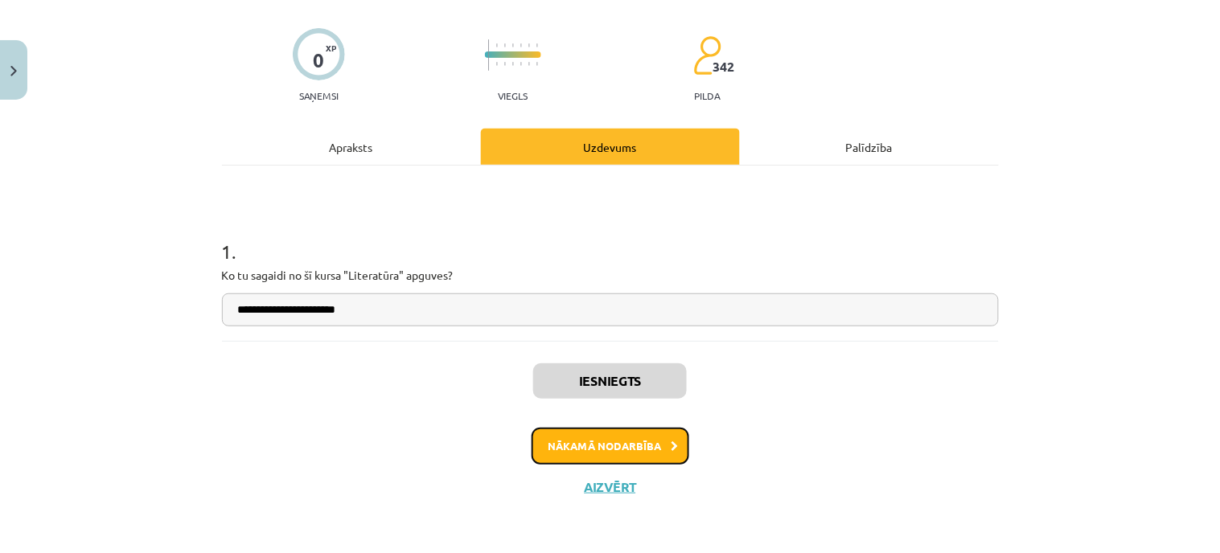
click at [636, 439] on button "Nākamā nodarbība" at bounding box center [611, 446] width 158 height 37
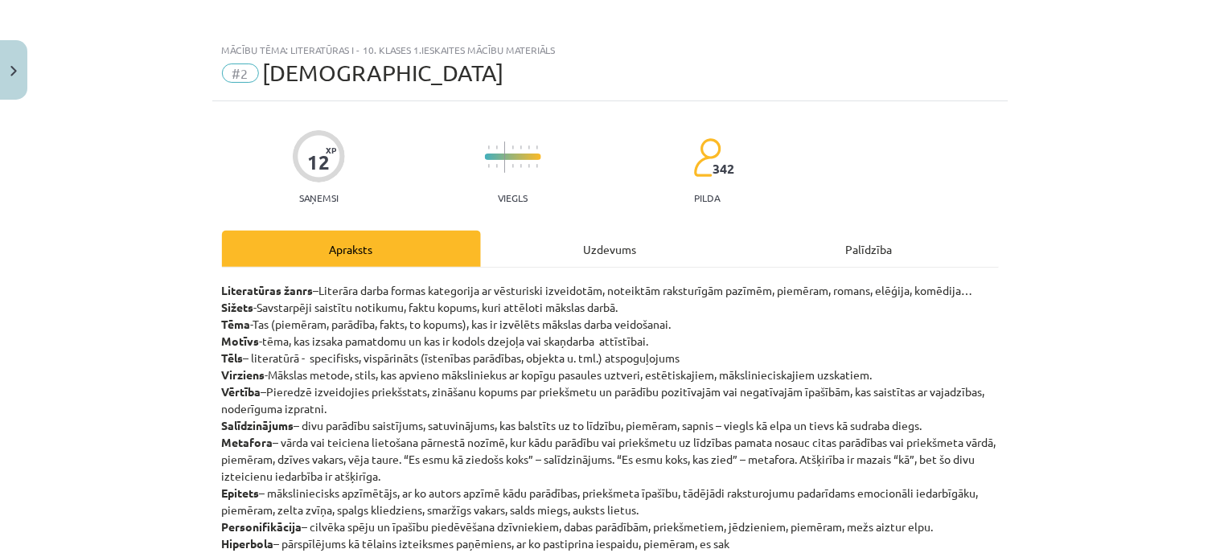
scroll to position [0, 0]
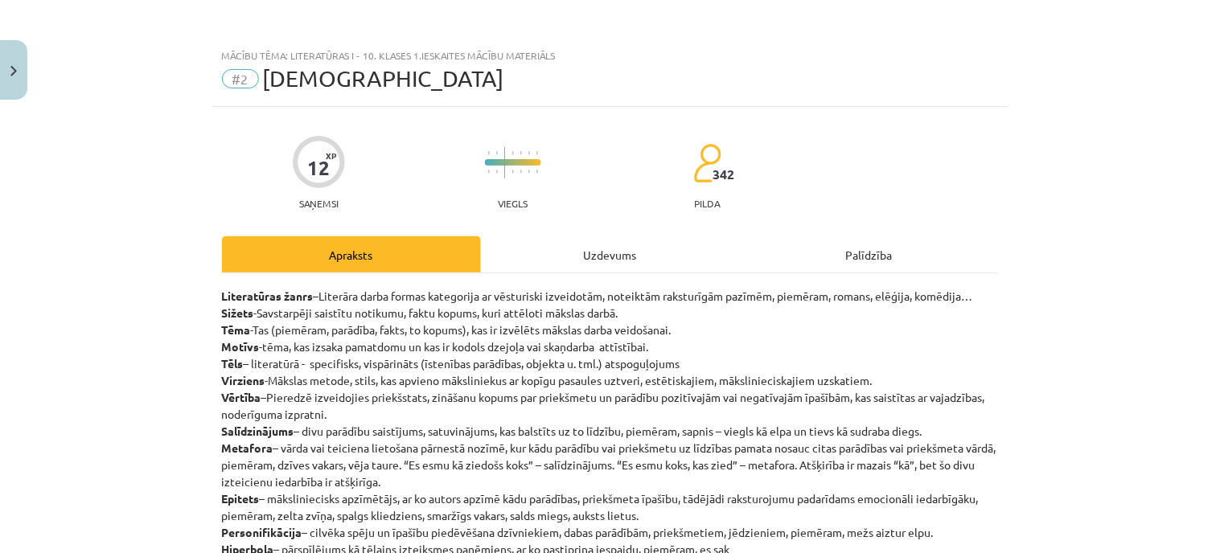
click at [619, 257] on div "Uzdevums" at bounding box center [610, 255] width 259 height 36
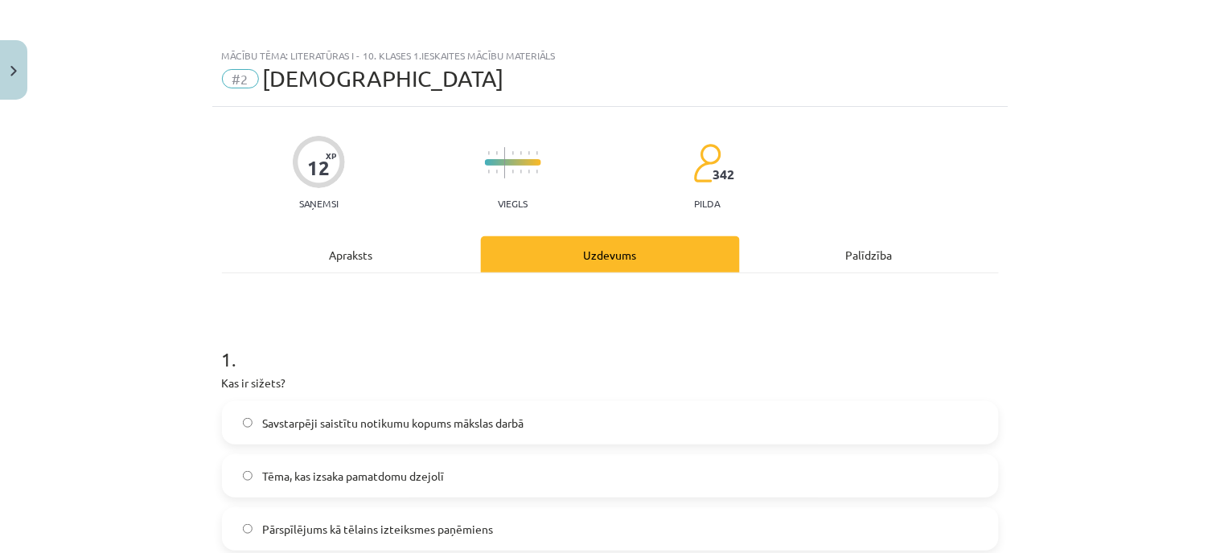
scroll to position [40, 0]
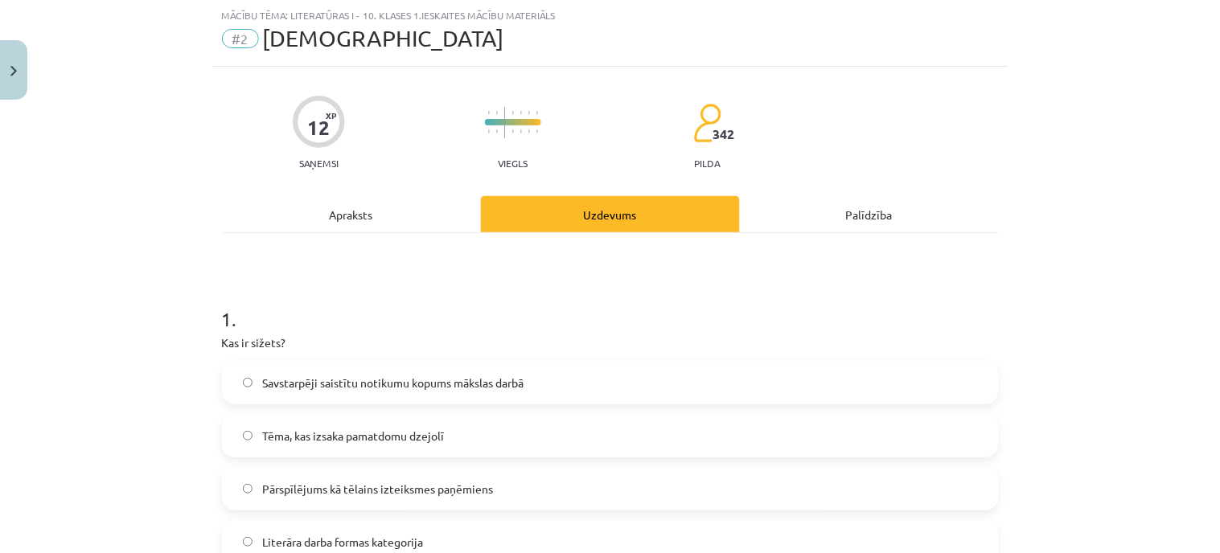
click at [403, 222] on div "Apraksts" at bounding box center [351, 214] width 259 height 36
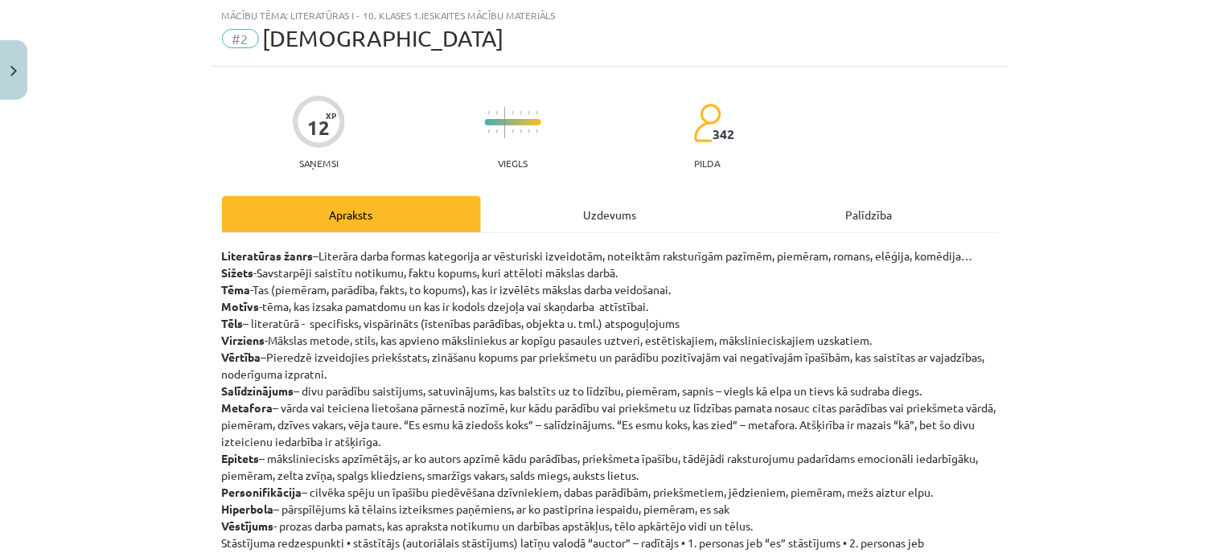
click at [569, 216] on div "Uzdevums" at bounding box center [610, 214] width 259 height 36
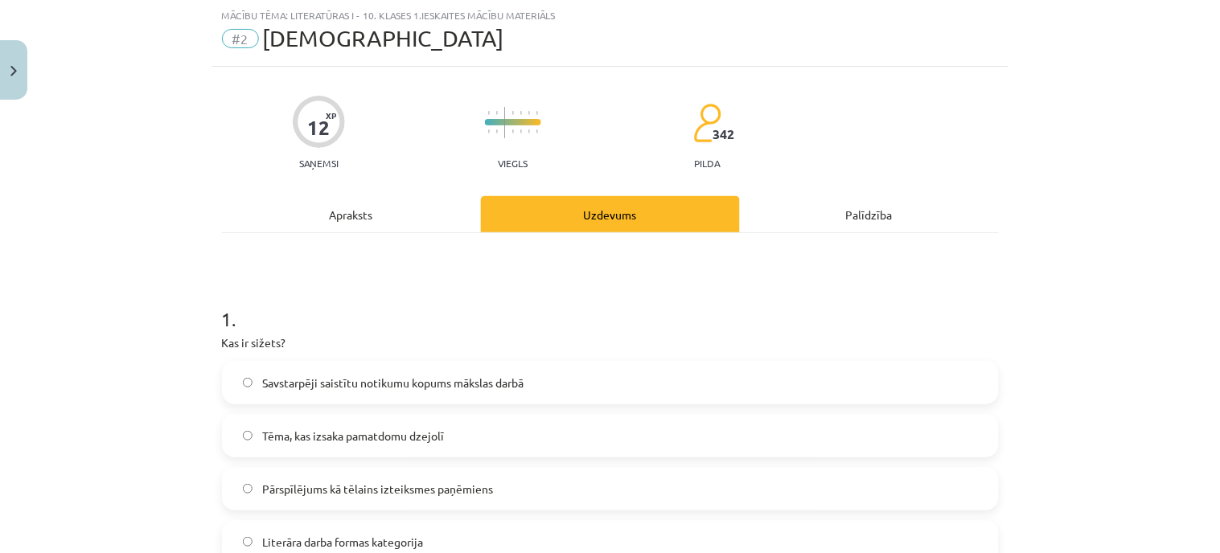
click at [413, 379] on span "Savstarpēji saistītu notikumu kopums mākslas darbā" at bounding box center [392, 383] width 261 height 17
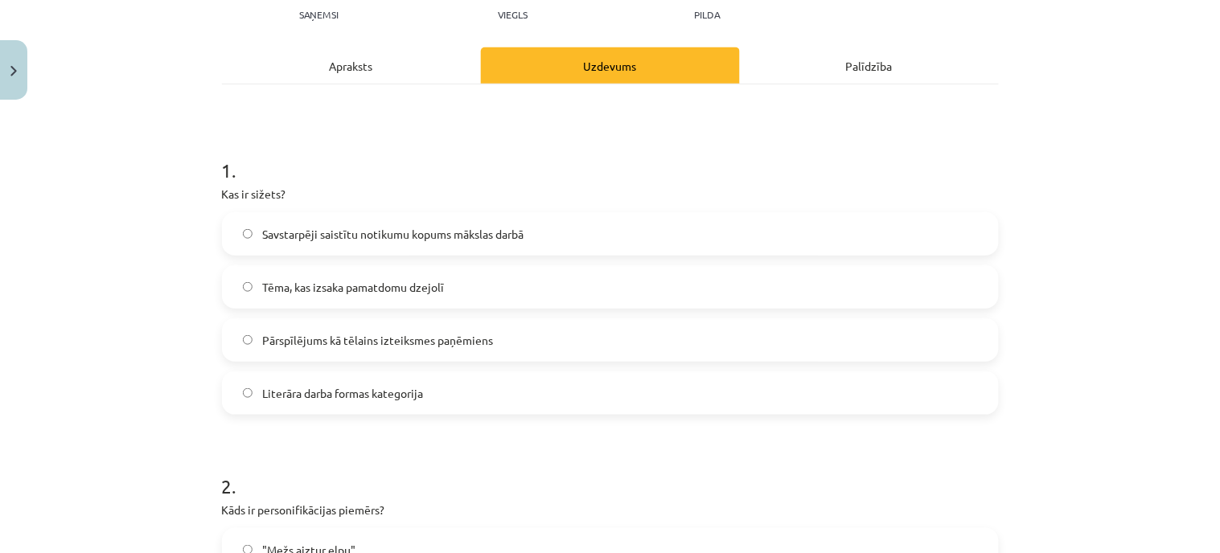
scroll to position [219, 0]
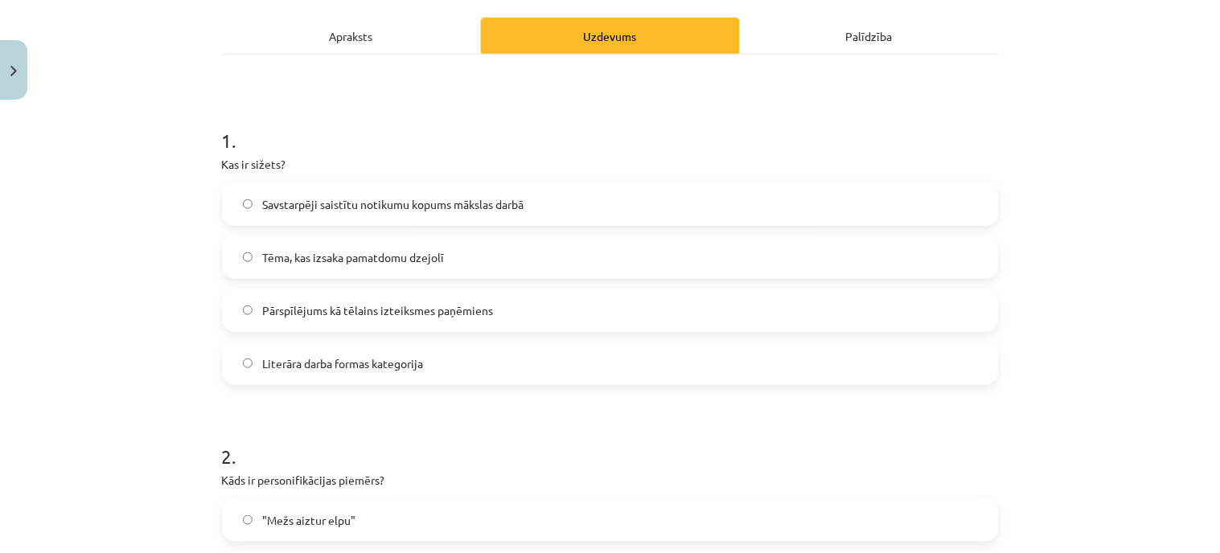
click at [279, 39] on div "Apraksts" at bounding box center [351, 36] width 259 height 36
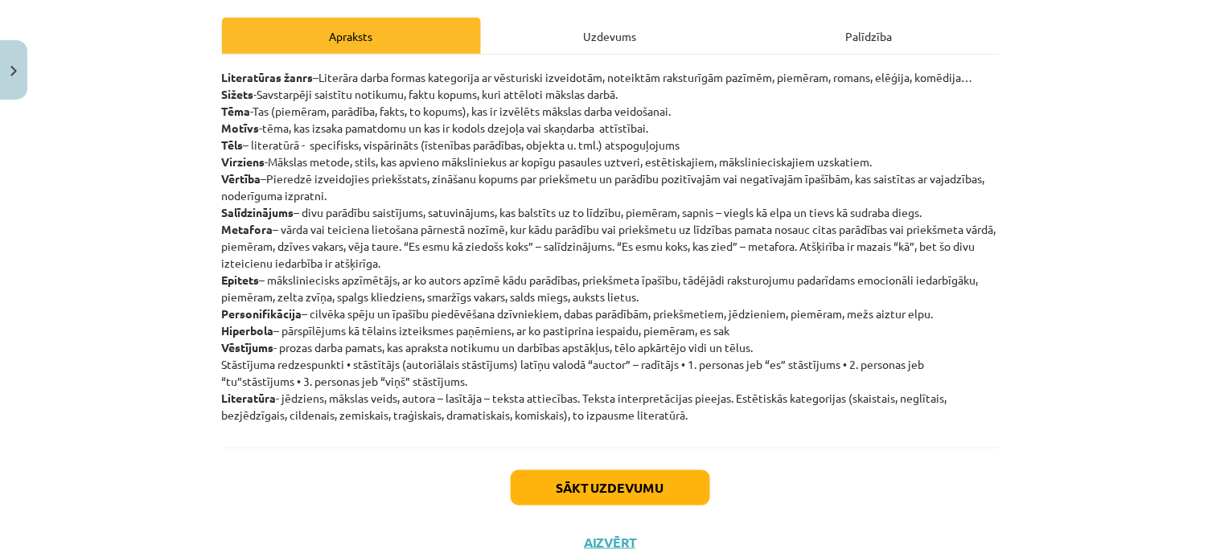
click at [584, 32] on div "Uzdevums" at bounding box center [610, 36] width 259 height 36
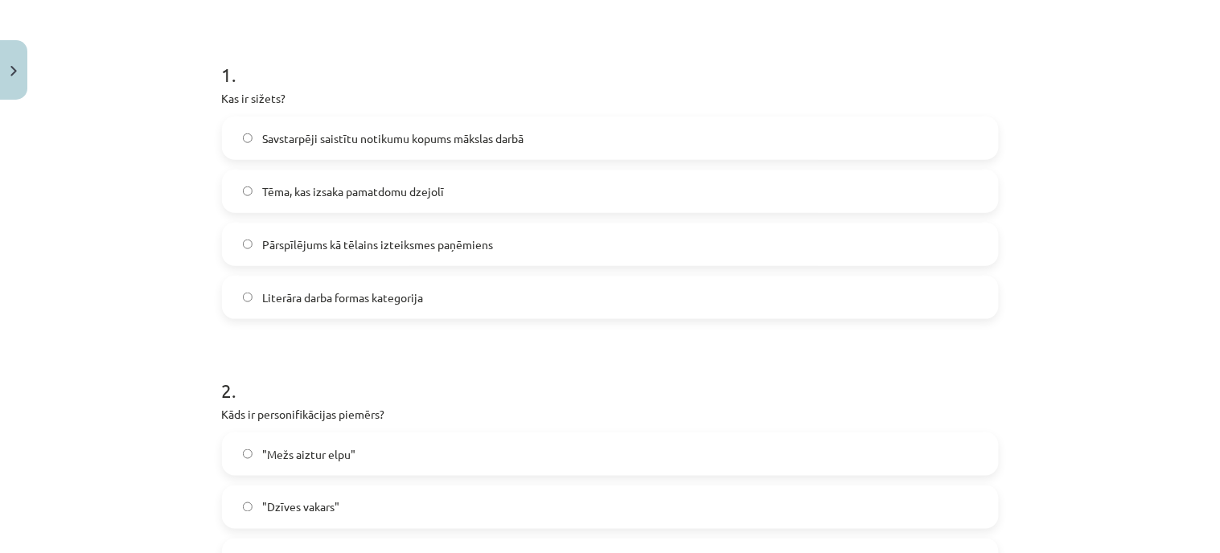
scroll to position [487, 0]
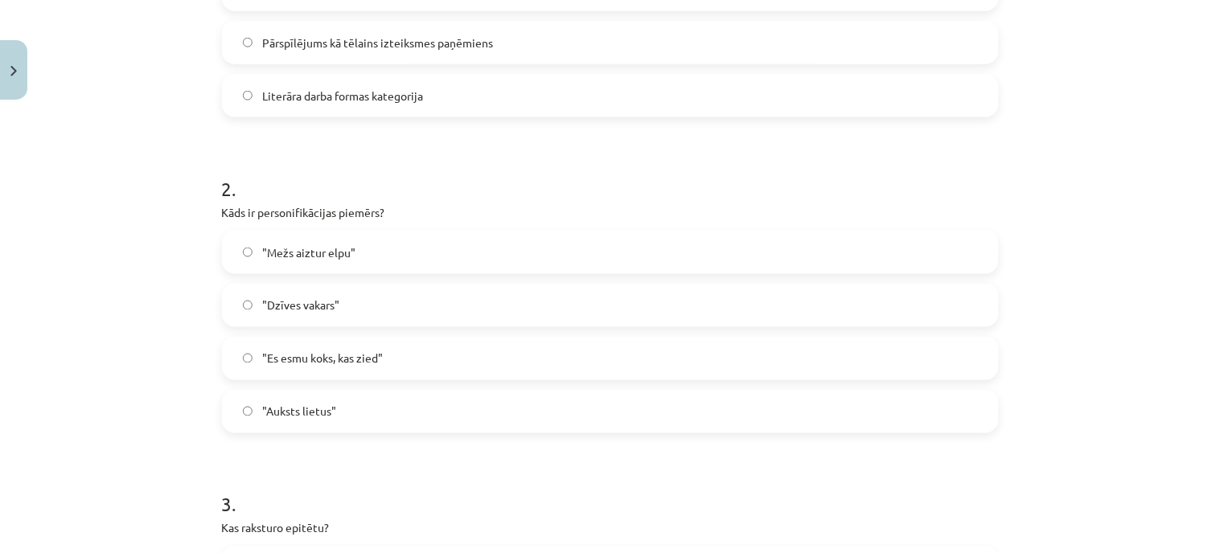
click at [360, 245] on label ""Mežs aiztur elpu"" at bounding box center [611, 252] width 774 height 40
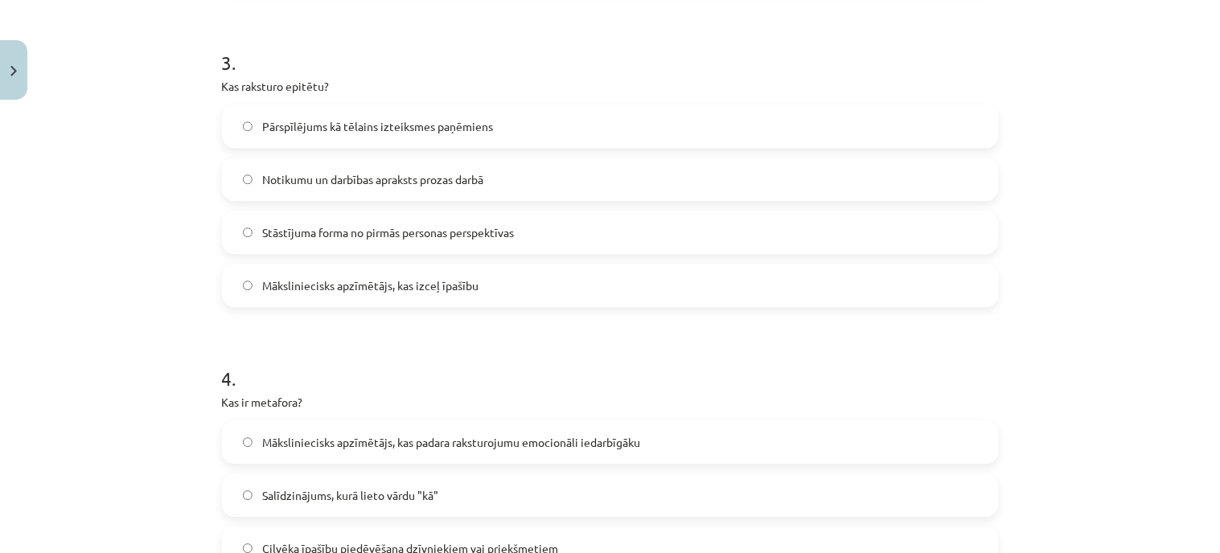
scroll to position [934, 0]
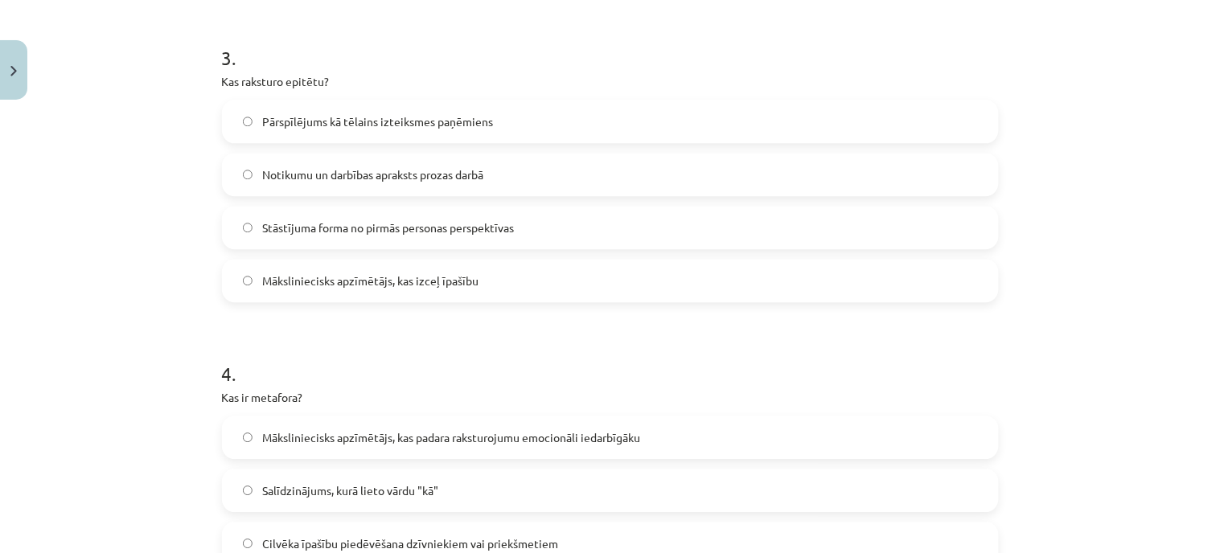
click at [443, 274] on span "Māksliniecisks apzīmētājs, kas izceļ īpašību" at bounding box center [370, 281] width 216 height 17
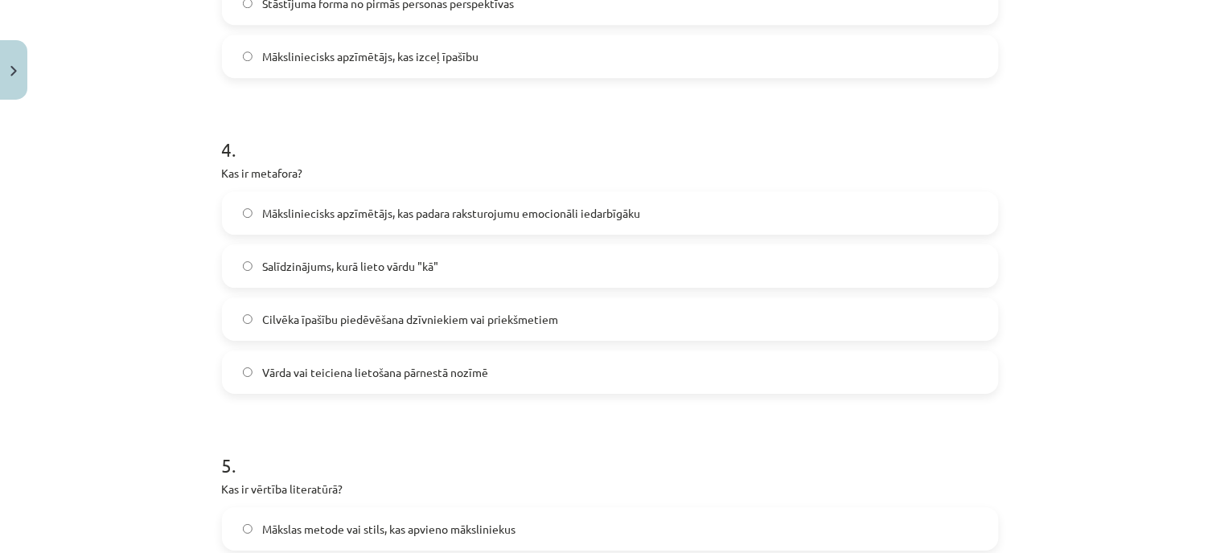
scroll to position [1202, 0]
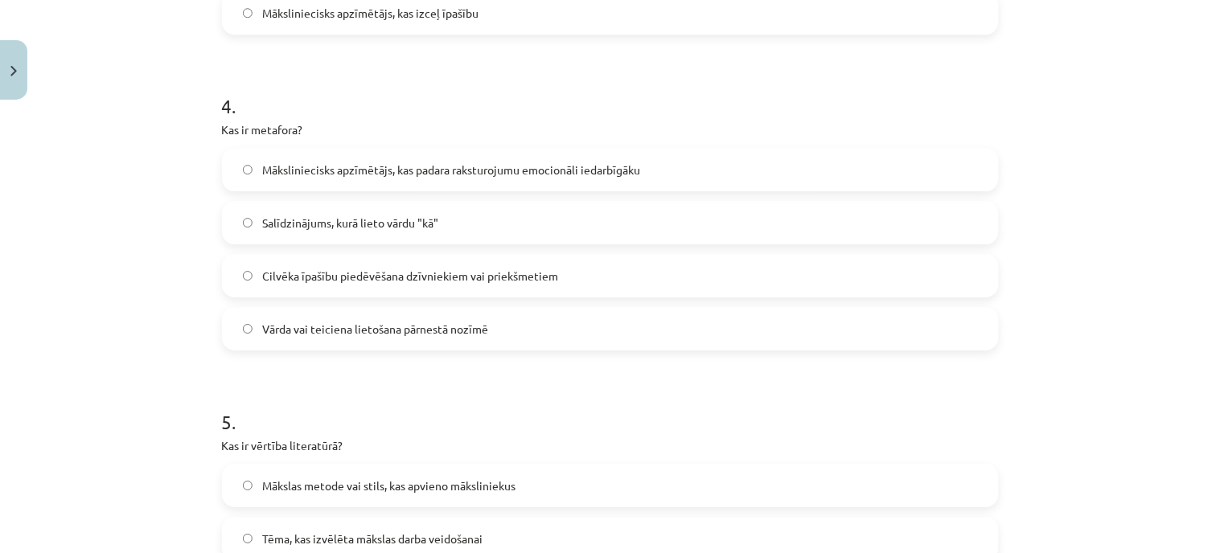
click at [410, 307] on div "Vārda vai teiciena lietošana pārnestā nozīmē" at bounding box center [610, 328] width 777 height 43
click at [399, 327] on span "Vārda vai teiciena lietošana pārnestā nozīmē" at bounding box center [375, 329] width 226 height 17
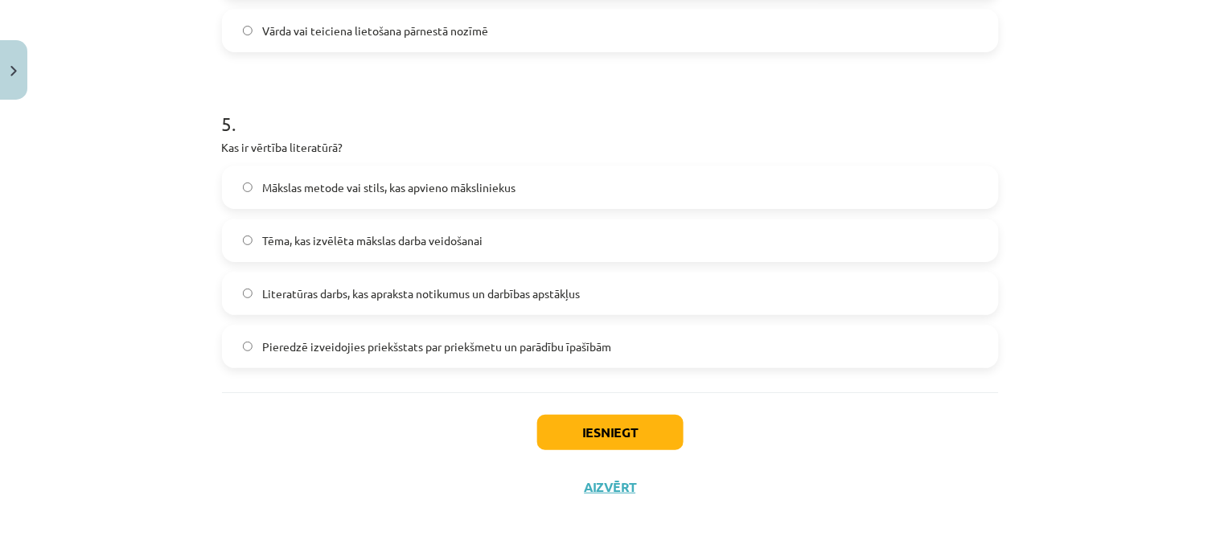
scroll to position [1411, 0]
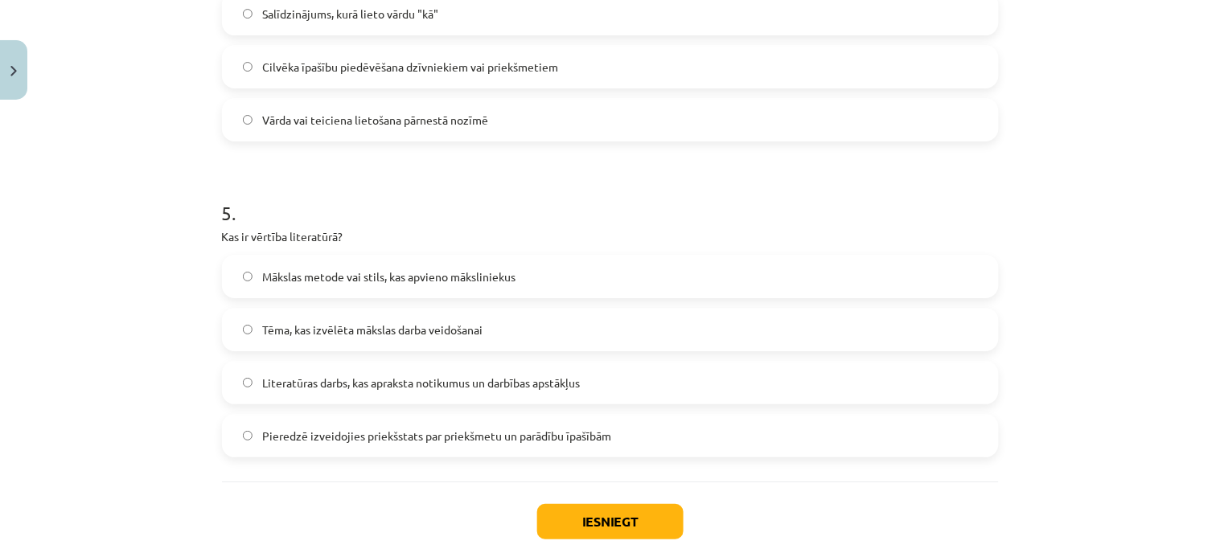
click at [451, 283] on span "Mākslas metode vai stils, kas apvieno māksliniekus" at bounding box center [388, 277] width 253 height 17
click at [598, 518] on button "Iesniegt" at bounding box center [610, 521] width 146 height 35
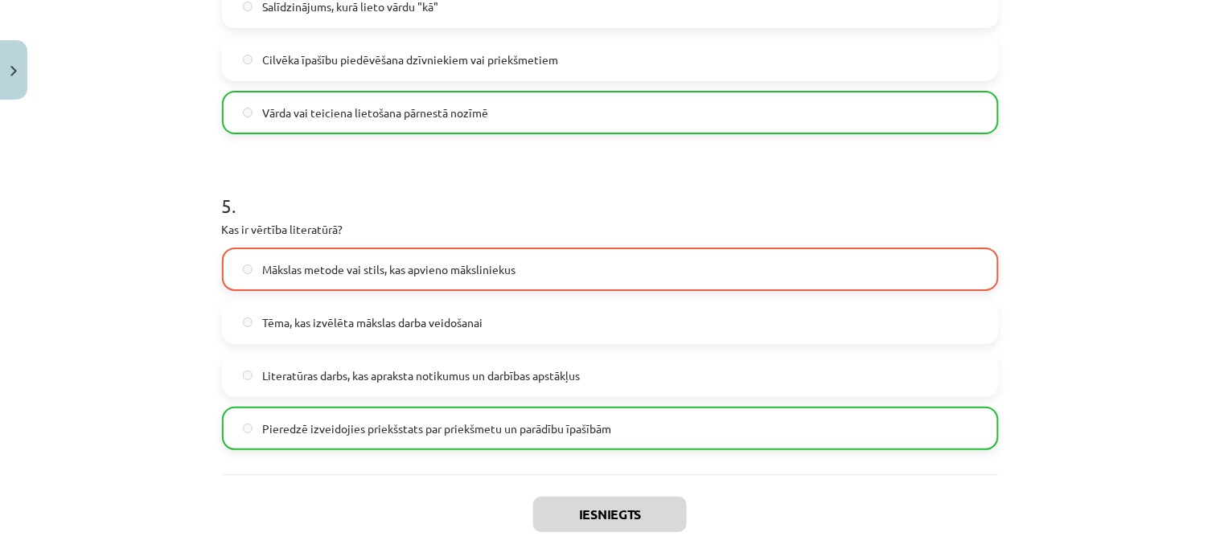
scroll to position [1553, 0]
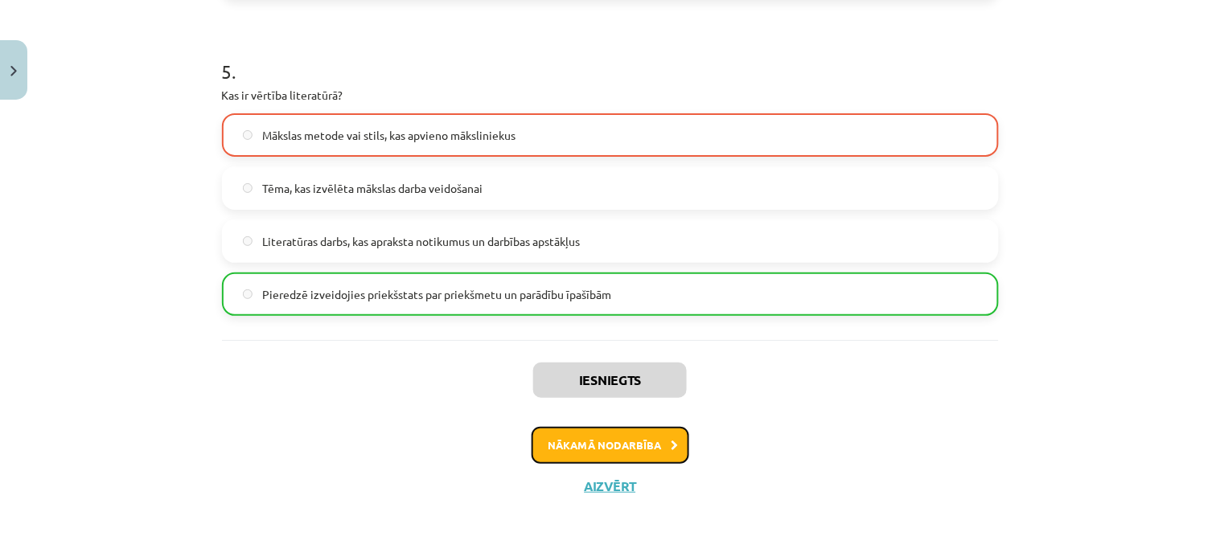
click at [575, 445] on button "Nākamā nodarbība" at bounding box center [611, 445] width 158 height 37
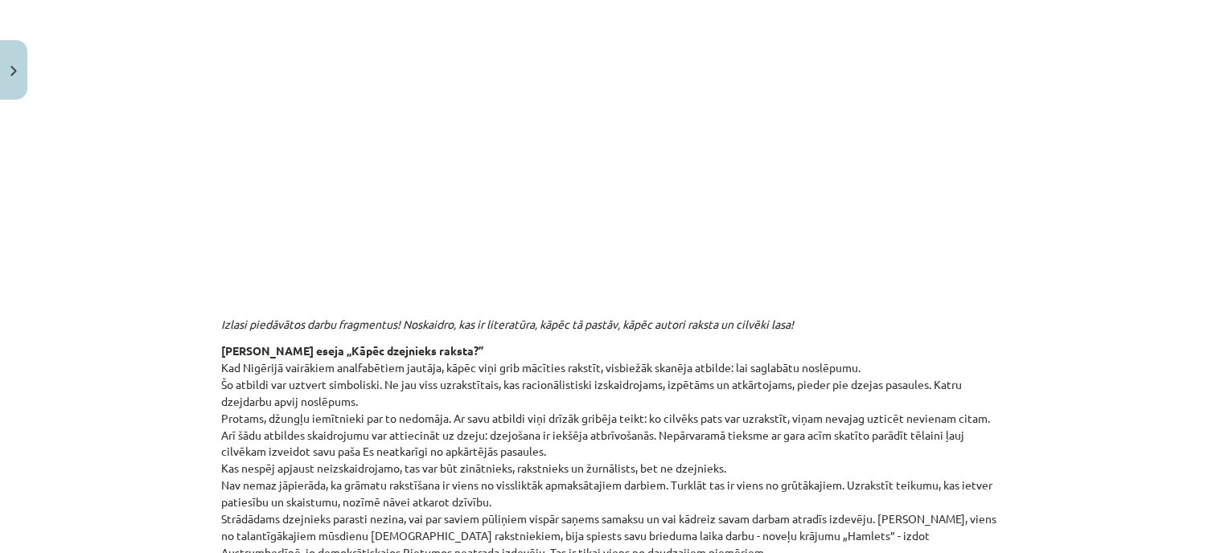
scroll to position [309, 0]
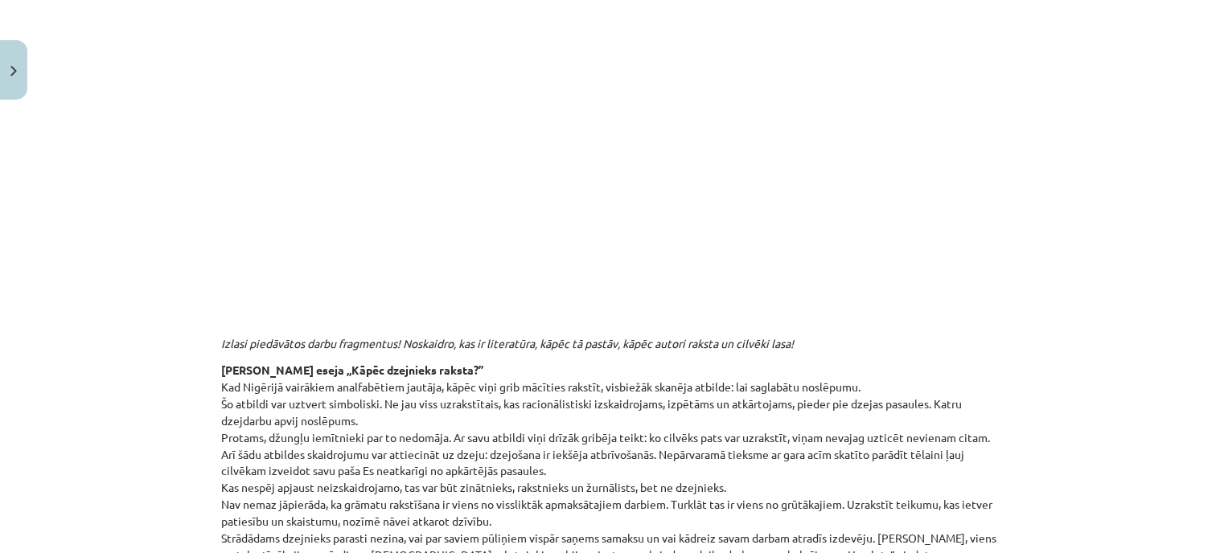
click at [253, 138] on p at bounding box center [610, 153] width 777 height 294
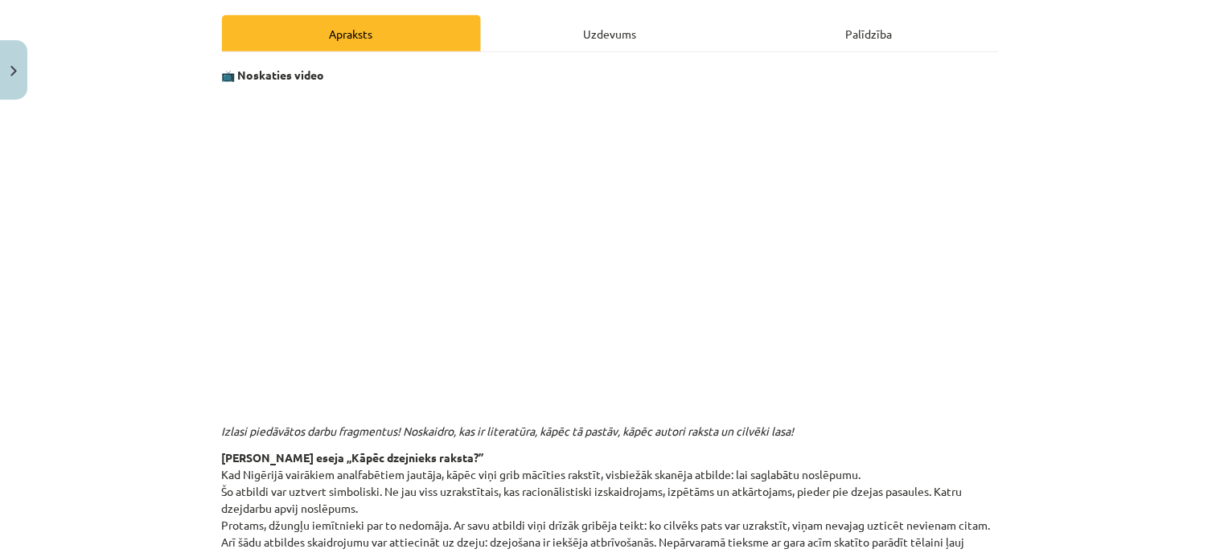
scroll to position [220, 0]
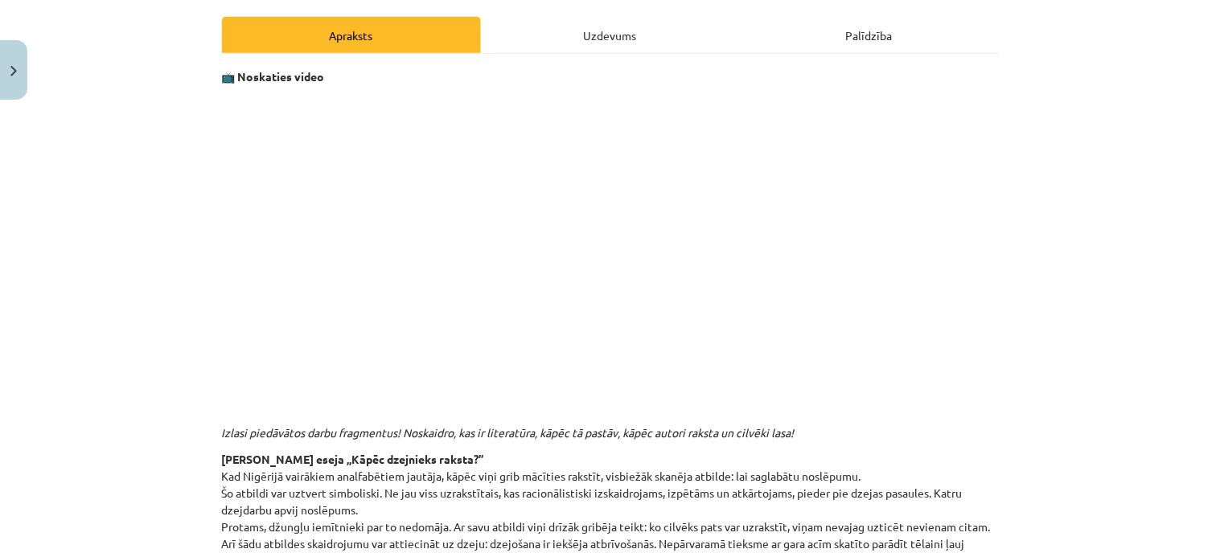
click at [588, 35] on div "Uzdevums" at bounding box center [610, 35] width 259 height 36
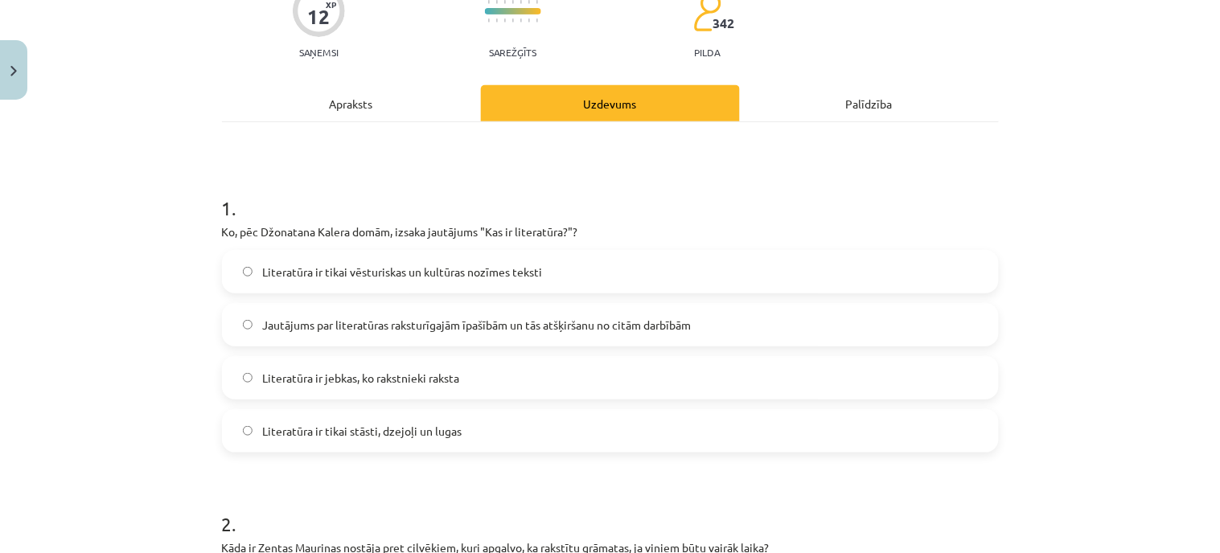
scroll to position [308, 0]
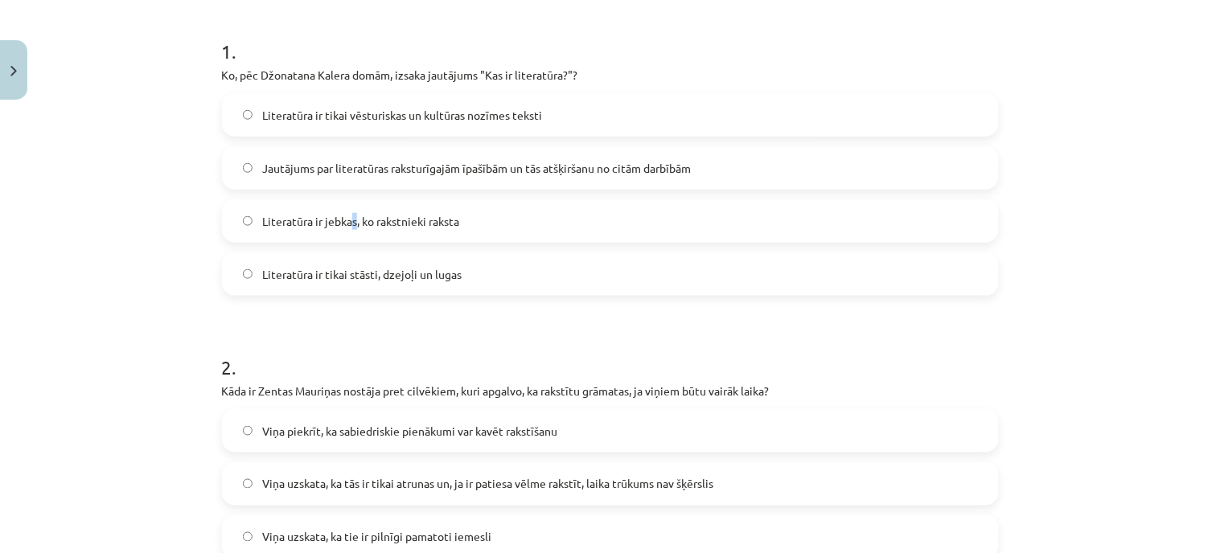
drag, startPoint x: 412, startPoint y: 217, endPoint x: 348, endPoint y: 221, distance: 64.5
click at [348, 221] on label "Literatūra ir jebkas, ko rakstnieki raksta" at bounding box center [611, 221] width 774 height 40
click at [348, 221] on span "Literatūra ir jebkas, ko rakstnieki raksta" at bounding box center [360, 221] width 197 height 17
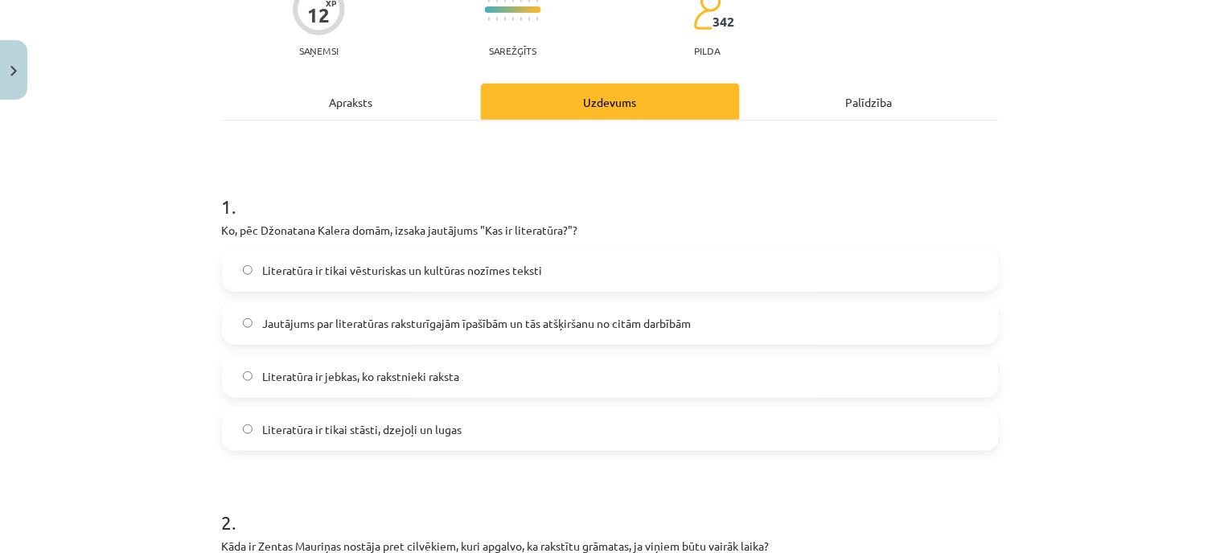
scroll to position [130, 0]
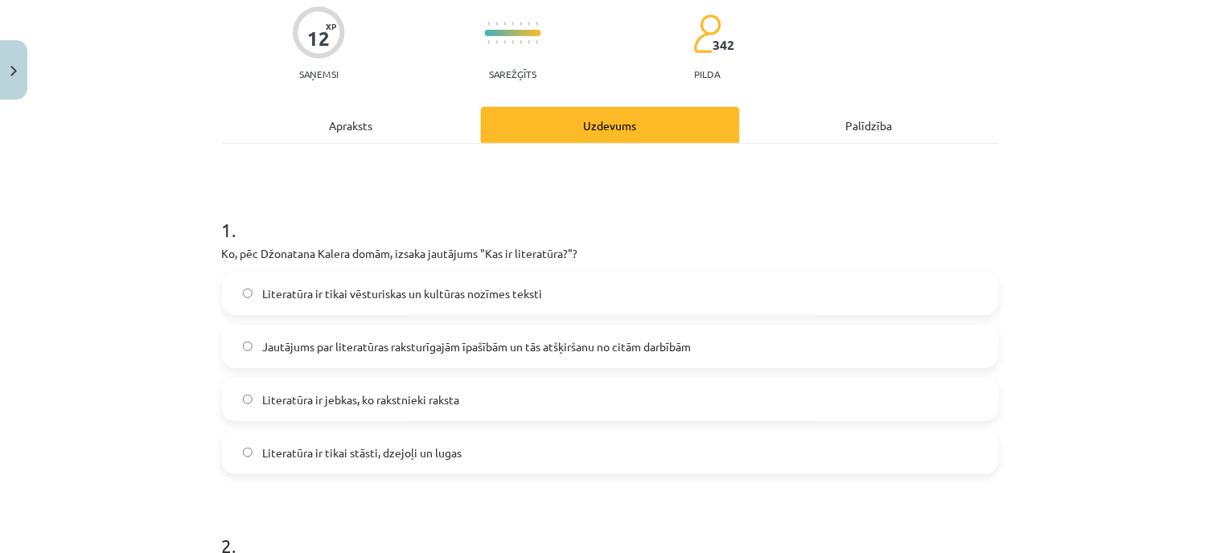
drag, startPoint x: 375, startPoint y: 139, endPoint x: 362, endPoint y: 134, distance: 14.0
click at [365, 135] on div "Apraksts" at bounding box center [351, 125] width 259 height 36
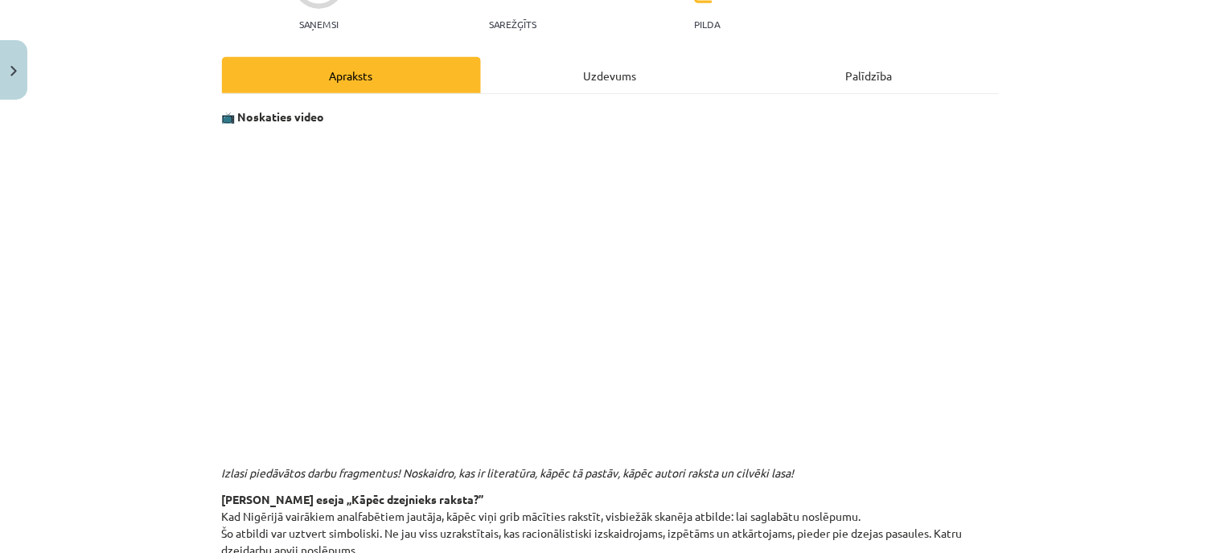
scroll to position [99, 0]
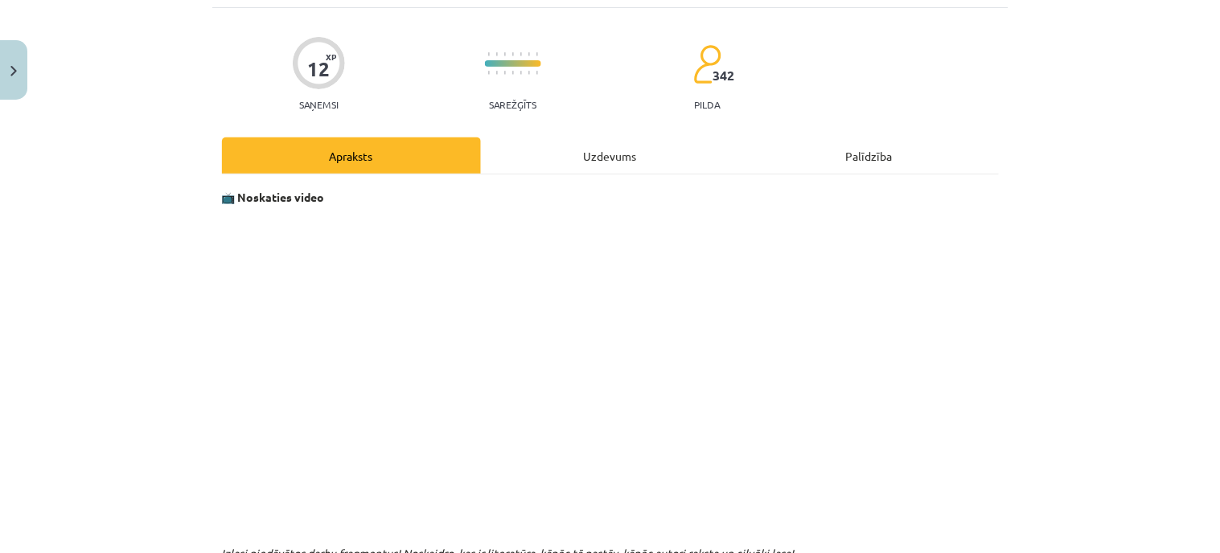
click at [660, 150] on div "Uzdevums" at bounding box center [610, 156] width 259 height 36
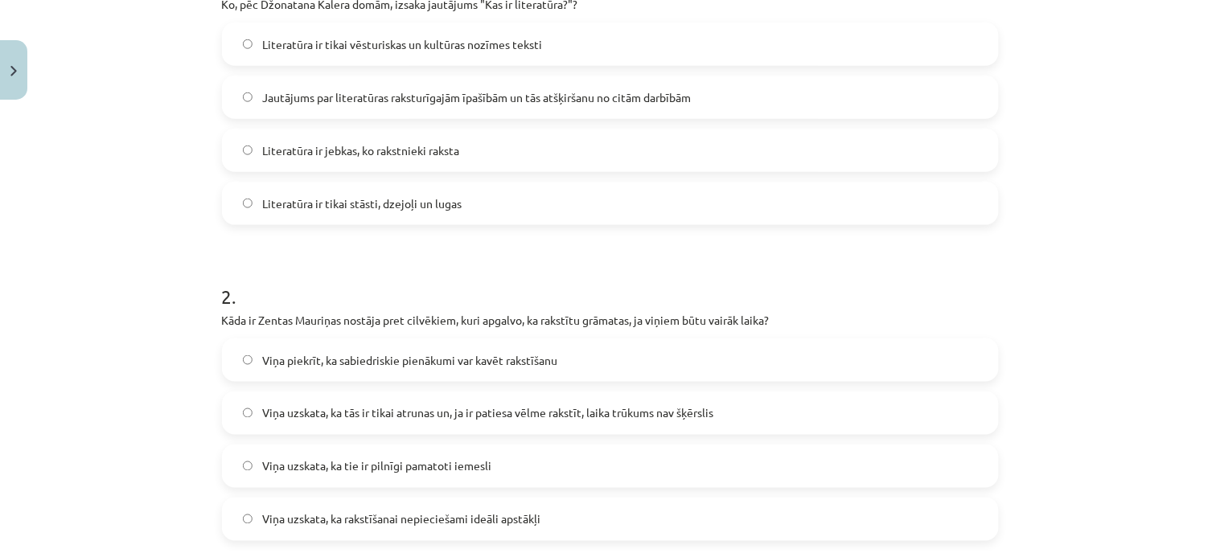
scroll to position [219, 0]
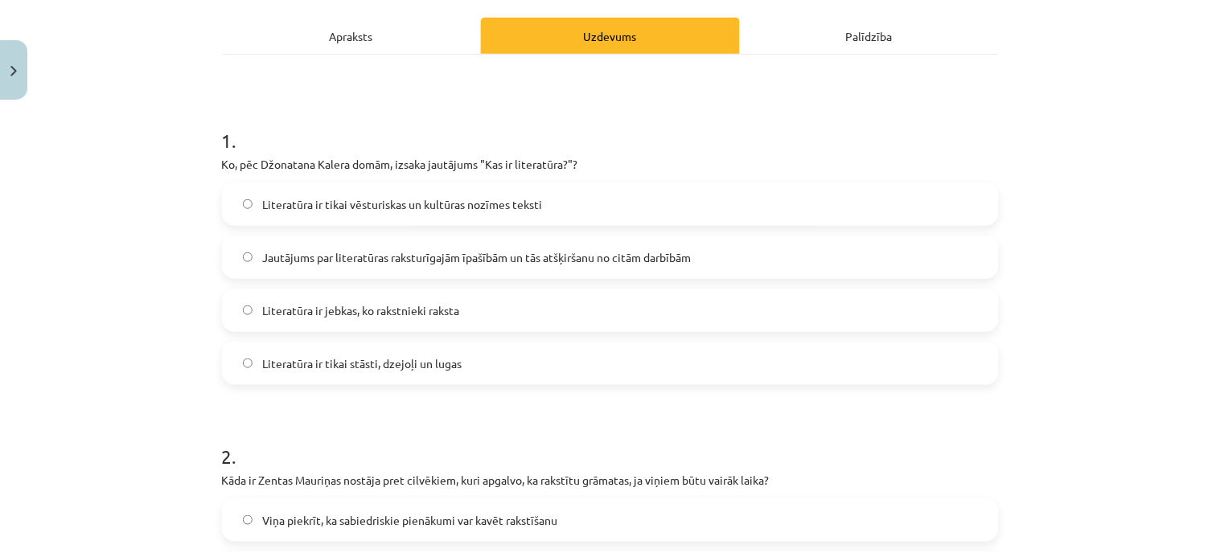
click at [364, 48] on div "Apraksts" at bounding box center [351, 36] width 259 height 36
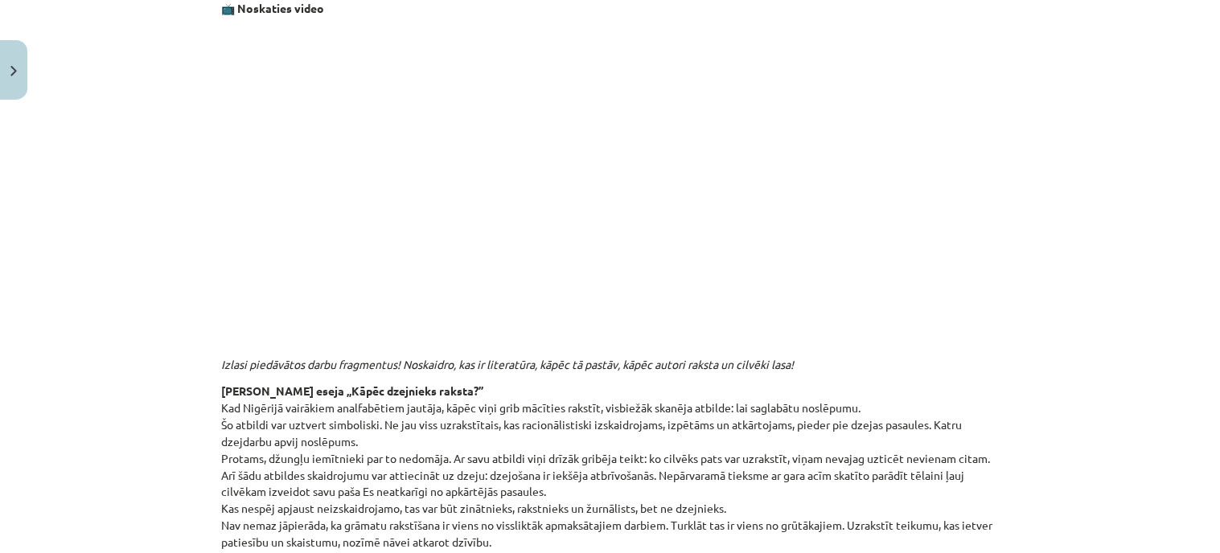
scroll to position [130, 0]
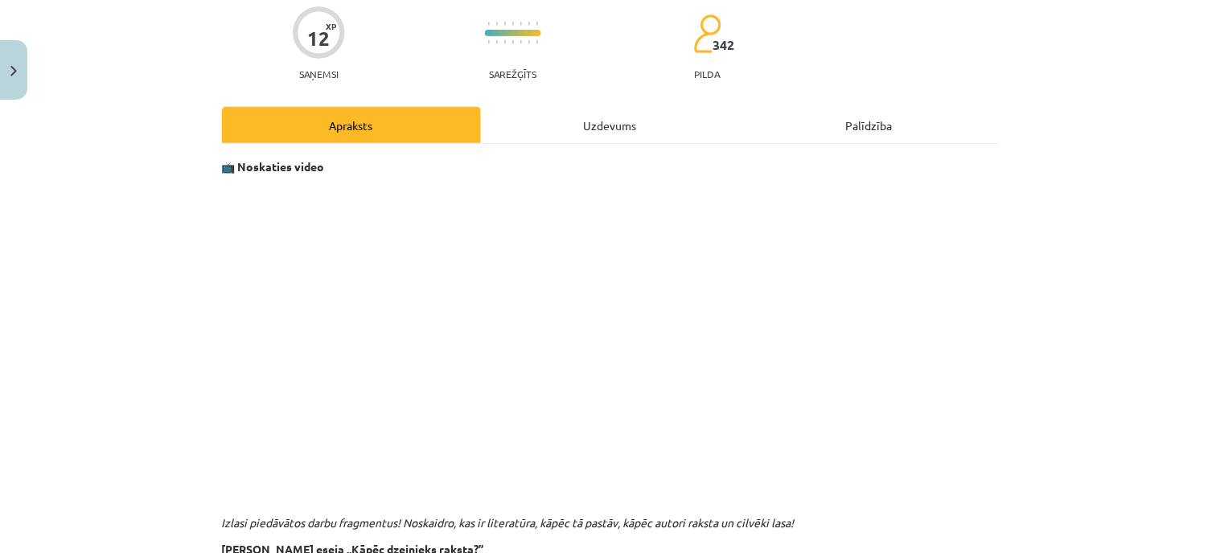
click at [612, 126] on div "Uzdevums" at bounding box center [610, 125] width 259 height 36
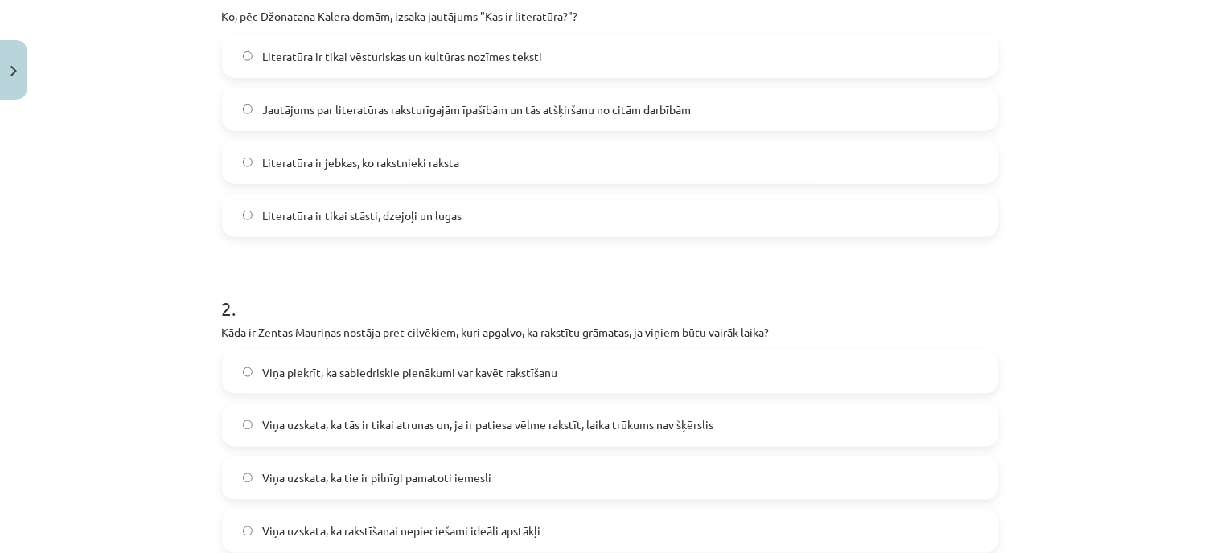
scroll to position [397, 0]
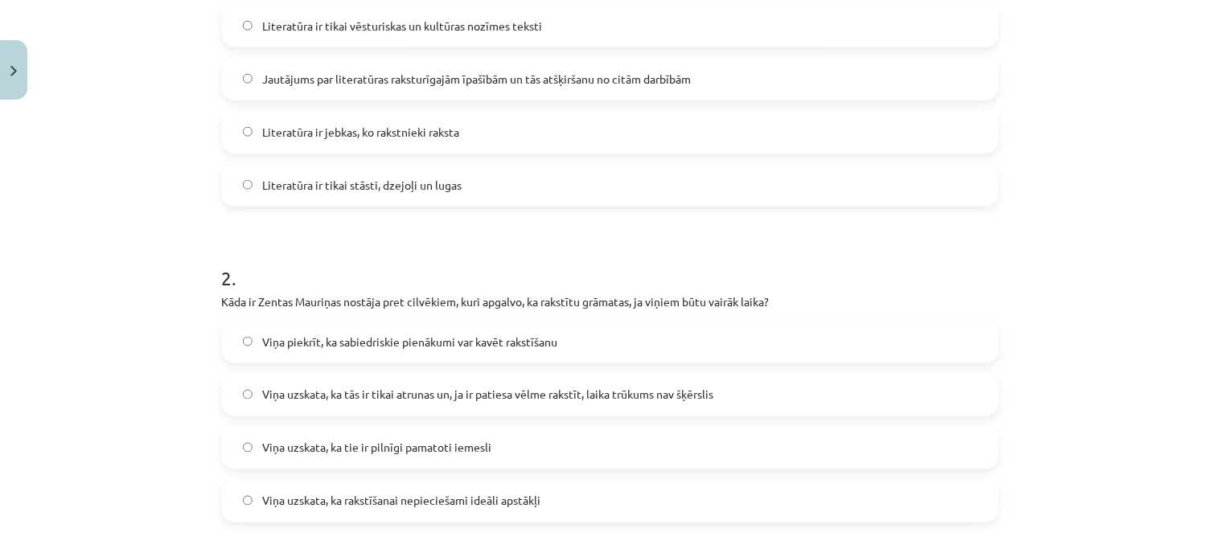
drag, startPoint x: 585, startPoint y: 382, endPoint x: 583, endPoint y: 372, distance: 9.8
click at [585, 381] on label "Viņa uzskata, ka tās ir tikai atrunas un, ja ir patiesa vēlme rakstīt, laika tr…" at bounding box center [611, 395] width 774 height 40
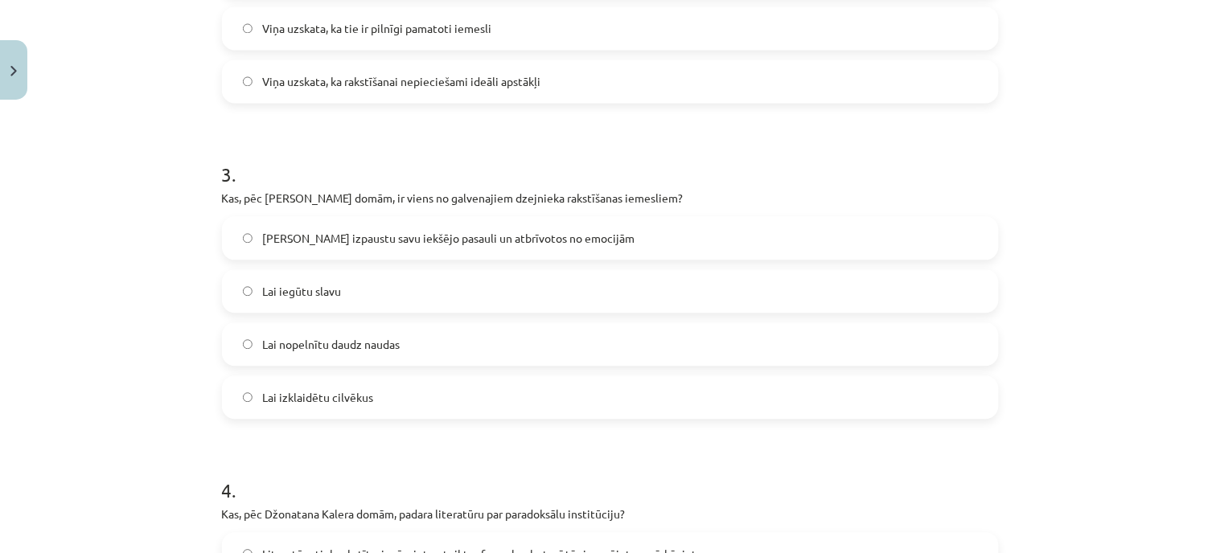
scroll to position [845, 0]
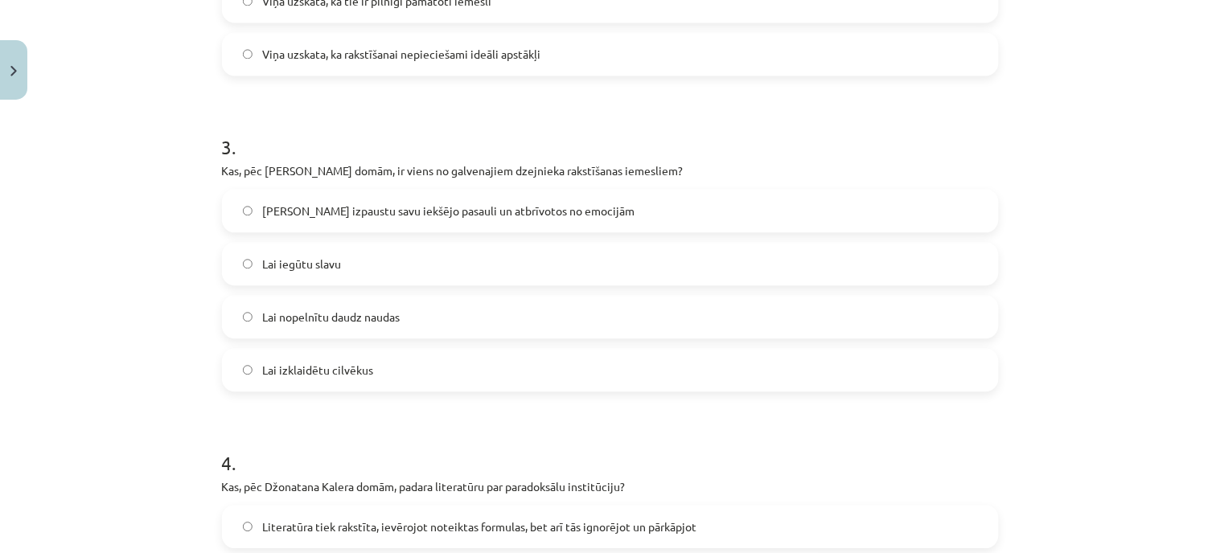
click at [405, 207] on span "Lai izpaustu savu iekšējo pasauli un atbrīvotos no emocijām" at bounding box center [448, 211] width 372 height 17
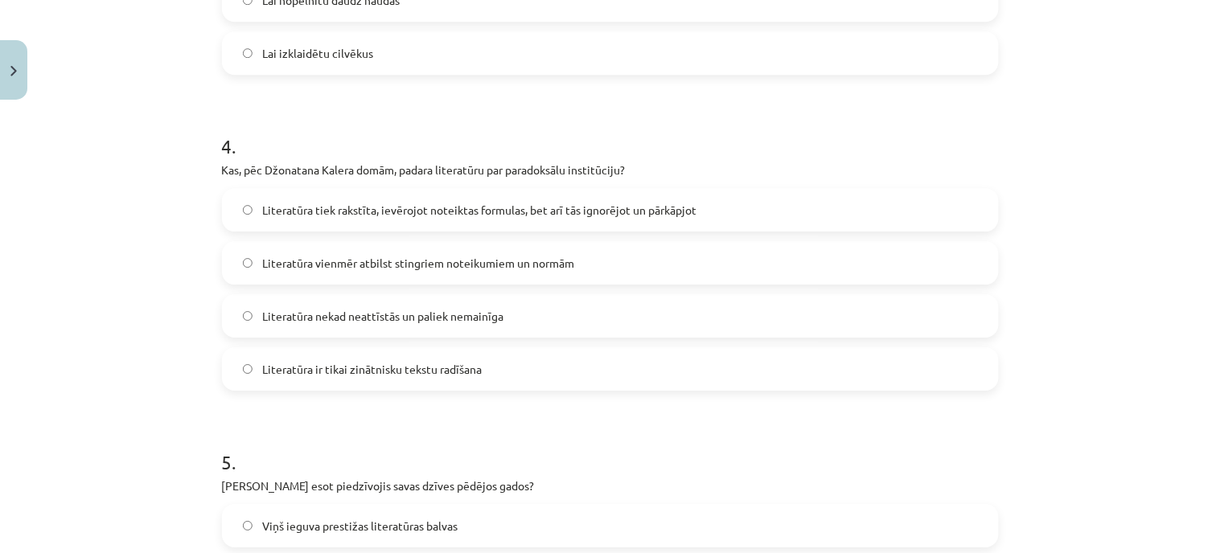
scroll to position [1202, 0]
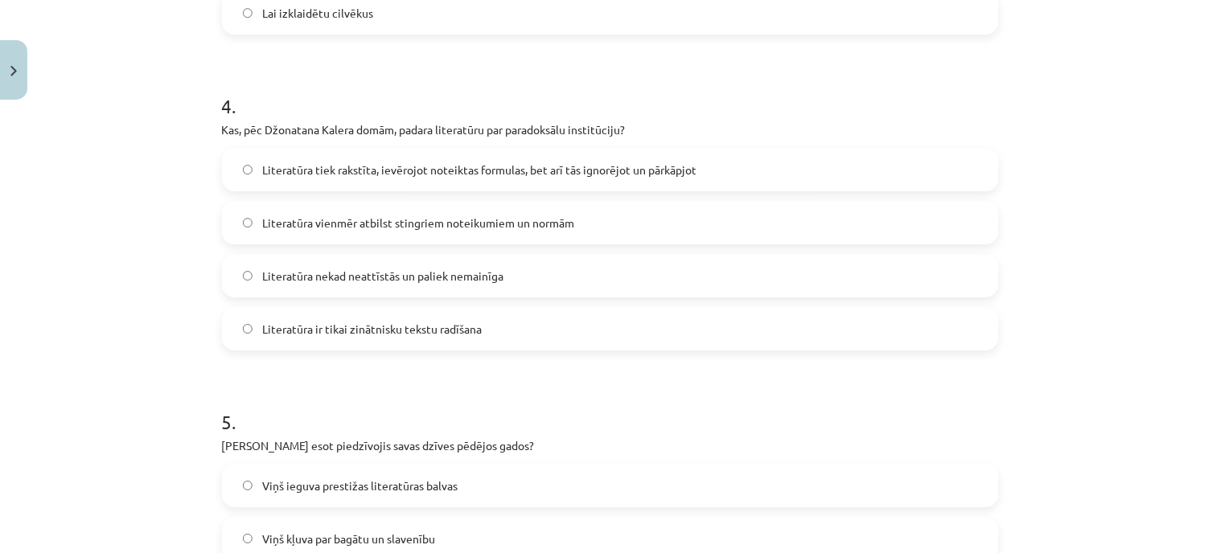
click at [552, 153] on label "Literatūra tiek rakstīta, ievērojot noteiktas formulas, bet arī tās ignorējot u…" at bounding box center [611, 170] width 774 height 40
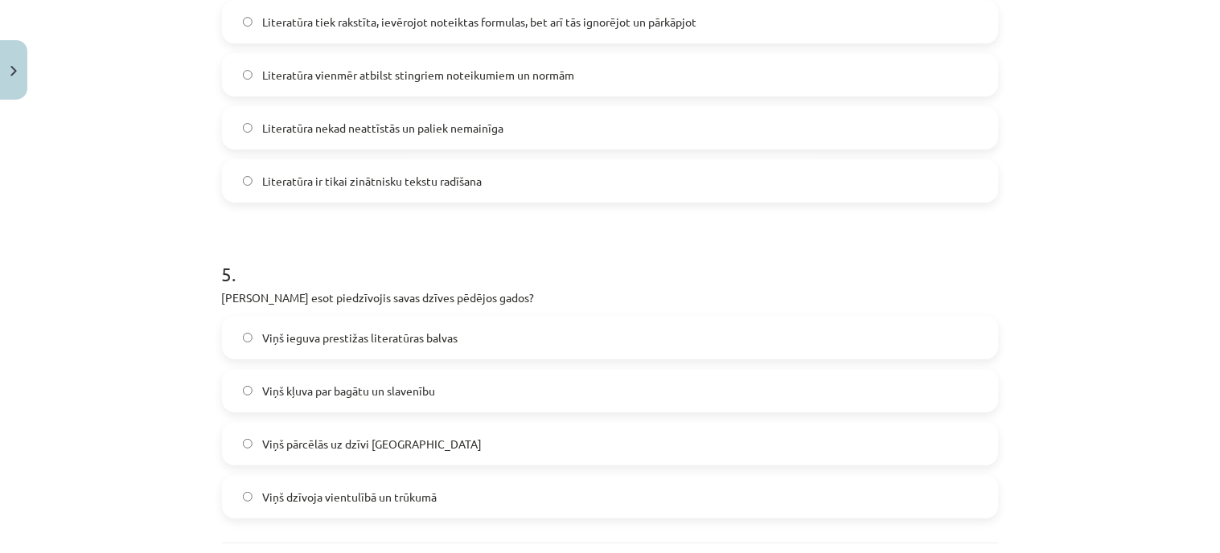
scroll to position [1381, 0]
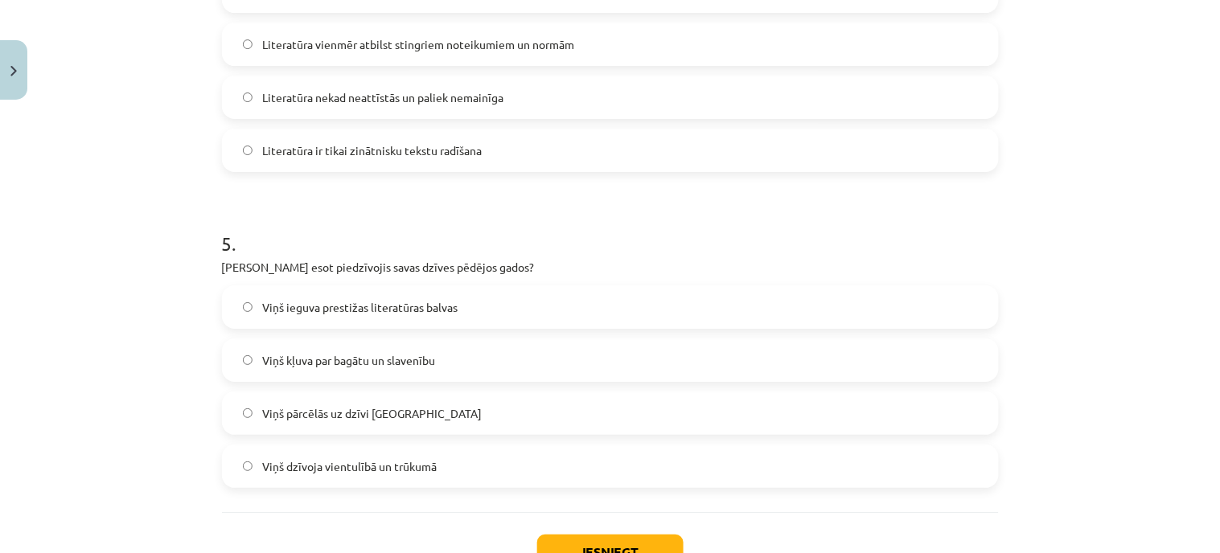
click at [336, 307] on span "Viņš ieguva prestižas literatūras balvas" at bounding box center [359, 307] width 195 height 17
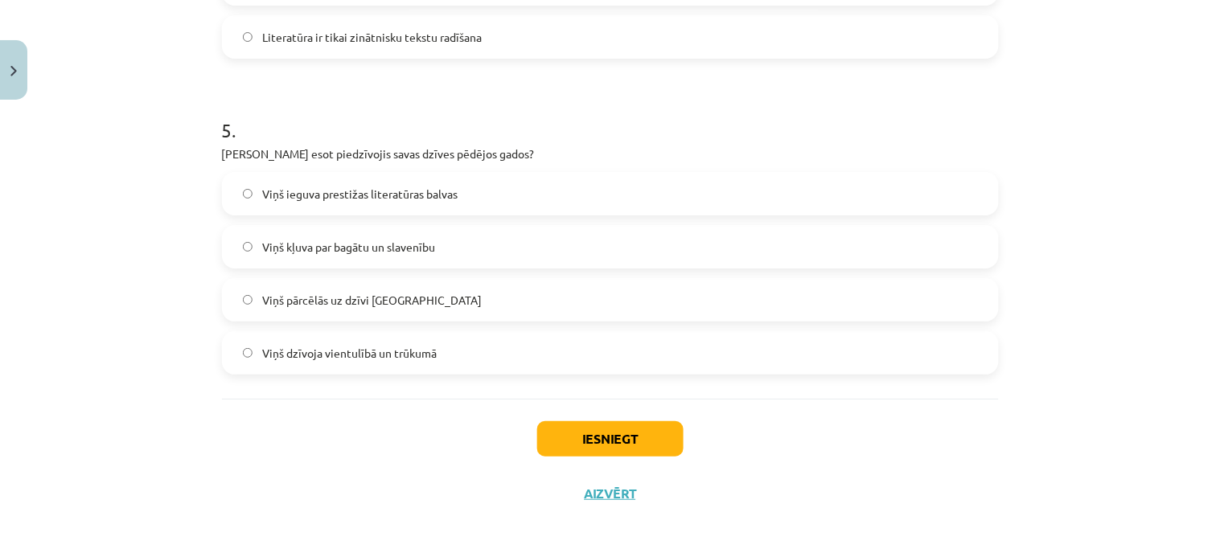
scroll to position [1500, 0]
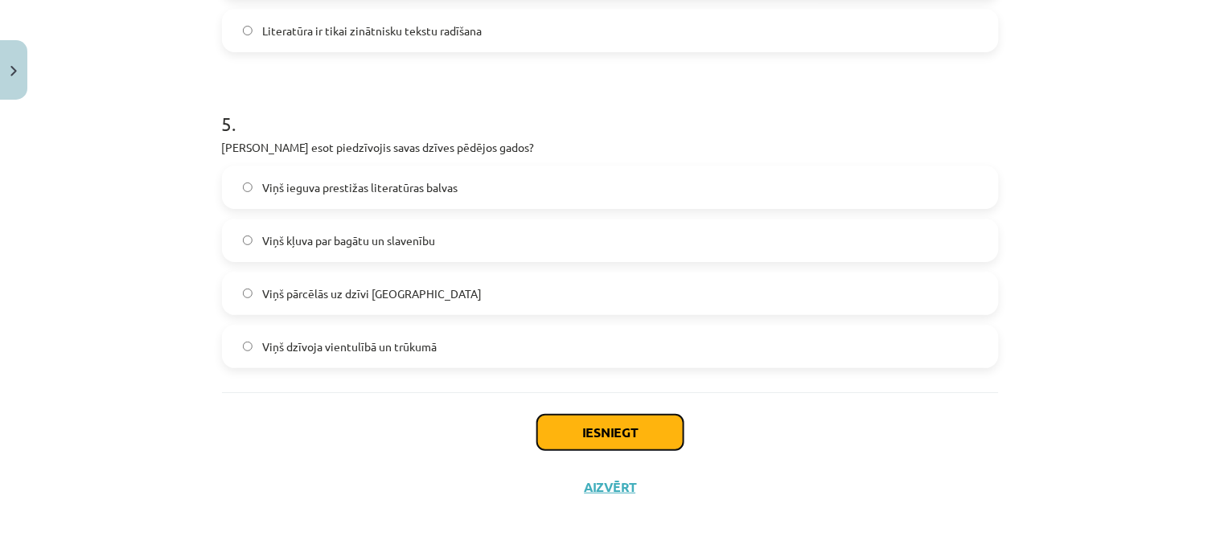
click at [612, 432] on button "Iesniegt" at bounding box center [610, 432] width 146 height 35
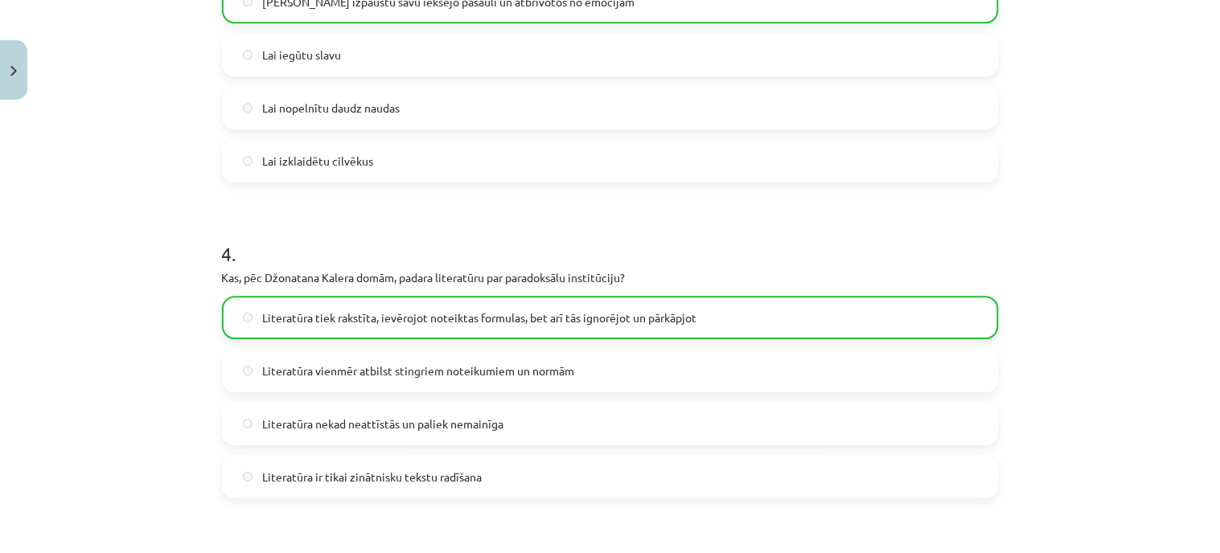
scroll to position [1553, 0]
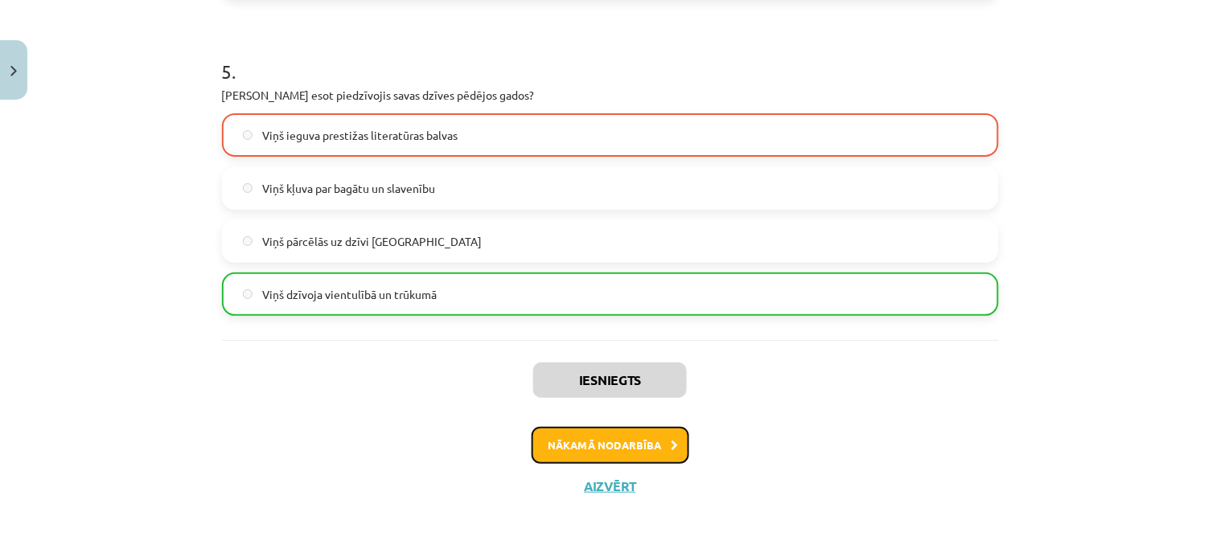
click at [613, 444] on button "Nākamā nodarbība" at bounding box center [611, 445] width 158 height 37
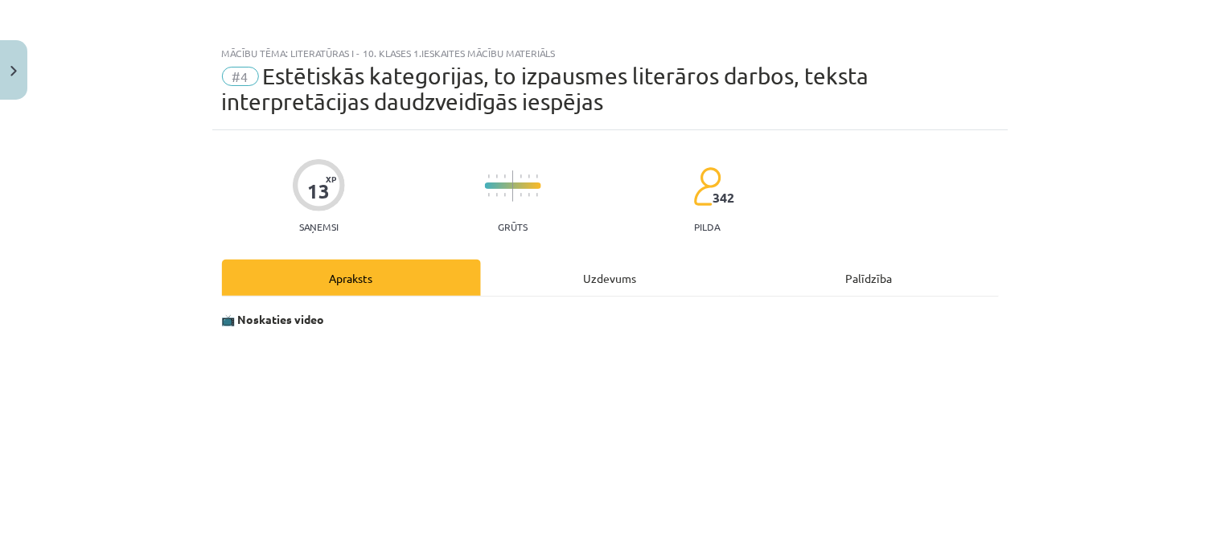
scroll to position [0, 0]
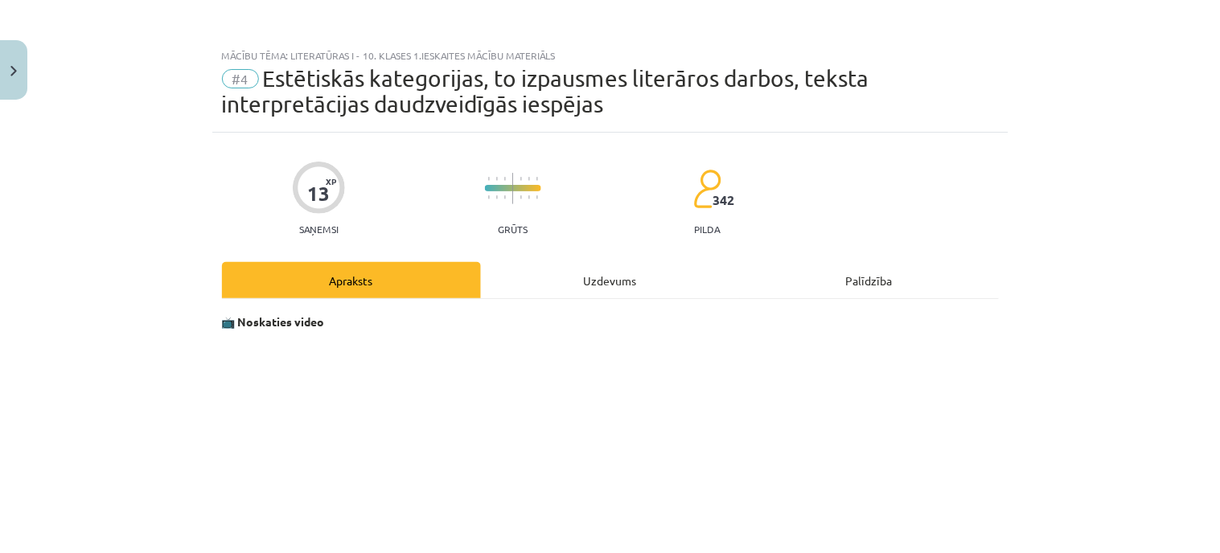
click at [588, 278] on div "Uzdevums" at bounding box center [610, 280] width 259 height 36
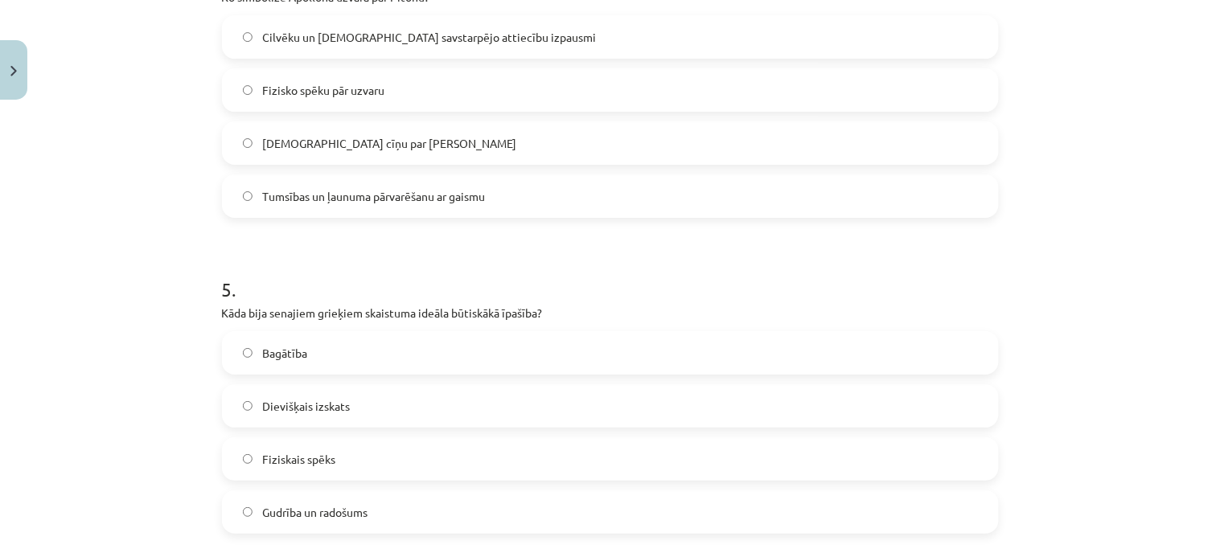
scroll to position [1526, 0]
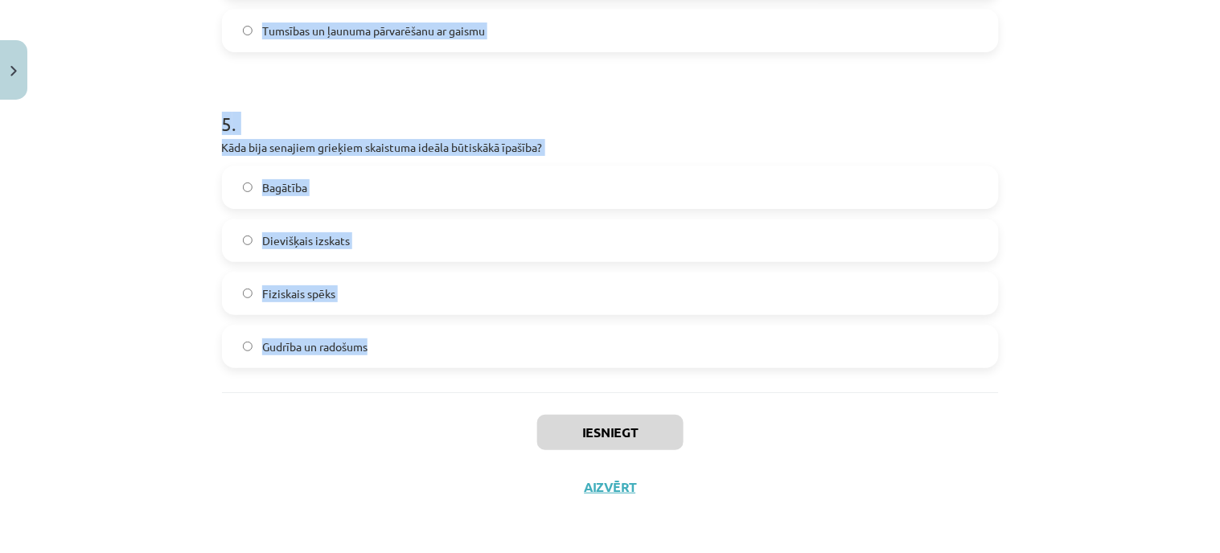
drag, startPoint x: 219, startPoint y: 187, endPoint x: 372, endPoint y: 359, distance: 229.6
copy form "Kāda ir mākslas sociālā funkcija? Apmierināt cilvēka vajadzību pēc saskarsmes u…"
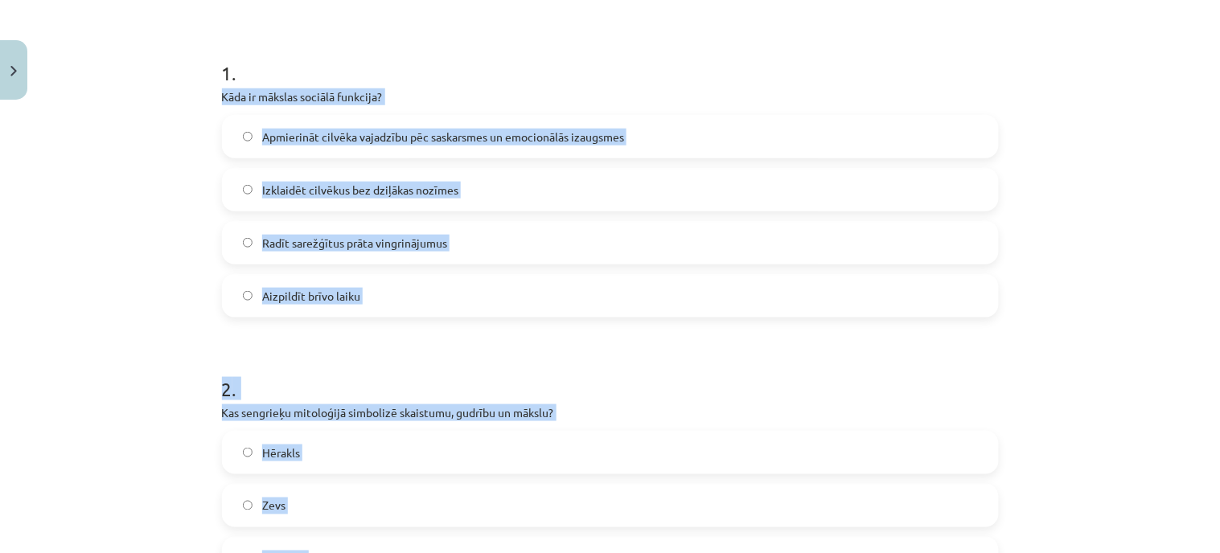
scroll to position [0, 0]
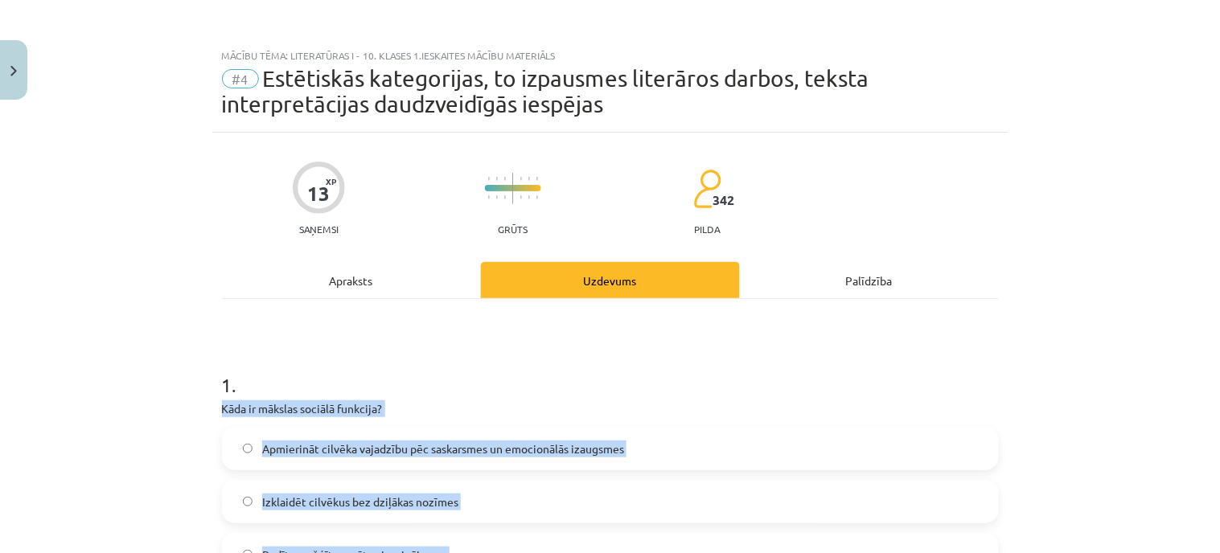
click at [364, 445] on span "Apmierināt cilvēka vajadzību pēc saskarsmes un emocionālās izaugsmes" at bounding box center [443, 449] width 362 height 17
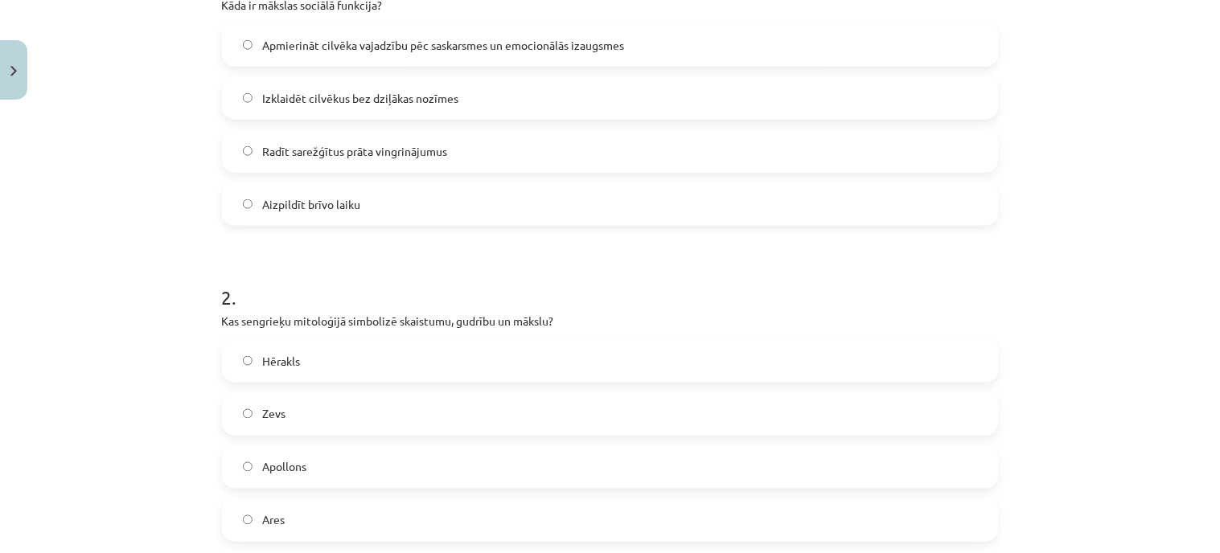
scroll to position [446, 0]
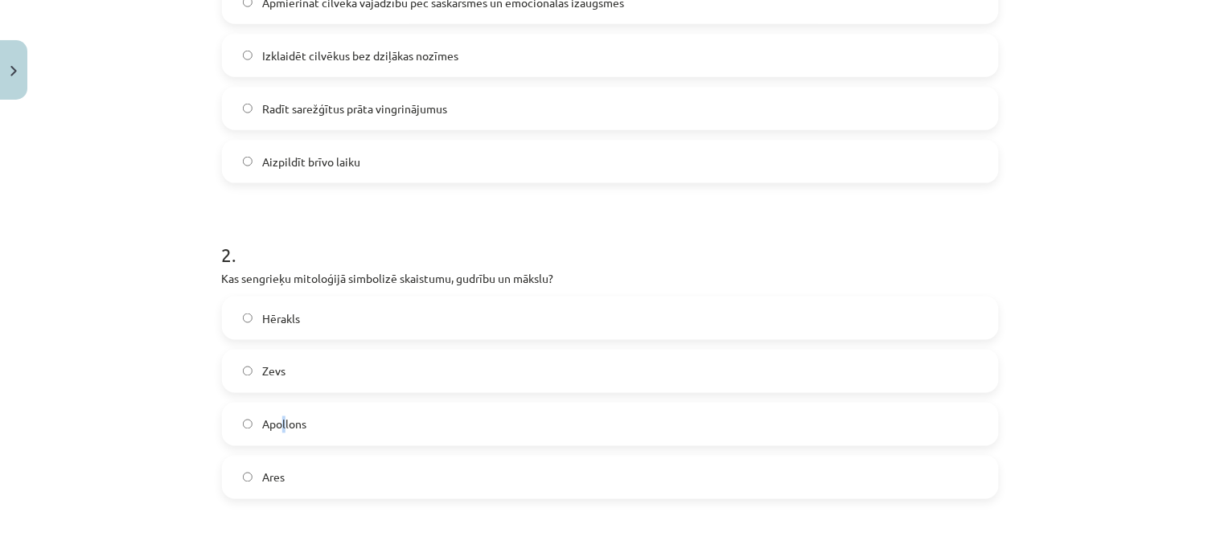
click at [275, 414] on label "Apollons" at bounding box center [611, 425] width 774 height 40
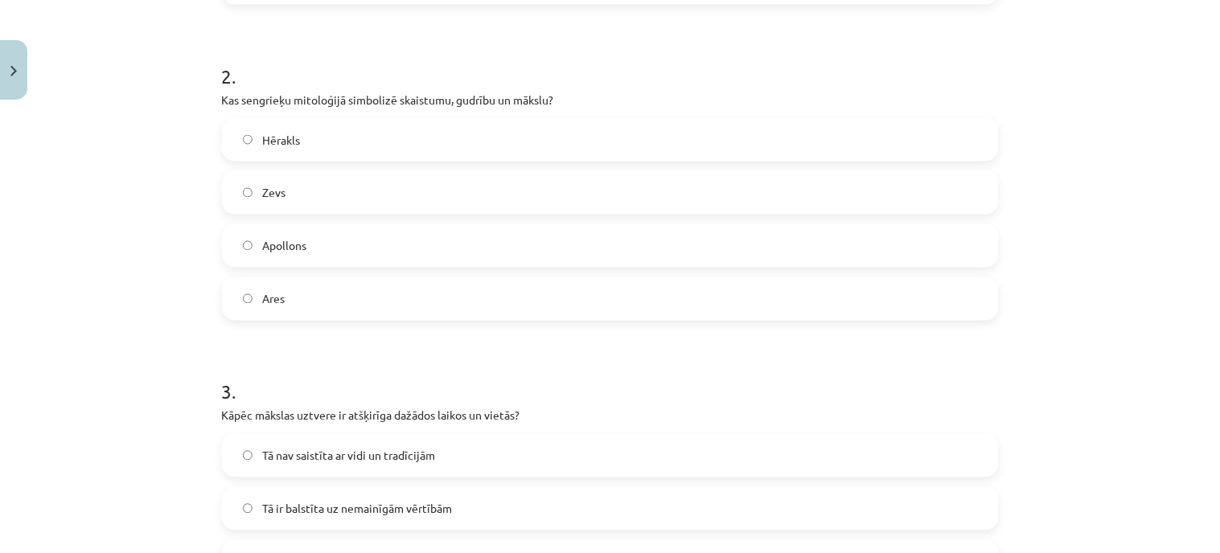
click at [261, 232] on label "Apollons" at bounding box center [611, 246] width 774 height 40
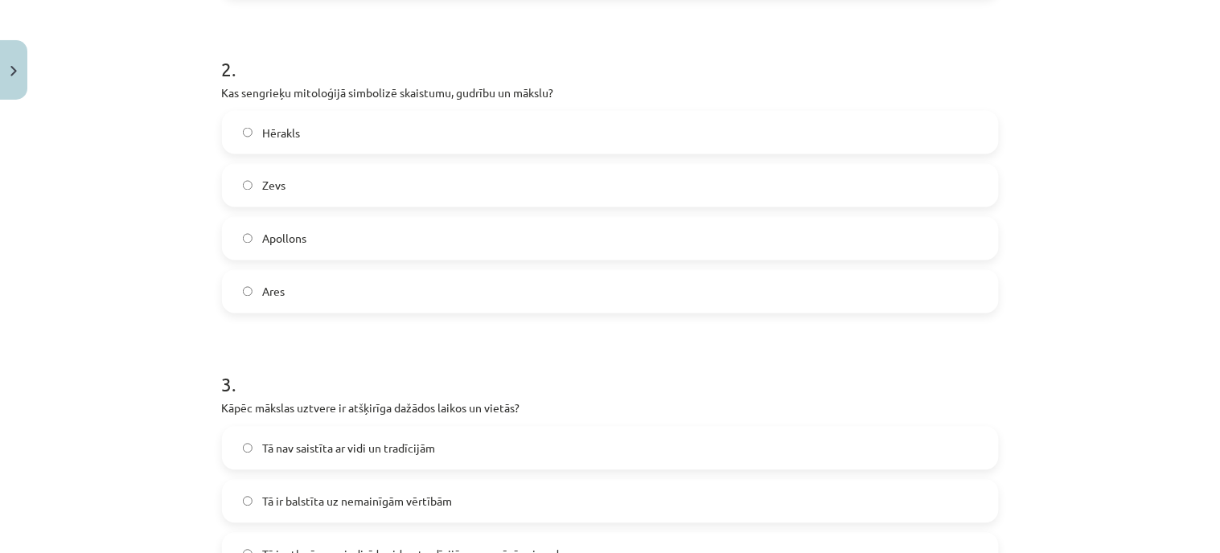
scroll to position [811, 0]
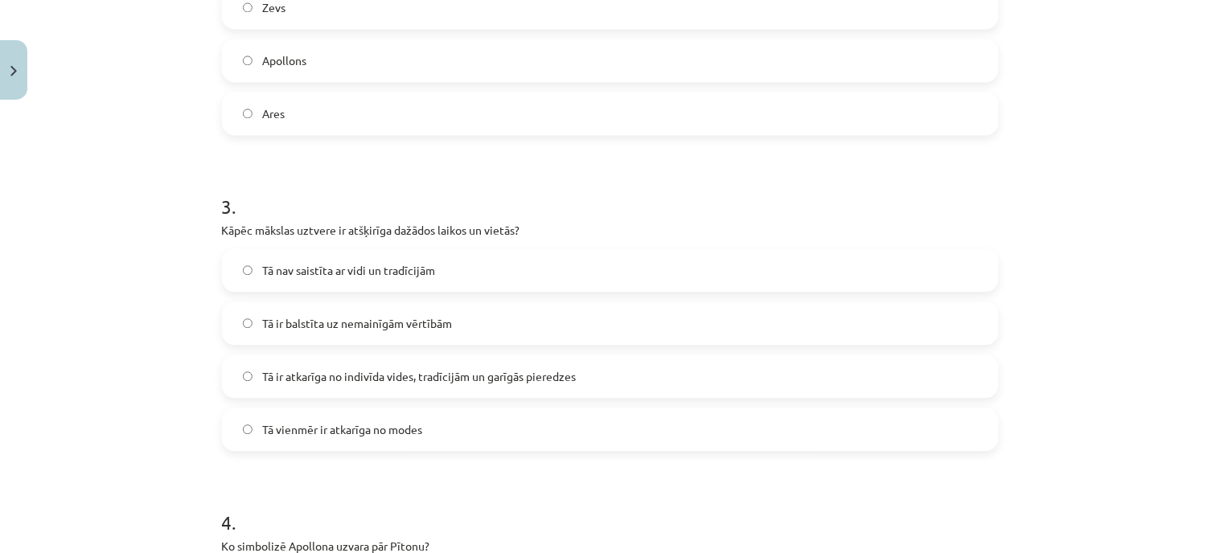
click at [574, 367] on label "Tā ir atkarīga no indivīda vides, tradīcijām un garīgās pieredzes" at bounding box center [611, 376] width 774 height 40
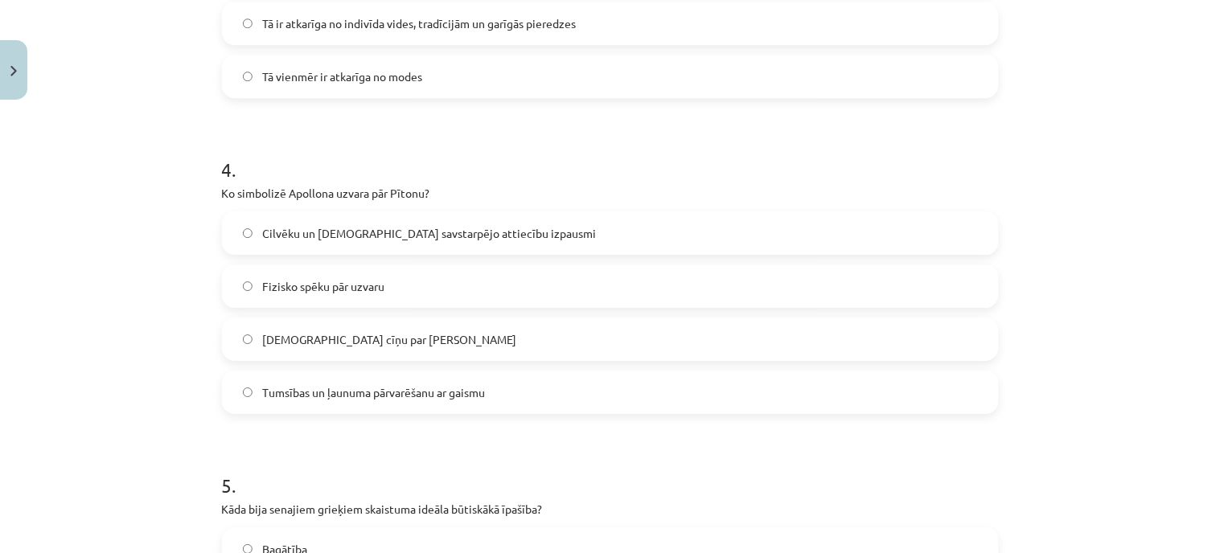
scroll to position [1169, 0]
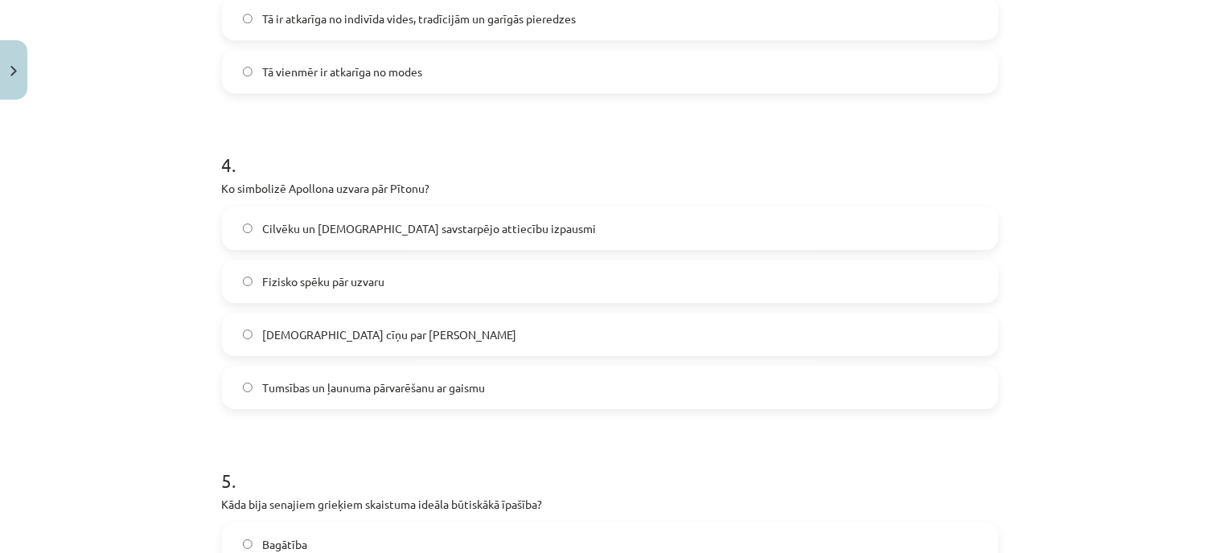
click at [381, 389] on span "Tumsības un ļaunuma pārvarēšanu ar gaismu" at bounding box center [373, 388] width 223 height 17
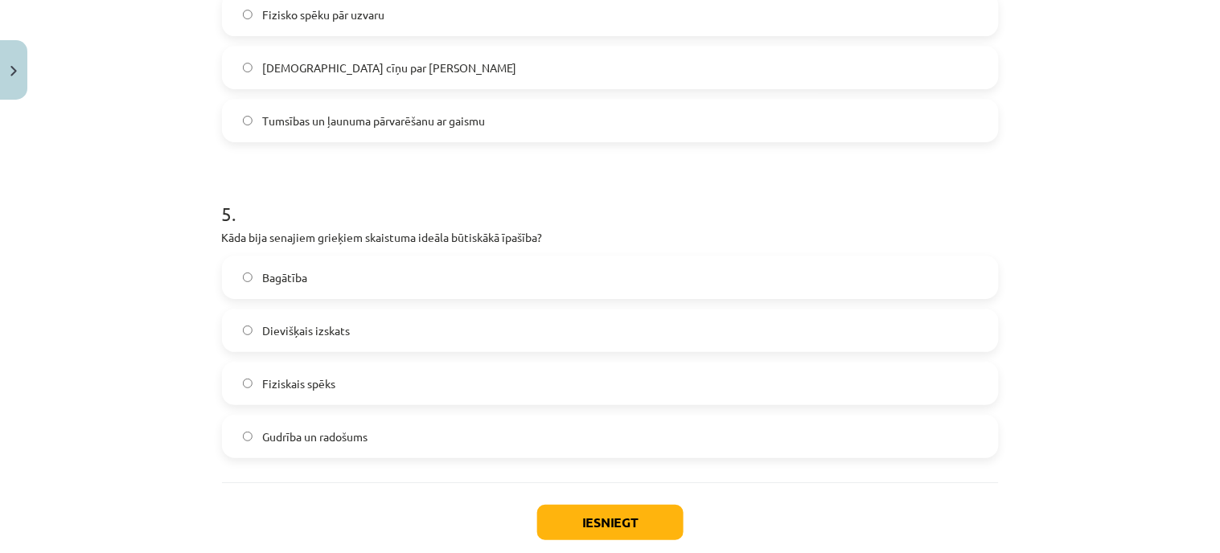
scroll to position [1437, 0]
click at [318, 428] on span "Gudrība un radošums" at bounding box center [314, 436] width 105 height 17
click at [593, 534] on button "Iesniegt" at bounding box center [610, 521] width 146 height 35
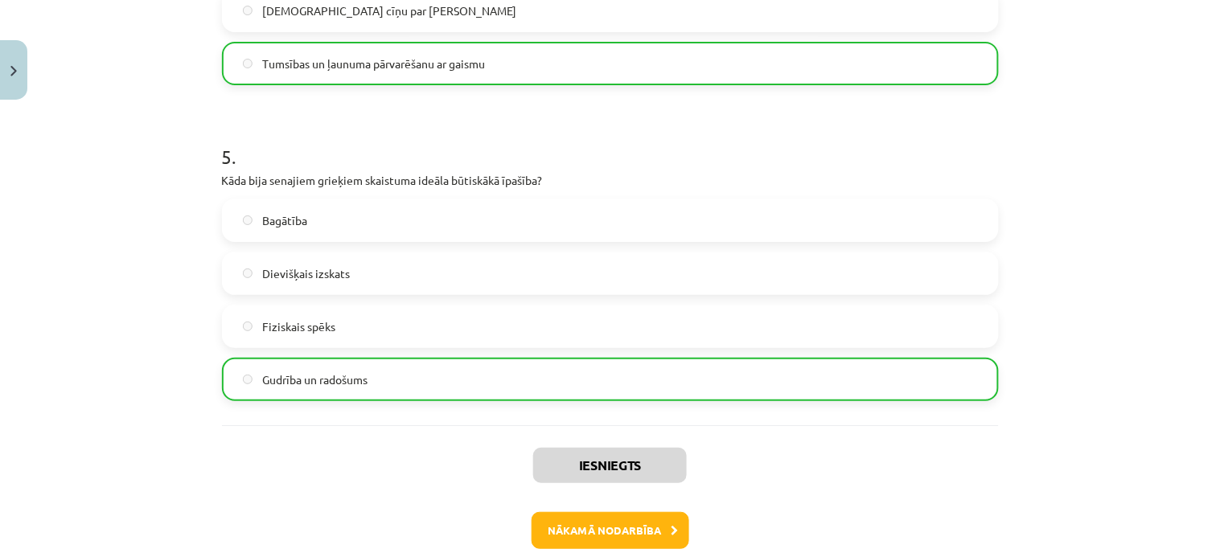
scroll to position [1578, 0]
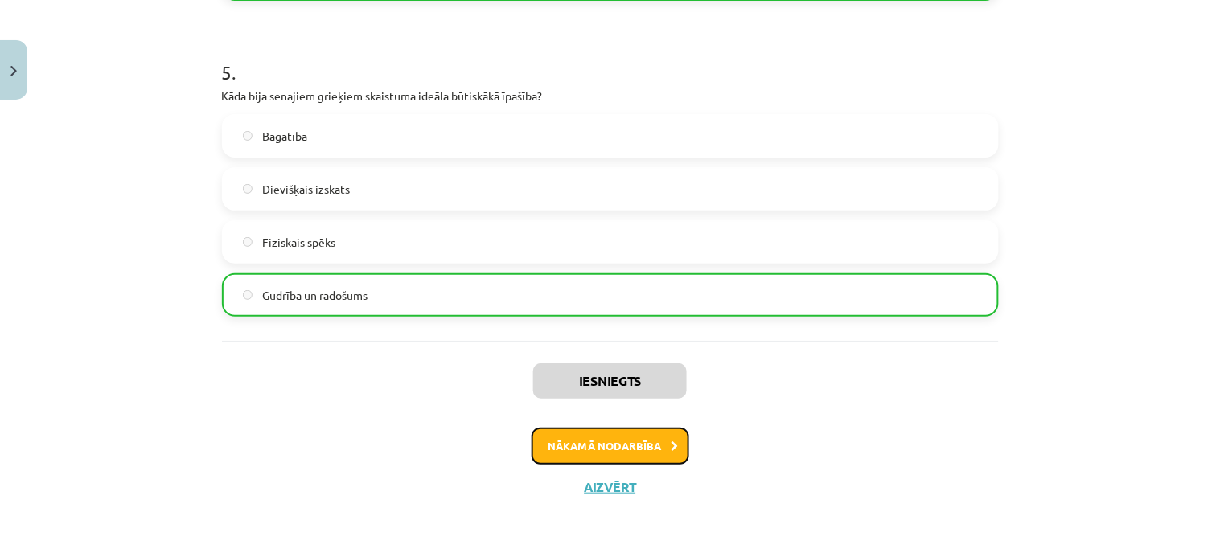
click at [561, 451] on button "Nākamā nodarbība" at bounding box center [611, 446] width 158 height 37
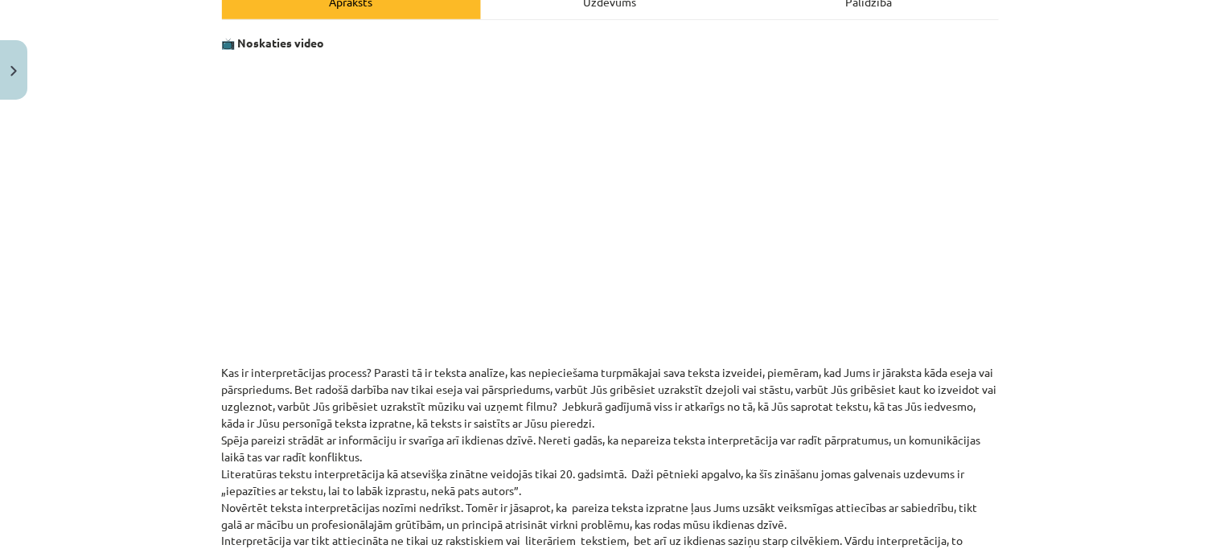
scroll to position [127, 0]
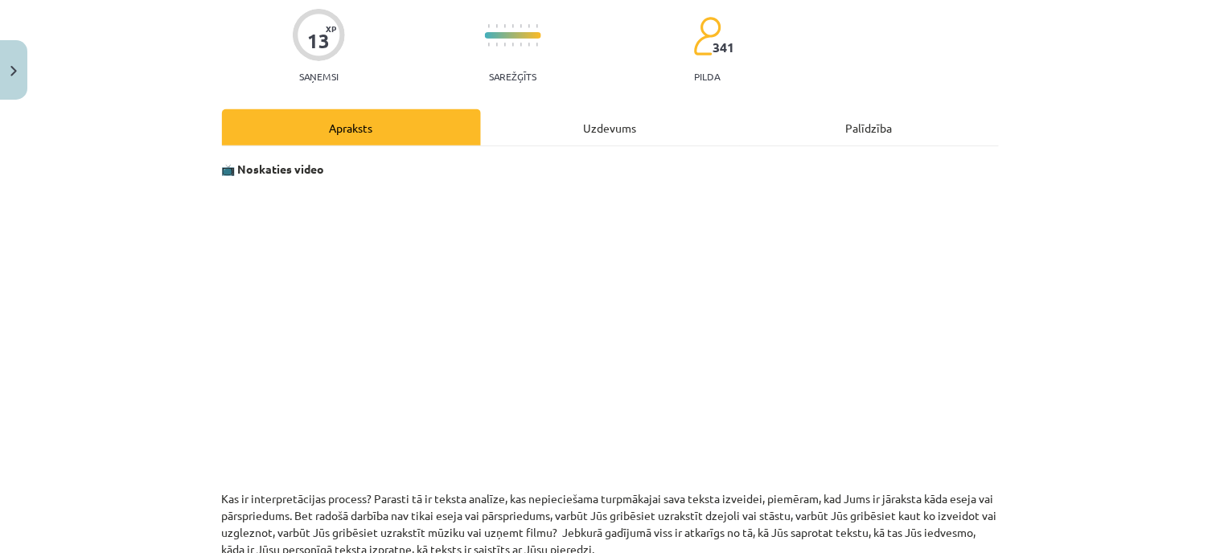
click at [574, 130] on div "Uzdevums" at bounding box center [610, 127] width 259 height 36
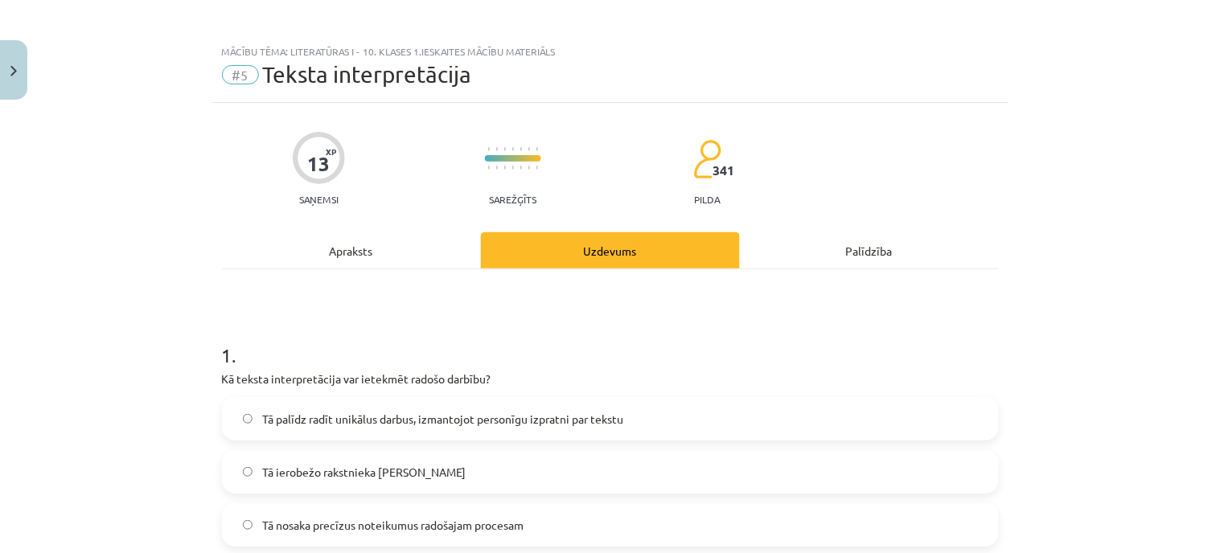
scroll to position [0, 0]
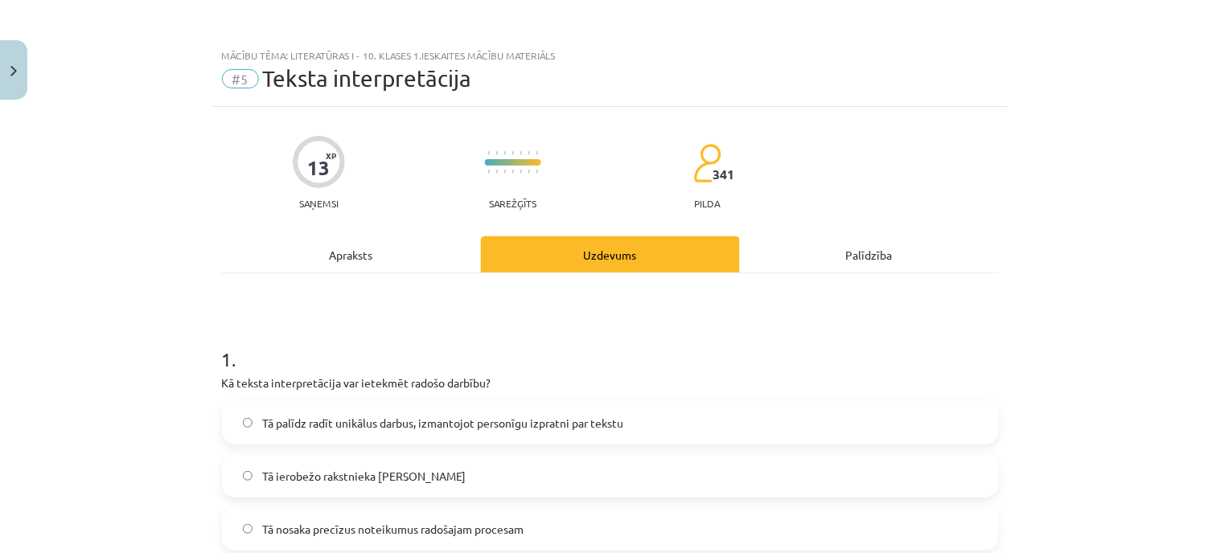
click at [367, 264] on div "Apraksts" at bounding box center [351, 255] width 259 height 36
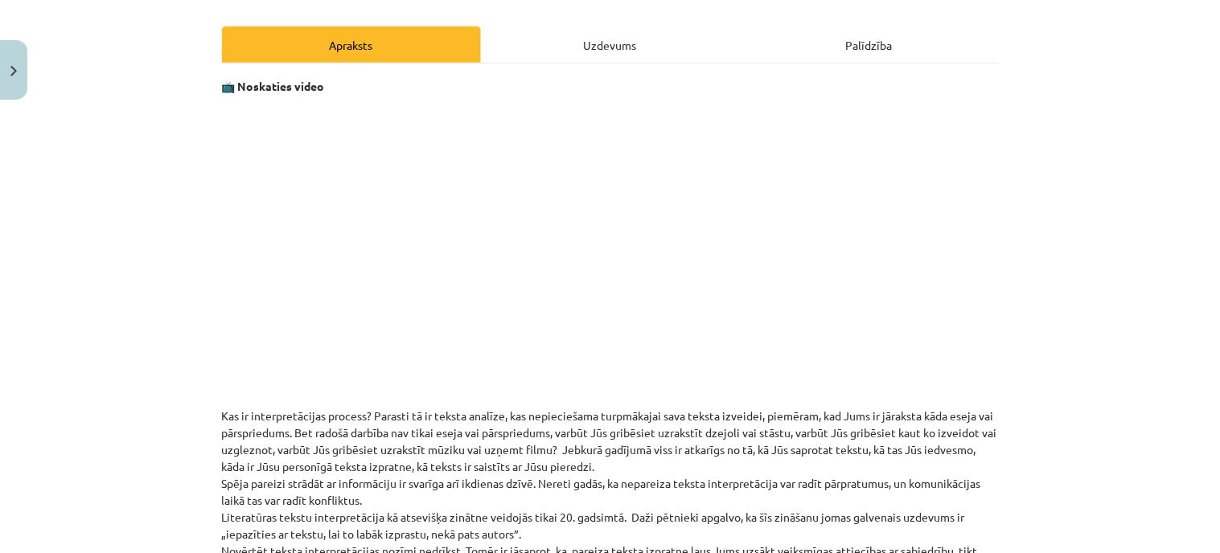
scroll to position [127, 0]
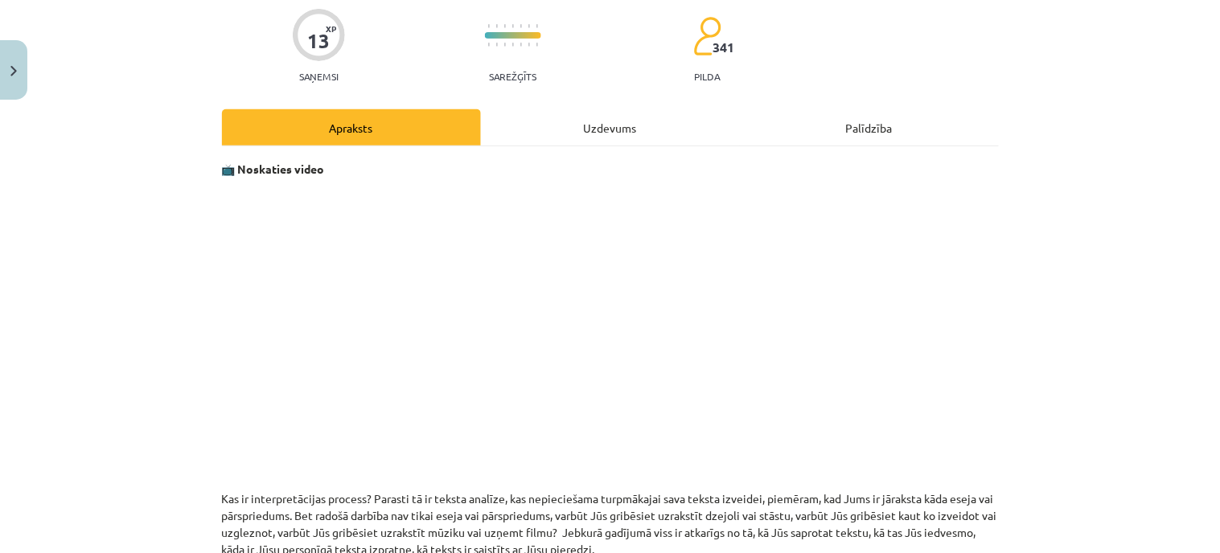
click at [596, 111] on div "Uzdevums" at bounding box center [610, 127] width 259 height 36
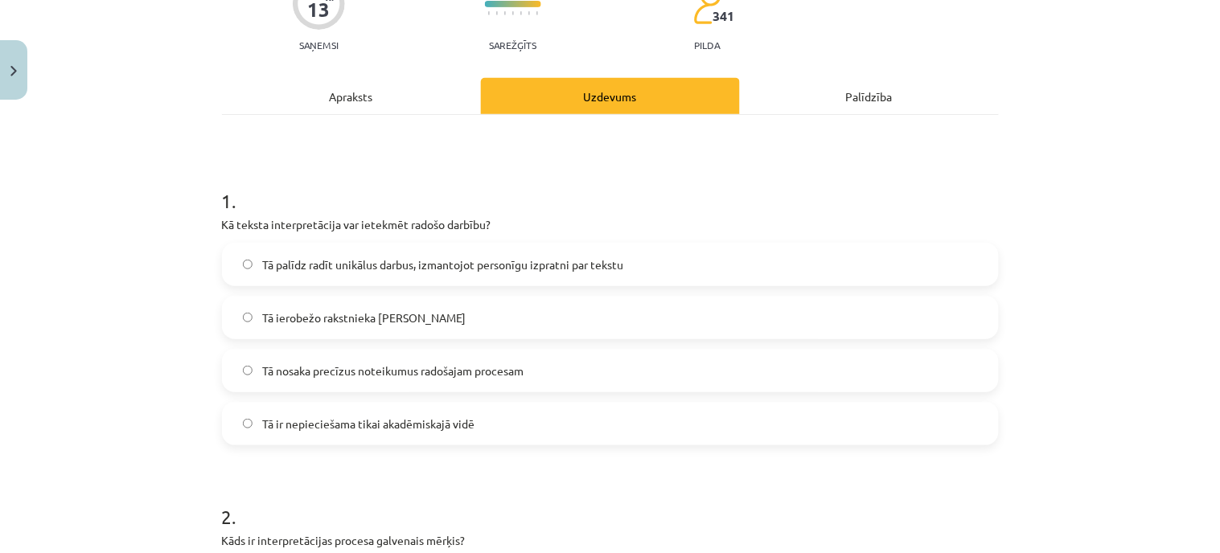
scroll to position [130, 0]
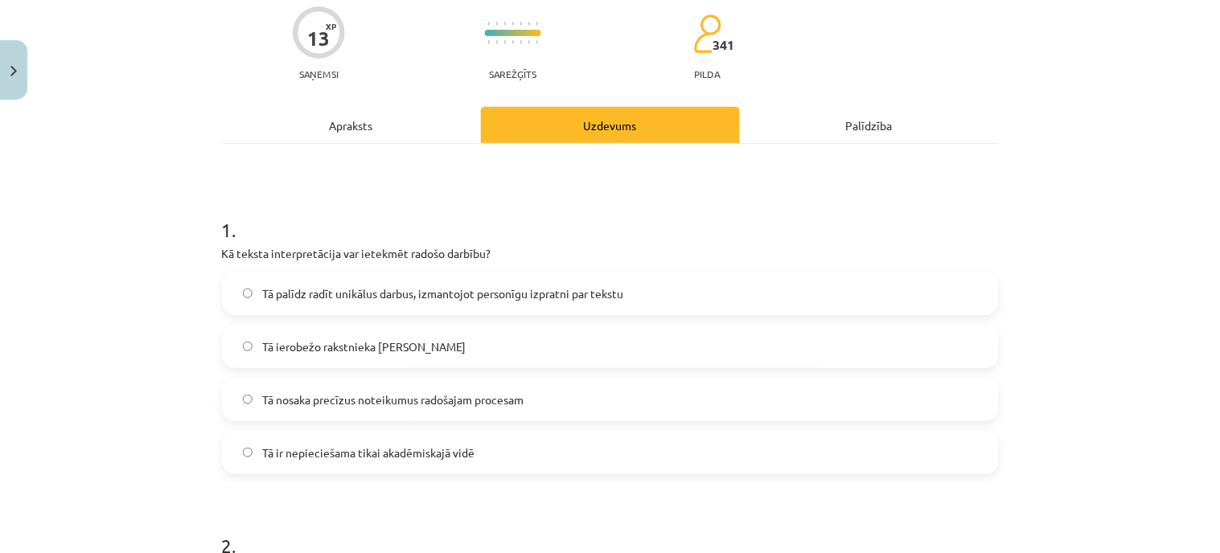
click at [464, 291] on span "Tā palīdz radīt unikālus darbus, izmantojot personīgu izpratni par tekstu" at bounding box center [442, 294] width 361 height 17
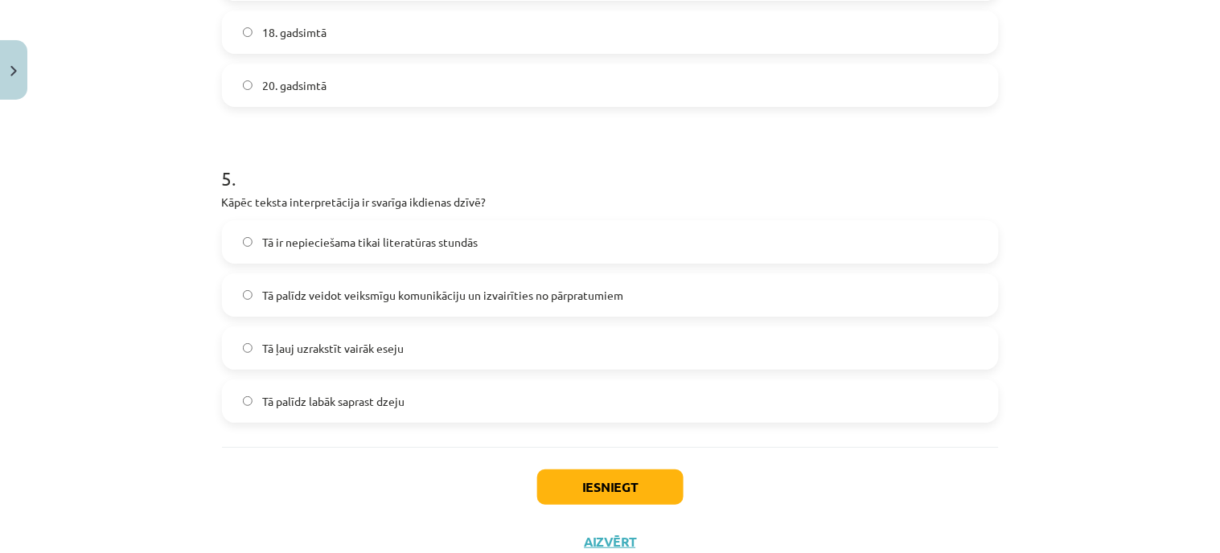
scroll to position [1500, 0]
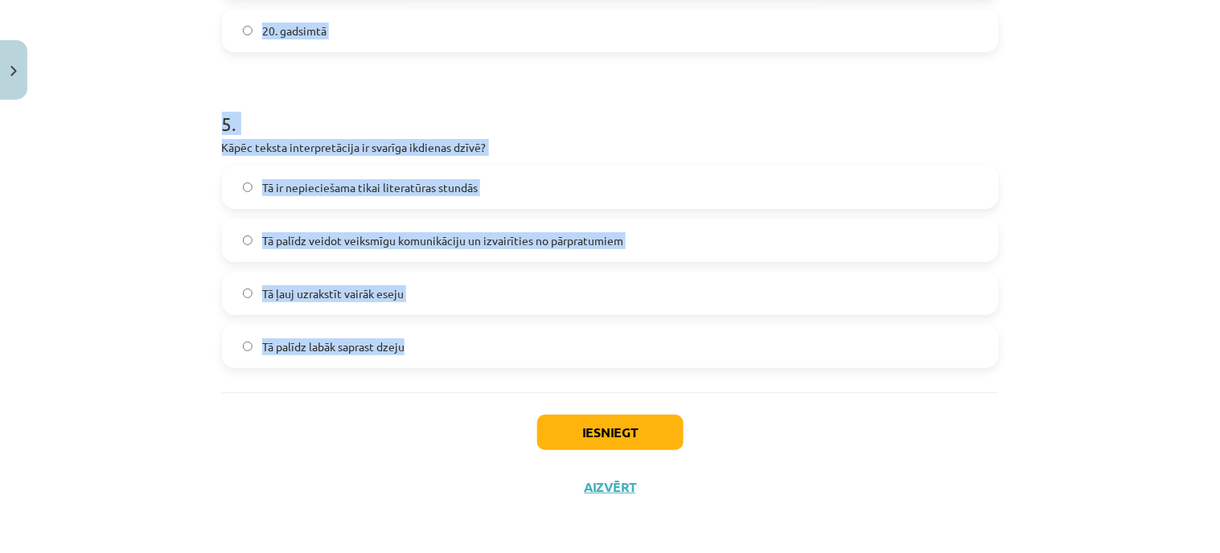
drag, startPoint x: 220, startPoint y: 124, endPoint x: 402, endPoint y: 367, distance: 303.5
copy form "āds ir interpretācijas procesa galvenais mērķis? Izveidot mākslas darbu Labāk i…"
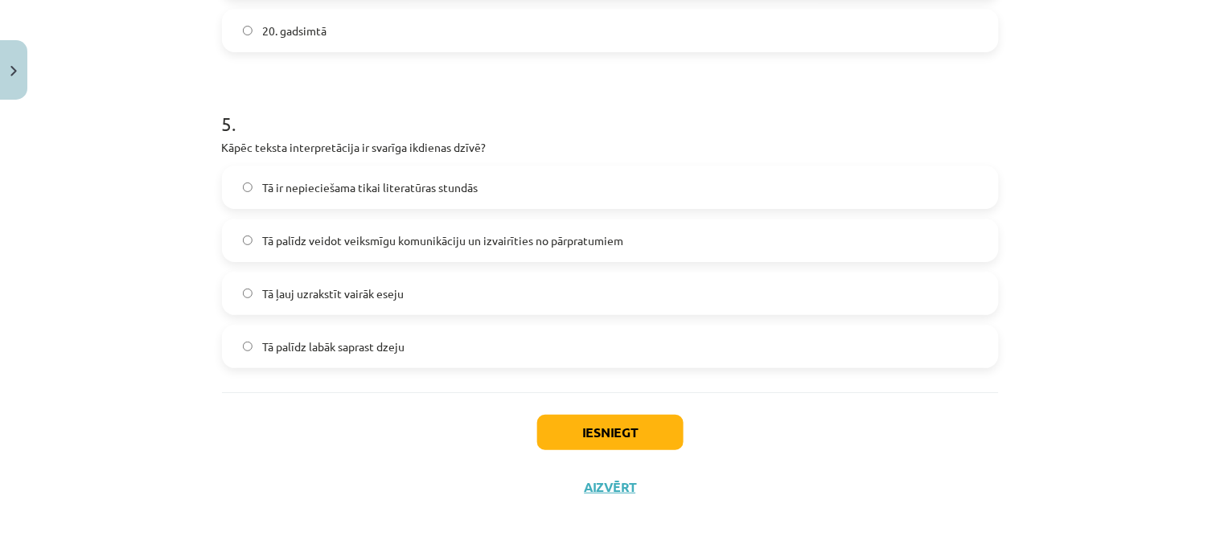
drag, startPoint x: 1016, startPoint y: 479, endPoint x: 1035, endPoint y: 472, distance: 20.6
click at [1016, 479] on div "Mācību tēma: Literatūras i - 10. klases 1.ieskaites mācību materiāls #5 Teksta …" at bounding box center [610, 276] width 1220 height 553
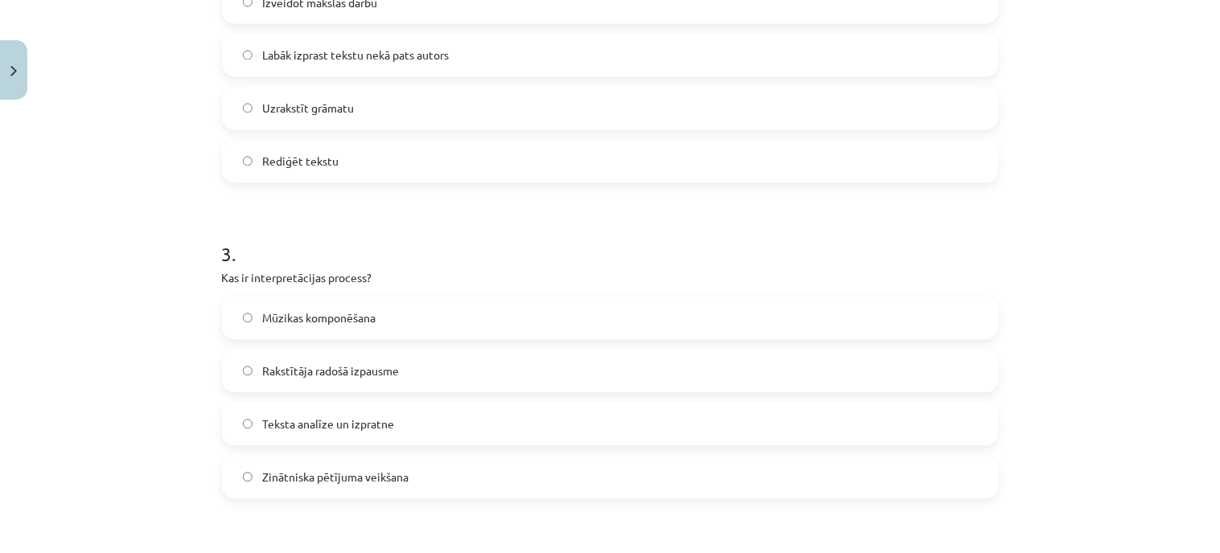
scroll to position [517, 0]
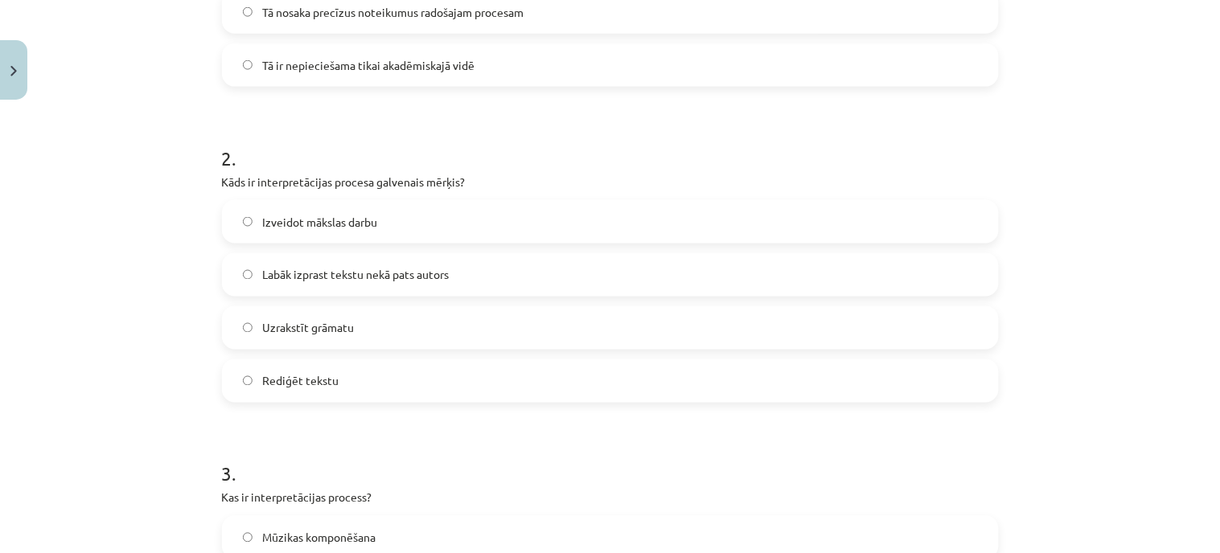
drag, startPoint x: 332, startPoint y: 266, endPoint x: 332, endPoint y: 278, distance: 11.3
click at [332, 268] on span "Labāk izprast tekstu nekā pats autors" at bounding box center [355, 275] width 187 height 17
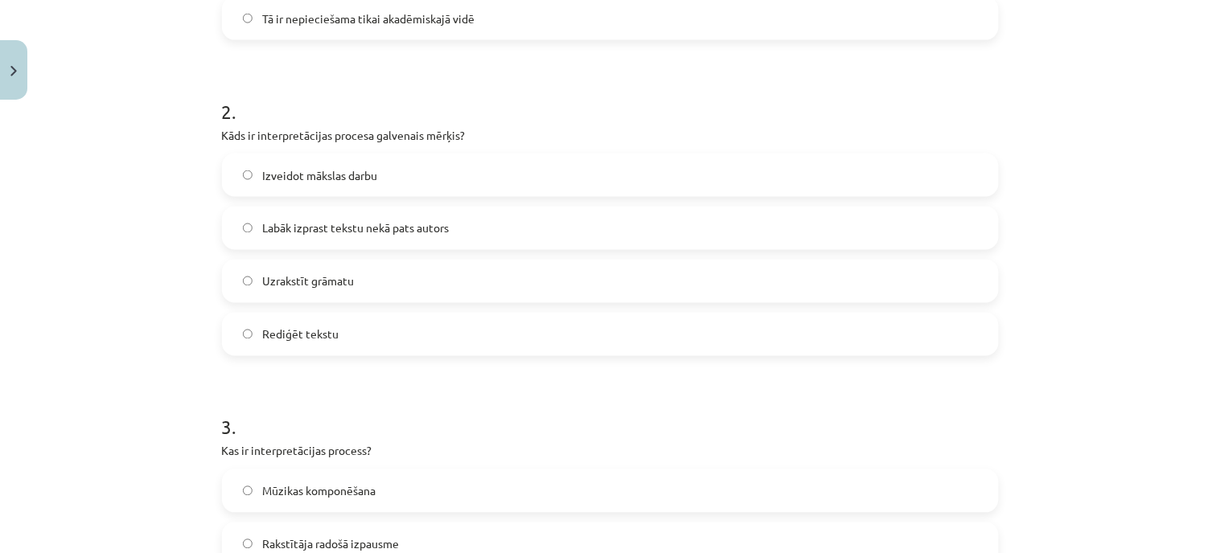
scroll to position [785, 0]
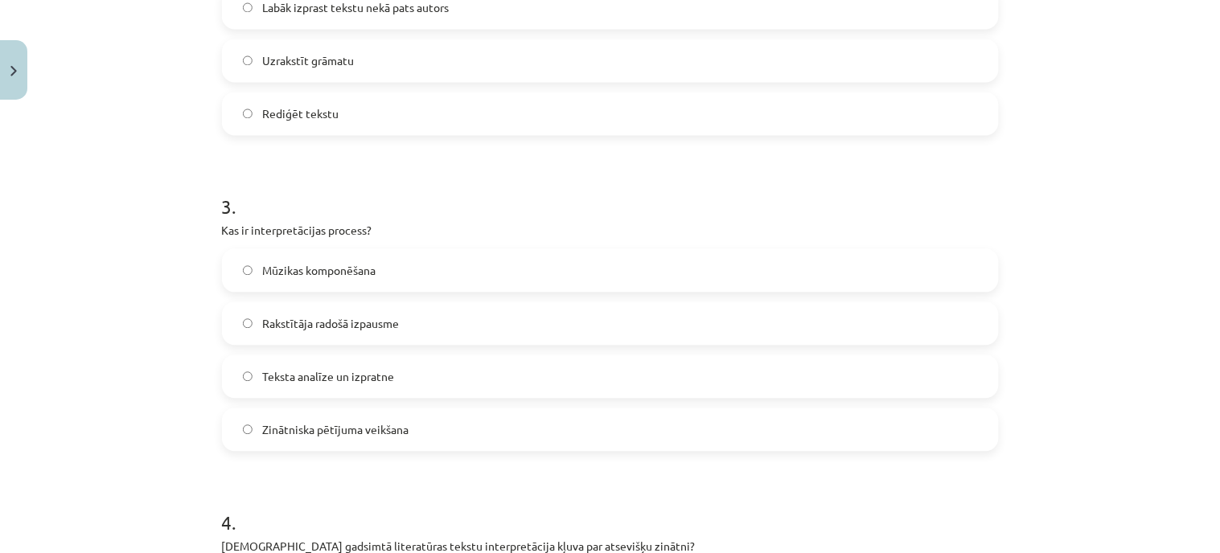
click at [368, 378] on span "Teksta analīze un izpratne" at bounding box center [328, 376] width 132 height 17
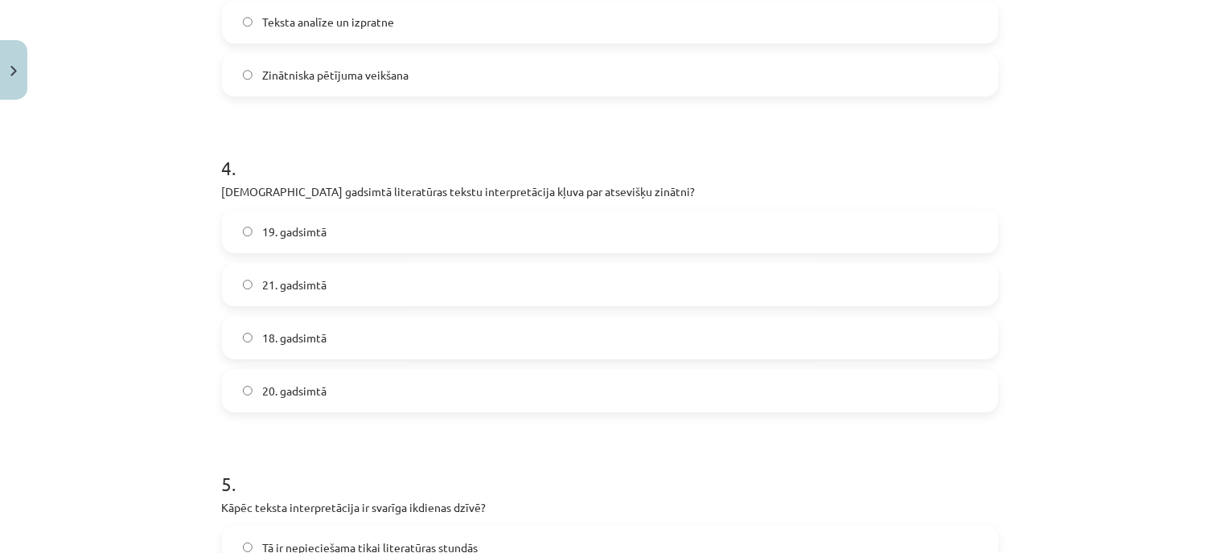
scroll to position [1143, 0]
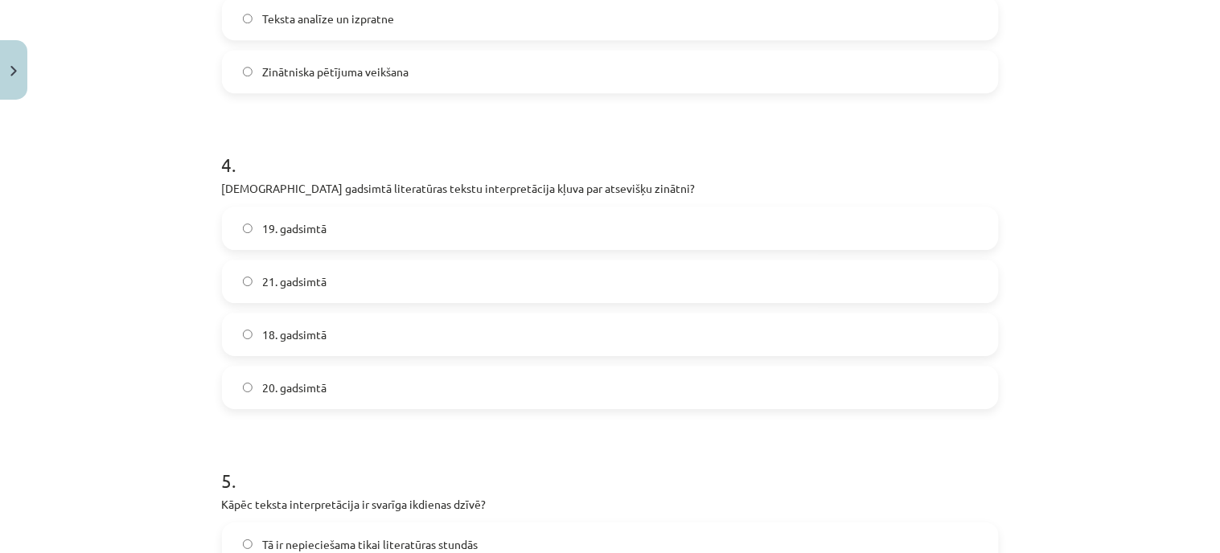
click at [288, 228] on span "19. gadsimtā" at bounding box center [294, 228] width 64 height 17
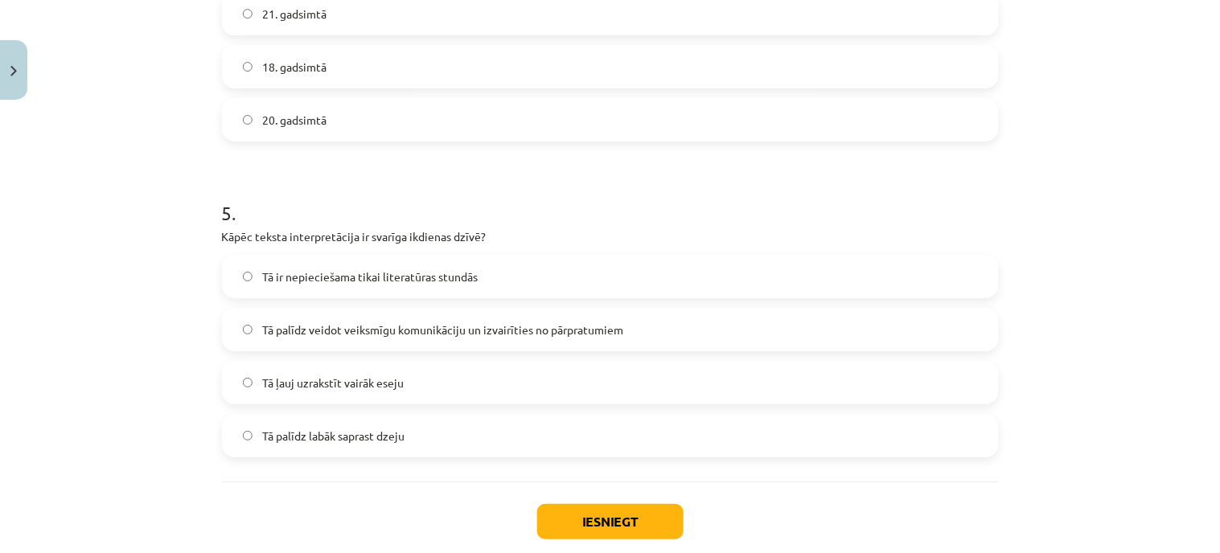
scroll to position [1500, 0]
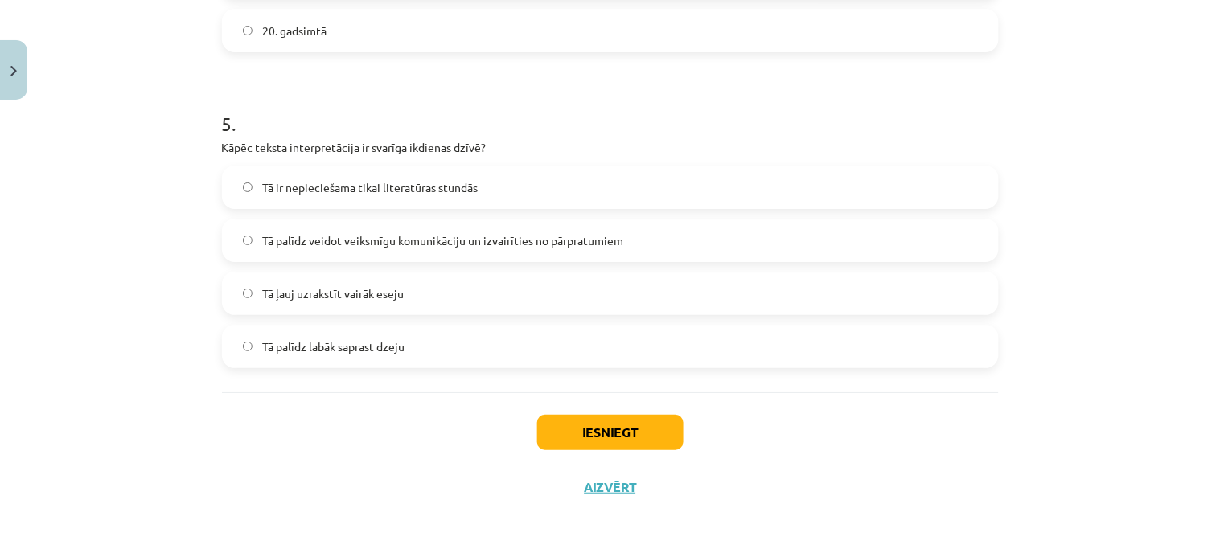
click at [502, 241] on span "Tā palīdz veidot veiksmīgu komunikāciju un izvairīties no pārpratumiem" at bounding box center [442, 240] width 361 height 17
click at [595, 429] on button "Iesniegt" at bounding box center [610, 432] width 146 height 35
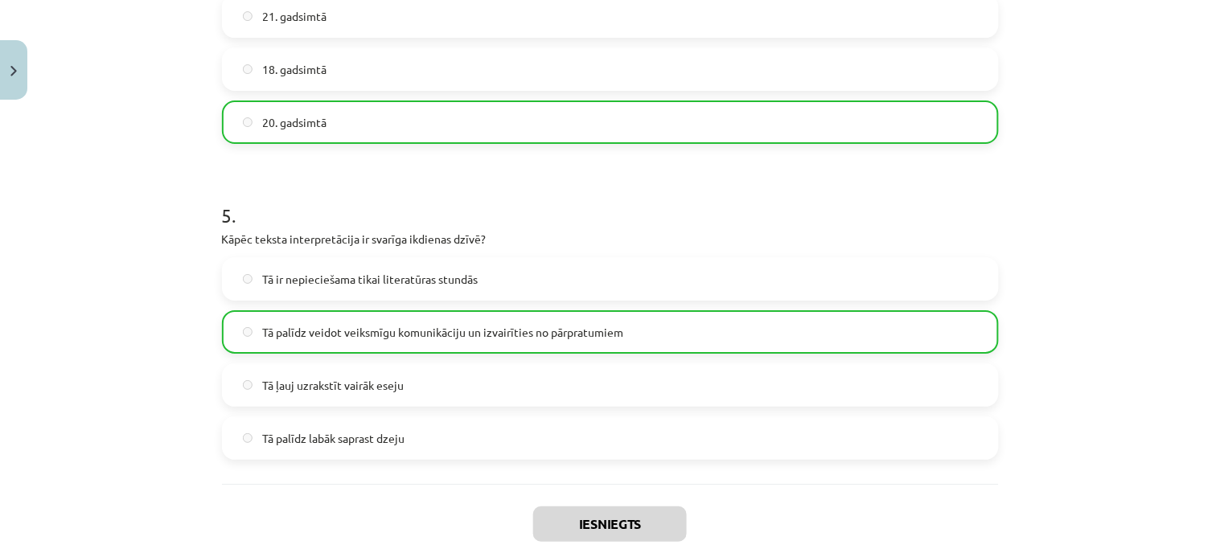
scroll to position [1553, 0]
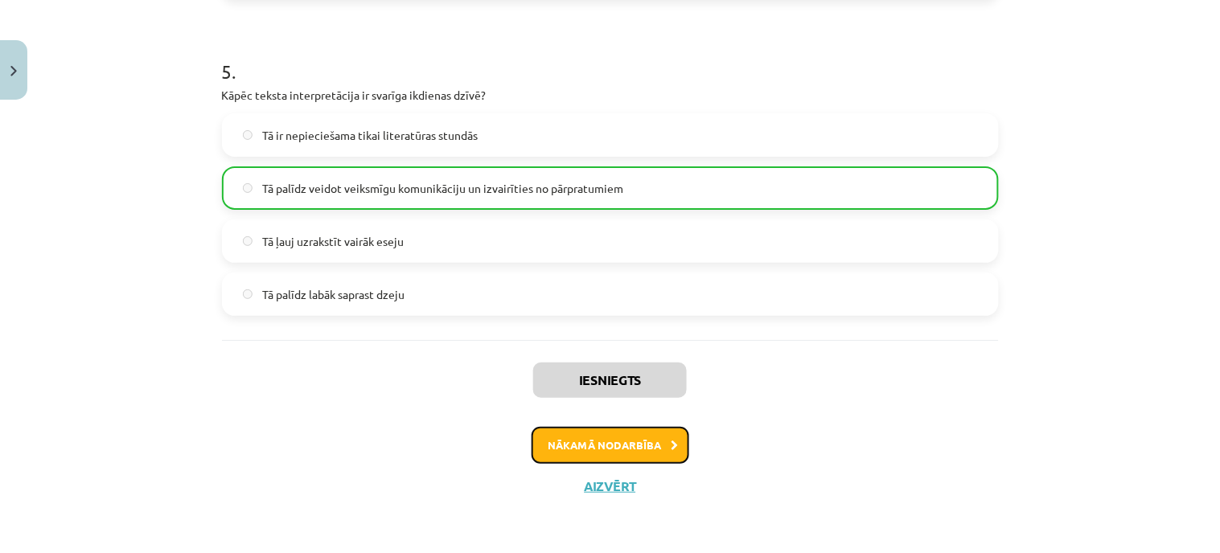
click at [586, 445] on button "Nākamā nodarbība" at bounding box center [611, 445] width 158 height 37
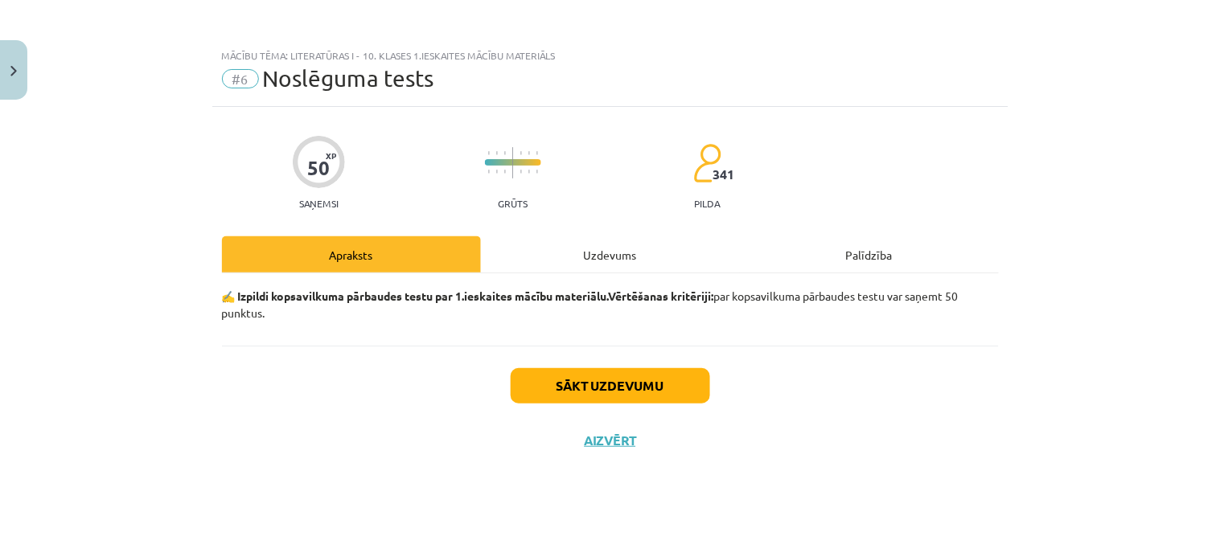
click at [596, 260] on div "Uzdevums" at bounding box center [610, 255] width 259 height 36
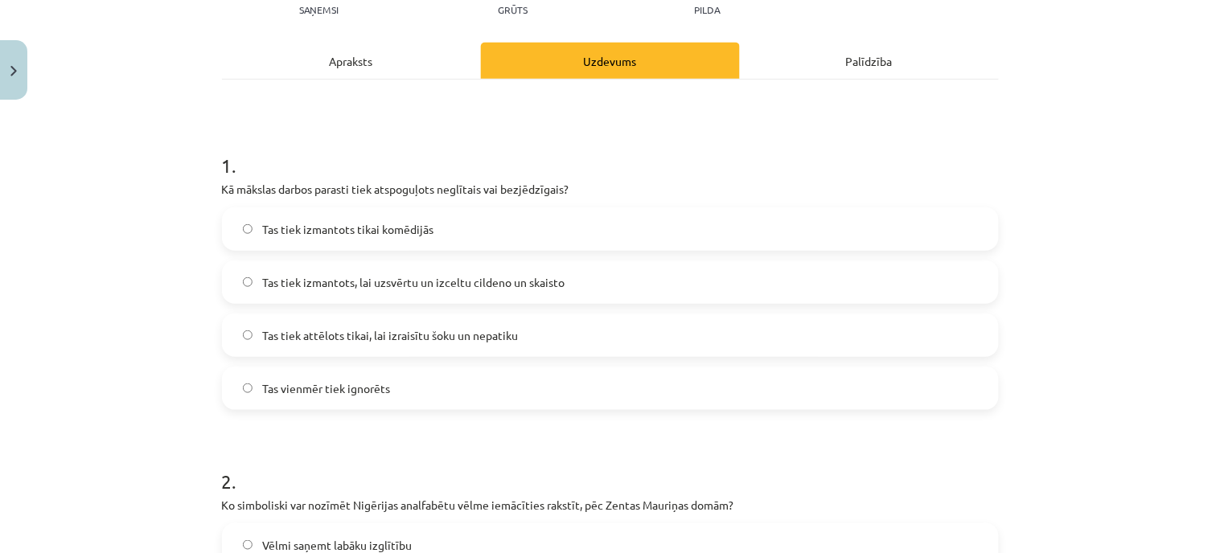
scroll to position [89, 0]
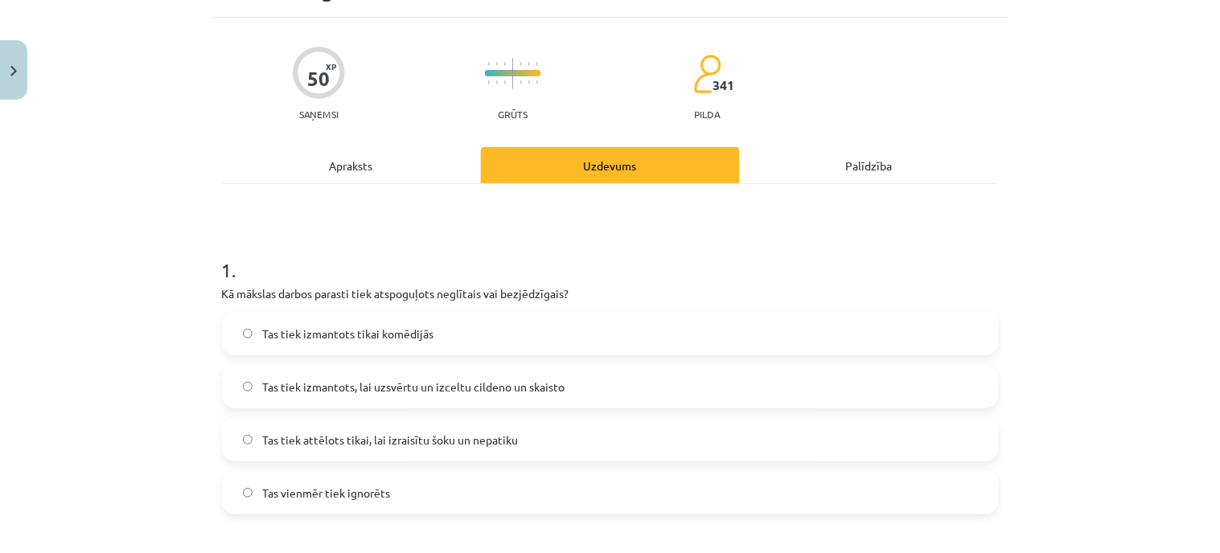
click at [364, 156] on div "Apraksts" at bounding box center [351, 165] width 259 height 36
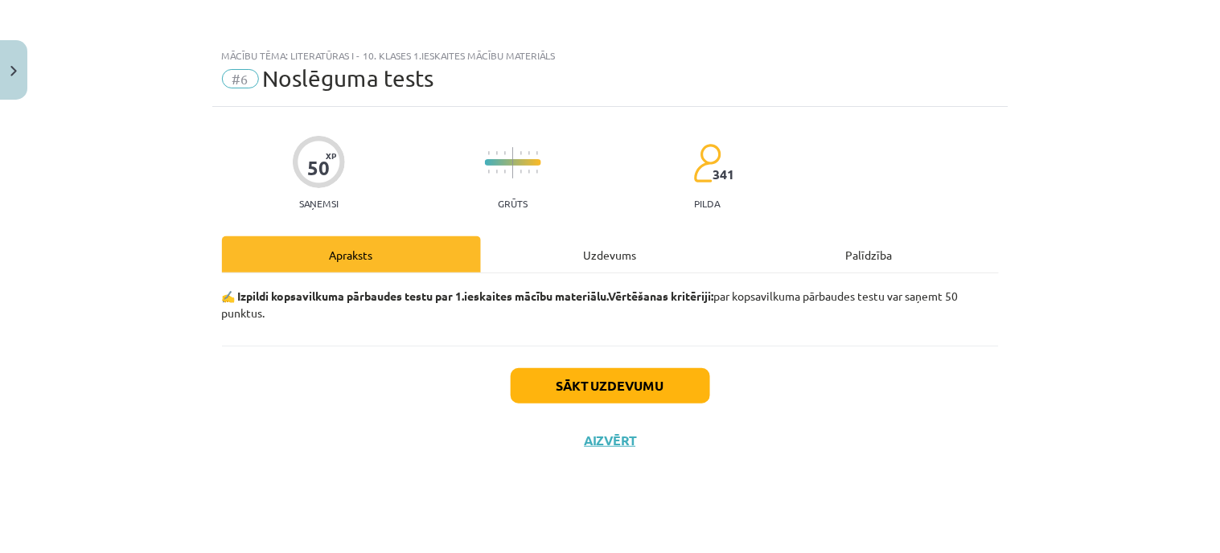
click at [612, 254] on div "Uzdevums" at bounding box center [610, 255] width 259 height 36
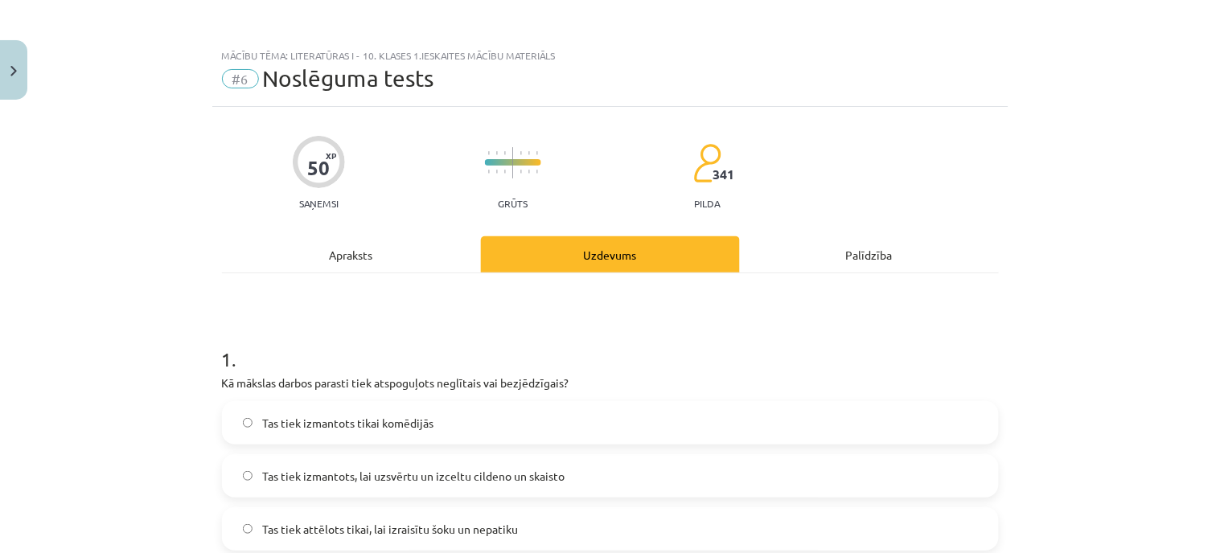
click at [523, 477] on span "Tas tiek izmantots, lai uzsvērtu un izceltu cildeno un skaisto" at bounding box center [413, 476] width 302 height 17
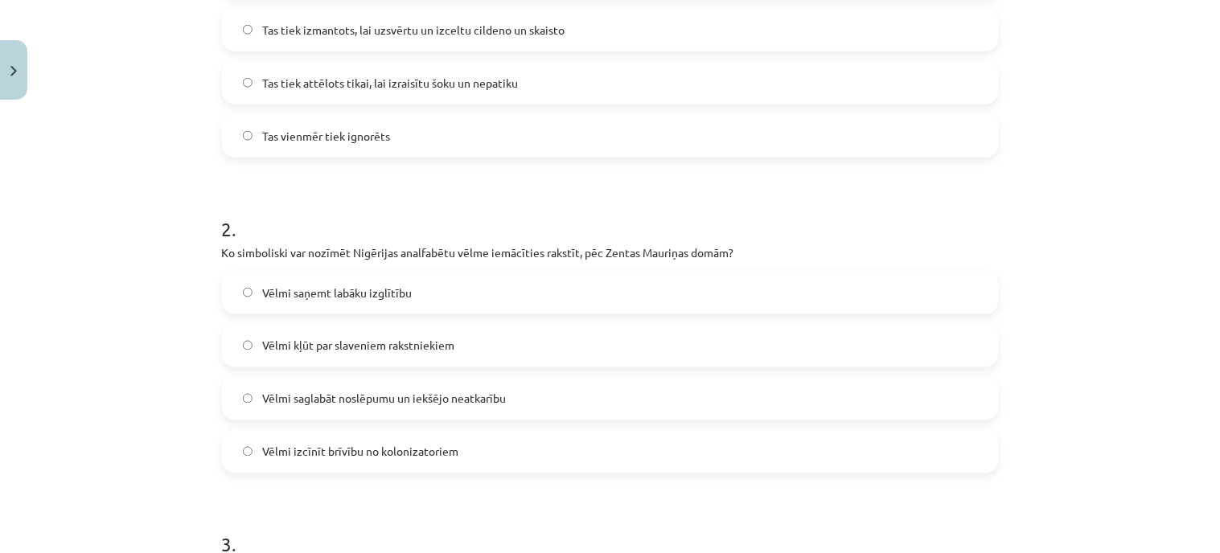
scroll to position [536, 0]
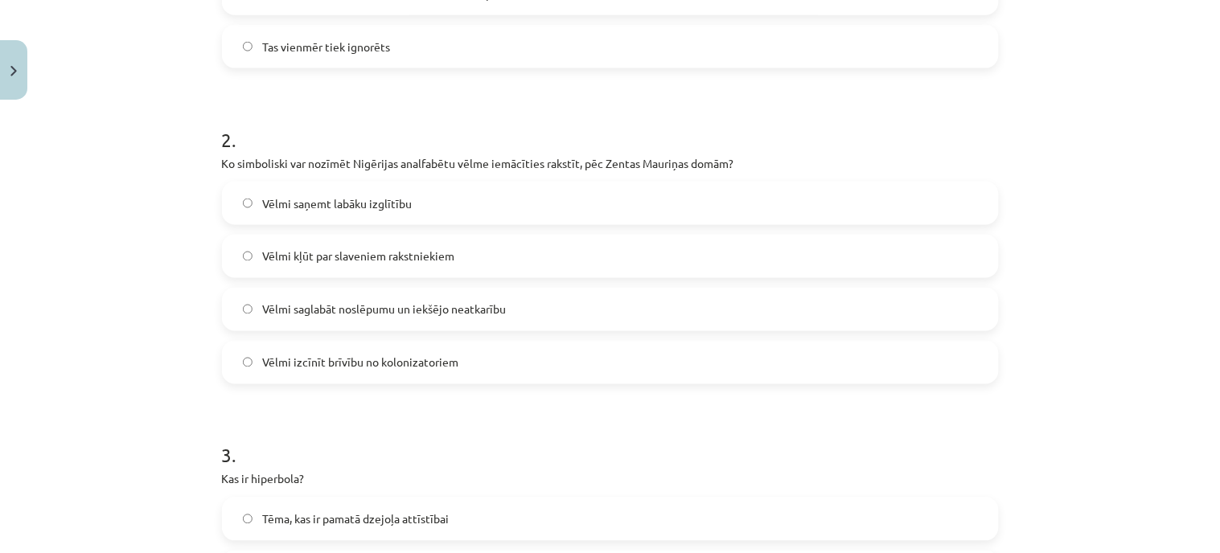
click at [437, 309] on span "Vēlmi saglabāt noslēpumu un iekšējo neatkarību" at bounding box center [384, 310] width 244 height 17
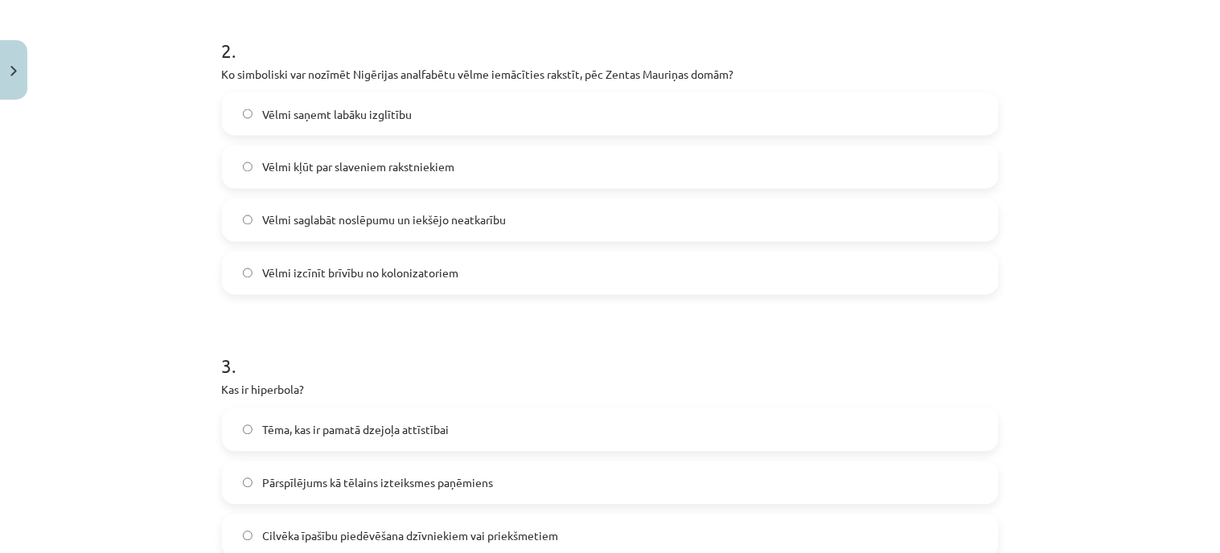
scroll to position [714, 0]
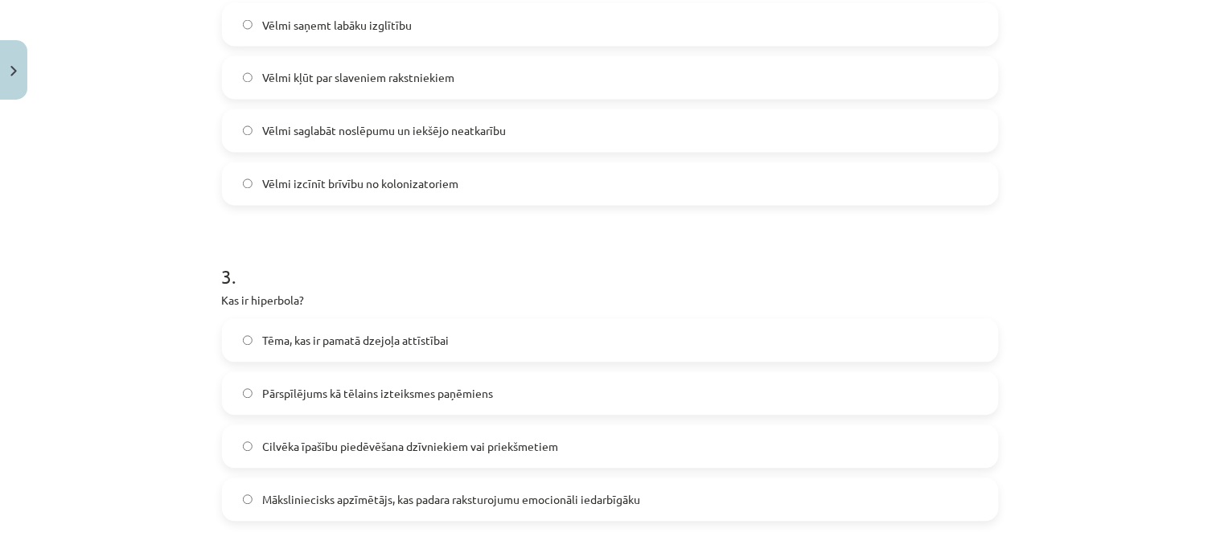
click at [472, 499] on span "Māksliniecisks apzīmētājs, kas padara raksturojumu emocionāli iedarbīgāku" at bounding box center [451, 500] width 378 height 17
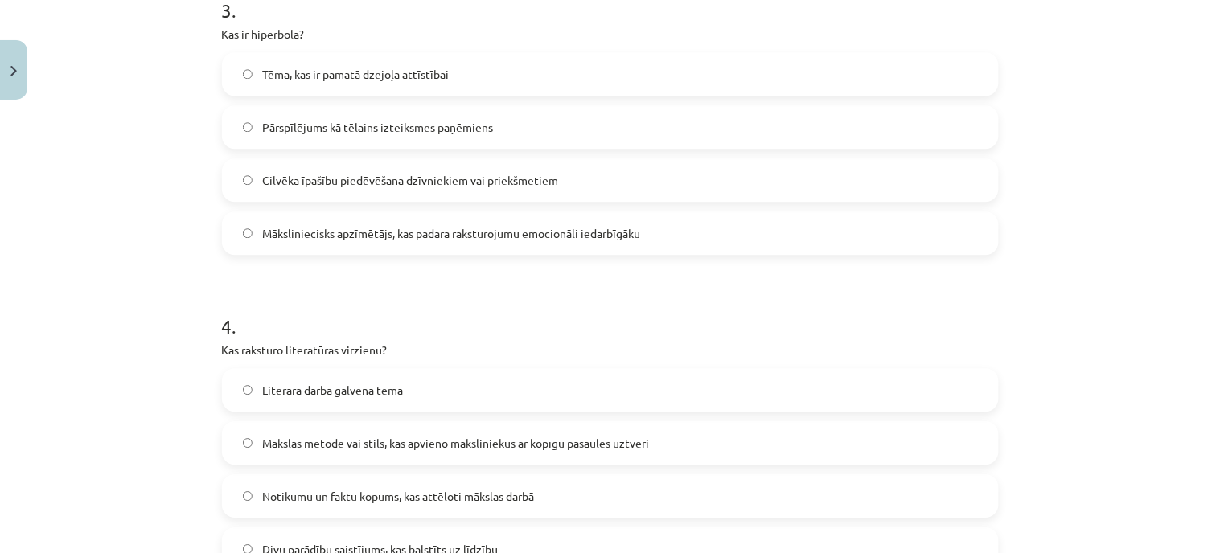
scroll to position [983, 0]
drag, startPoint x: 469, startPoint y: 487, endPoint x: 1080, endPoint y: 413, distance: 615.9
click at [1084, 413] on div "Mācību tēma: Literatūras i - 10. klases 1.ieskaites mācību materiāls #6 Noslēgu…" at bounding box center [610, 276] width 1220 height 553
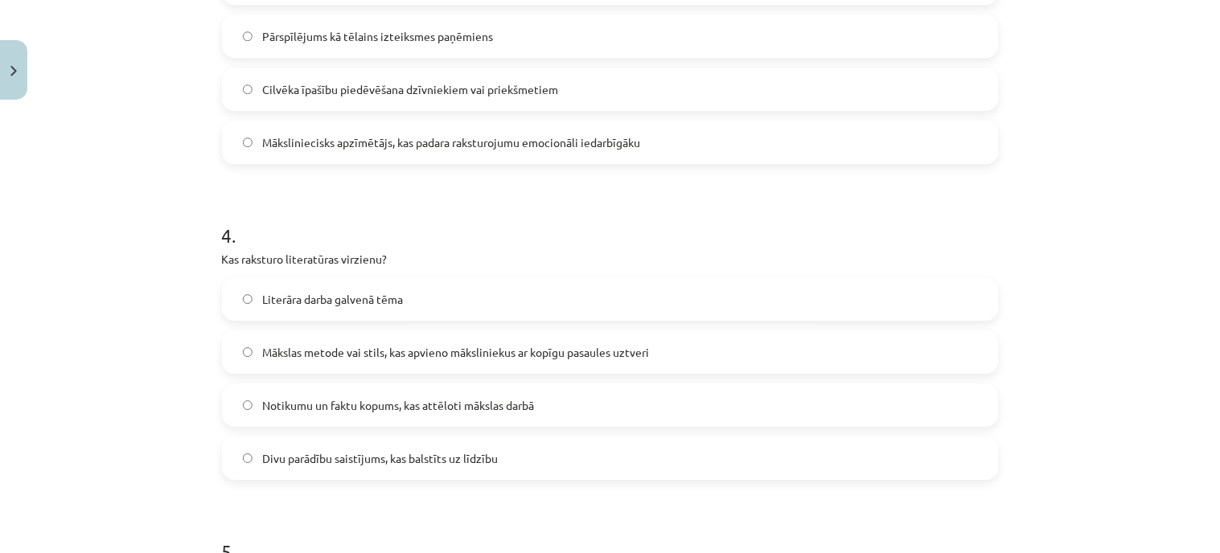
click at [553, 338] on label "Mākslas metode vai stils, kas apvieno māksliniekus ar kopīgu pasaules uztveri" at bounding box center [611, 352] width 774 height 40
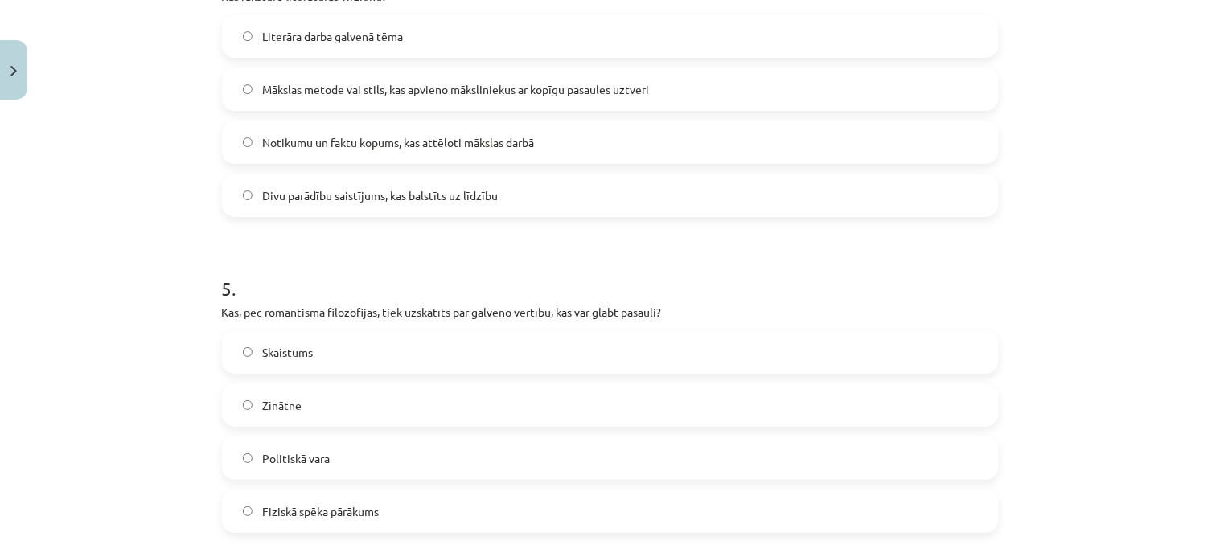
scroll to position [1430, 0]
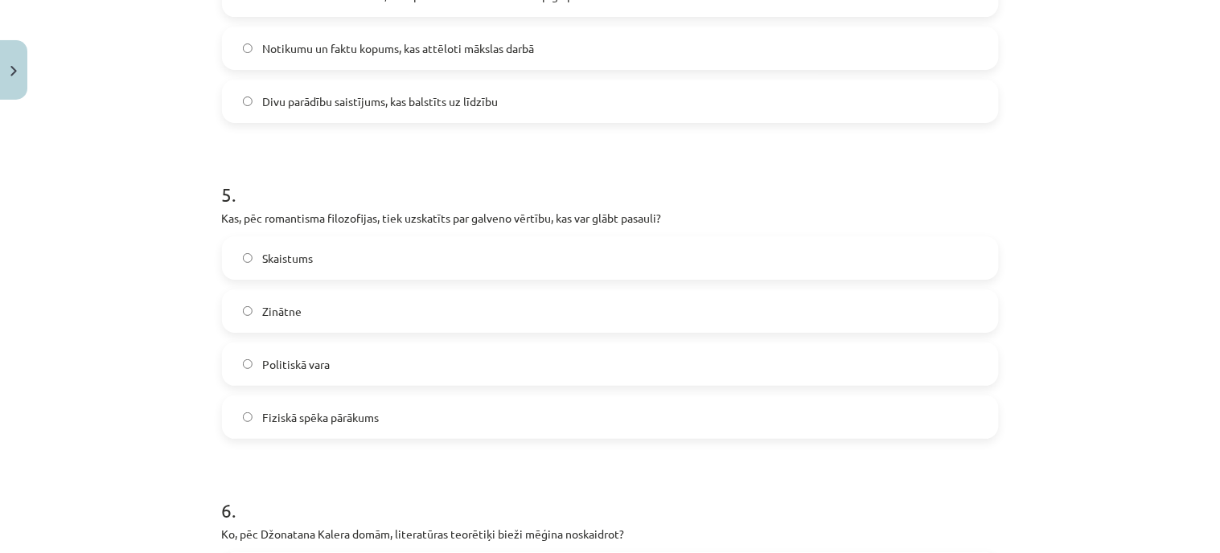
click at [331, 260] on label "Skaistums" at bounding box center [611, 258] width 774 height 40
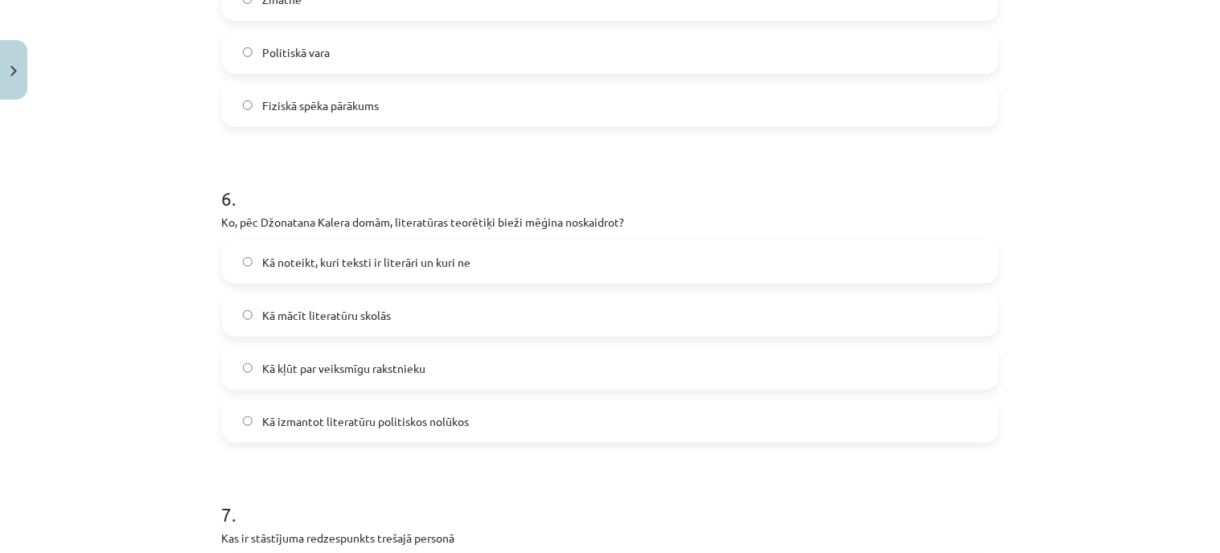
scroll to position [1788, 0]
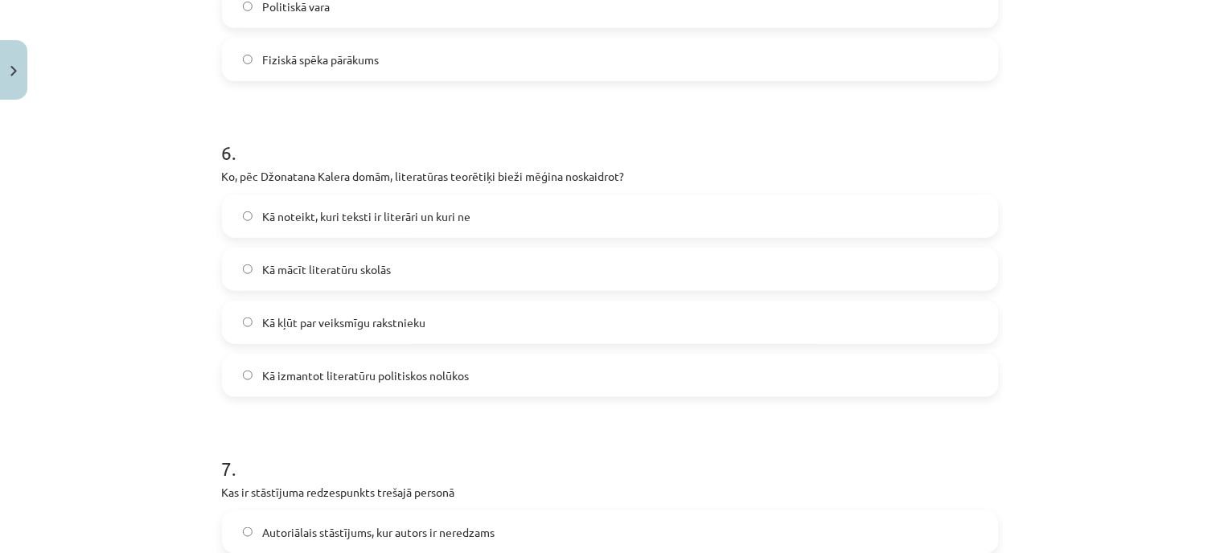
click at [368, 233] on label "Kā noteikt, kuri teksti ir literāri un kuri ne" at bounding box center [611, 216] width 774 height 40
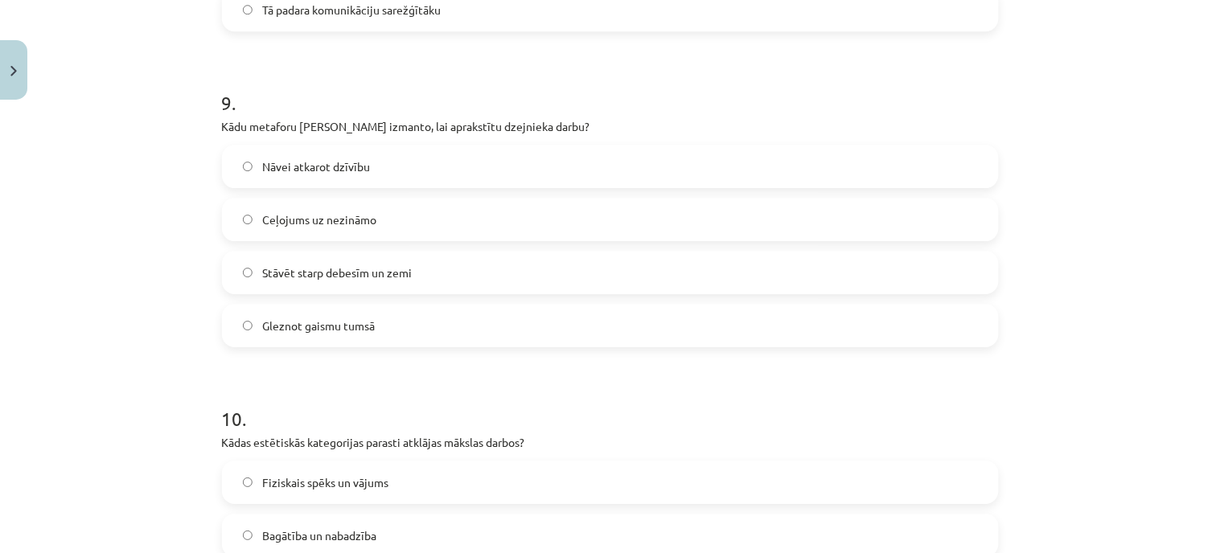
scroll to position [3082, 0]
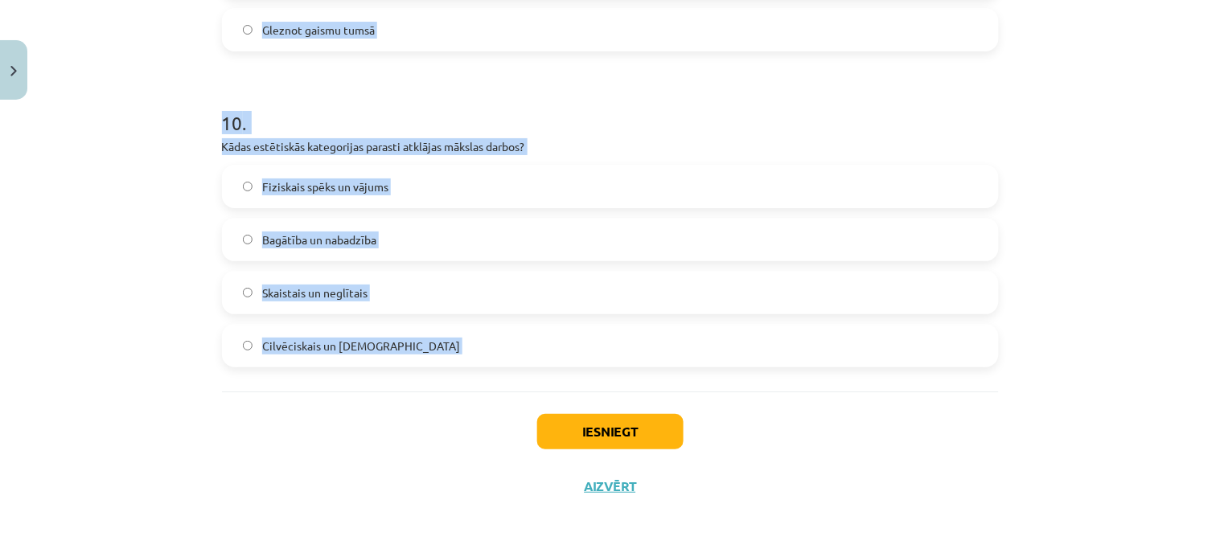
drag, startPoint x: 195, startPoint y: 268, endPoint x: 282, endPoint y: 419, distance: 174.8
click at [282, 419] on div "Mācību tēma: Literatūras i - 10. klases 1.ieskaites mācību materiāls #6 Noslēgu…" at bounding box center [610, 276] width 1220 height 553
copy form "Kas ir stāstījuma redzespunkts trešajā personā Autoriālais stāstījums, kur auto…"
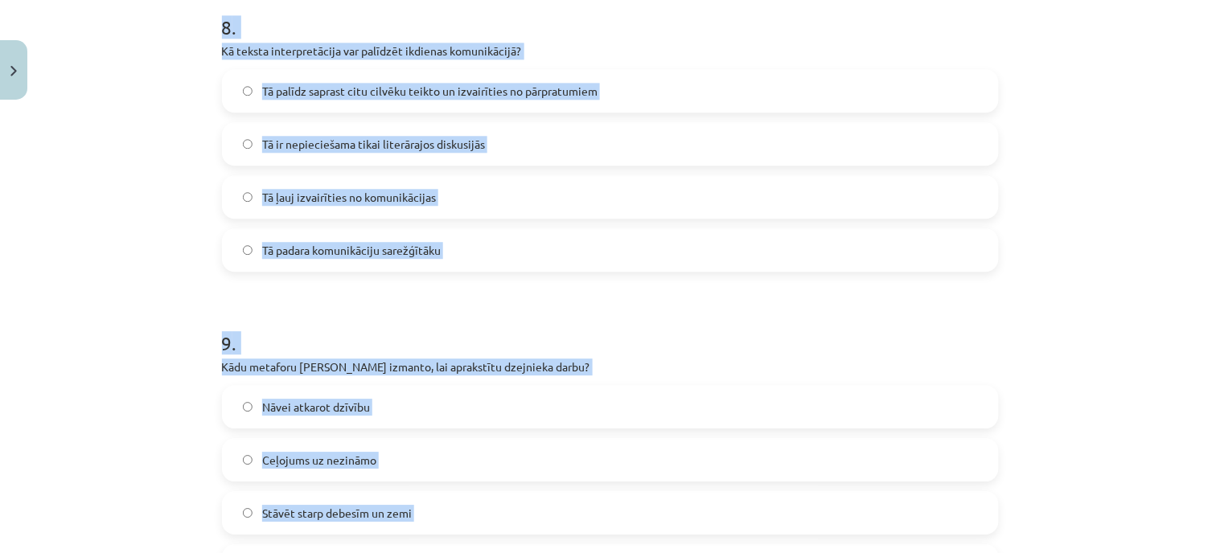
scroll to position [2009, 0]
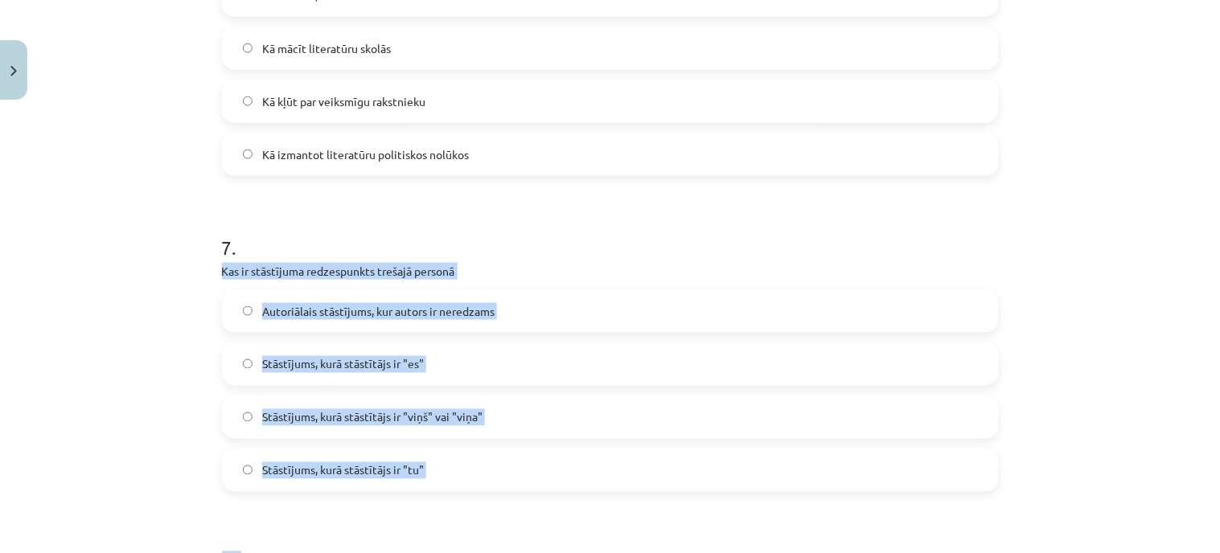
drag, startPoint x: 28, startPoint y: 286, endPoint x: 180, endPoint y: 58, distance: 274.4
click at [30, 286] on div "Mācību tēma: Literatūras i - 10. klases 1.ieskaites mācību materiāls #6 Noslēgu…" at bounding box center [610, 276] width 1220 height 553
drag, startPoint x: 44, startPoint y: 285, endPoint x: 59, endPoint y: 260, distance: 28.8
click at [44, 284] on div "Mācību tēma: Literatūras i - 10. klases 1.ieskaites mācību materiāls #6 Noslēgu…" at bounding box center [610, 276] width 1220 height 553
drag, startPoint x: 151, startPoint y: 396, endPoint x: 153, endPoint y: 382, distance: 13.8
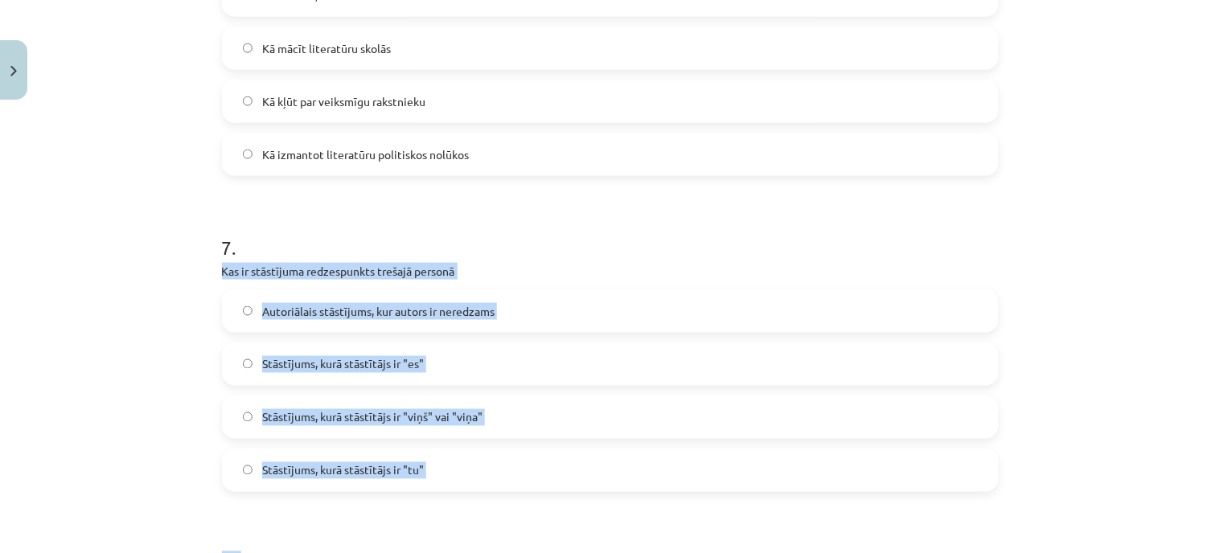
click at [151, 395] on div "Mācību tēma: Literatūras i - 10. klases 1.ieskaites mācību materiāls #6 Noslēgu…" at bounding box center [610, 276] width 1220 height 553
click at [1054, 271] on div "Mācību tēma: Literatūras i - 10. klases 1.ieskaites mācību materiāls #6 Noslēgu…" at bounding box center [610, 276] width 1220 height 553
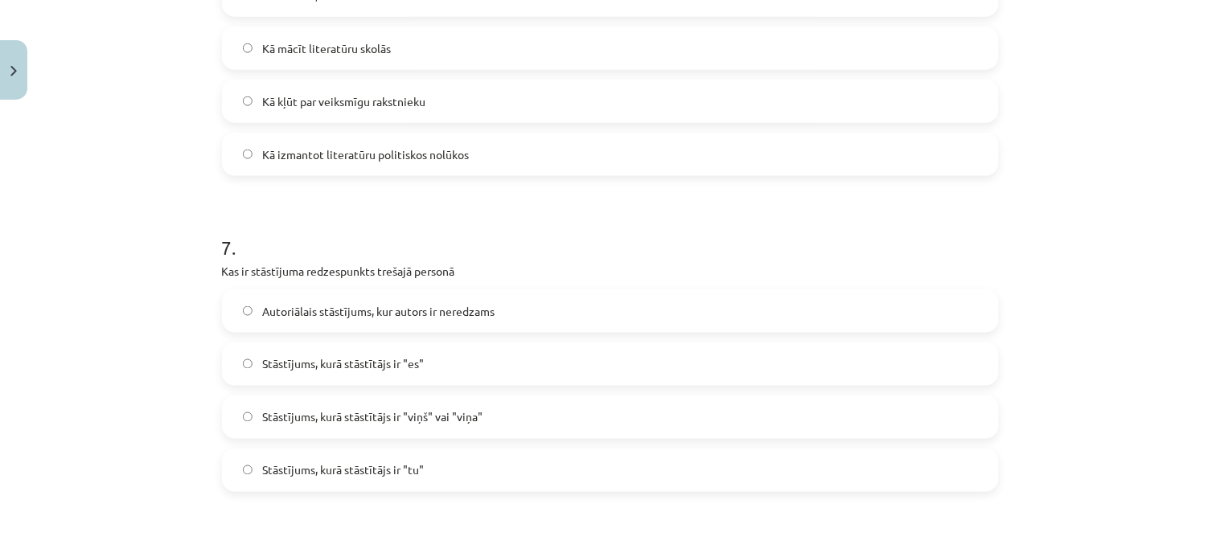
click at [528, 419] on label "Stāstījums, kurā stāstītājs ir "viņš" vai "viņa"" at bounding box center [611, 417] width 774 height 40
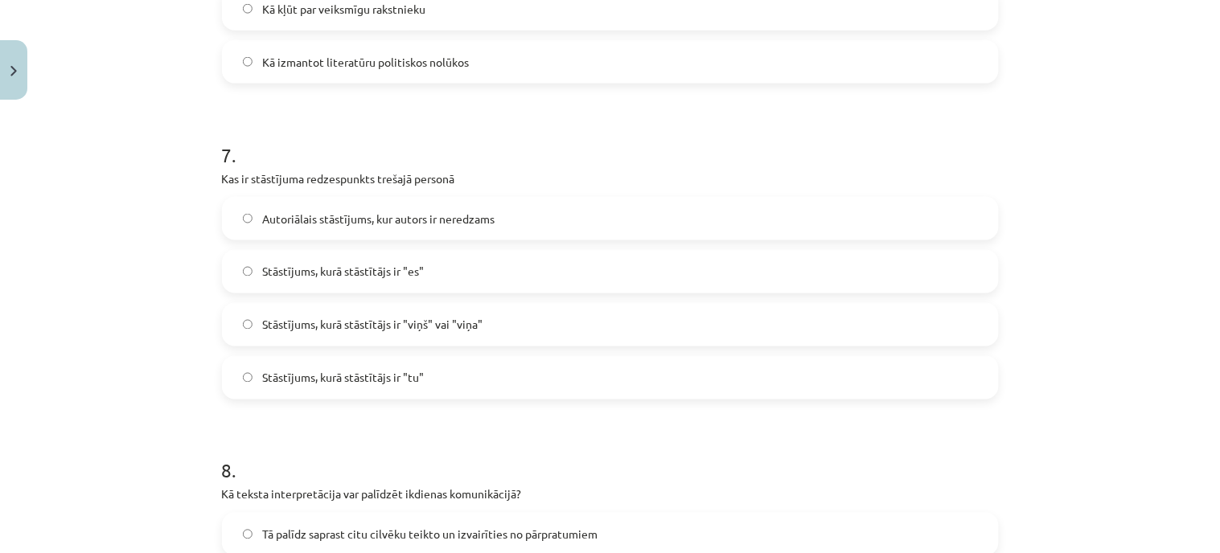
scroll to position [2367, 0]
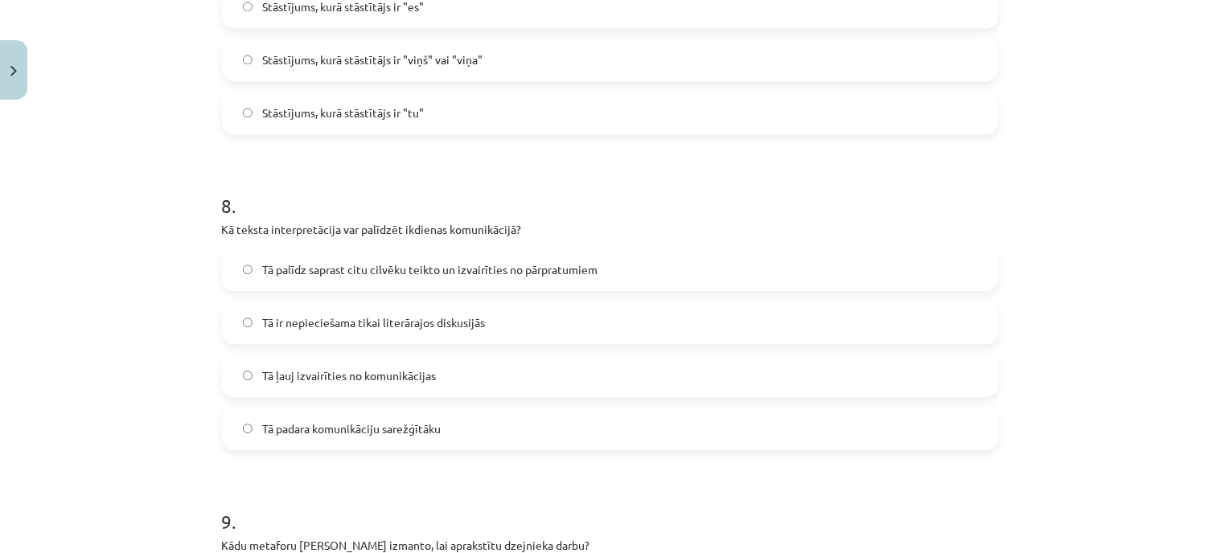
click at [534, 264] on span "Tā palīdz saprast citu cilvēku teikto un izvairīties no pārpratumiem" at bounding box center [429, 269] width 335 height 17
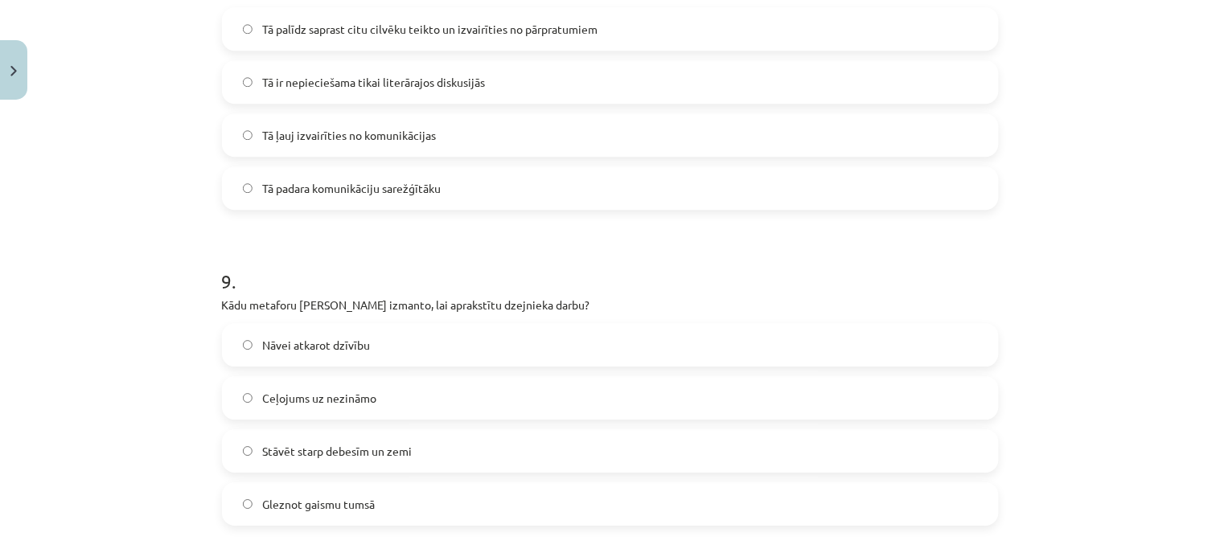
scroll to position [2635, 0]
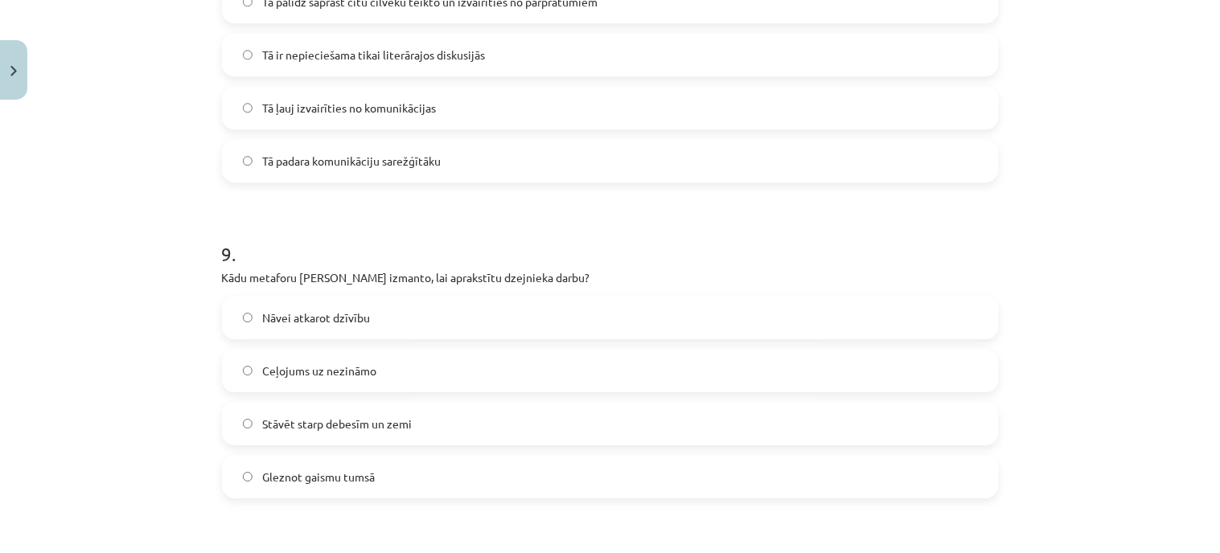
click at [316, 417] on span "Stāvēt starp debesīm un zemi" at bounding box center [337, 424] width 150 height 17
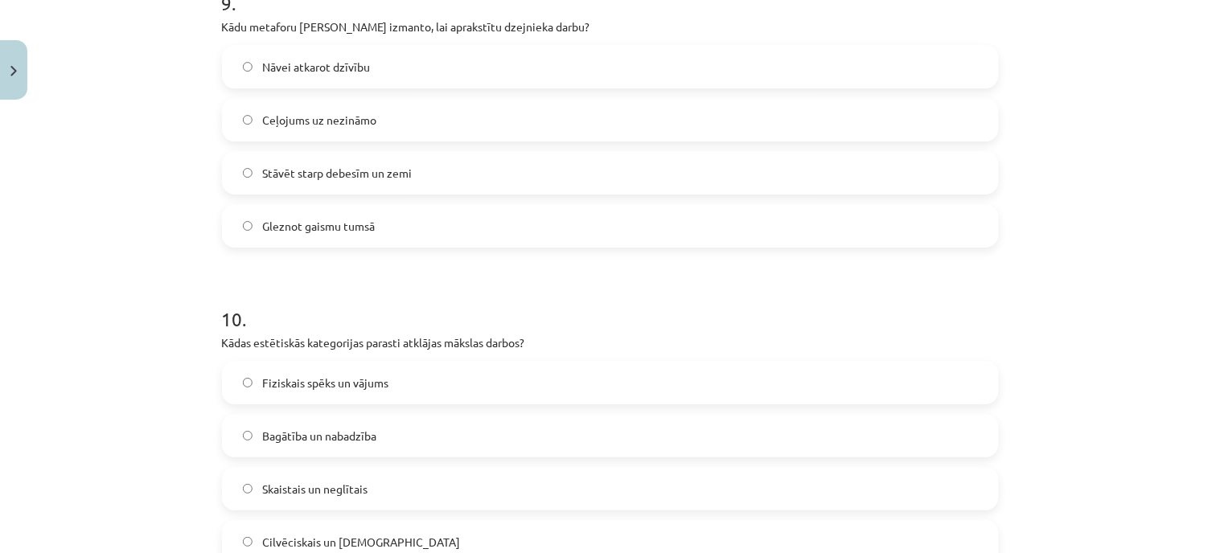
scroll to position [2993, 0]
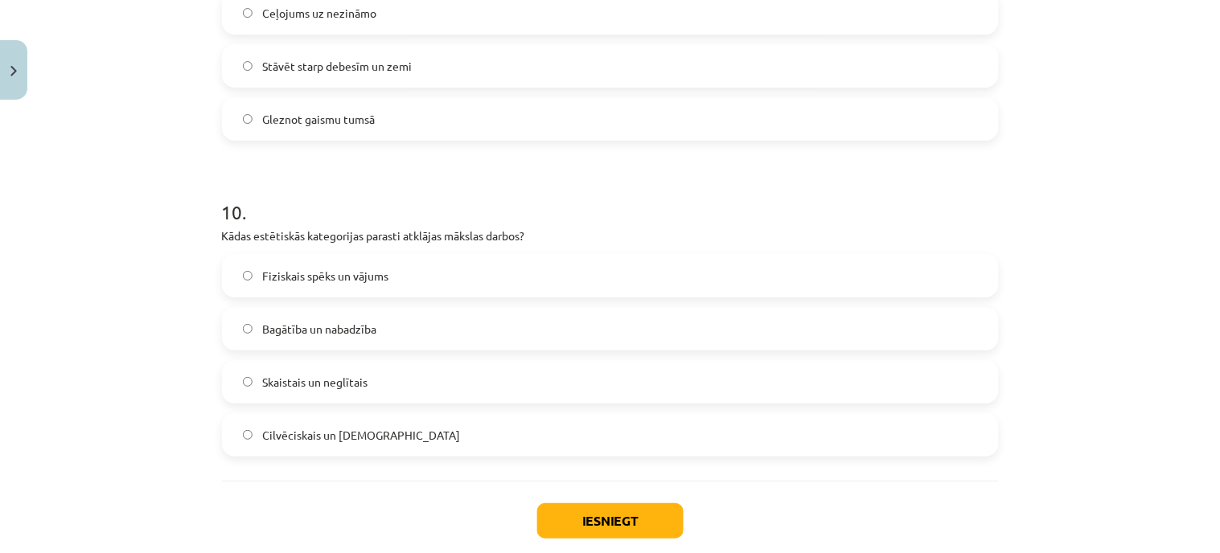
click at [343, 366] on label "Skaistais un neglītais" at bounding box center [611, 382] width 774 height 40
click at [609, 507] on button "Iesniegt" at bounding box center [610, 521] width 146 height 35
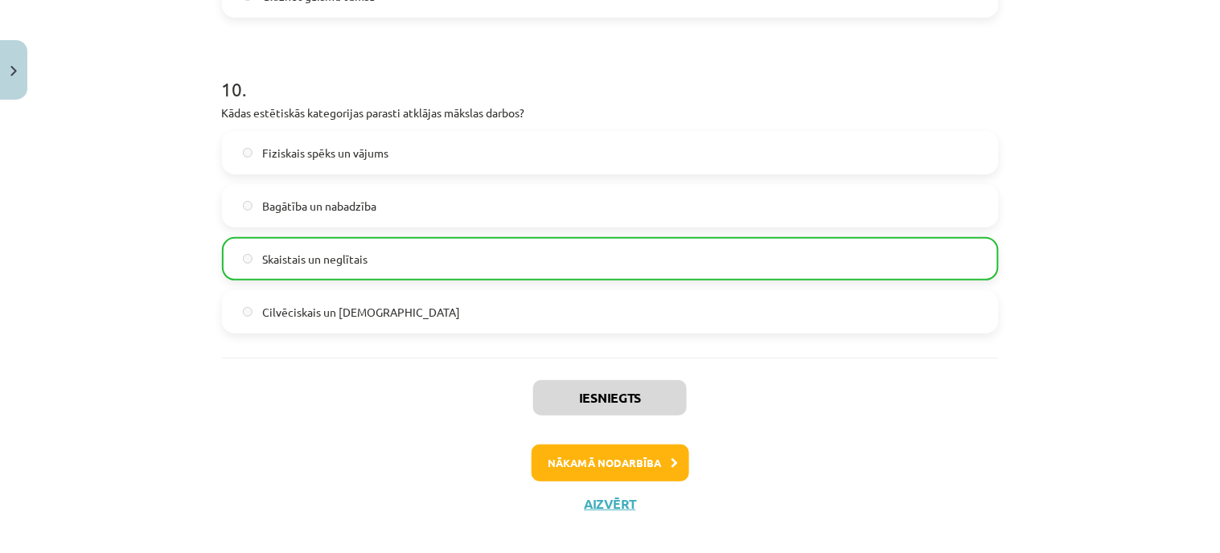
scroll to position [3133, 0]
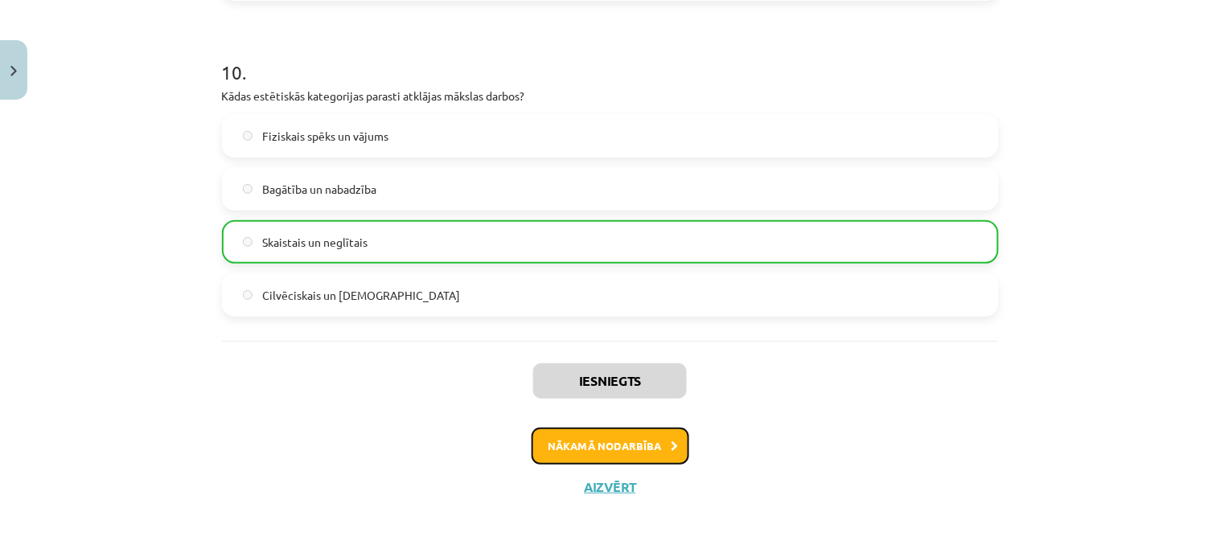
click at [610, 440] on button "Nākamā nodarbība" at bounding box center [611, 446] width 158 height 37
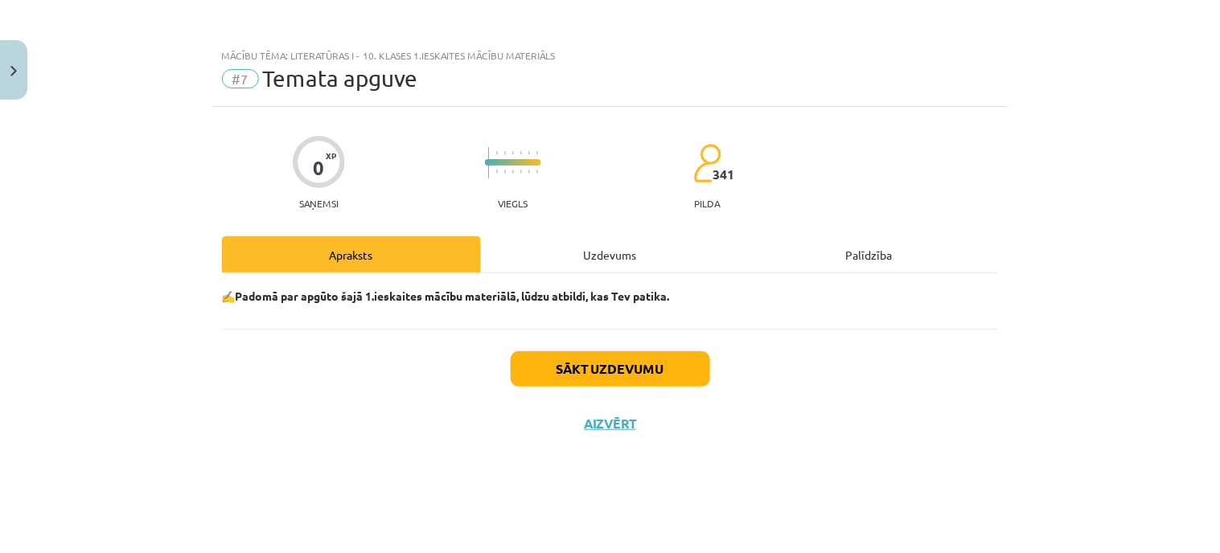
click at [558, 257] on div "Uzdevums" at bounding box center [610, 255] width 259 height 36
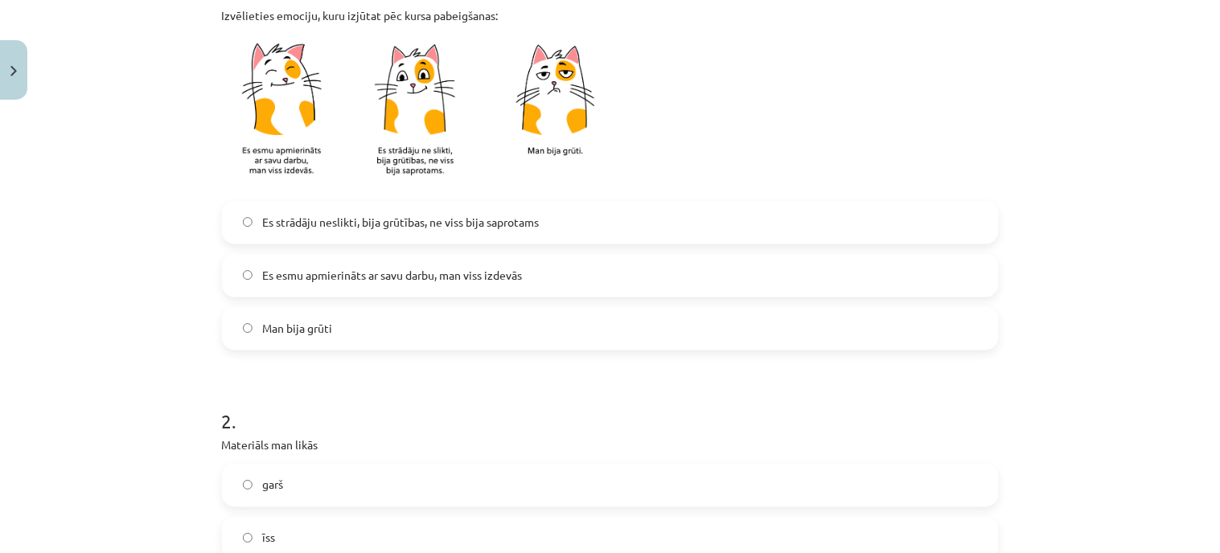
scroll to position [357, 0]
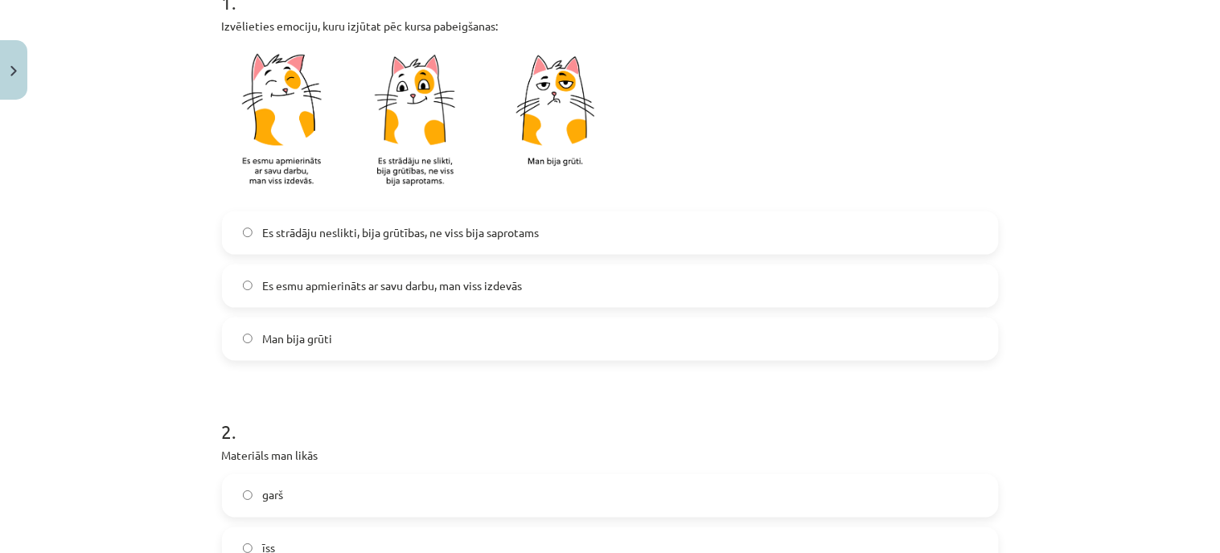
click at [511, 229] on span "Es strādāju neslikti, bija grūtības, ne viss bija saprotams" at bounding box center [400, 232] width 277 height 17
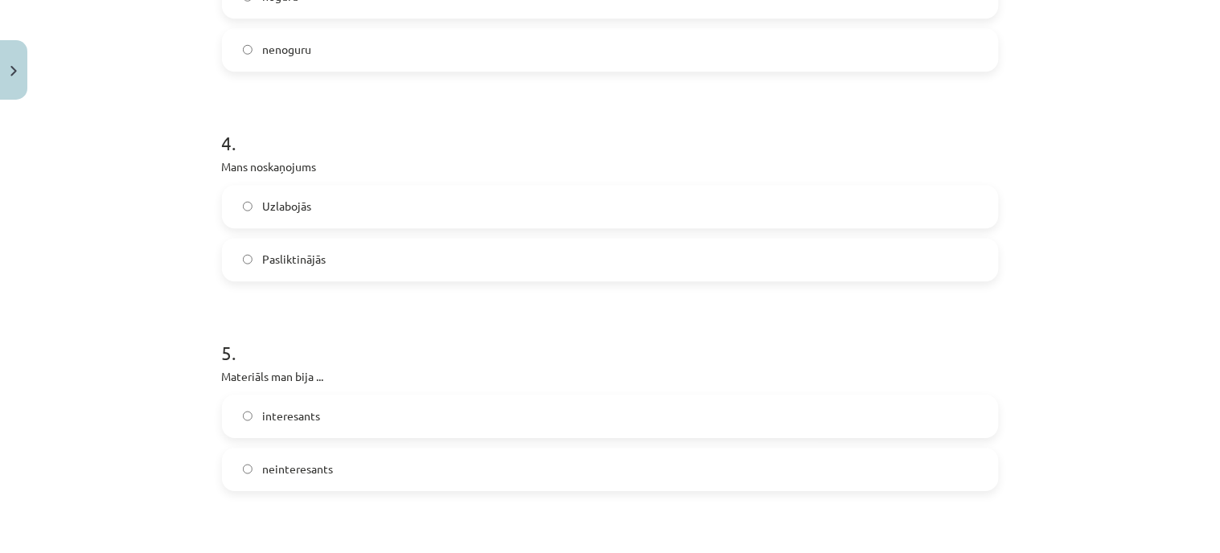
scroll to position [1072, 0]
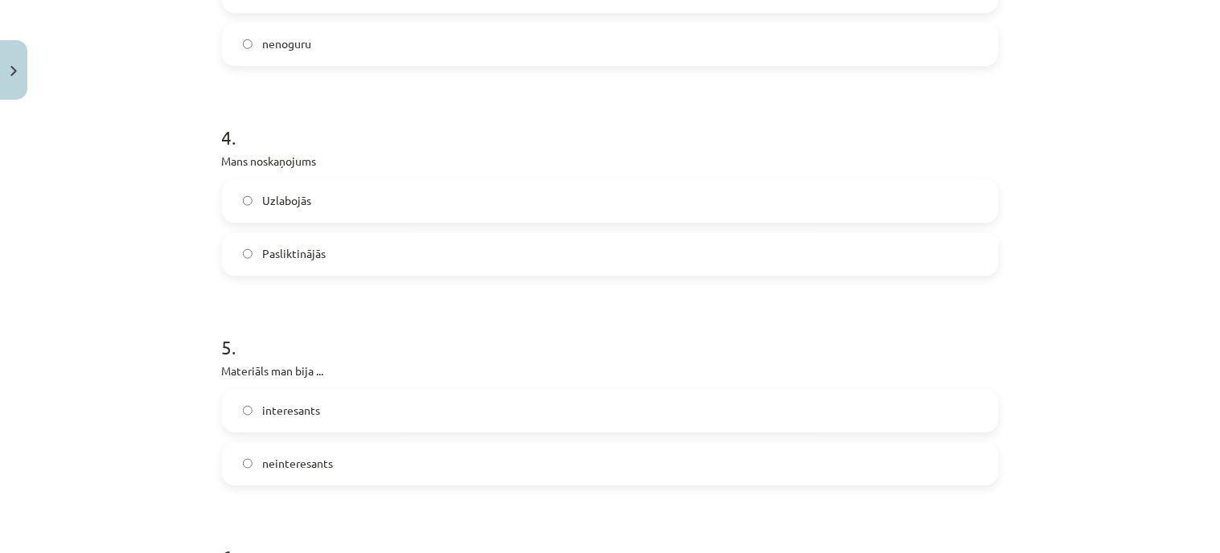
click at [327, 195] on label "Uzlabojās" at bounding box center [611, 201] width 774 height 40
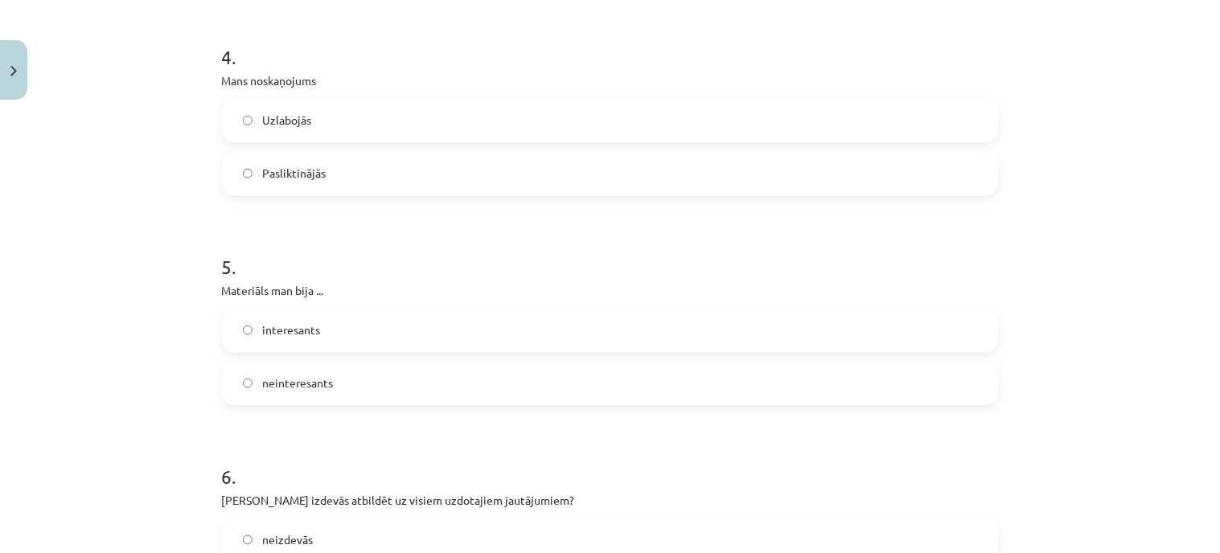
scroll to position [1251, 0]
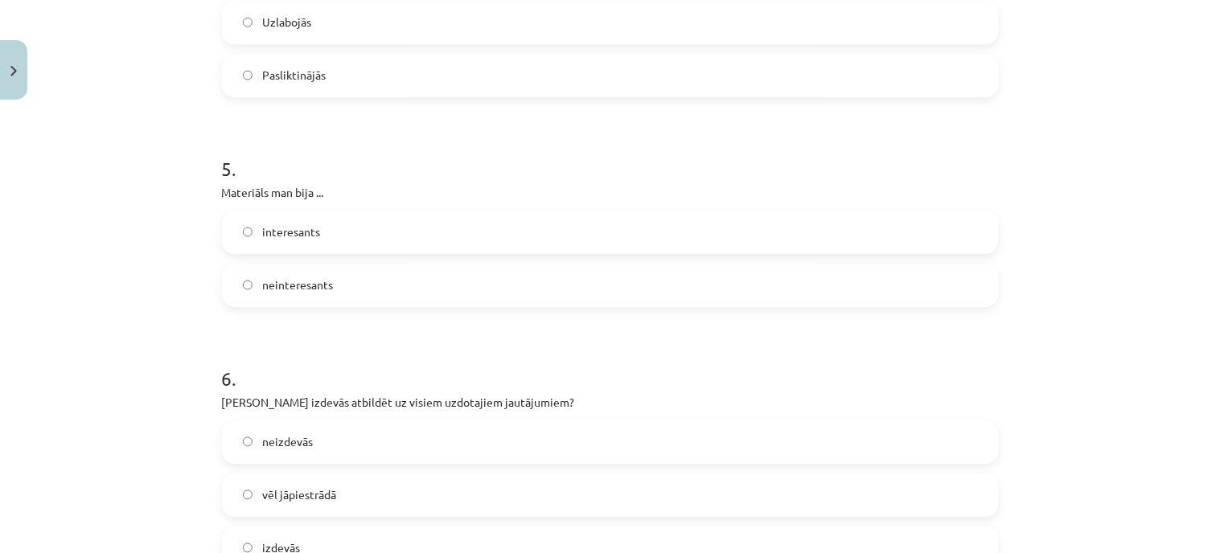
click at [362, 245] on label "interesants" at bounding box center [611, 232] width 774 height 40
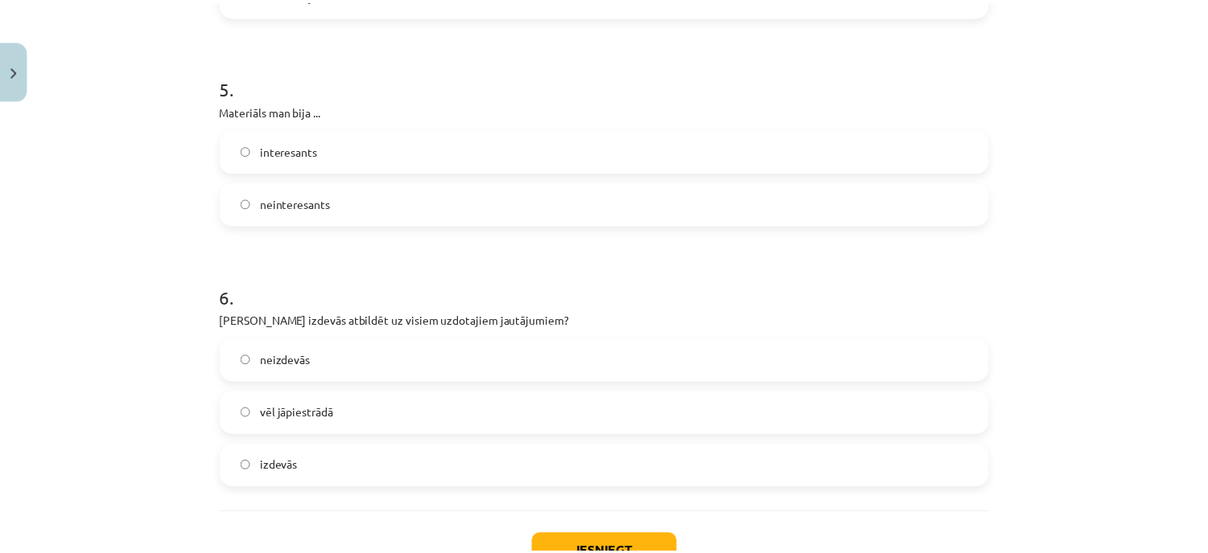
scroll to position [1430, 0]
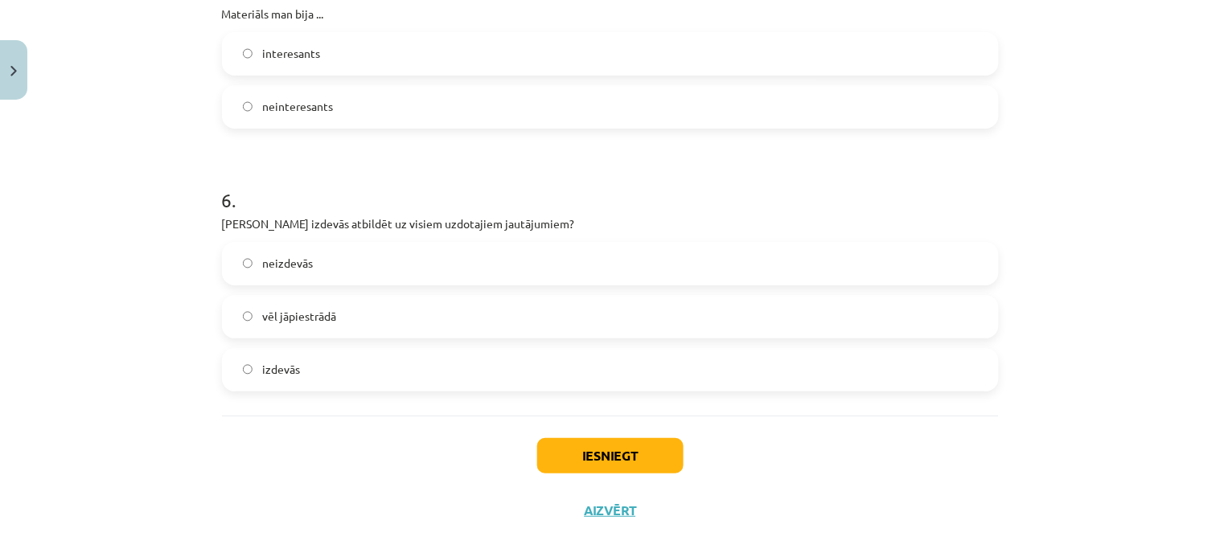
click at [339, 312] on label "vēl jāpiestrādā" at bounding box center [611, 317] width 774 height 40
click at [567, 451] on button "Iesniegt" at bounding box center [610, 455] width 146 height 35
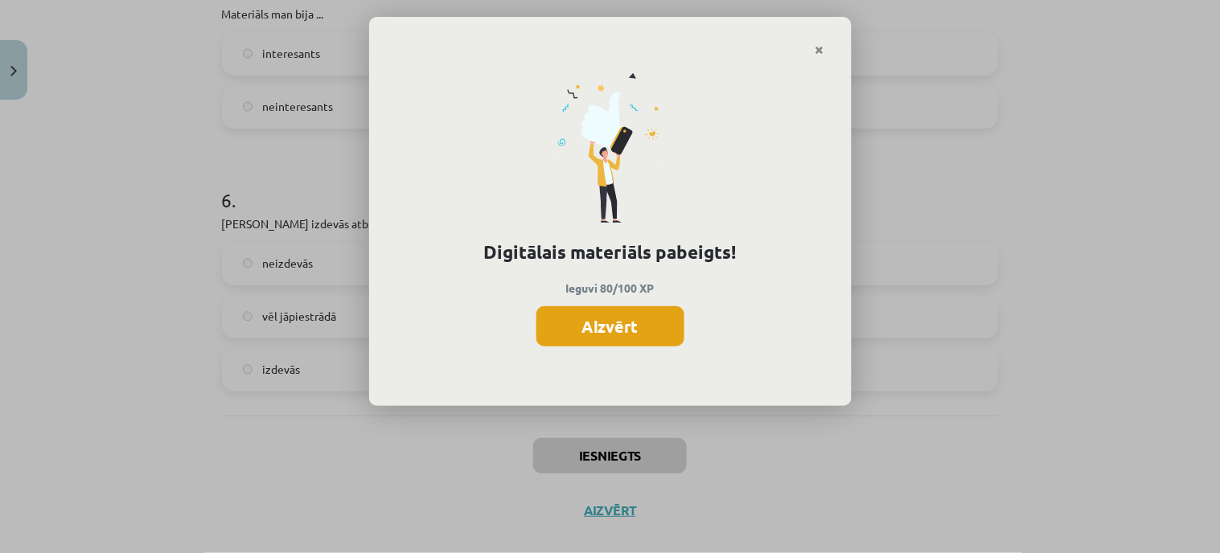
click at [589, 315] on button "Aizvērt" at bounding box center [611, 327] width 148 height 40
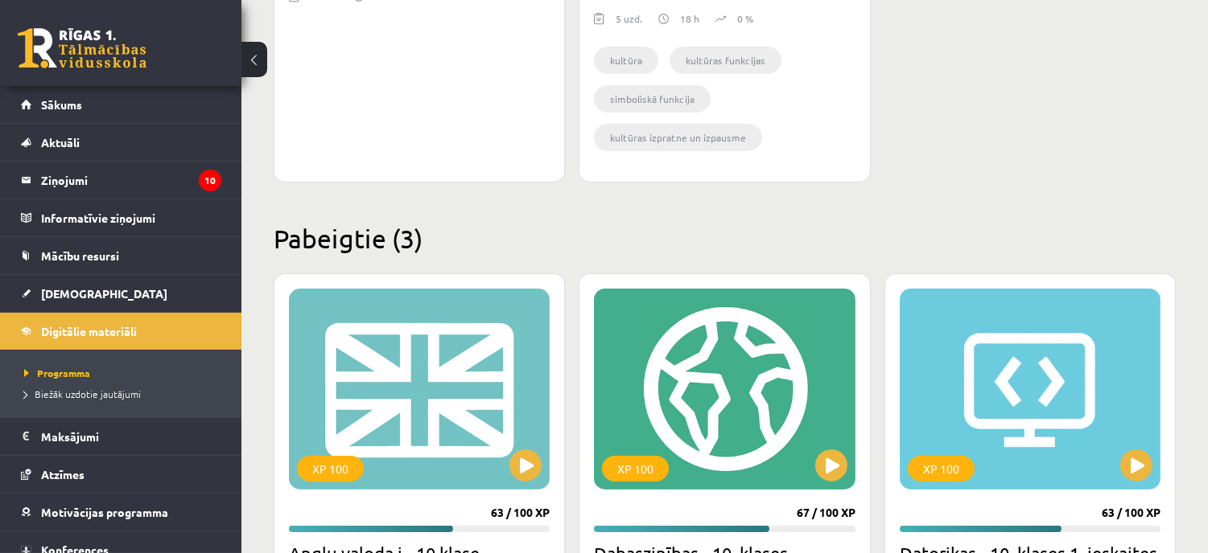
scroll to position [551, 0]
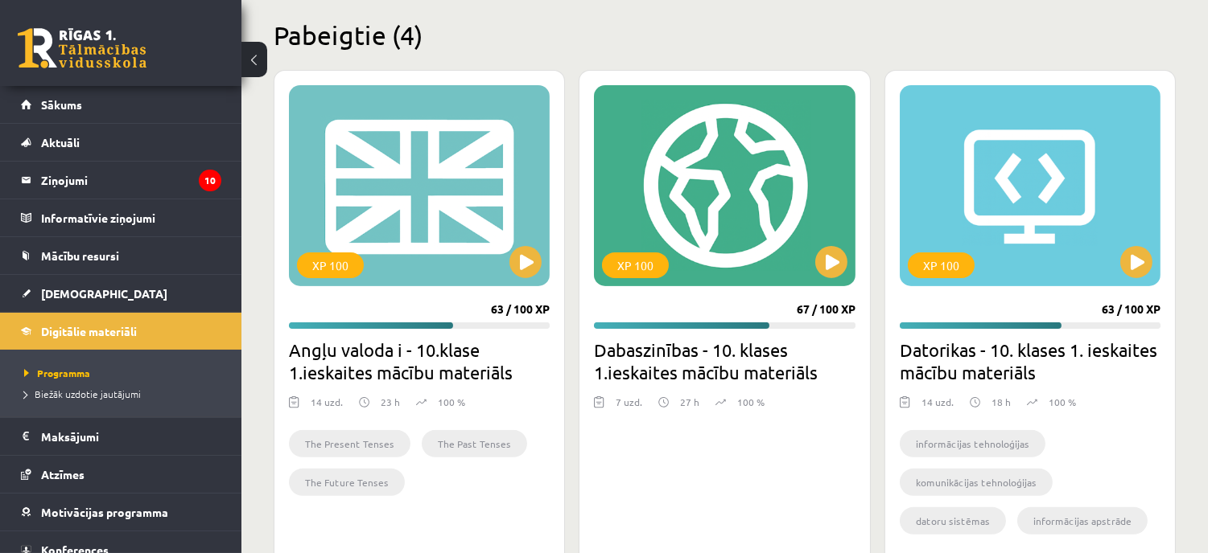
scroll to position [551, 0]
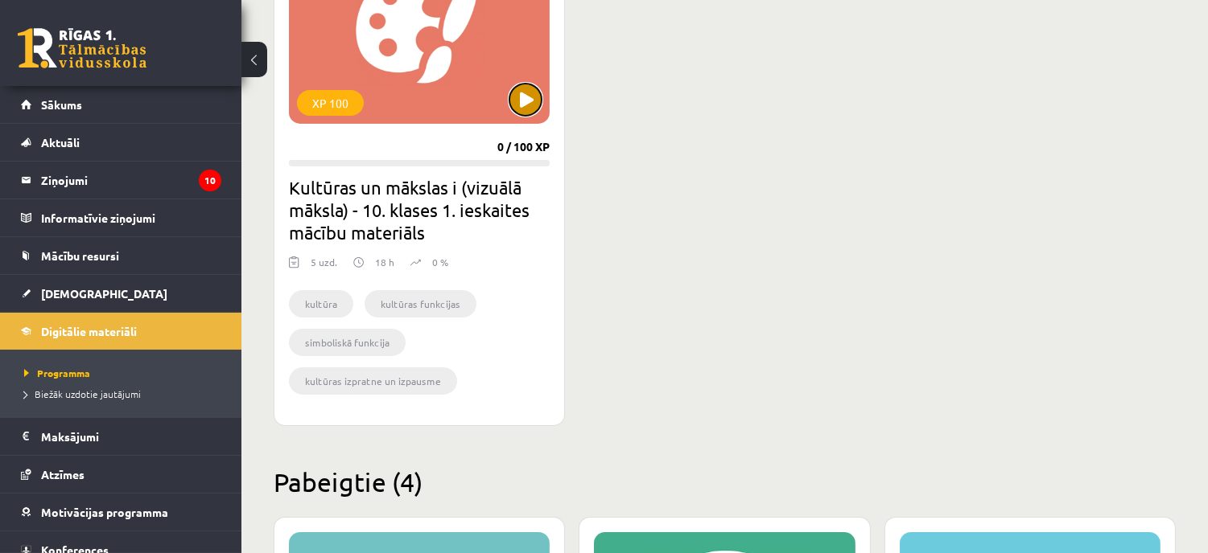
click at [517, 101] on button at bounding box center [525, 100] width 32 height 32
